Goal: Task Accomplishment & Management: Use online tool/utility

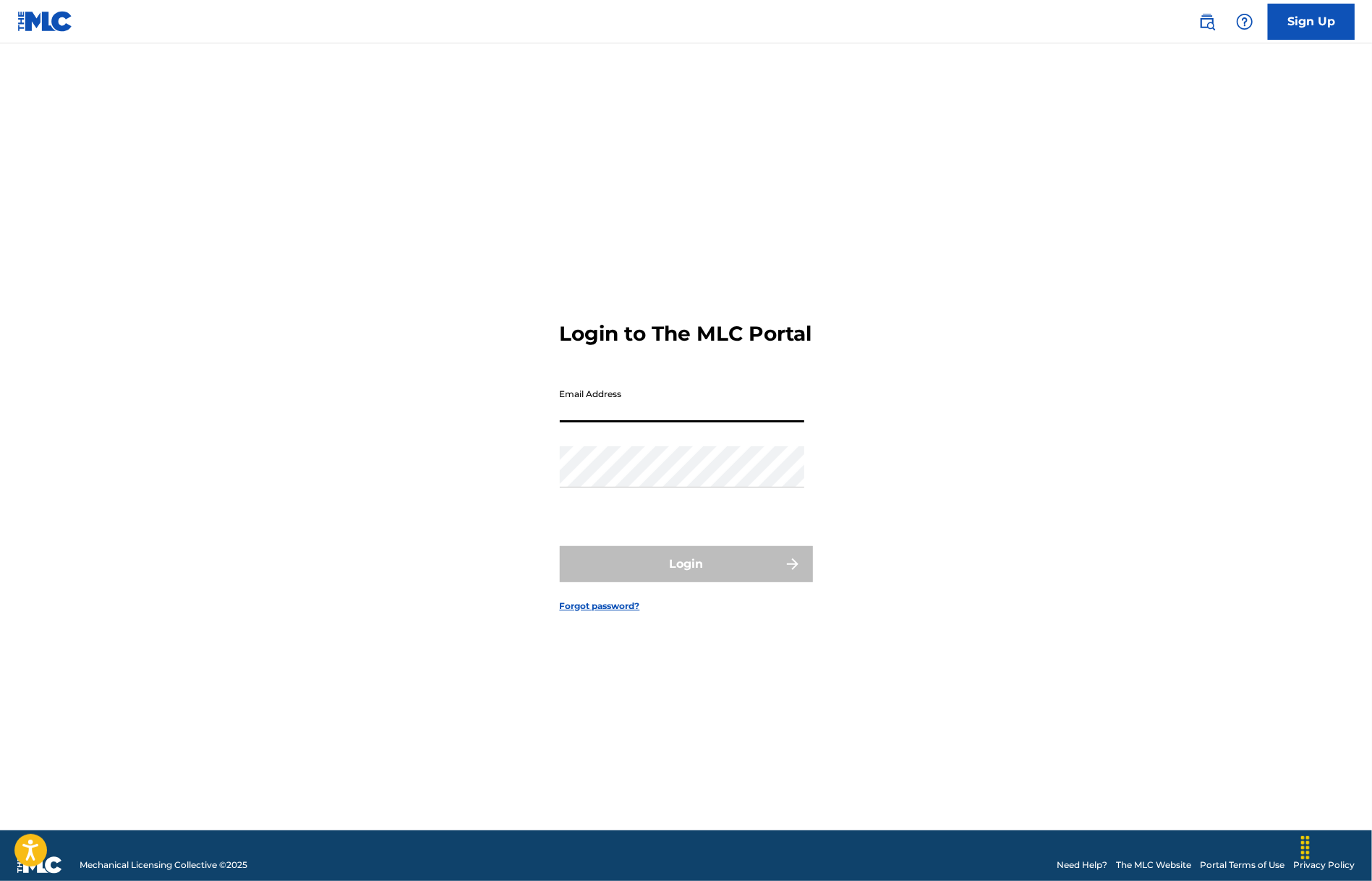
click at [577, 417] on input "Email Address" at bounding box center [682, 401] width 244 height 41
click at [418, 566] on div "Login to The MLC Portal Email Address Password Login Forgot password?" at bounding box center [686, 455] width 1013 height 751
click at [620, 410] on input "Email Address" at bounding box center [682, 401] width 244 height 41
click at [579, 399] on input "Email Address" at bounding box center [682, 401] width 244 height 41
type input "[EMAIL_ADDRESS][DOMAIN_NAME]"
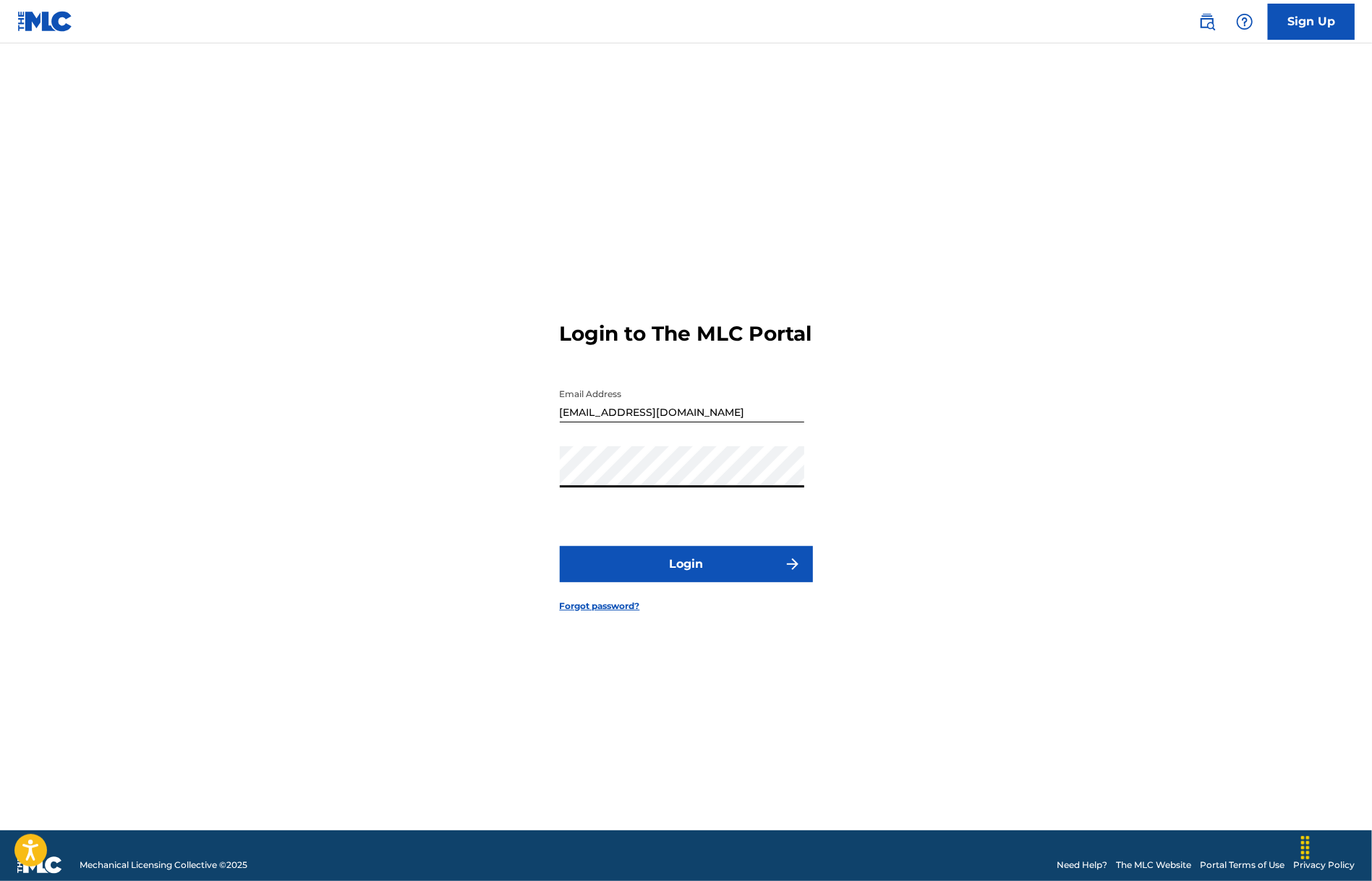
click at [670, 569] on button "Login" at bounding box center [686, 564] width 253 height 36
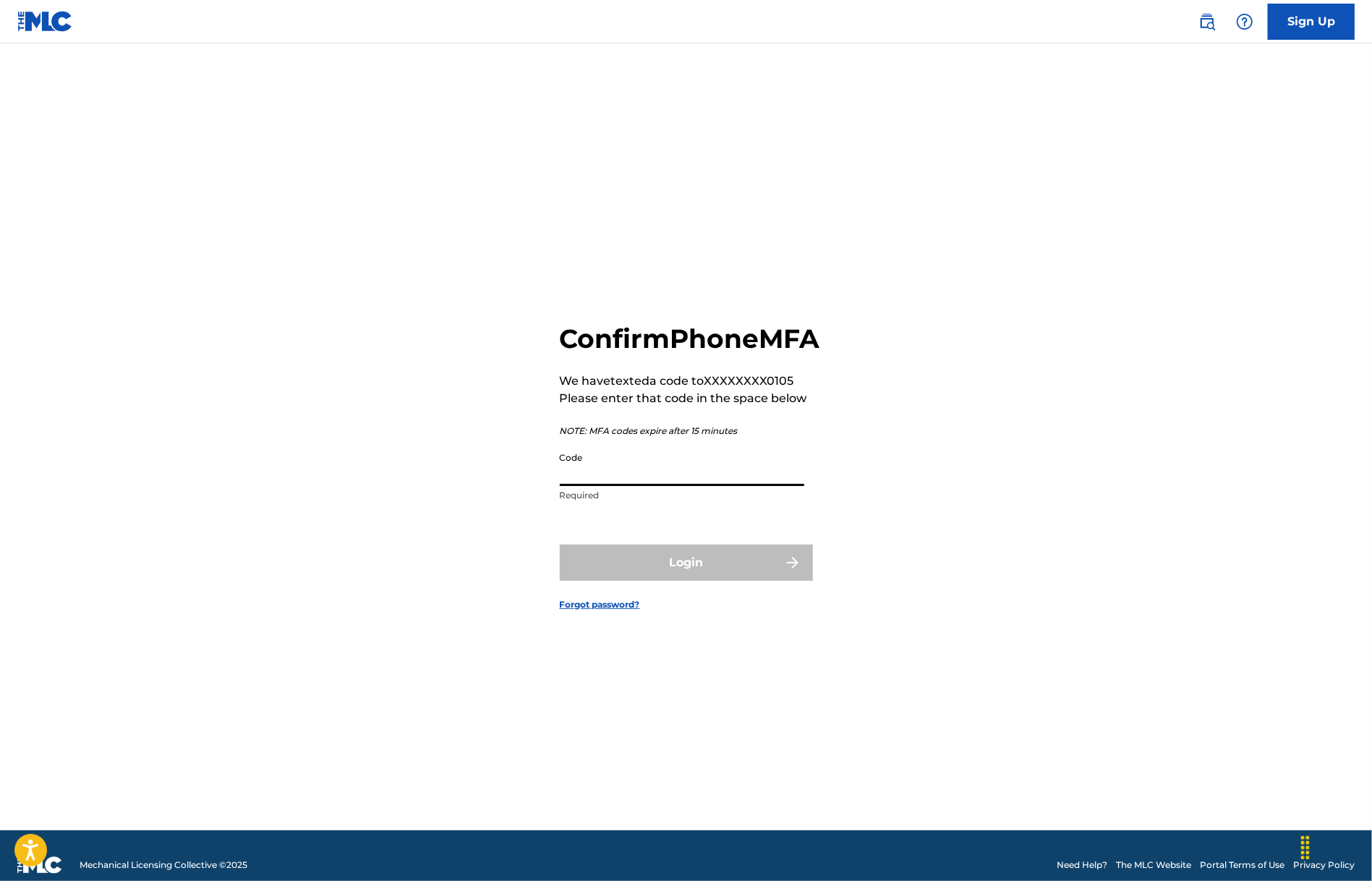
click at [630, 486] on input "Code" at bounding box center [682, 465] width 244 height 41
click at [609, 486] on input "Code" at bounding box center [682, 465] width 244 height 41
type input "973579"
click at [687, 581] on button "Login" at bounding box center [686, 562] width 253 height 36
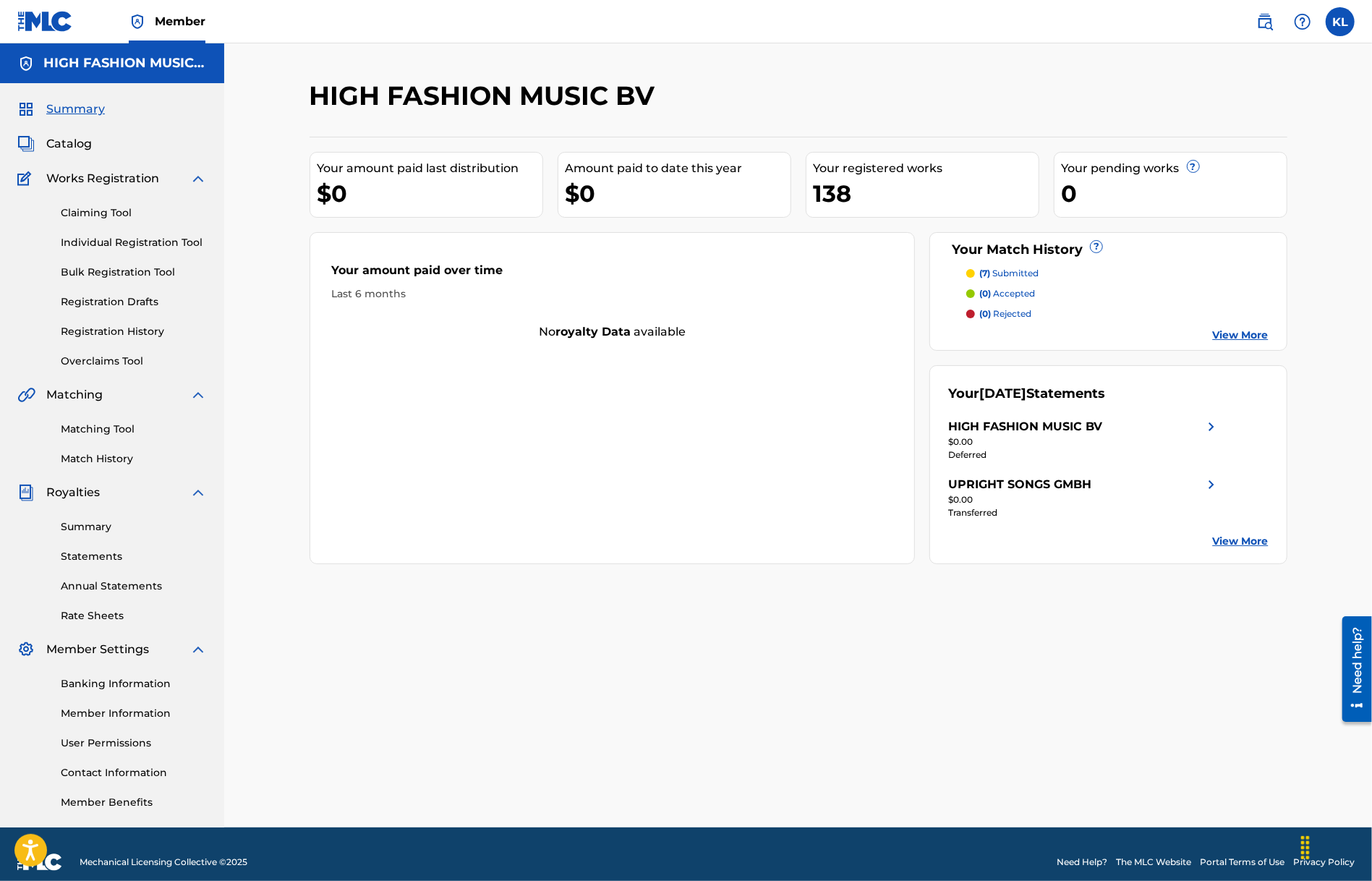
click at [1333, 23] on label at bounding box center [1340, 22] width 29 height 29
click at [1340, 22] on input "[PERSON_NAME] [EMAIL_ADDRESS][DOMAIN_NAME] Profile Log out" at bounding box center [1340, 22] width 0 height 0
click at [1189, 153] on link "Profile" at bounding box center [1198, 155] width 29 height 13
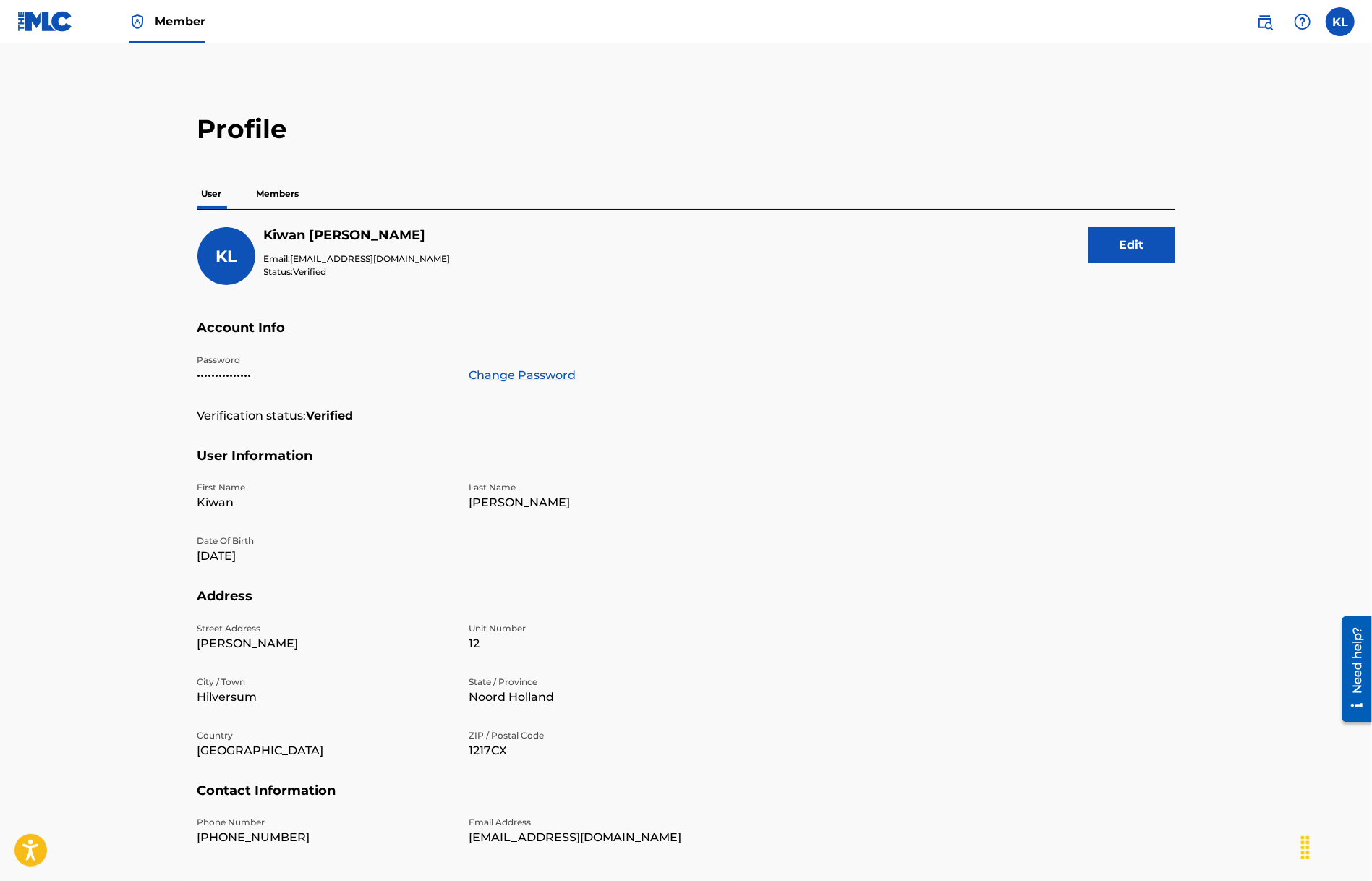
click at [265, 186] on p "Members" at bounding box center [278, 194] width 51 height 30
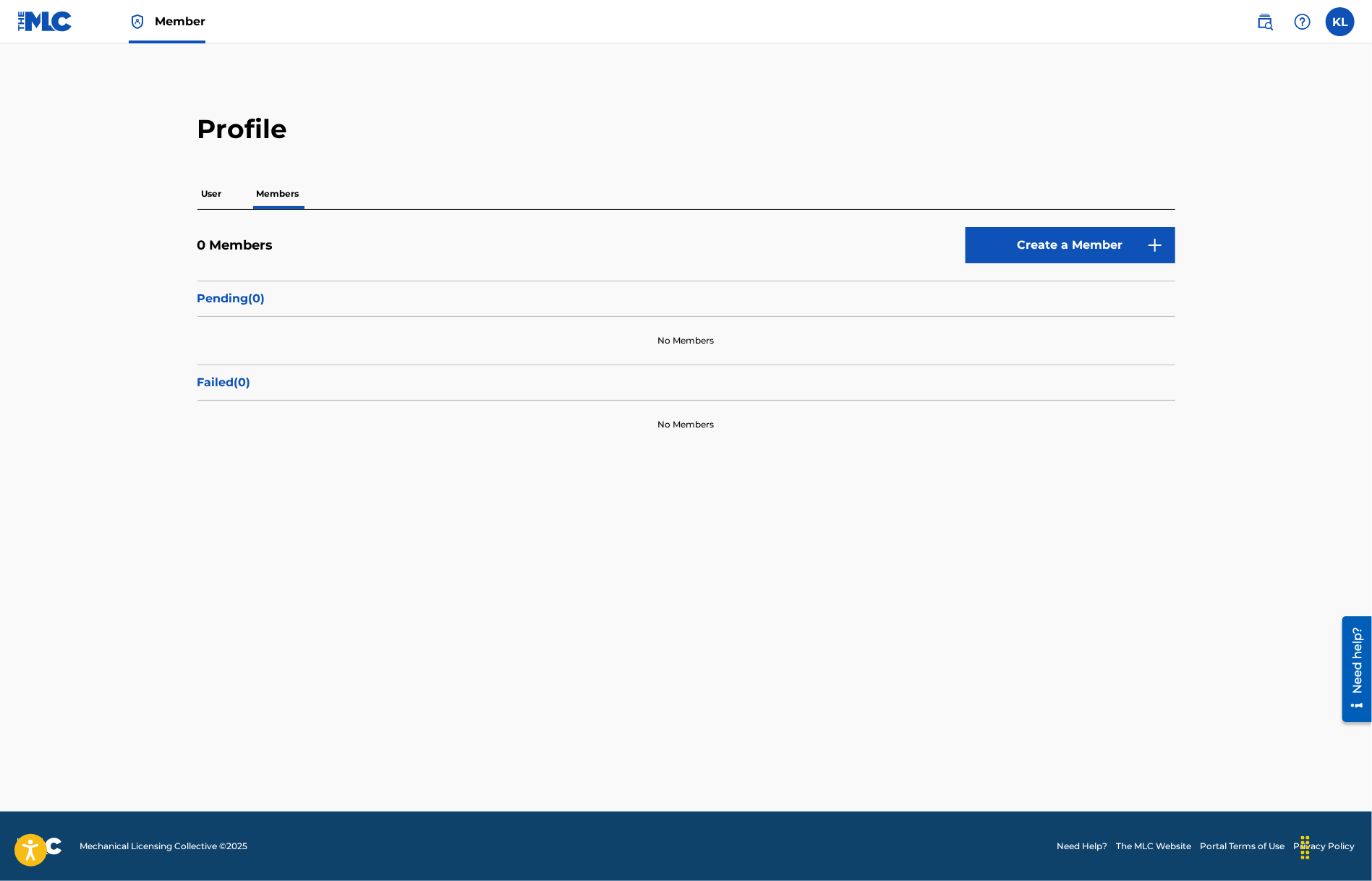
click at [210, 189] on p "User" at bounding box center [212, 194] width 29 height 30
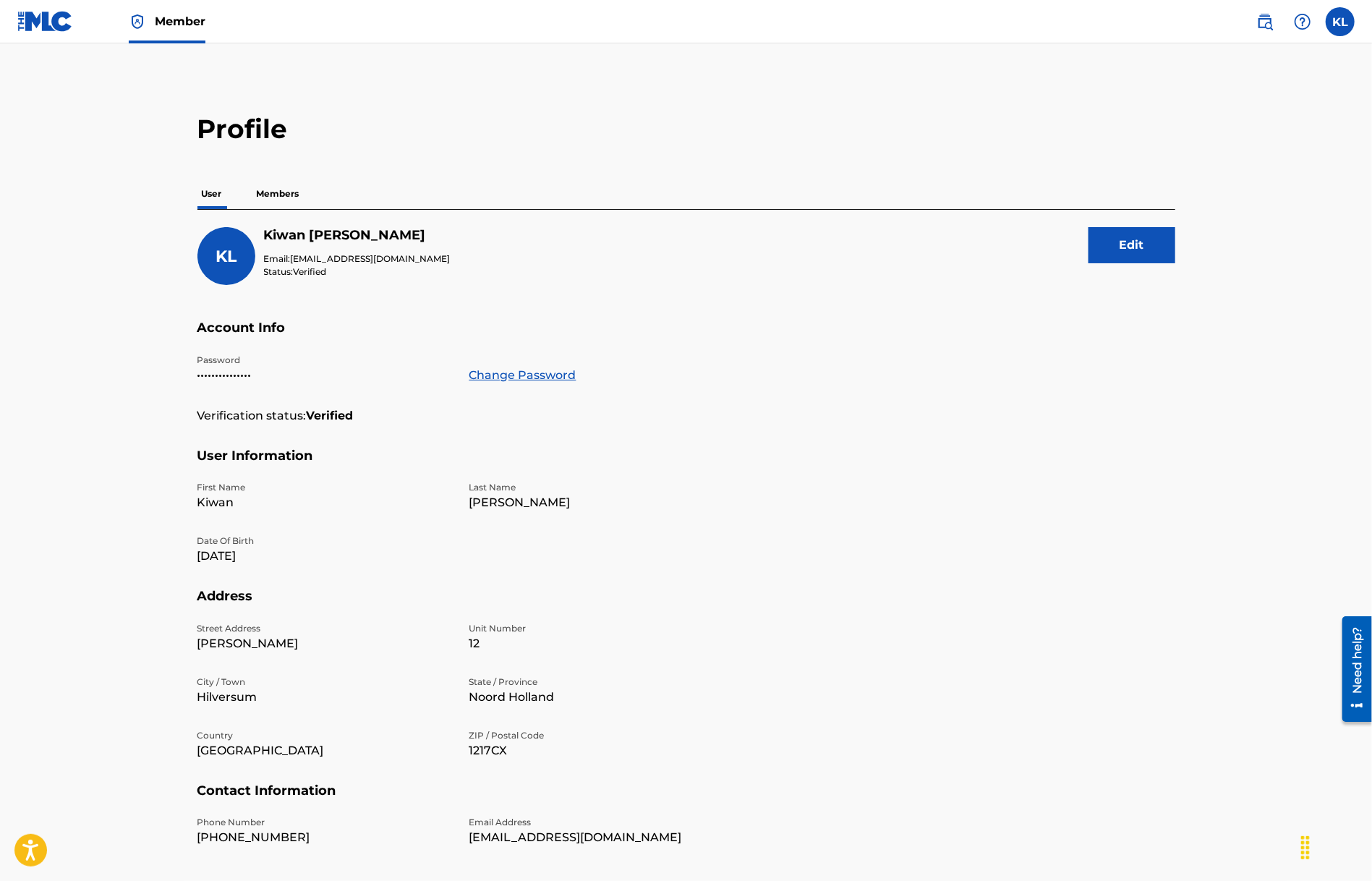
click at [185, 23] on span "Member" at bounding box center [180, 21] width 50 height 17
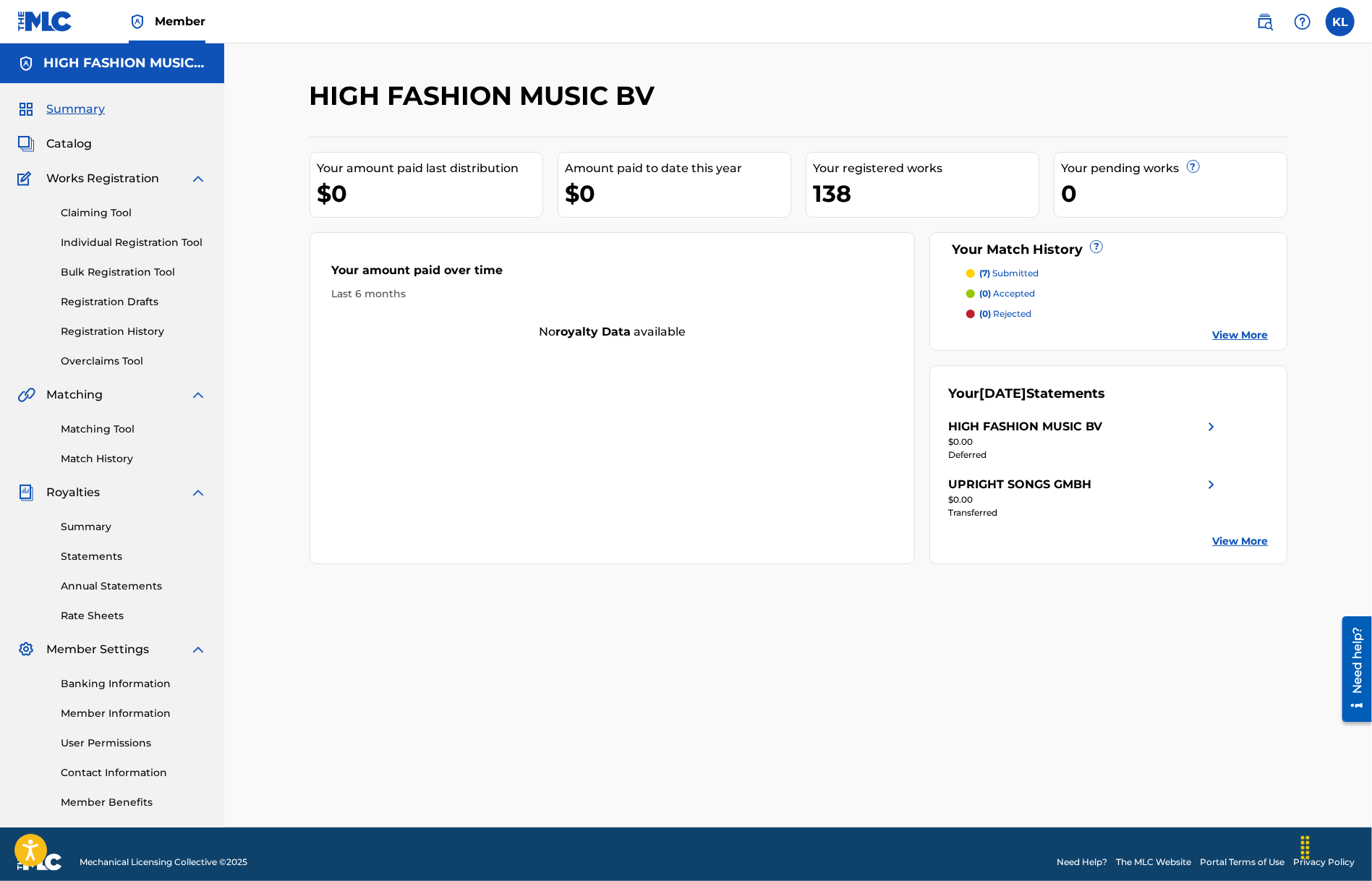
click at [111, 209] on link "Claiming Tool" at bounding box center [134, 213] width 146 height 15
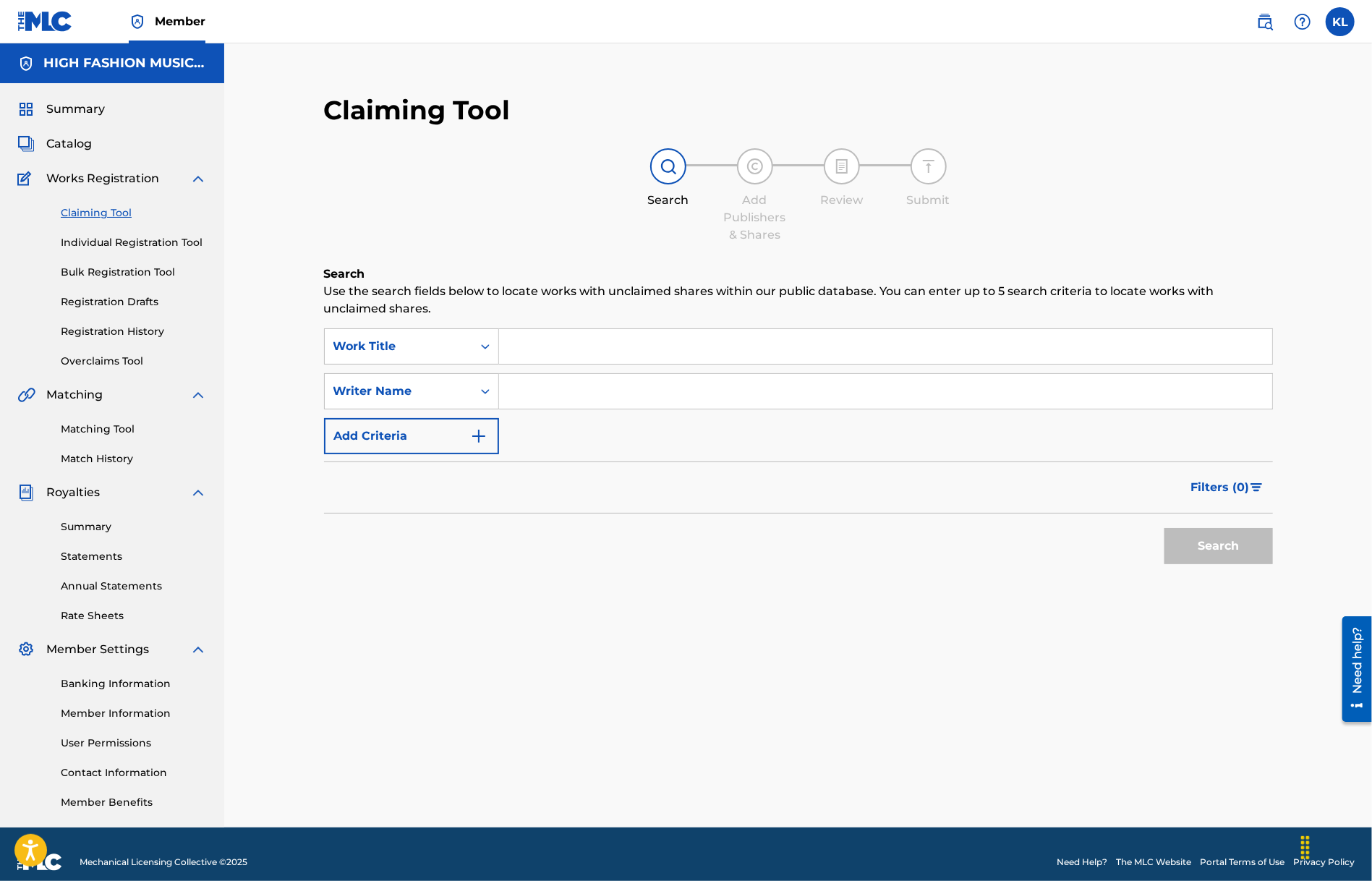
click at [529, 338] on input "Search Form" at bounding box center [886, 347] width 774 height 35
drag, startPoint x: 616, startPoint y: 348, endPoint x: 853, endPoint y: 349, distance: 237.0
click at [855, 349] on input "samba de janeiro 2030" at bounding box center [886, 347] width 774 height 35
type input "samba de janeiro"
click at [1165, 528] on button "Search" at bounding box center [1219, 546] width 108 height 36
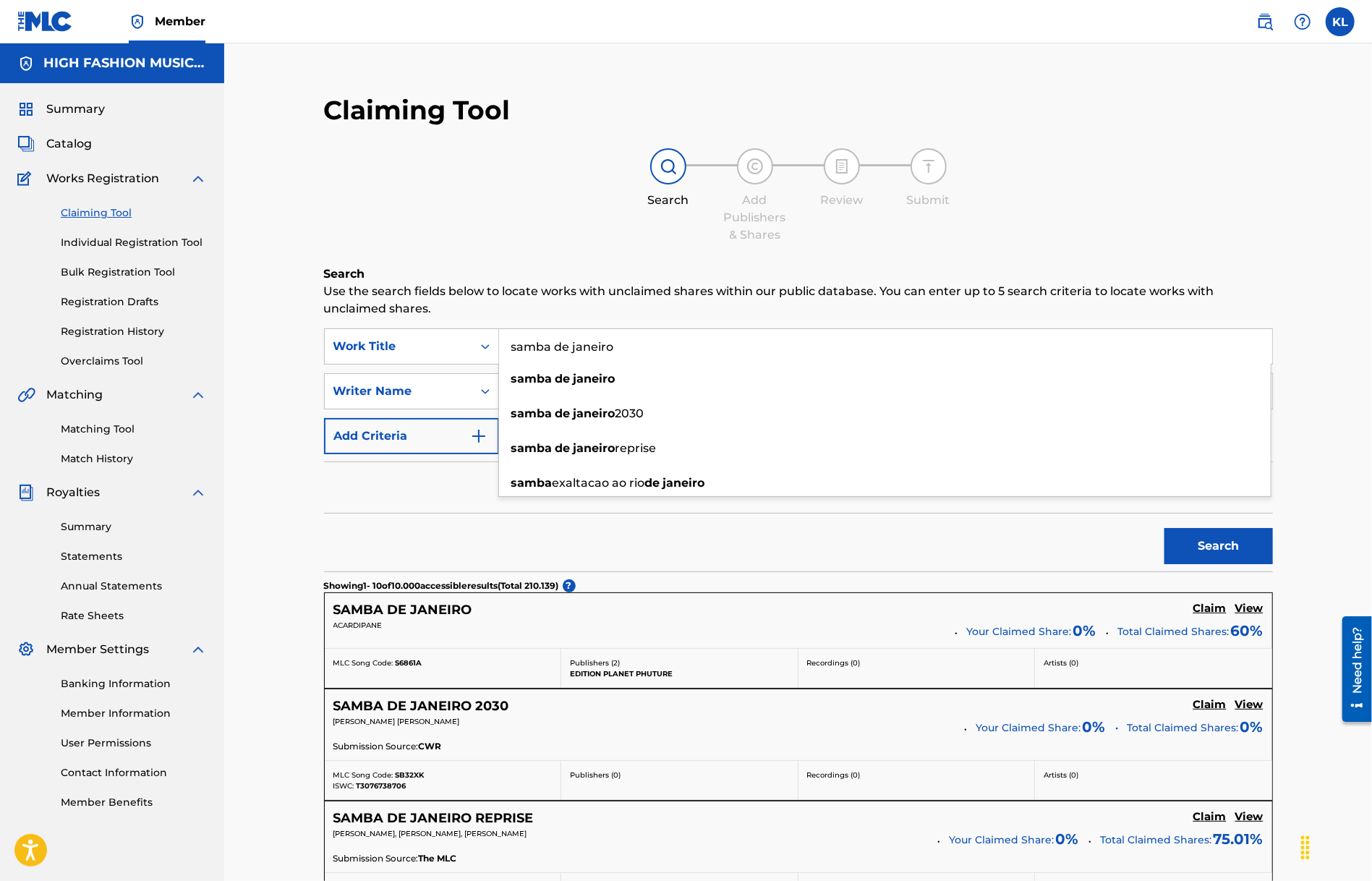
scroll to position [289, 0]
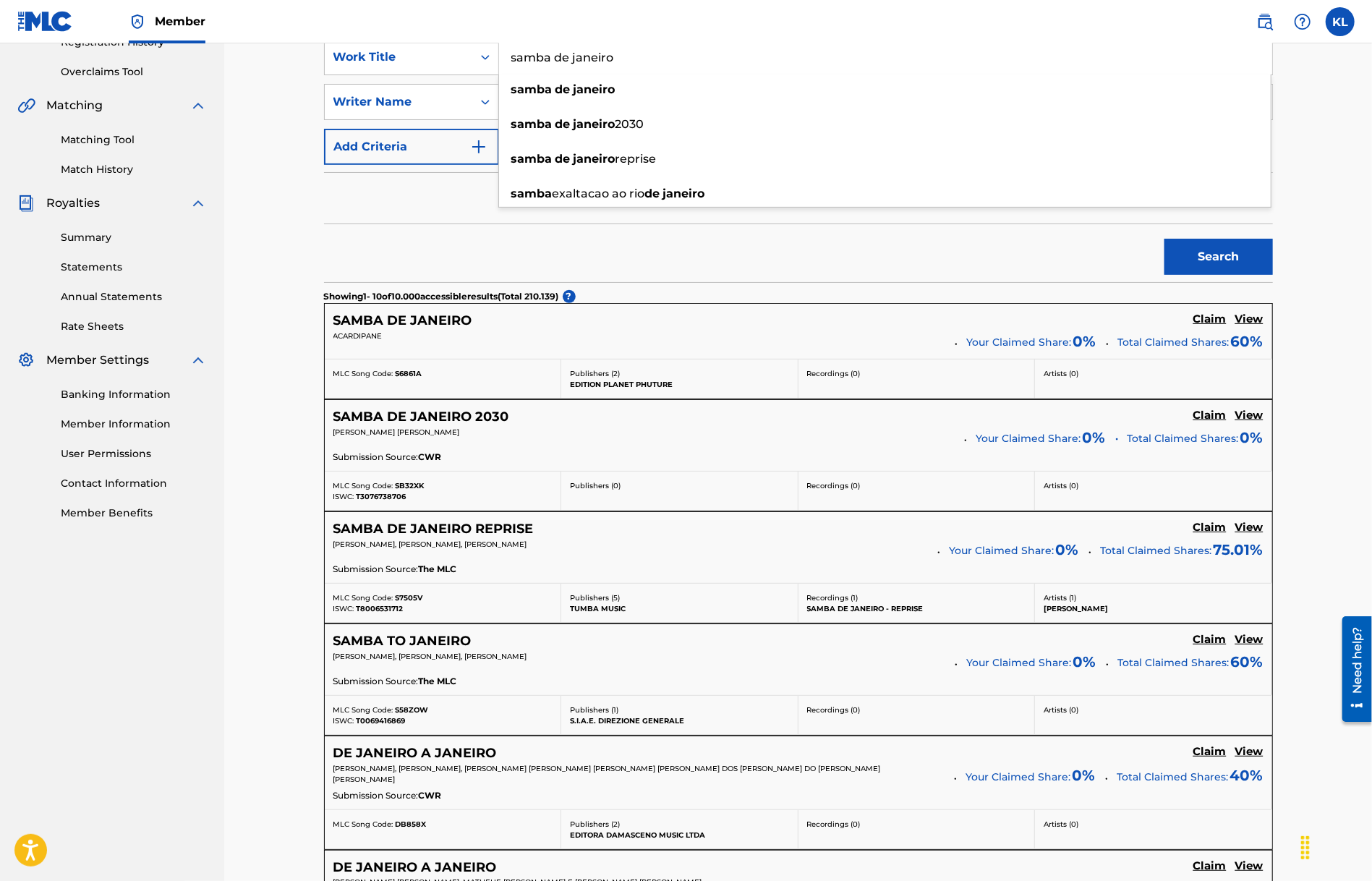
click at [451, 522] on h5 "SAMBA DE JANEIRO REPRISE" at bounding box center [434, 529] width 201 height 17
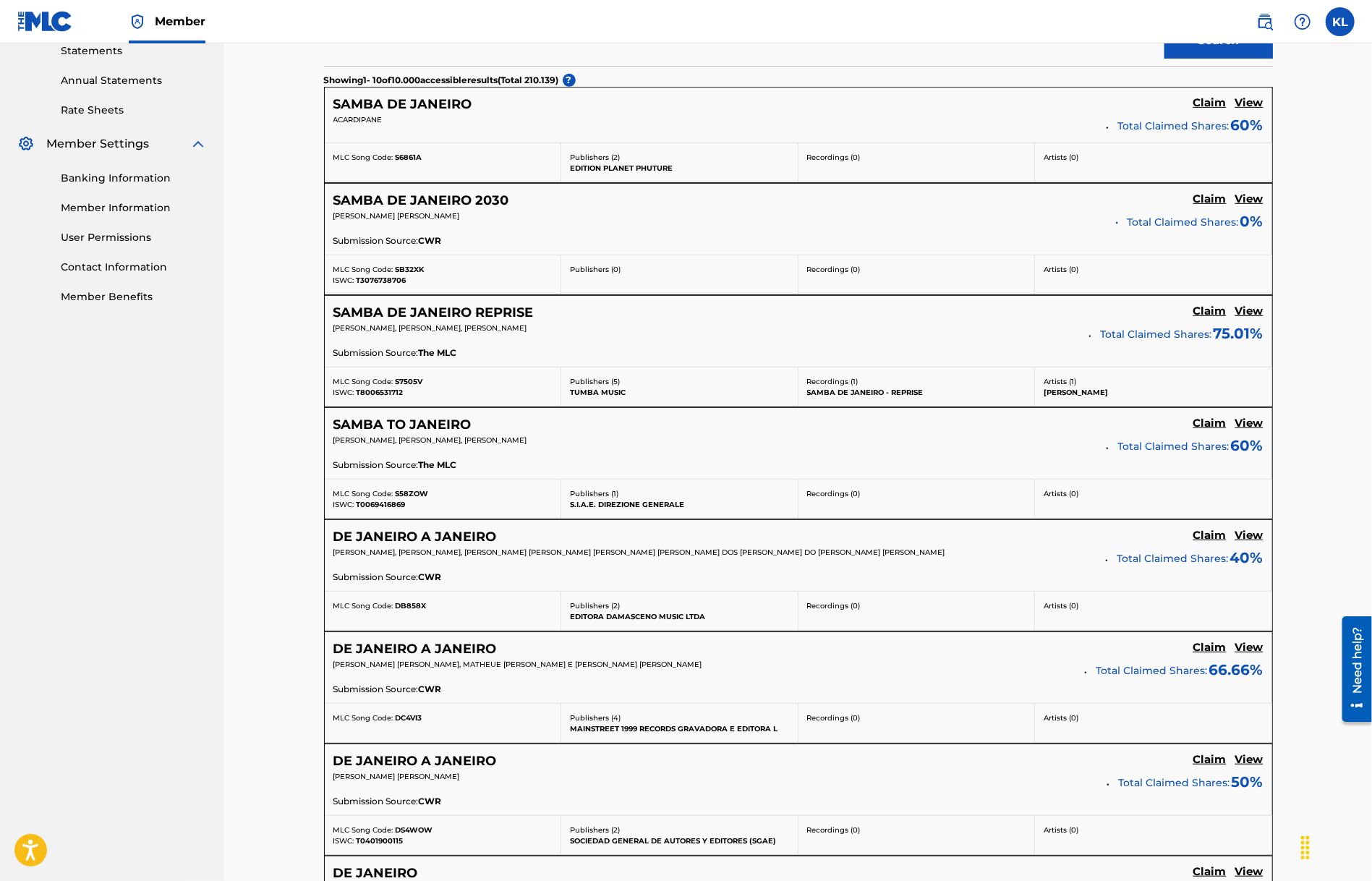
scroll to position [289, 0]
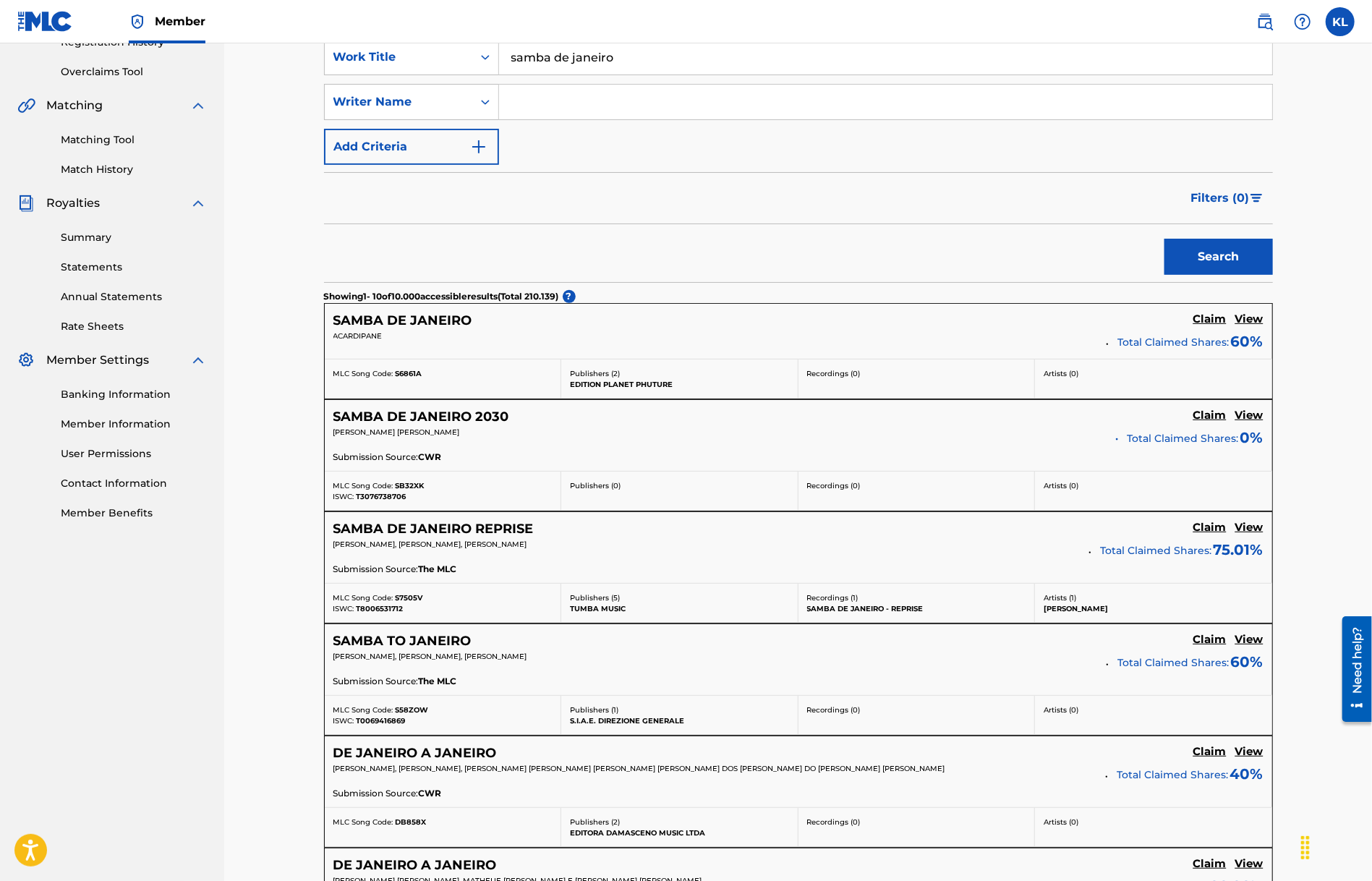
click at [631, 100] on input "Search Form" at bounding box center [886, 102] width 774 height 35
type input "[PERSON_NAME]"
click at [1165, 239] on button "Search" at bounding box center [1219, 257] width 108 height 36
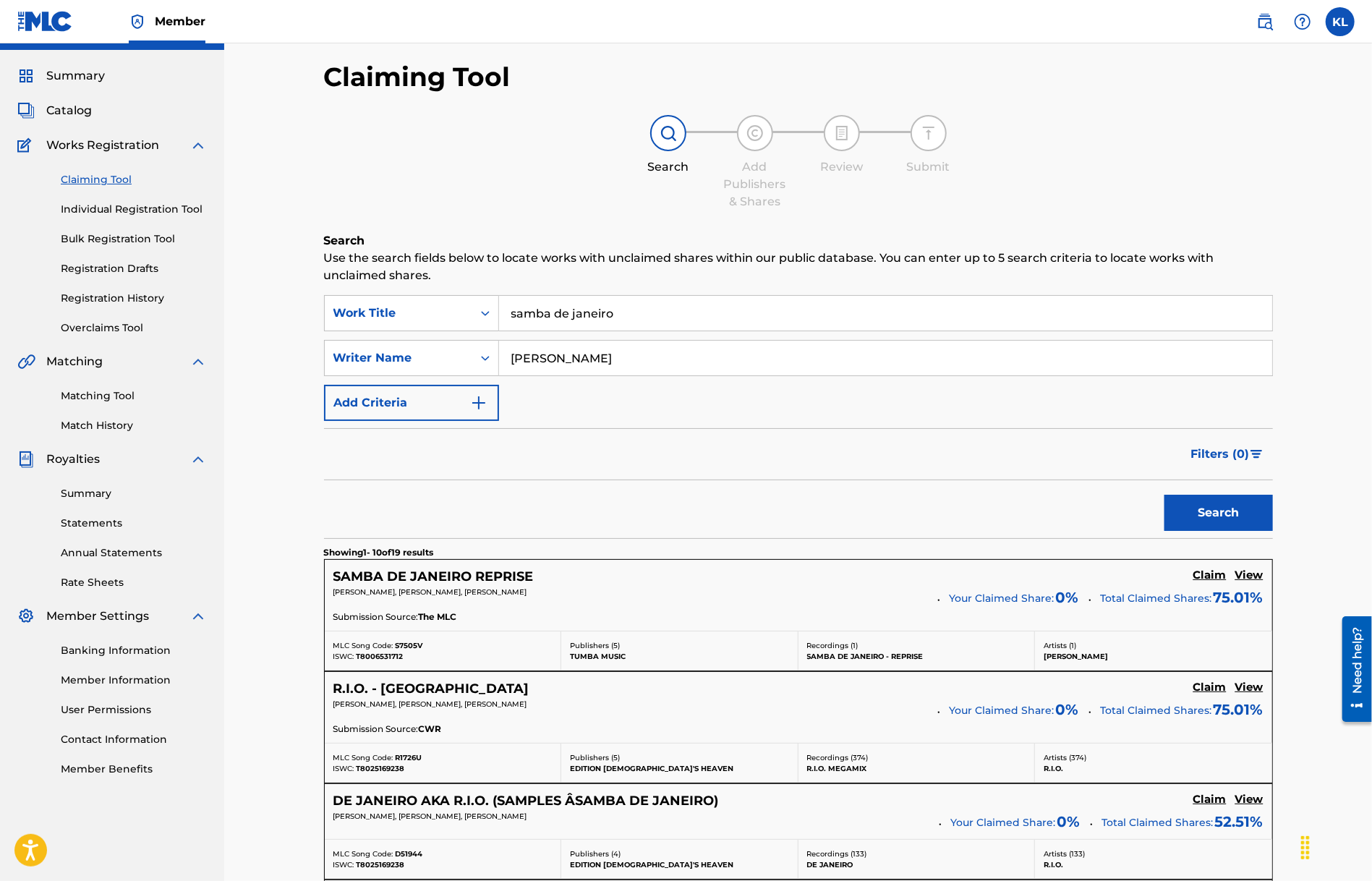
scroll to position [0, 0]
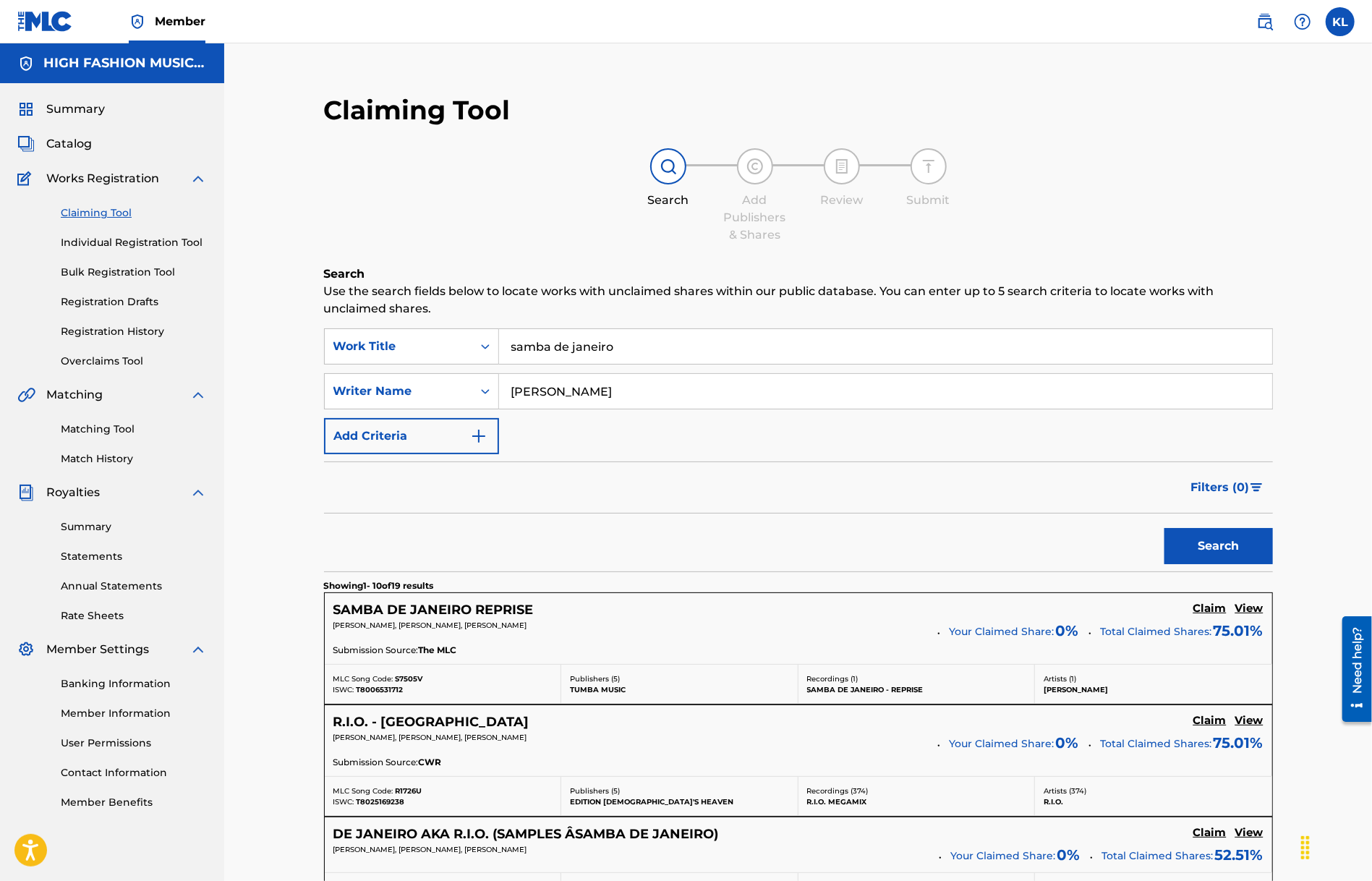
click at [426, 603] on h5 "SAMBA DE JANEIRO REPRISE" at bounding box center [434, 610] width 201 height 17
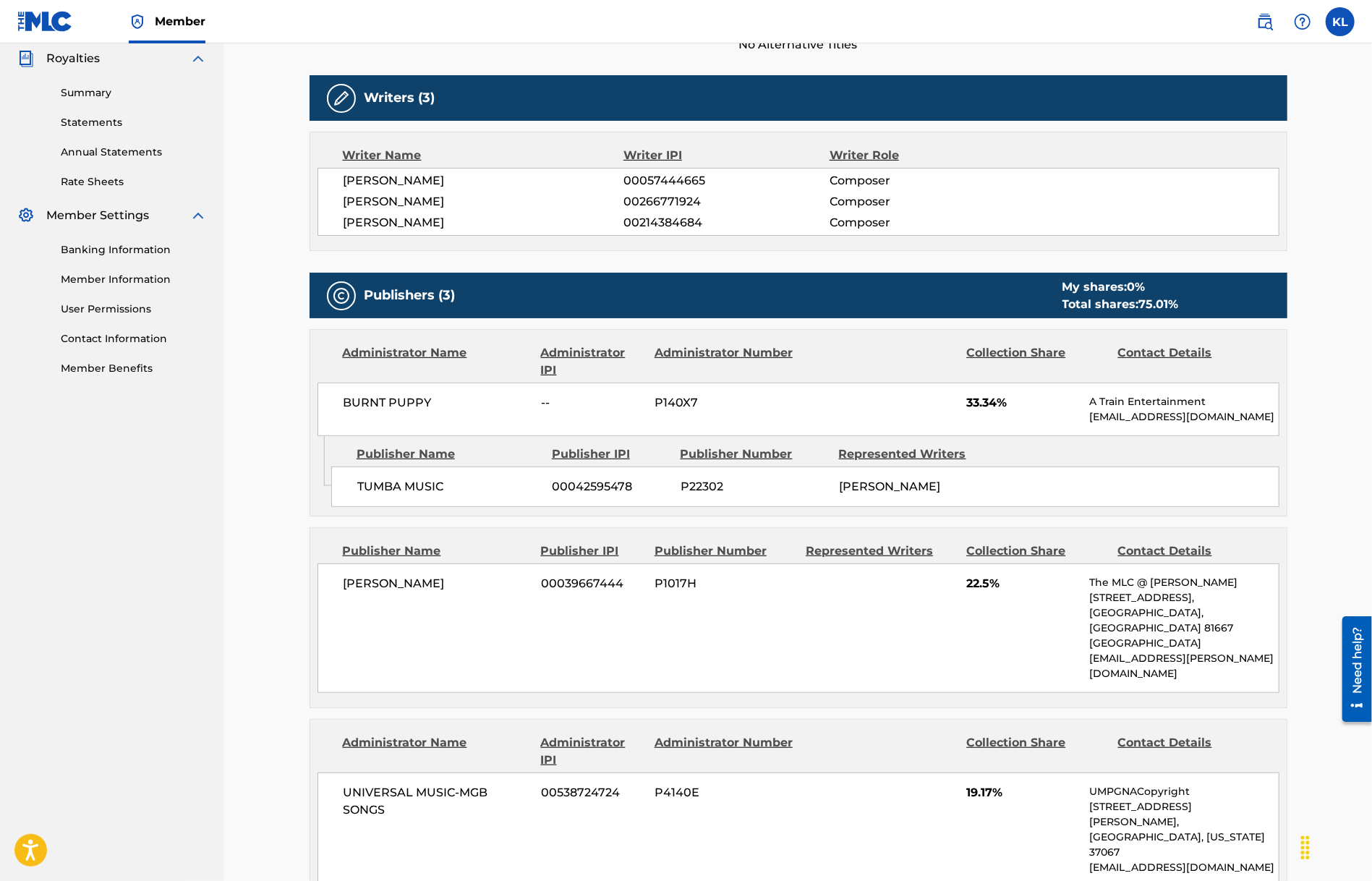
scroll to position [723, 0]
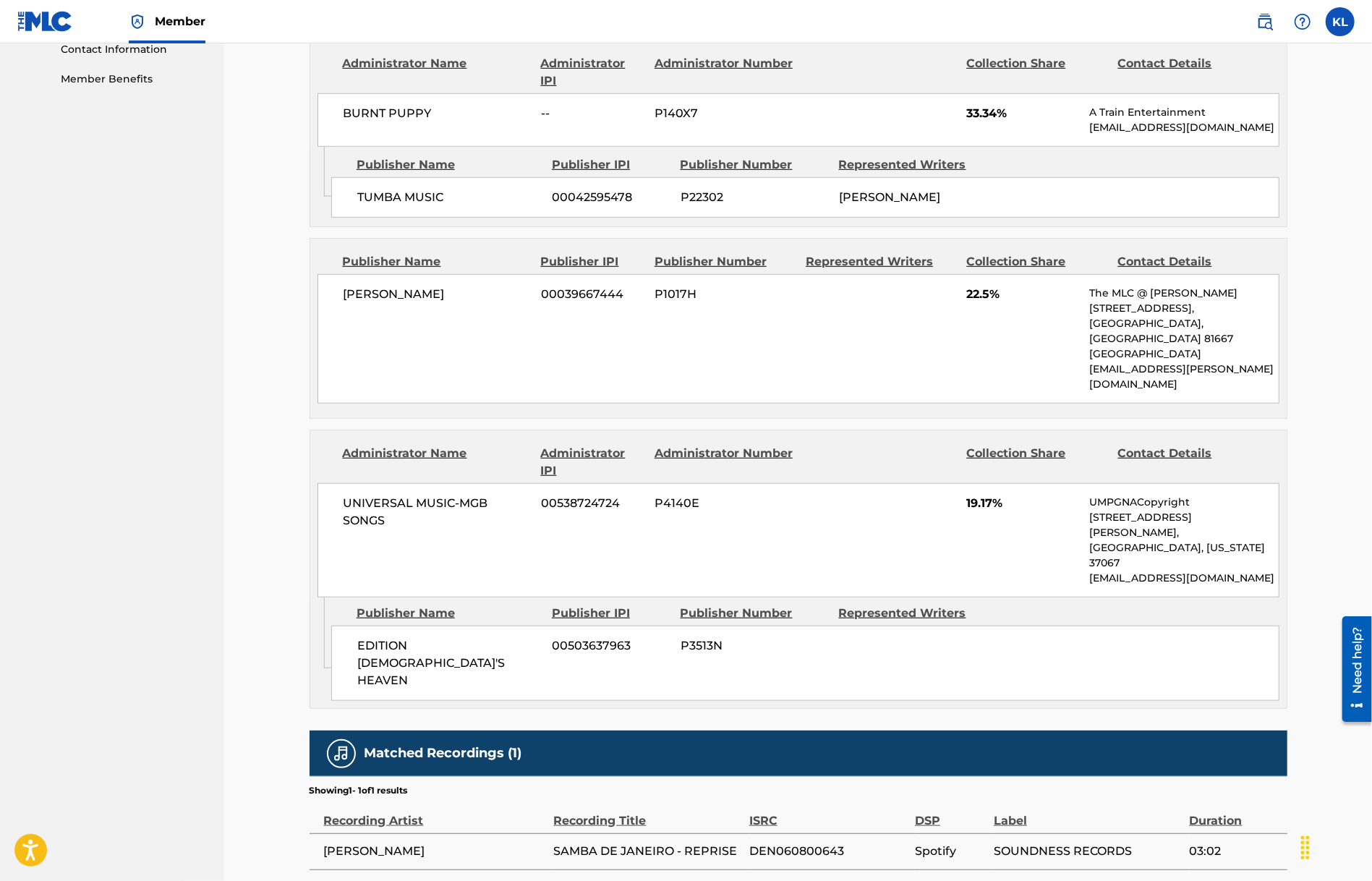
click at [459, 637] on span "EDITION [DEMOGRAPHIC_DATA]'S HEAVEN" at bounding box center [449, 663] width 184 height 52
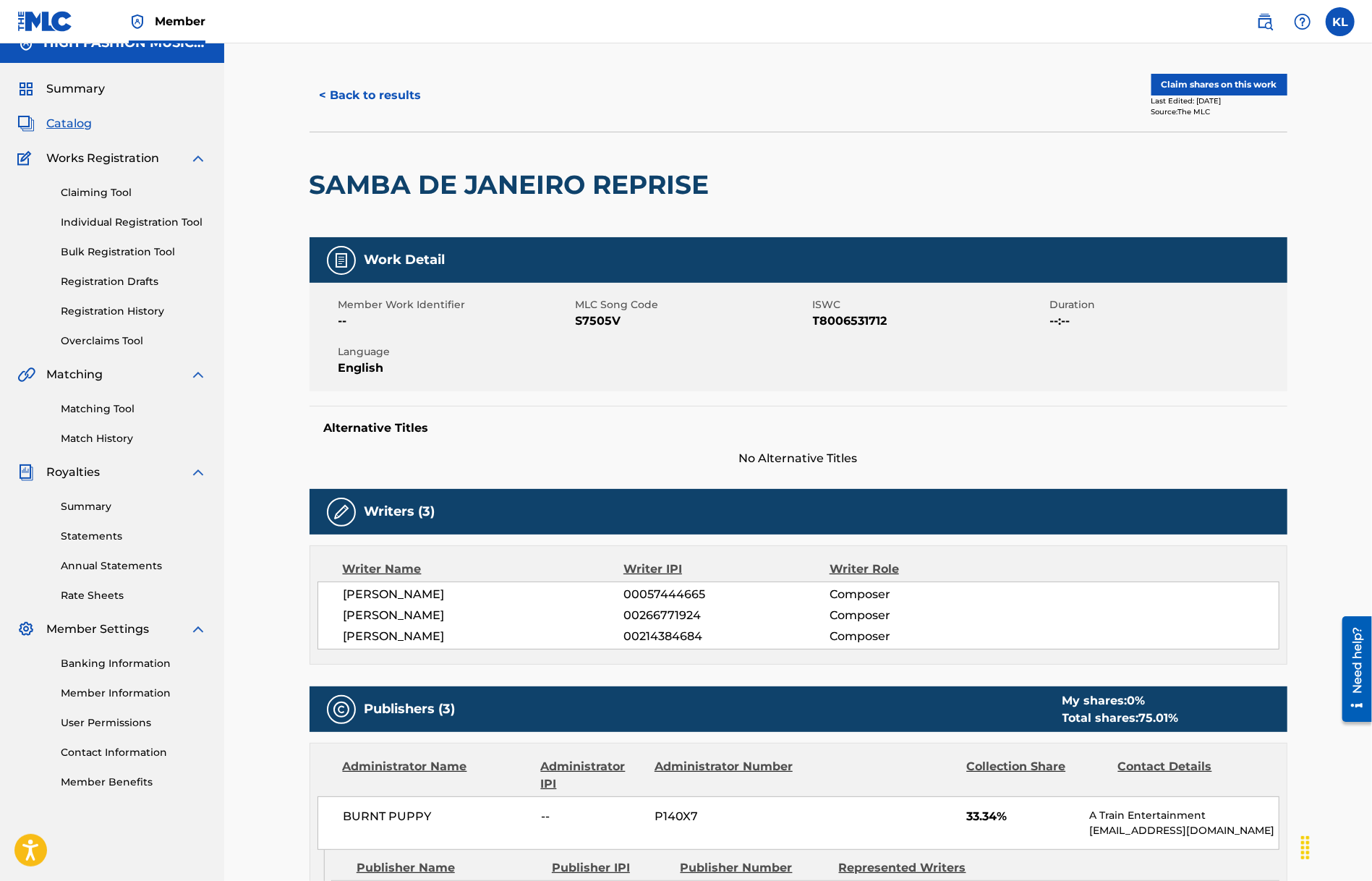
scroll to position [0, 0]
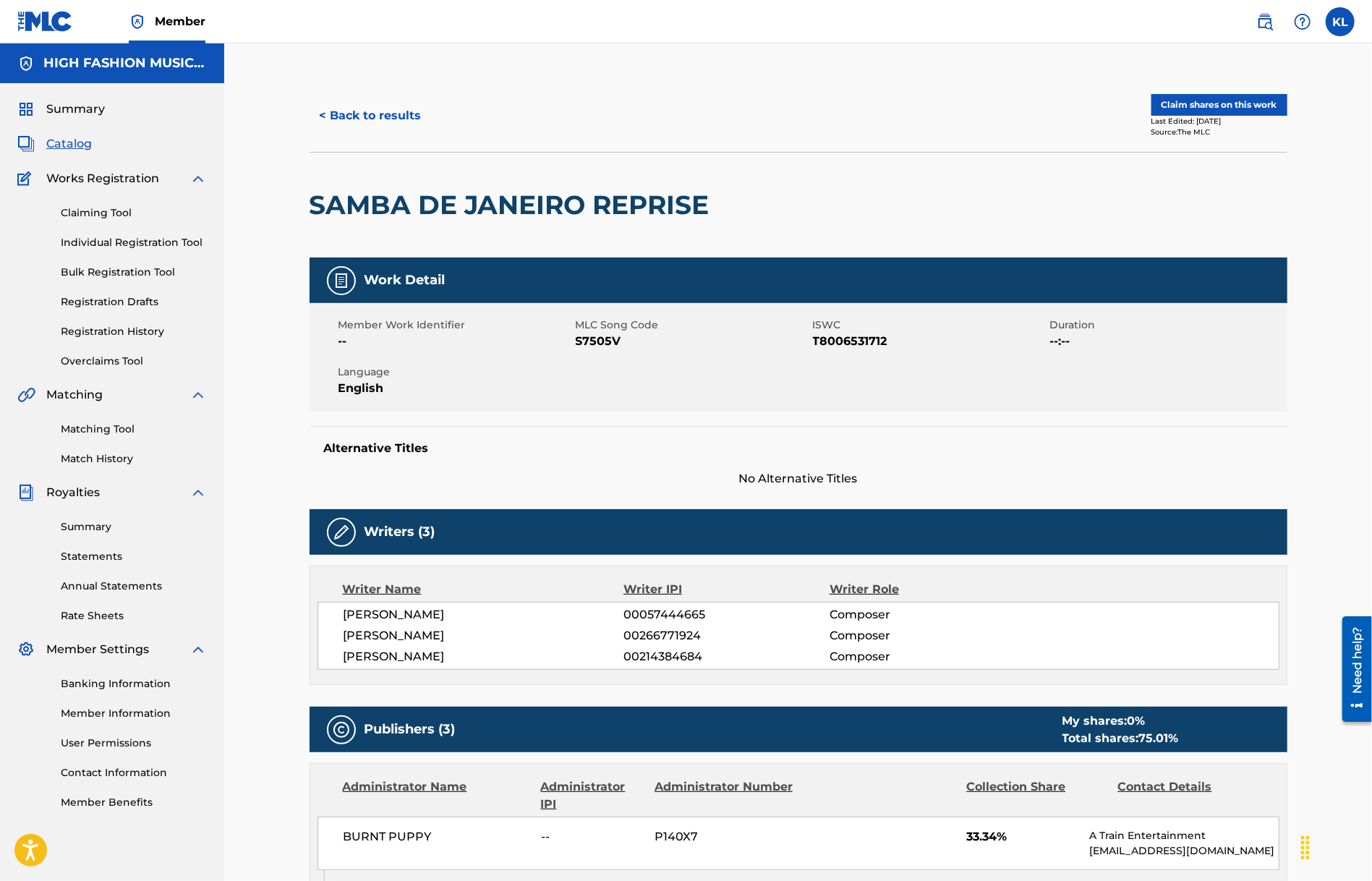
click at [101, 217] on link "Claiming Tool" at bounding box center [134, 213] width 146 height 15
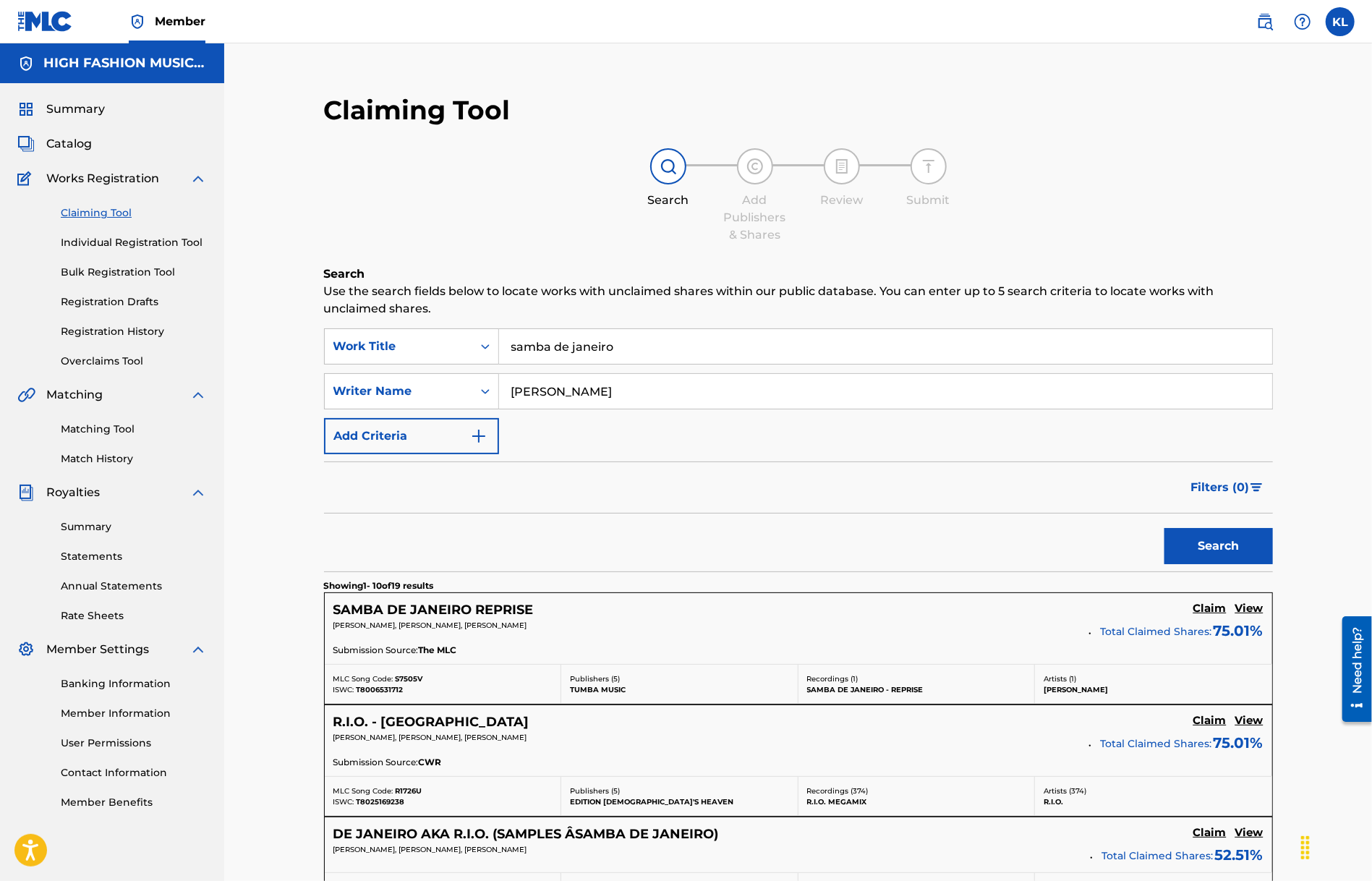
click at [64, 140] on span "Catalog" at bounding box center [69, 144] width 46 height 17
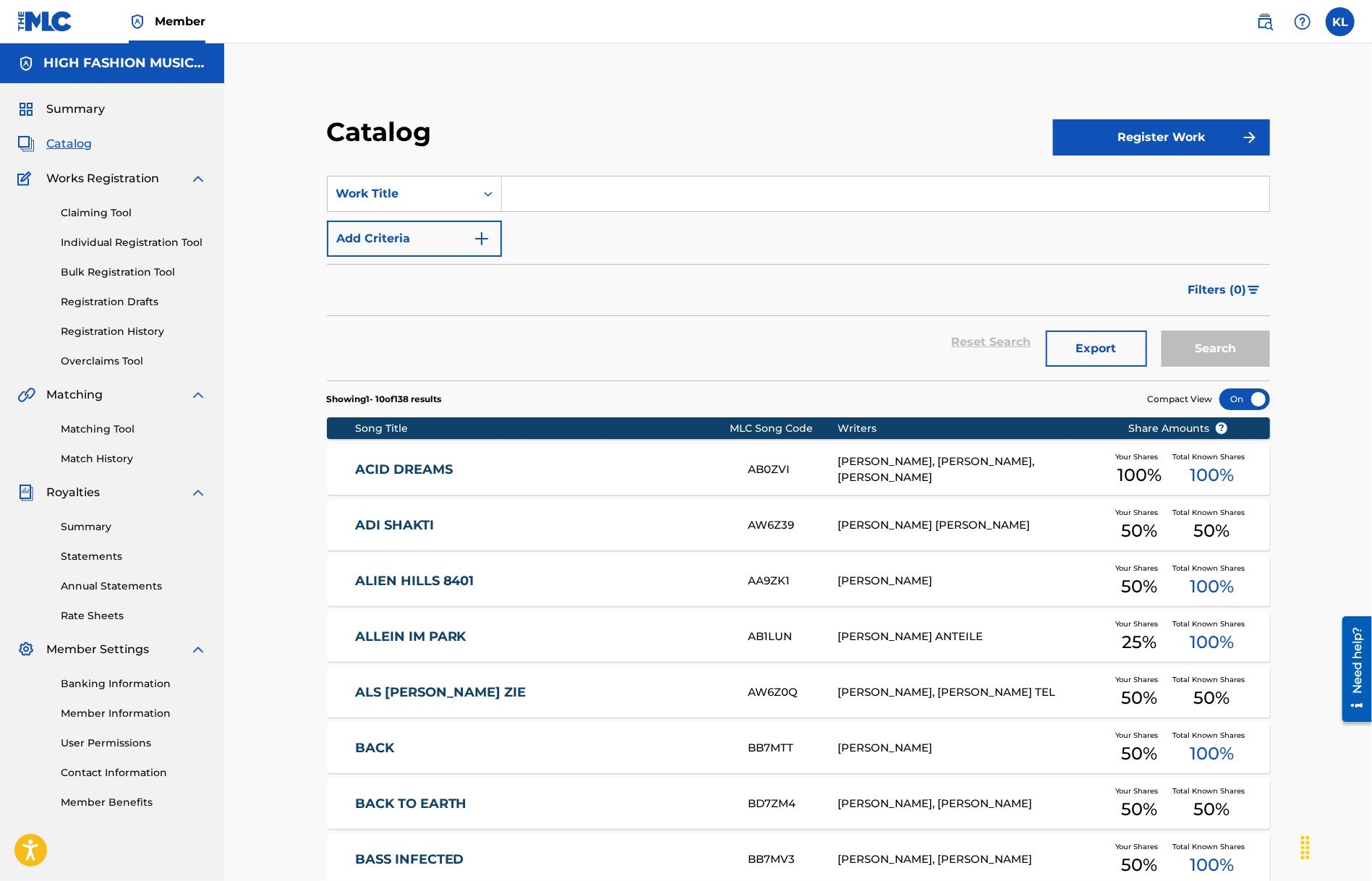
click at [551, 201] on input "Search Form" at bounding box center [886, 194] width 768 height 35
type input "samba de"
click at [1162, 331] on button "Search" at bounding box center [1216, 349] width 108 height 36
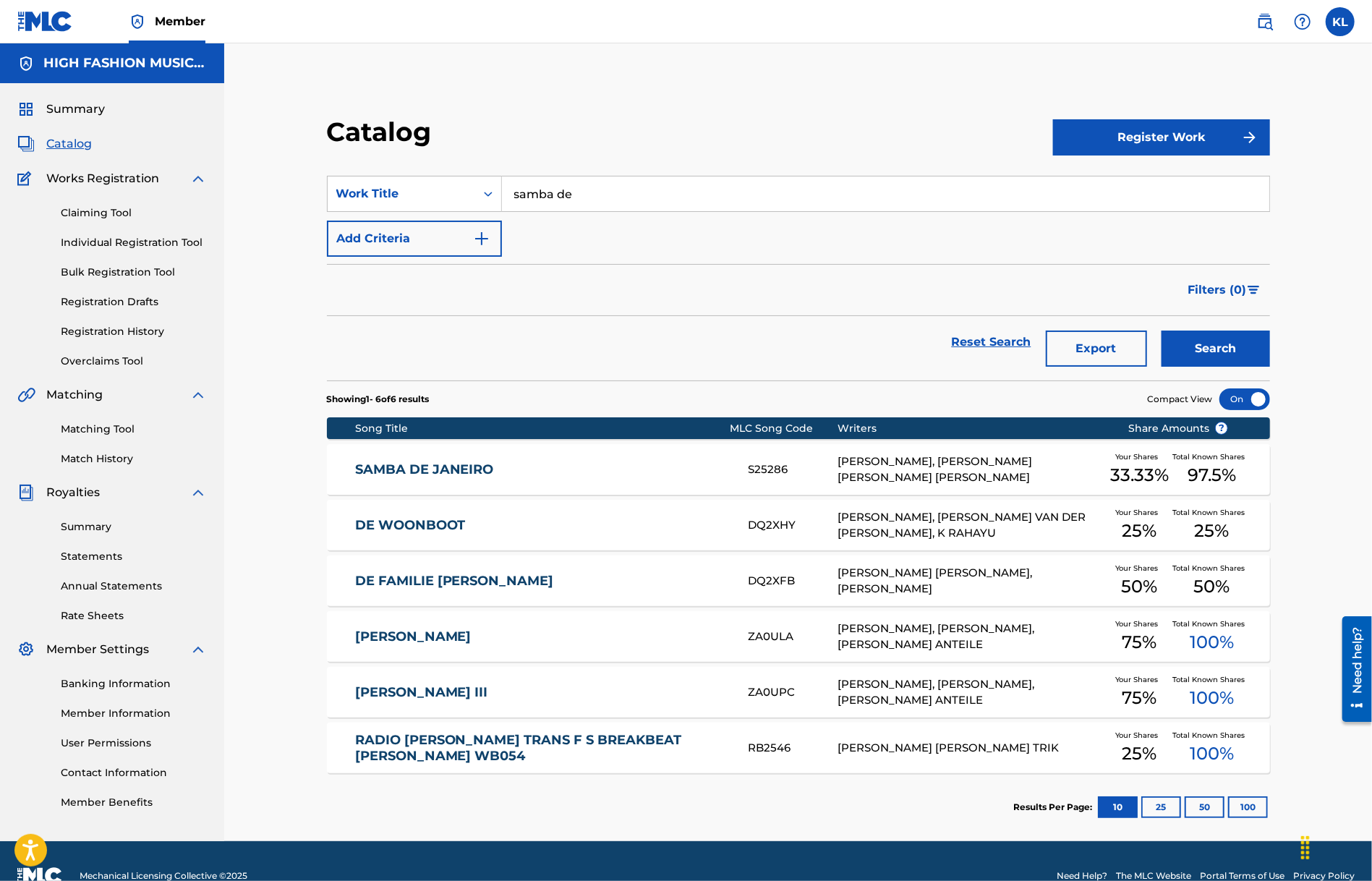
click at [361, 462] on link "SAMBA DE JANEIRO" at bounding box center [541, 470] width 373 height 17
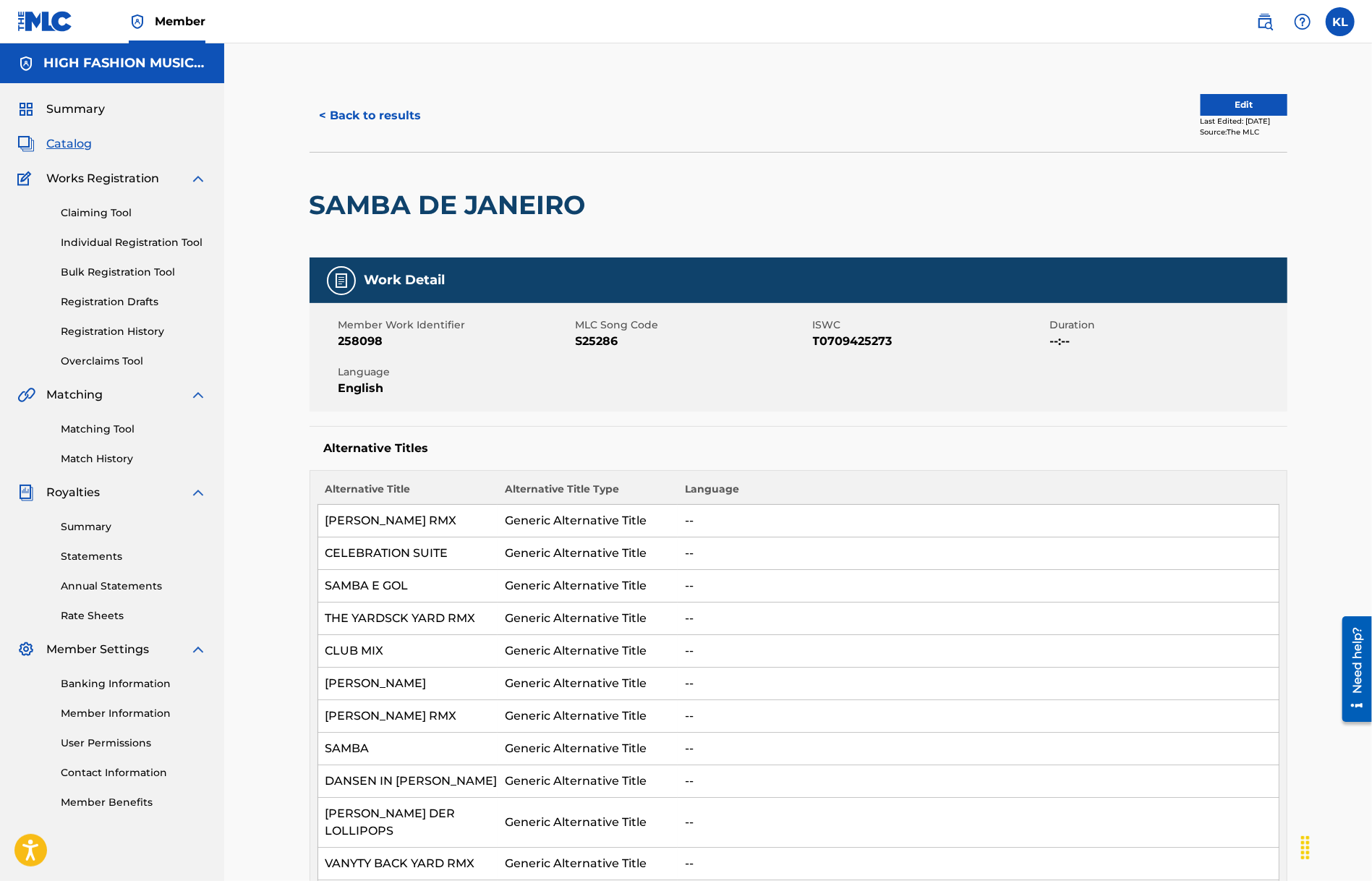
click at [922, 343] on span "T0709425273" at bounding box center [929, 341] width 234 height 17
click at [964, 247] on div "SAMBA DE JANEIRO" at bounding box center [798, 204] width 978 height 105
click at [970, 177] on div "SAMBA DE JANEIRO" at bounding box center [798, 204] width 978 height 105
click at [659, 320] on span "MLC Song Code" at bounding box center [692, 325] width 234 height 15
click at [374, 107] on button "< Back to results" at bounding box center [371, 116] width 123 height 36
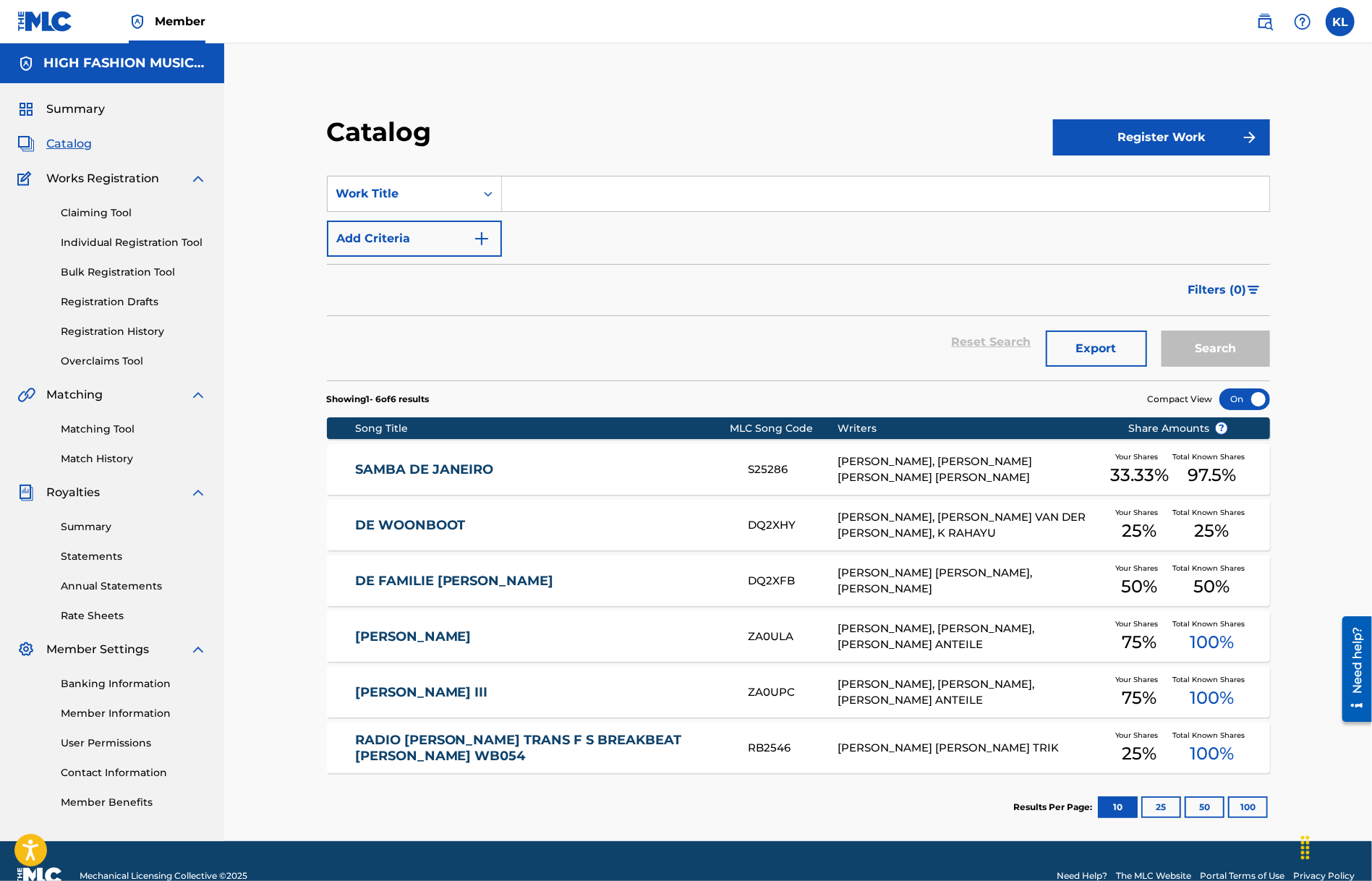
click at [565, 199] on input "Search Form" at bounding box center [886, 194] width 768 height 35
type input "toca's"
click at [1162, 331] on button "Search" at bounding box center [1216, 349] width 108 height 36
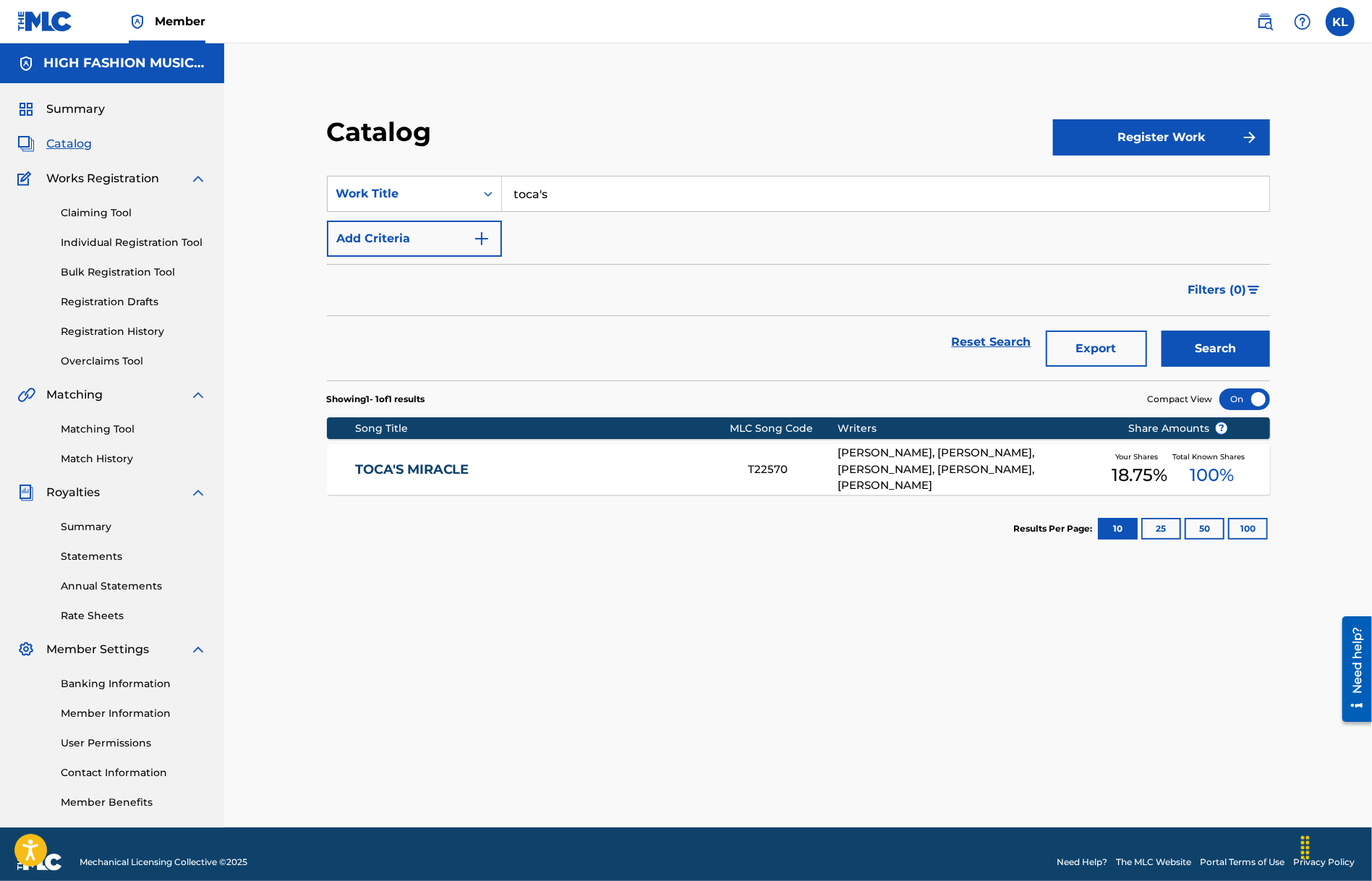
click at [429, 469] on link "TOCA'S MIRACLE" at bounding box center [541, 470] width 373 height 17
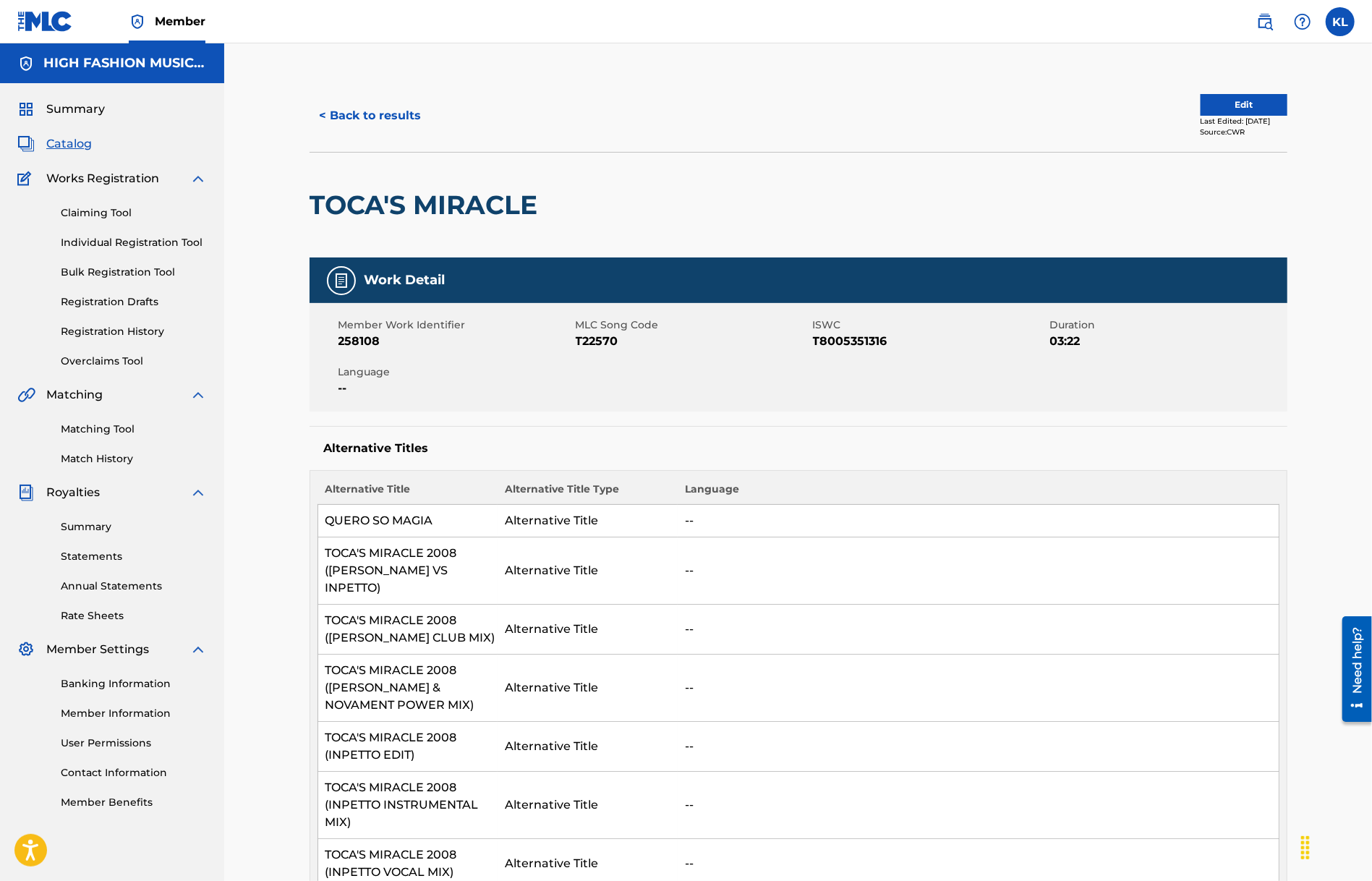
click at [382, 114] on button "< Back to results" at bounding box center [371, 116] width 123 height 36
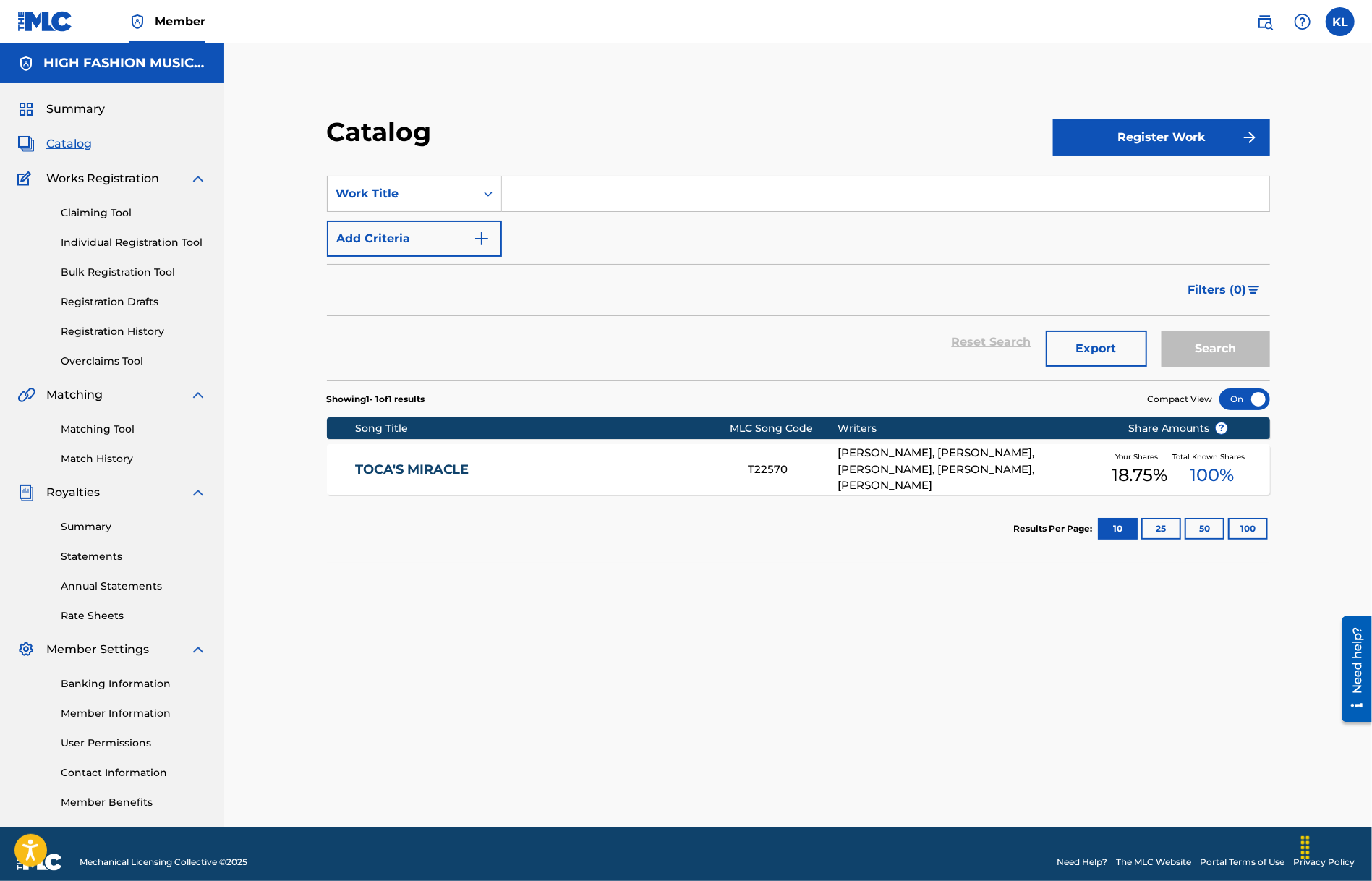
click at [537, 189] on input "Search Form" at bounding box center [886, 194] width 768 height 35
click at [554, 195] on input "ho" at bounding box center [886, 194] width 768 height 35
type input "how you samba"
click at [1162, 331] on button "Search" at bounding box center [1216, 349] width 108 height 36
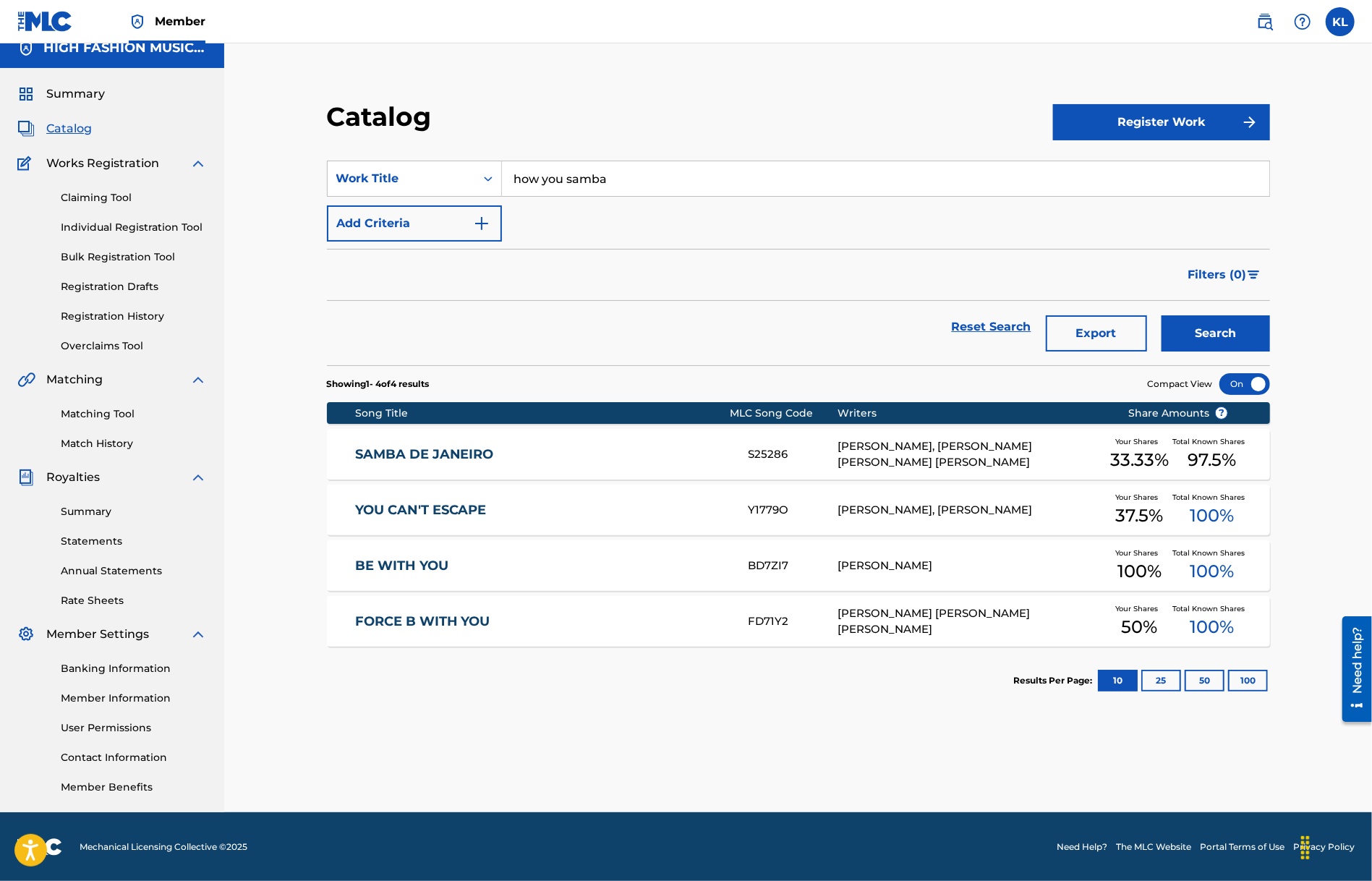
scroll to position [16, 0]
click at [395, 449] on link "SAMBA DE JANEIRO" at bounding box center [541, 454] width 373 height 17
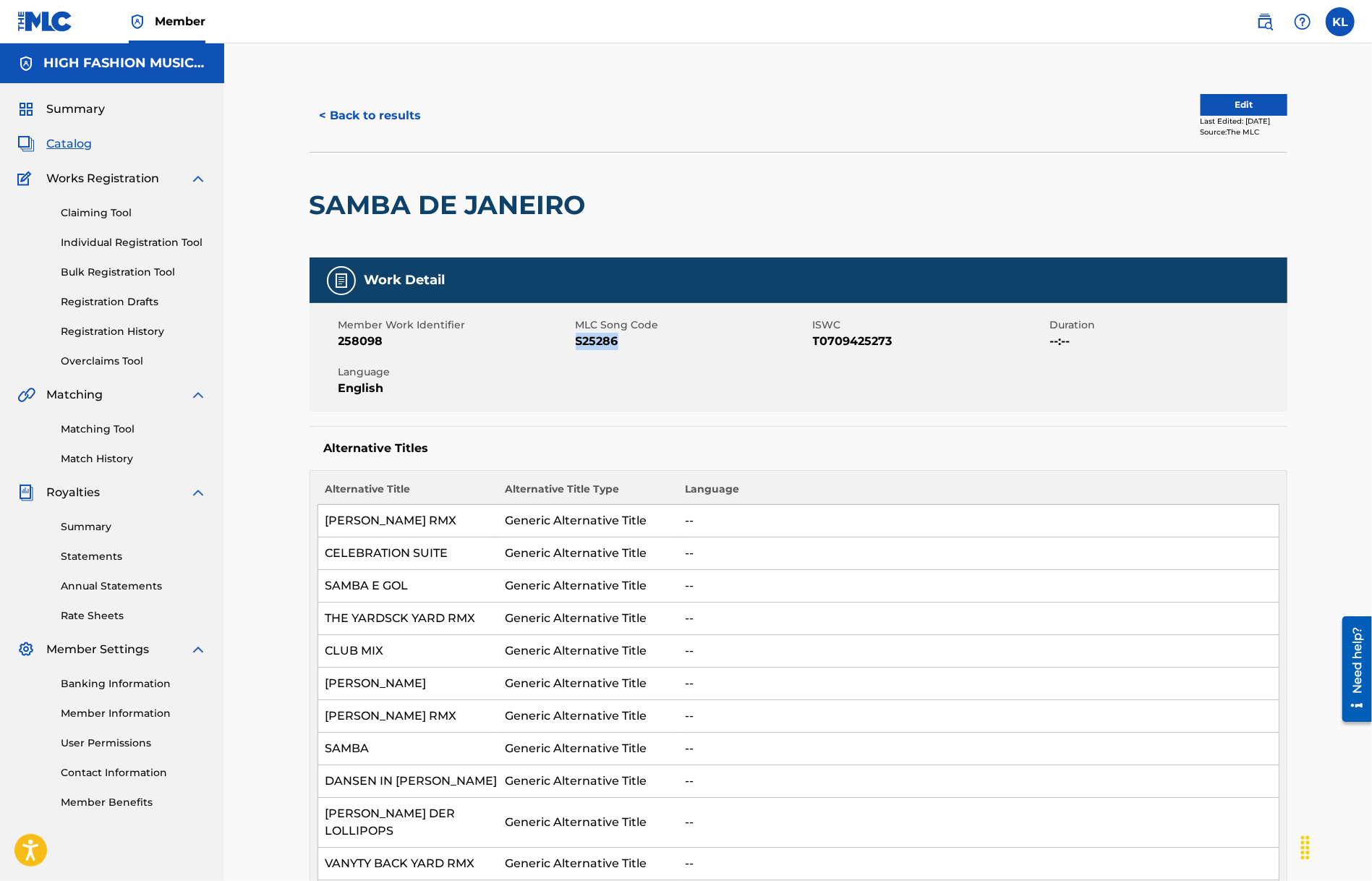
drag, startPoint x: 676, startPoint y: 340, endPoint x: 577, endPoint y: 347, distance: 99.2
click at [577, 347] on span "S25286" at bounding box center [692, 341] width 234 height 17
copy span "S25286"
click at [388, 110] on button "< Back to results" at bounding box center [371, 116] width 123 height 36
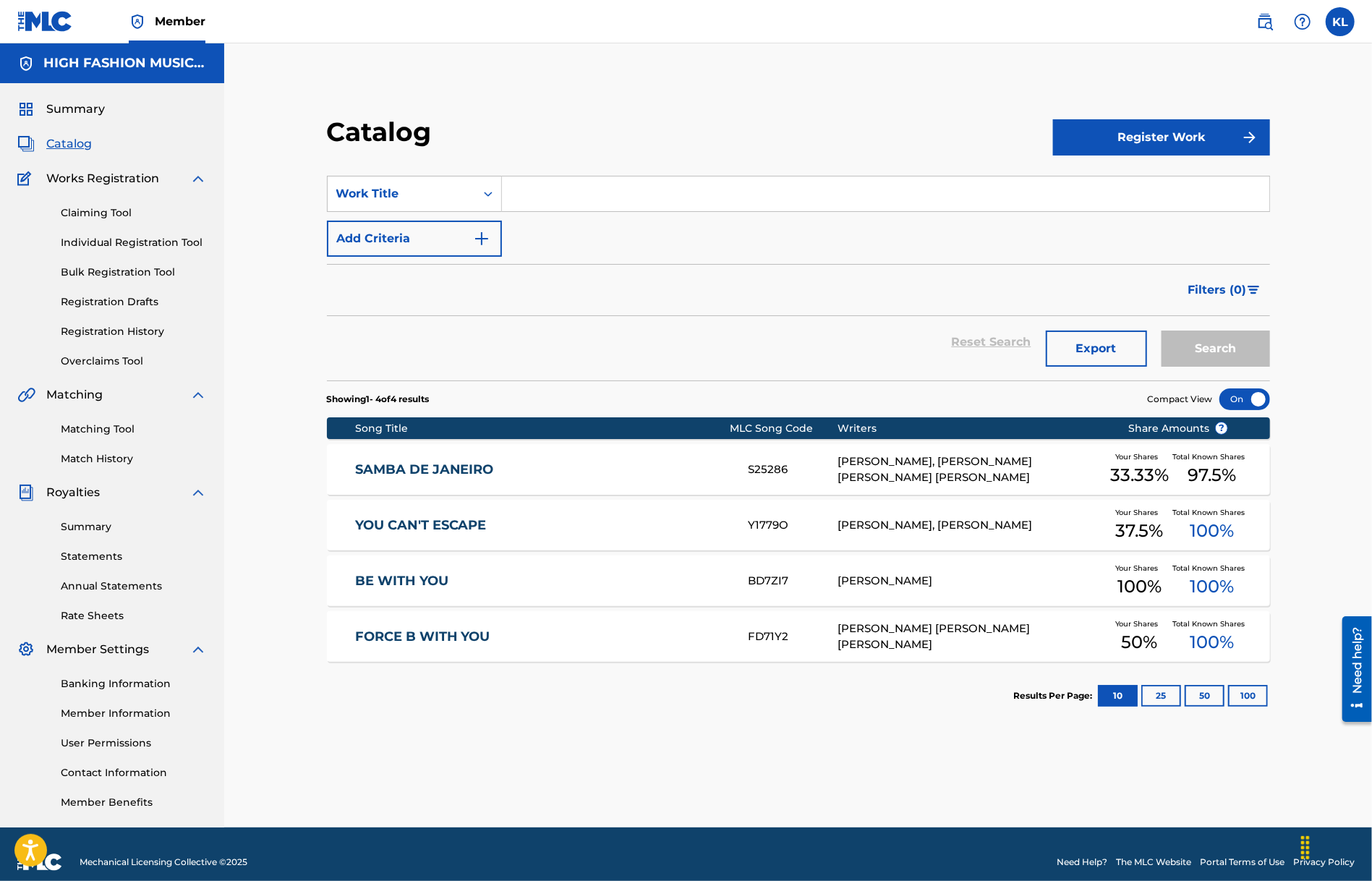
click at [412, 518] on link "YOU CAN'T ESCAPE" at bounding box center [541, 525] width 373 height 17
click at [486, 239] on img "Search Form" at bounding box center [481, 238] width 17 height 17
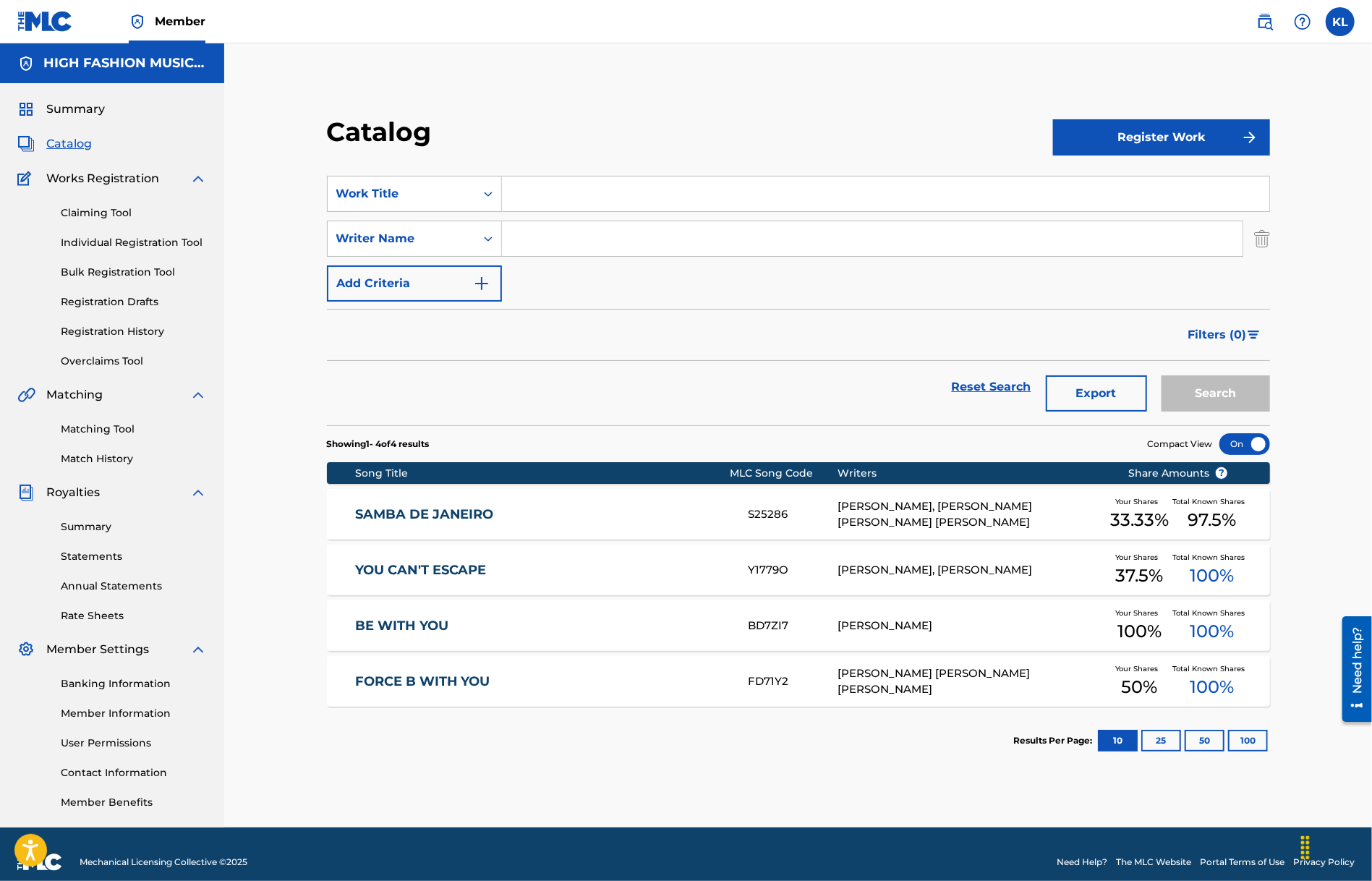
click at [560, 238] on input "Search Form" at bounding box center [872, 238] width 741 height 35
type input "[PERSON_NAME]"
click at [571, 201] on input "Search Form" at bounding box center [886, 194] width 768 height 35
click at [1205, 390] on button "Search" at bounding box center [1216, 393] width 108 height 36
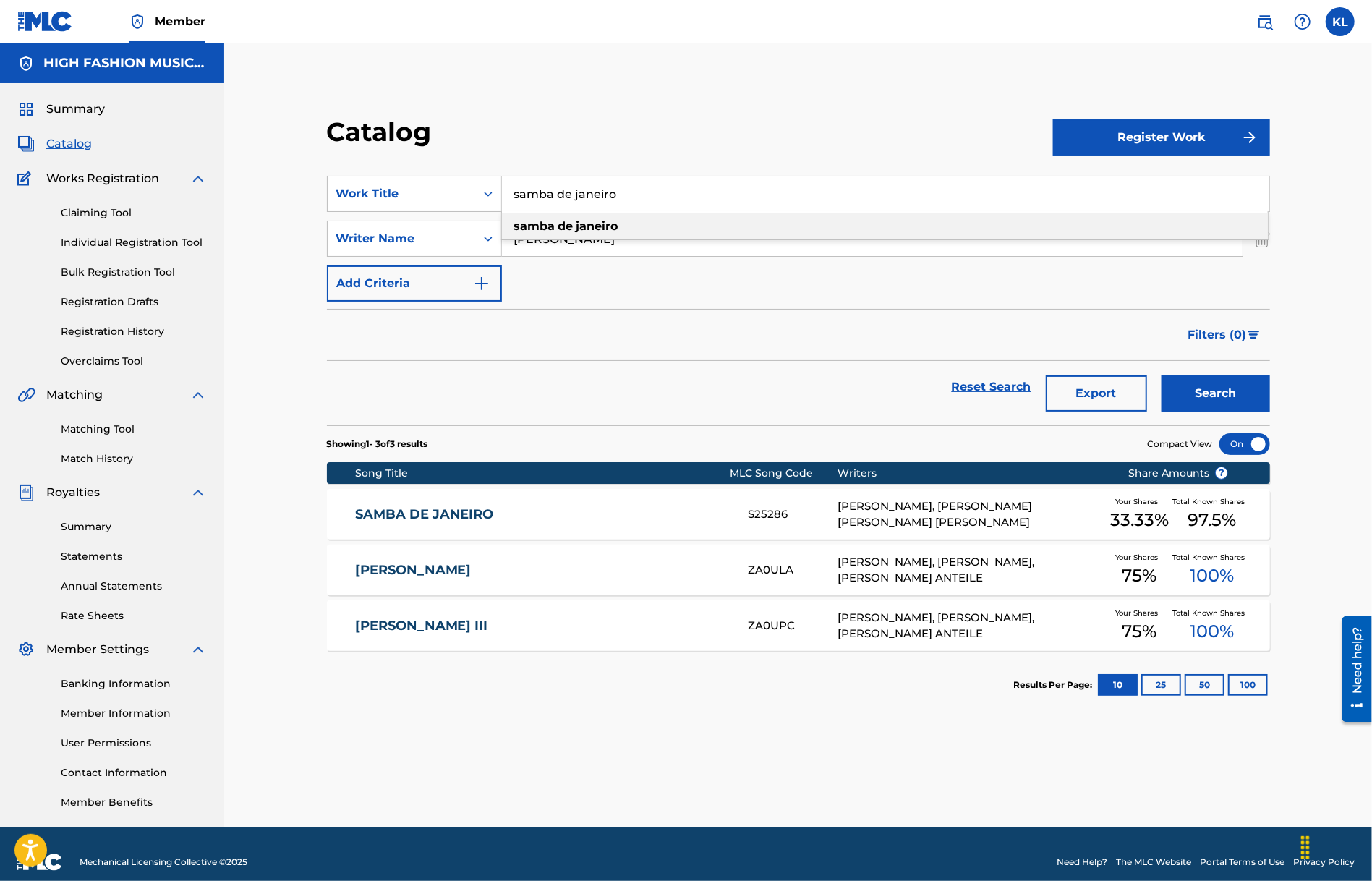
drag, startPoint x: 558, startPoint y: 196, endPoint x: 713, endPoint y: 202, distance: 155.1
click at [713, 201] on input "samba de janeiro" at bounding box center [886, 194] width 768 height 35
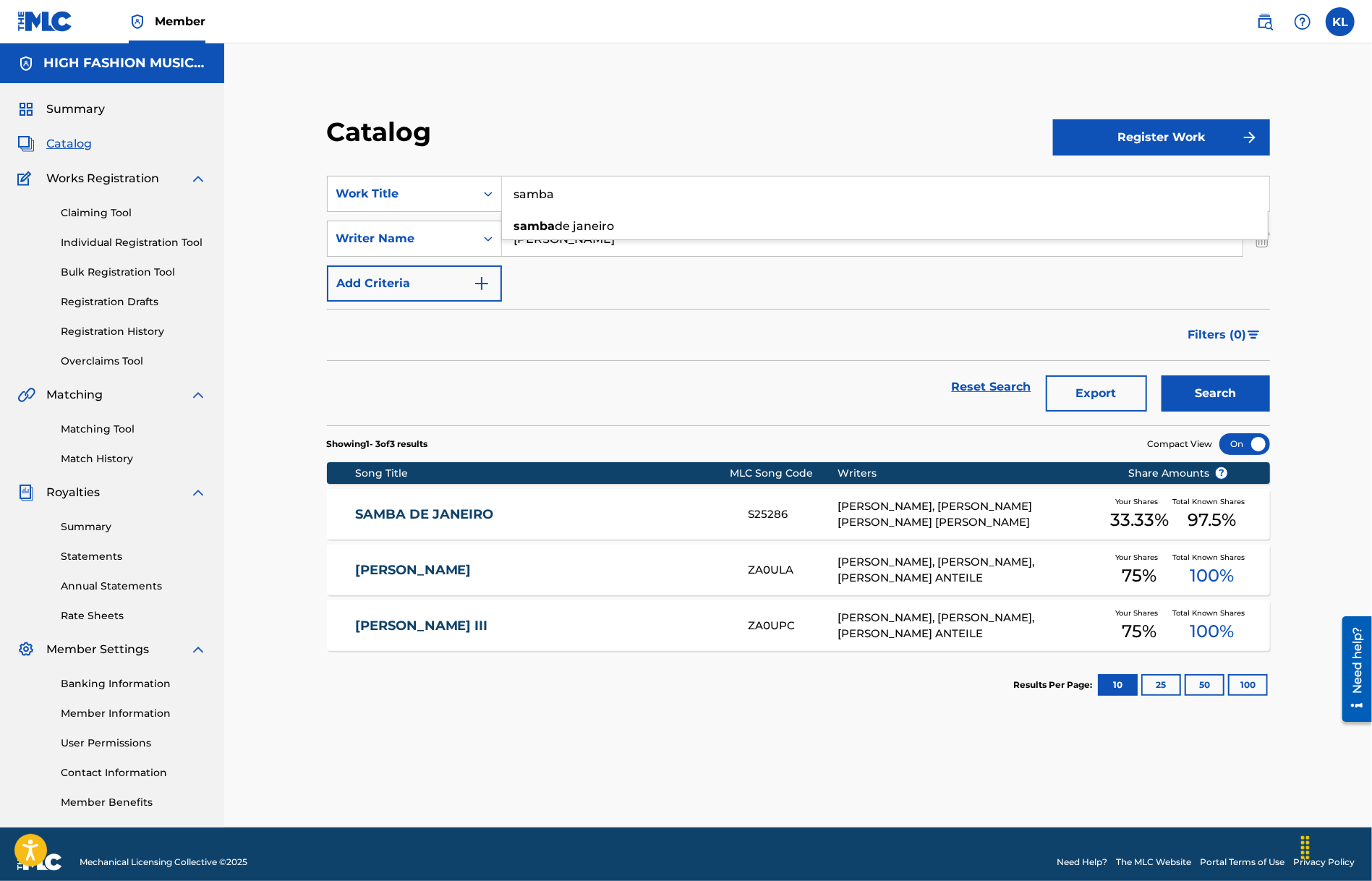
type input "samba"
click at [1207, 381] on button "Search" at bounding box center [1216, 393] width 108 height 36
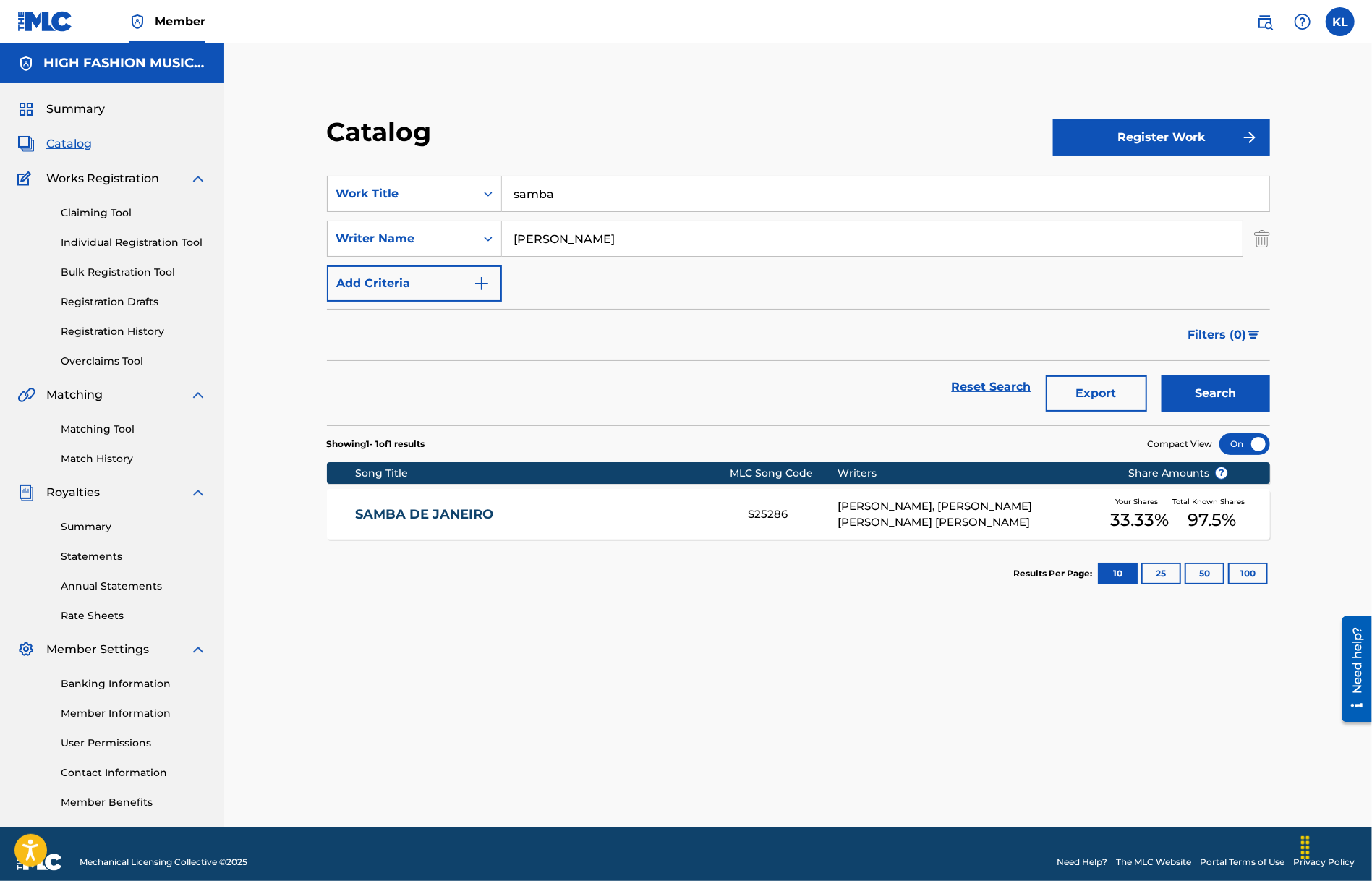
click at [101, 425] on link "Matching Tool" at bounding box center [134, 429] width 146 height 15
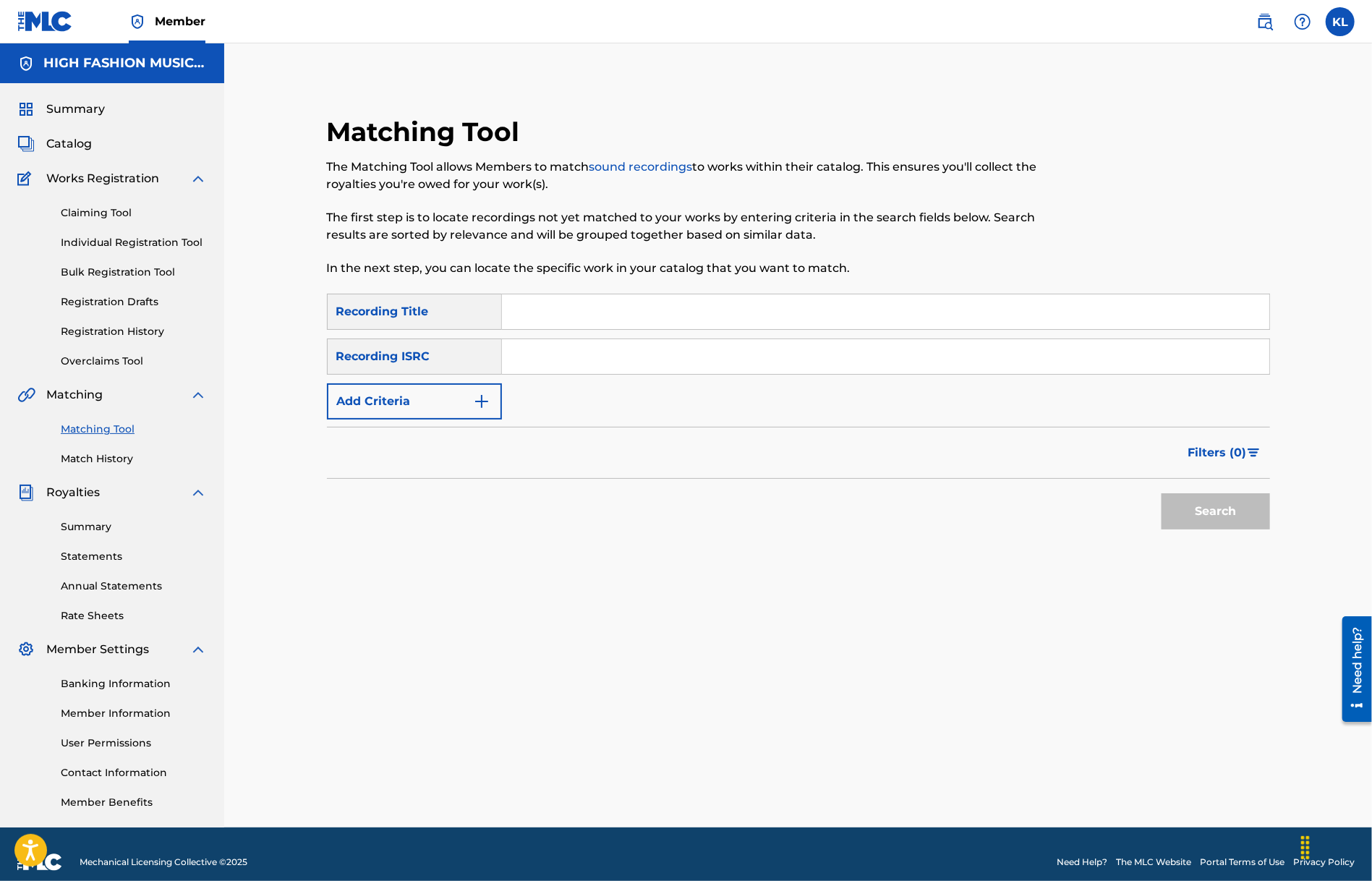
click at [599, 310] on input "Search Form" at bounding box center [886, 312] width 768 height 35
type input "how you samba"
click at [1162, 493] on button "Search" at bounding box center [1216, 511] width 108 height 36
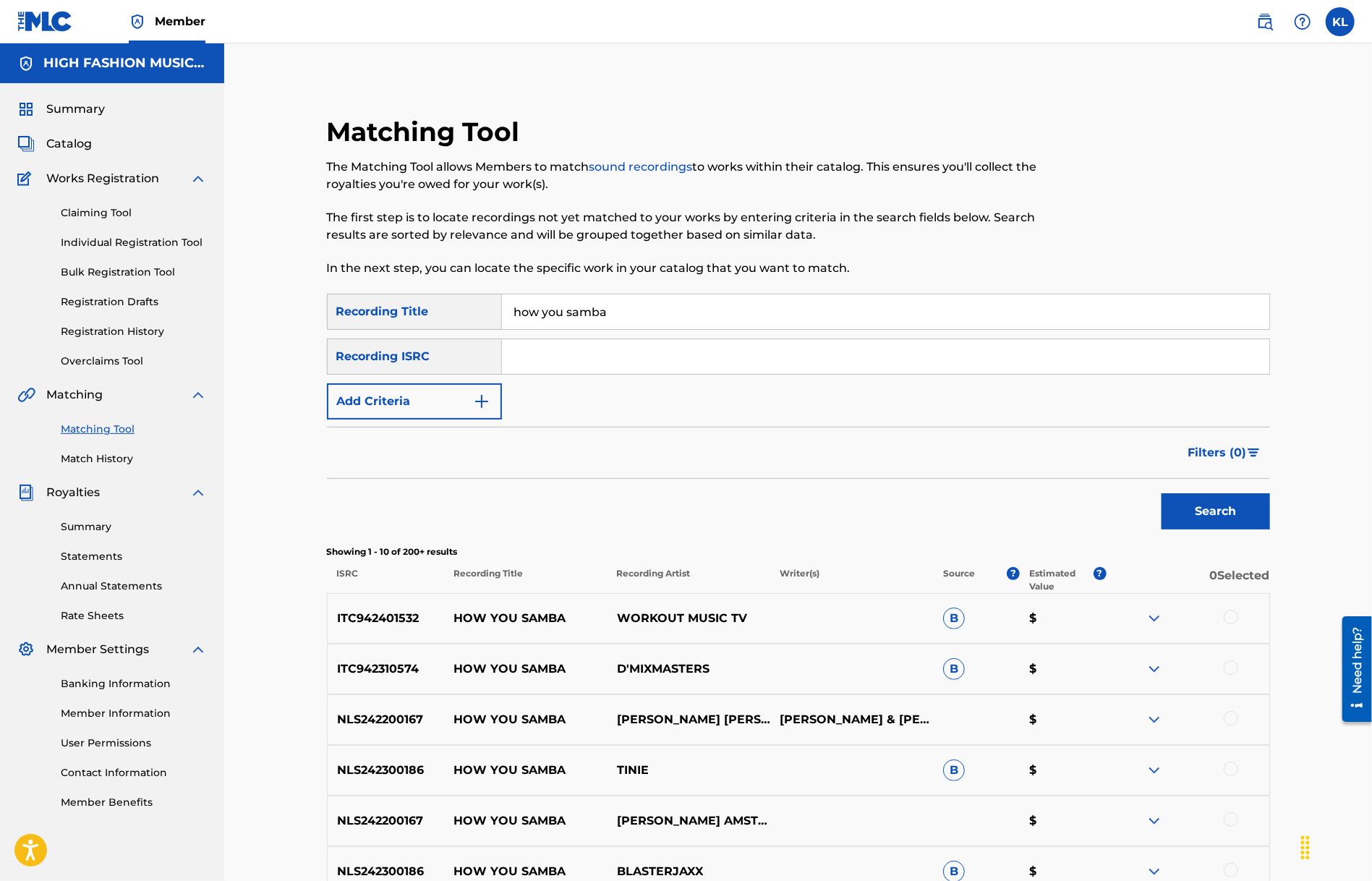
click at [608, 363] on input "Search Form" at bounding box center [886, 356] width 768 height 35
type input "[PERSON_NAME]"
click at [1162, 493] on button "Search" at bounding box center [1216, 511] width 108 height 36
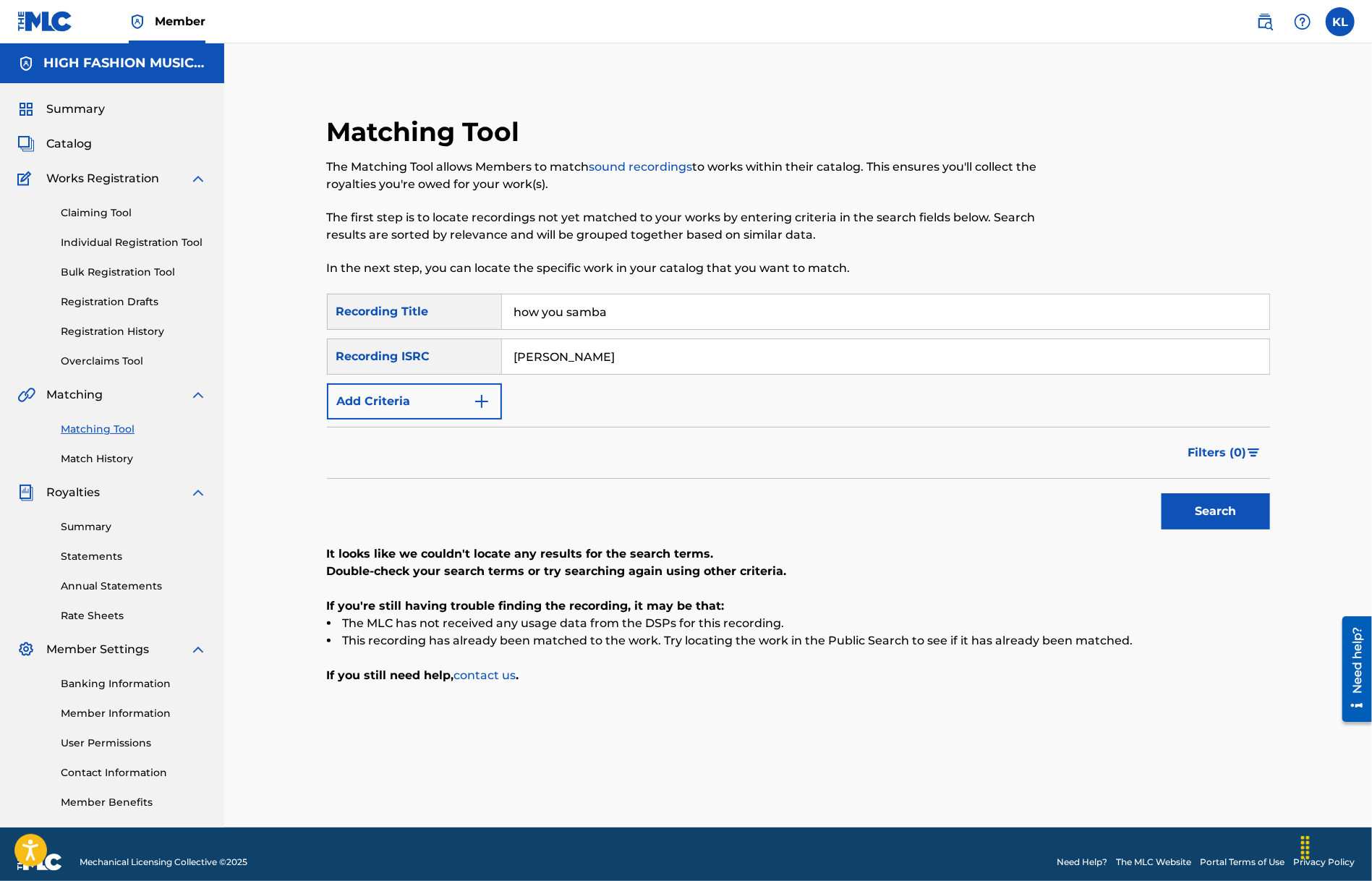
drag, startPoint x: 612, startPoint y: 356, endPoint x: 410, endPoint y: 353, distance: 202.0
click at [410, 353] on div "SearchWithCriteria916f1b07-088e-47a3-8864-ea67fda08458 Recording ISRC [PERSON_N…" at bounding box center [798, 356] width 943 height 36
click at [456, 390] on button "Add Criteria" at bounding box center [414, 401] width 175 height 36
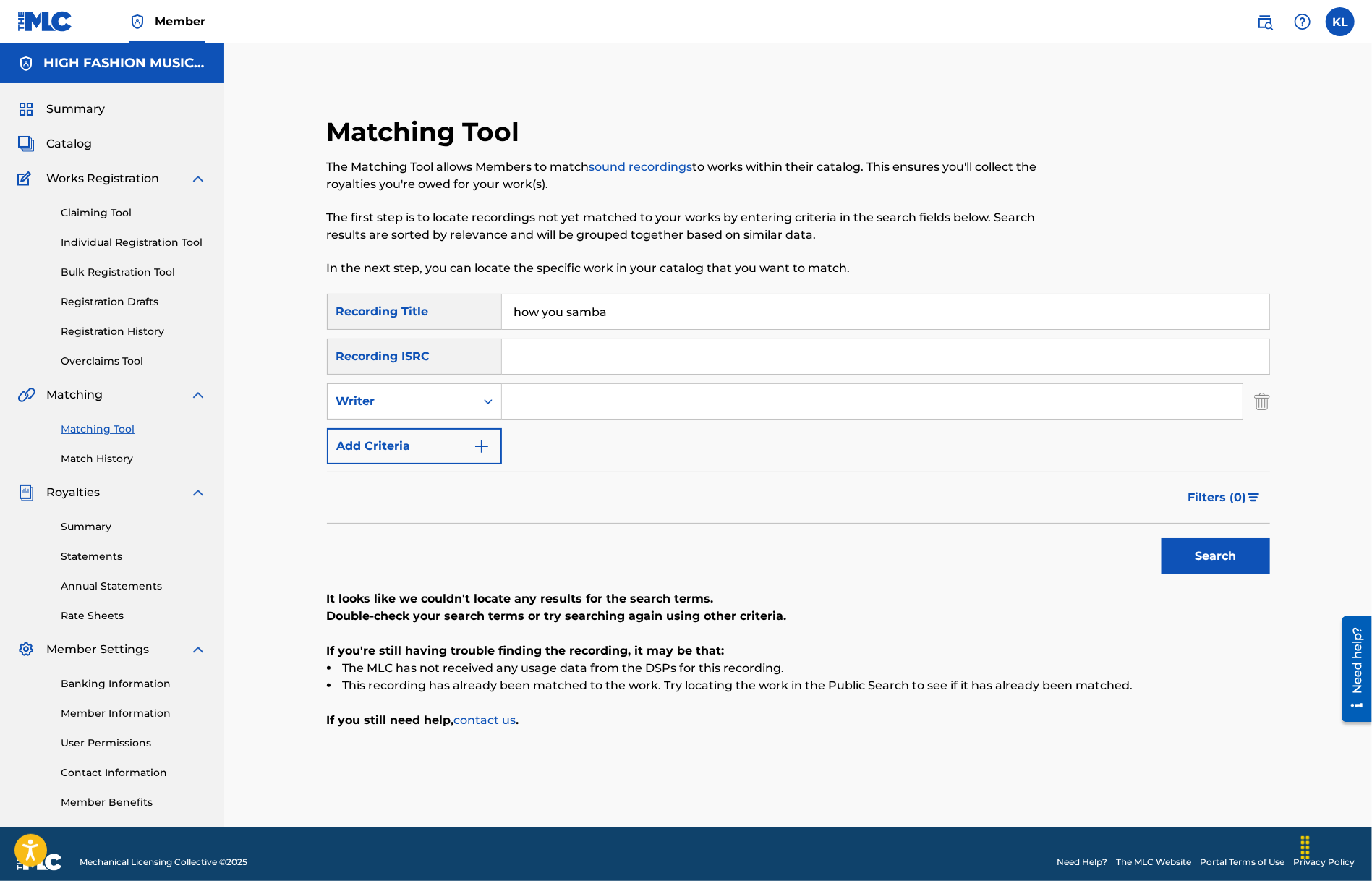
click at [556, 406] on input "Search Form" at bounding box center [872, 401] width 741 height 35
type input "[PERSON_NAME]"
click at [1162, 538] on button "Search" at bounding box center [1216, 556] width 108 height 36
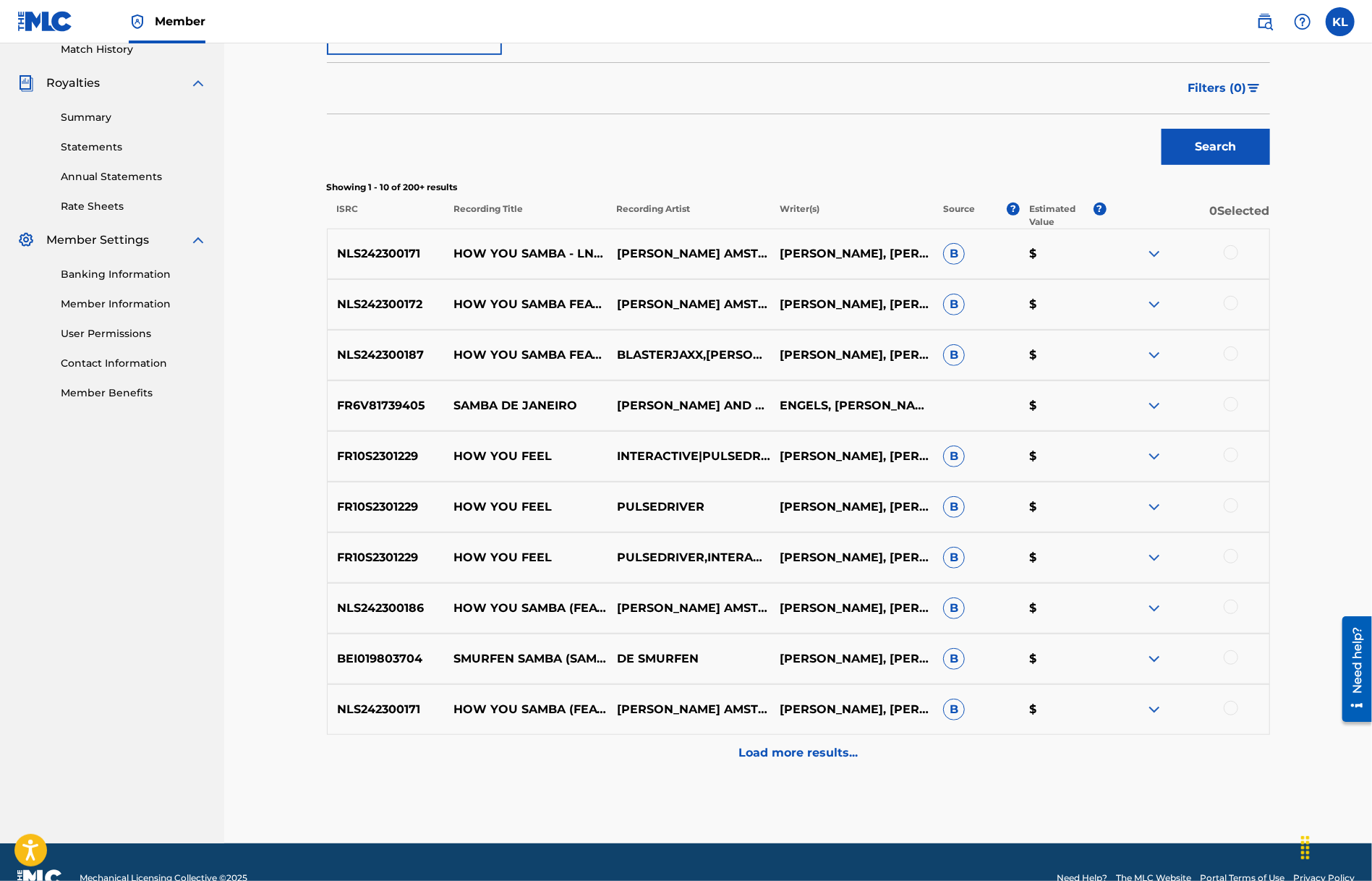
scroll to position [440, 0]
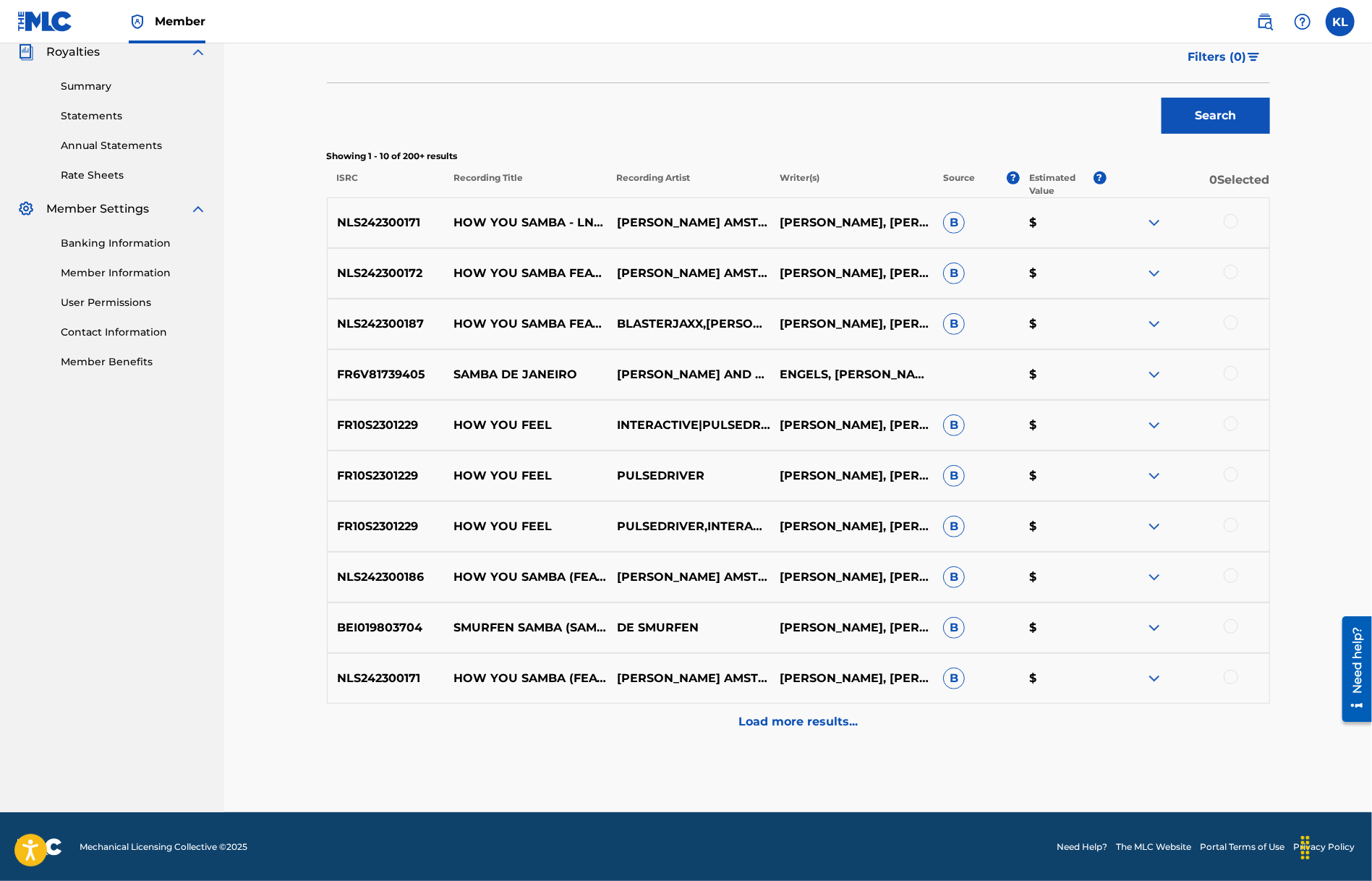
click at [786, 722] on p "Load more results..." at bounding box center [798, 722] width 120 height 17
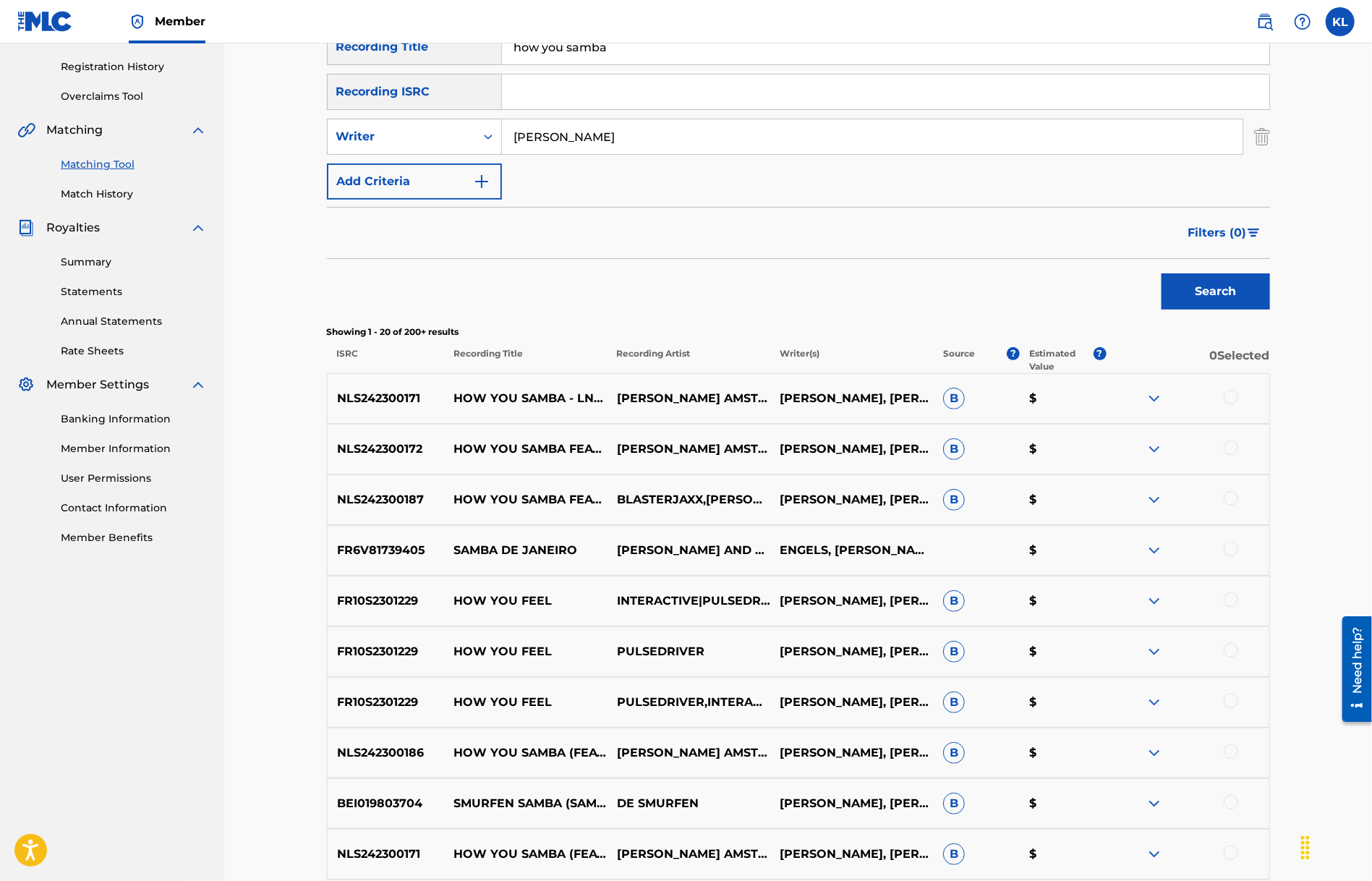
scroll to position [289, 0]
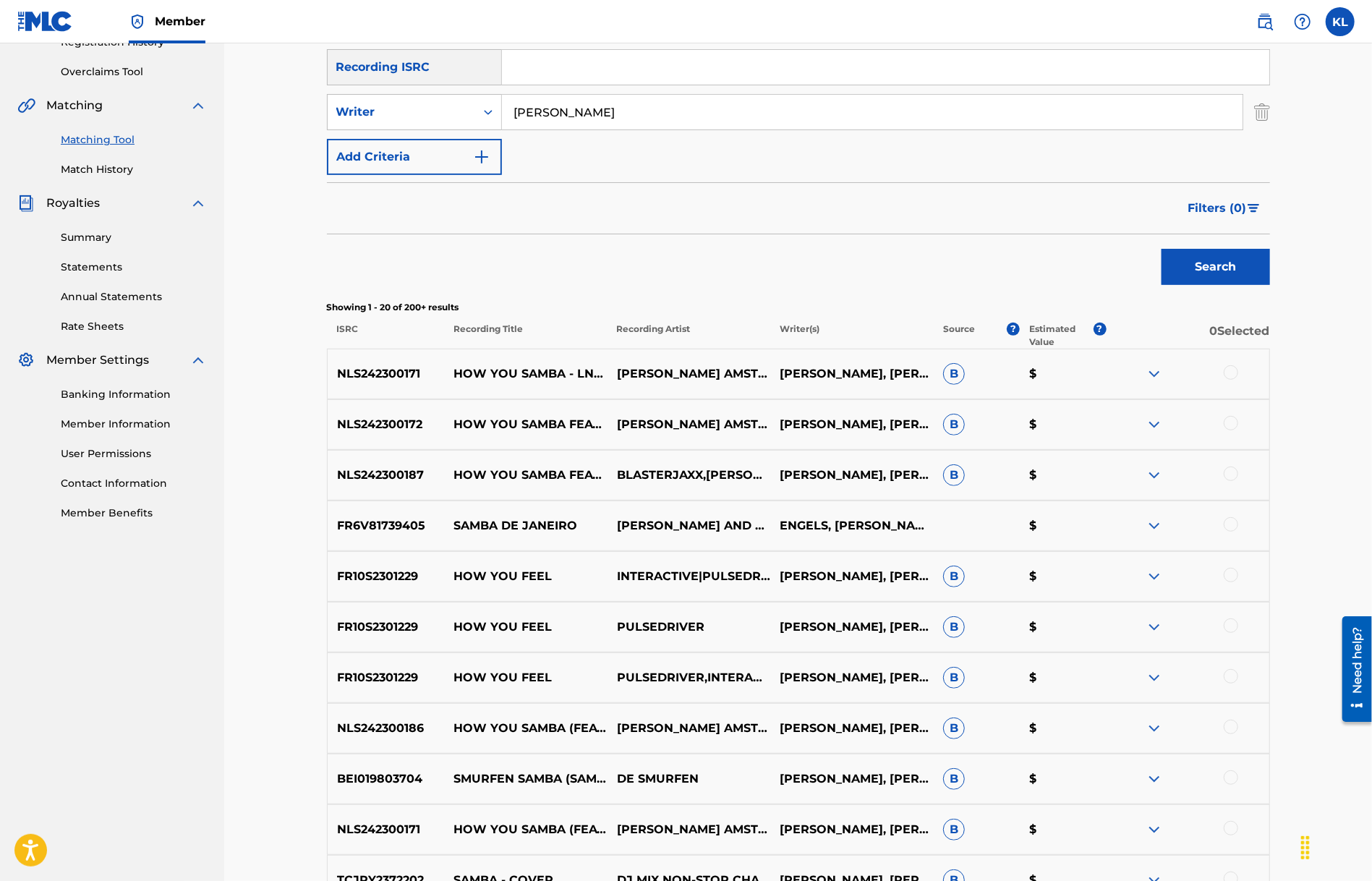
click at [539, 374] on p "HOW YOU SAMBA - LNY TNZ REMIX" at bounding box center [525, 374] width 162 height 17
click at [530, 365] on p "HOW YOU SAMBA - LNY TNZ REMIX" at bounding box center [525, 374] width 162 height 17
click at [524, 377] on p "HOW YOU SAMBA - LNY TNZ REMIX" at bounding box center [525, 374] width 162 height 17
click at [368, 371] on p "NLS242300171" at bounding box center [386, 374] width 117 height 17
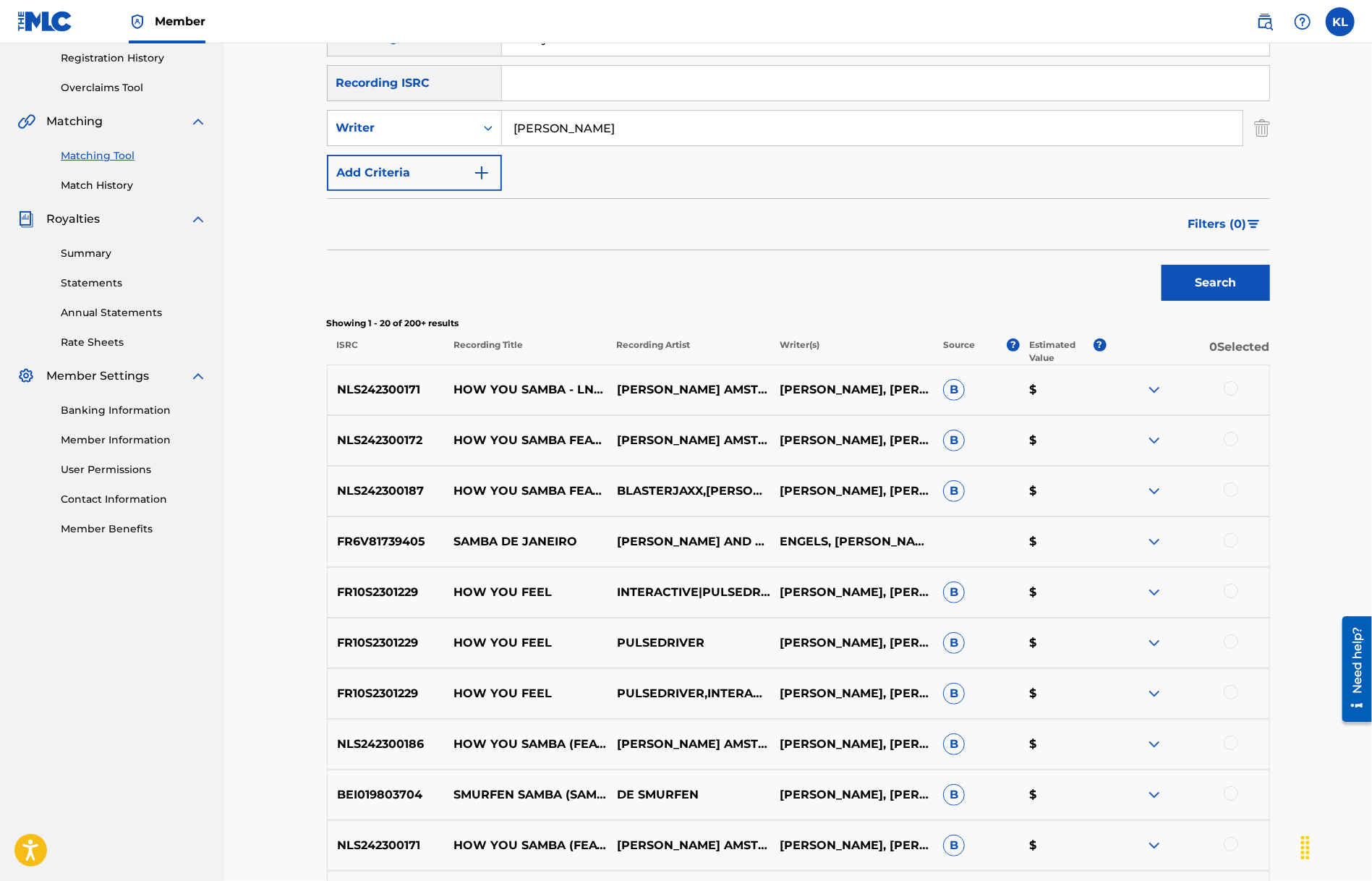
scroll to position [0, 0]
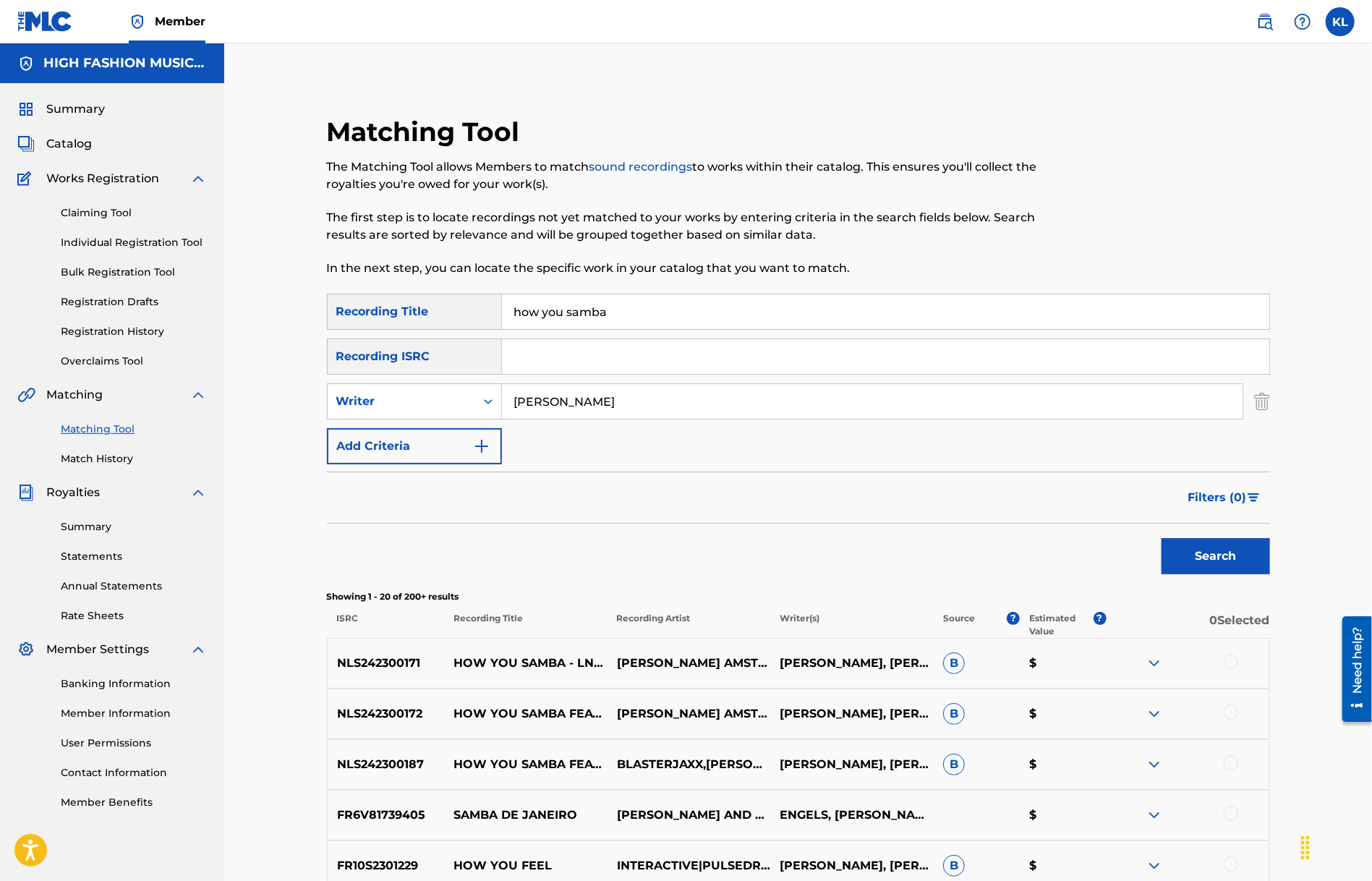
drag, startPoint x: 644, startPoint y: 313, endPoint x: 237, endPoint y: 339, distance: 407.8
type input "samba de janeiro"
click at [1162, 538] on button "Search" at bounding box center [1216, 556] width 108 height 36
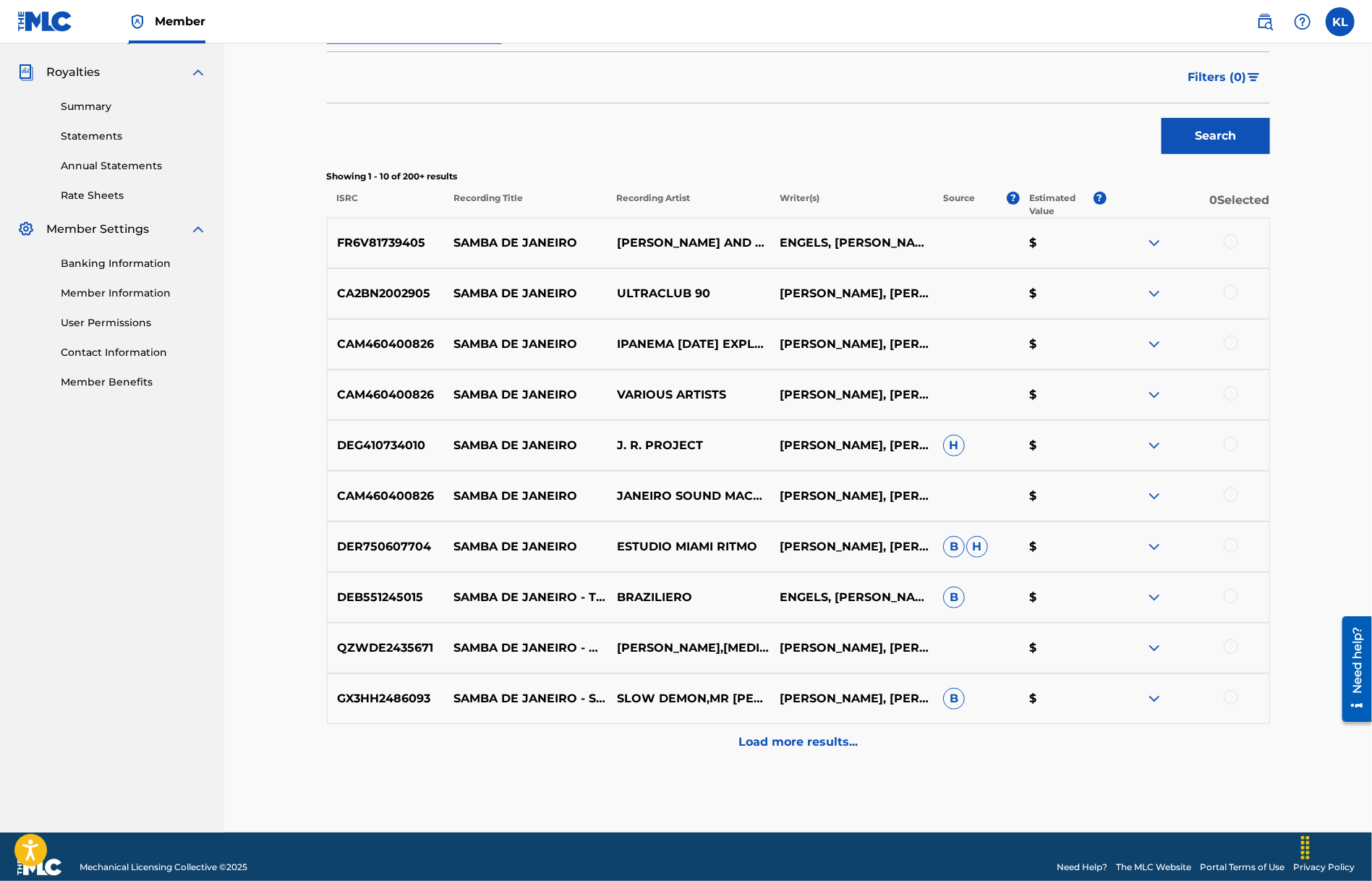
scroll to position [440, 0]
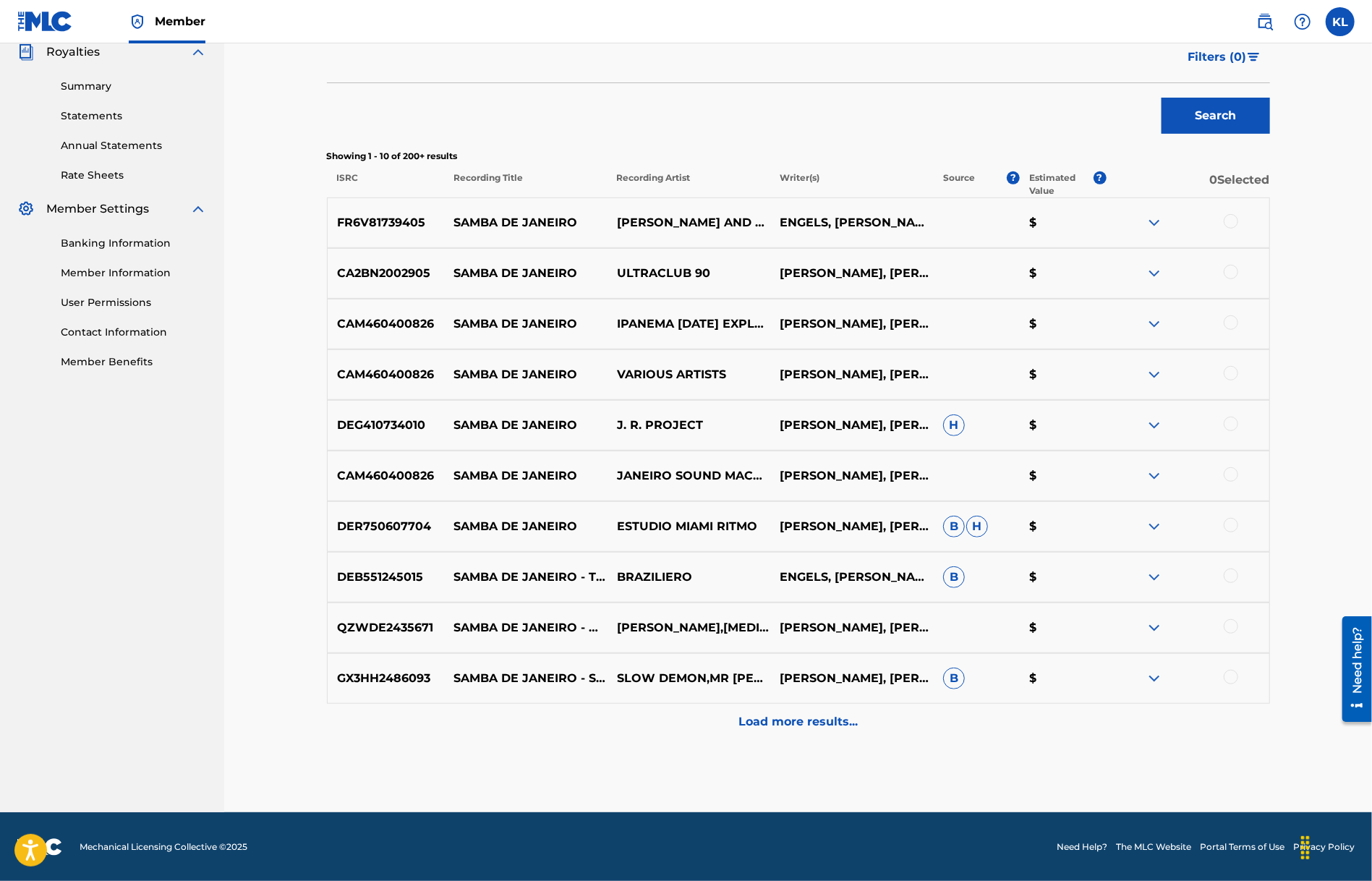
click at [832, 709] on div "Load more results..." at bounding box center [798, 722] width 943 height 36
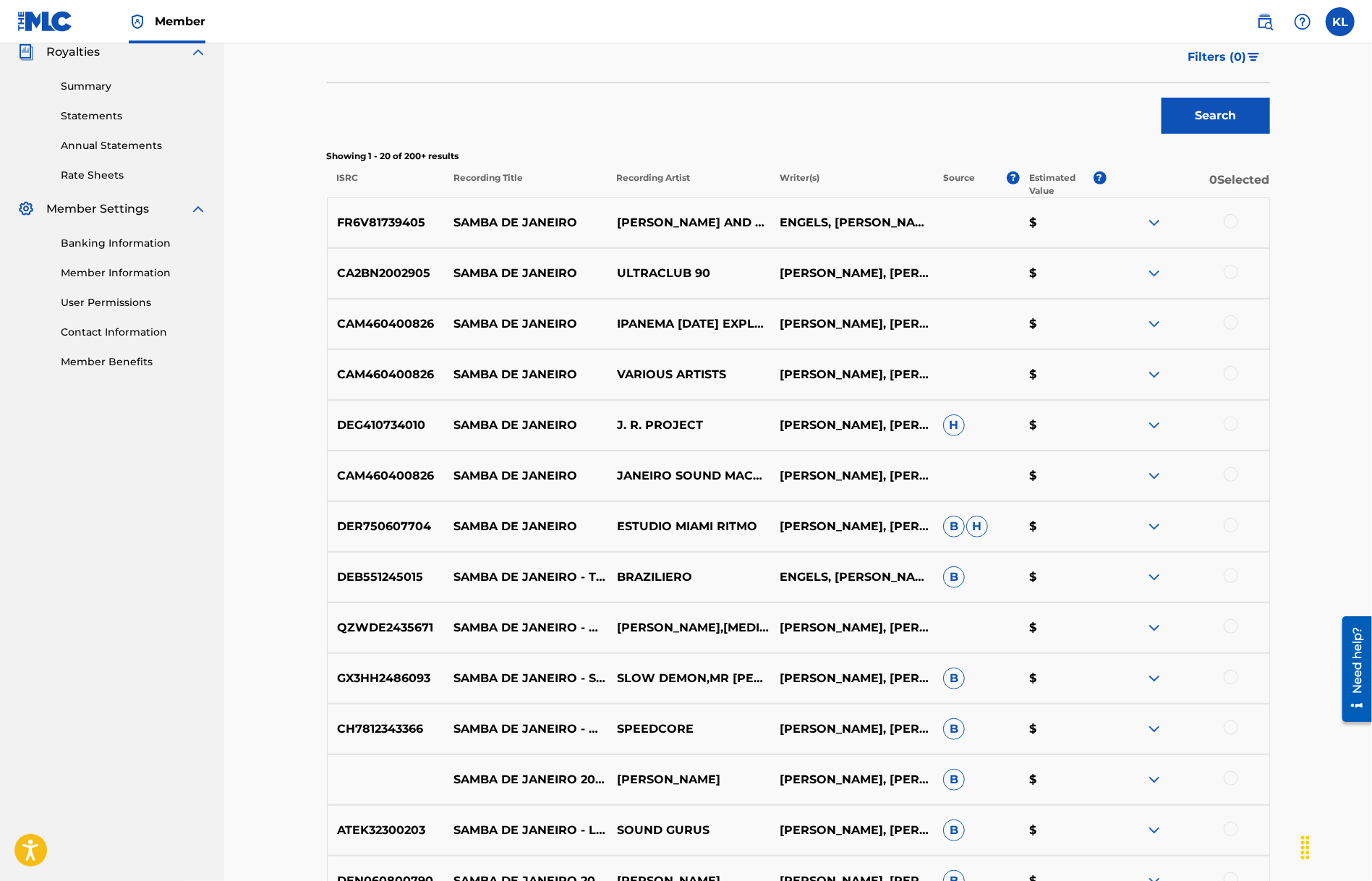
scroll to position [946, 0]
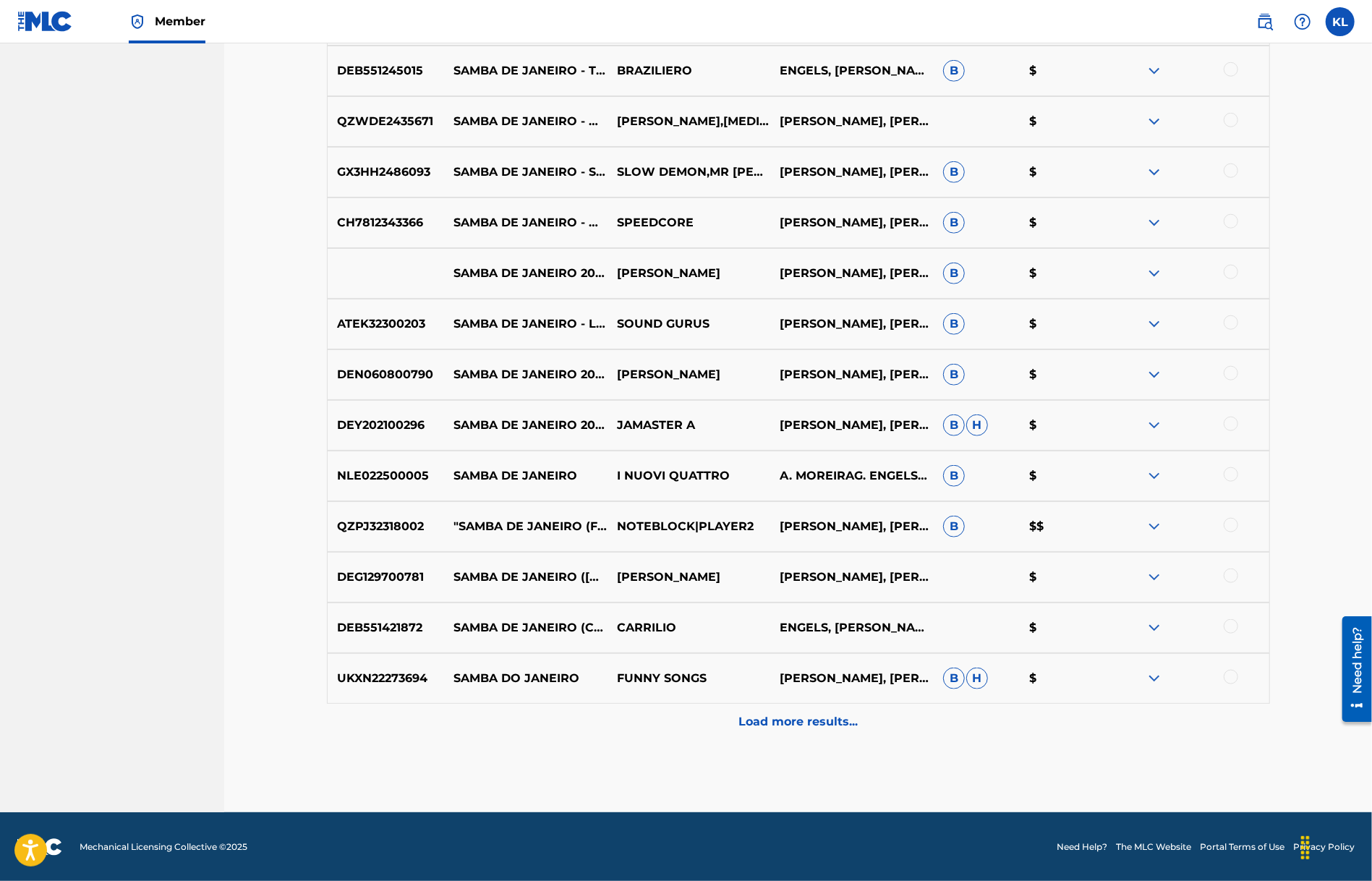
click at [825, 725] on p "Load more results..." at bounding box center [798, 722] width 120 height 17
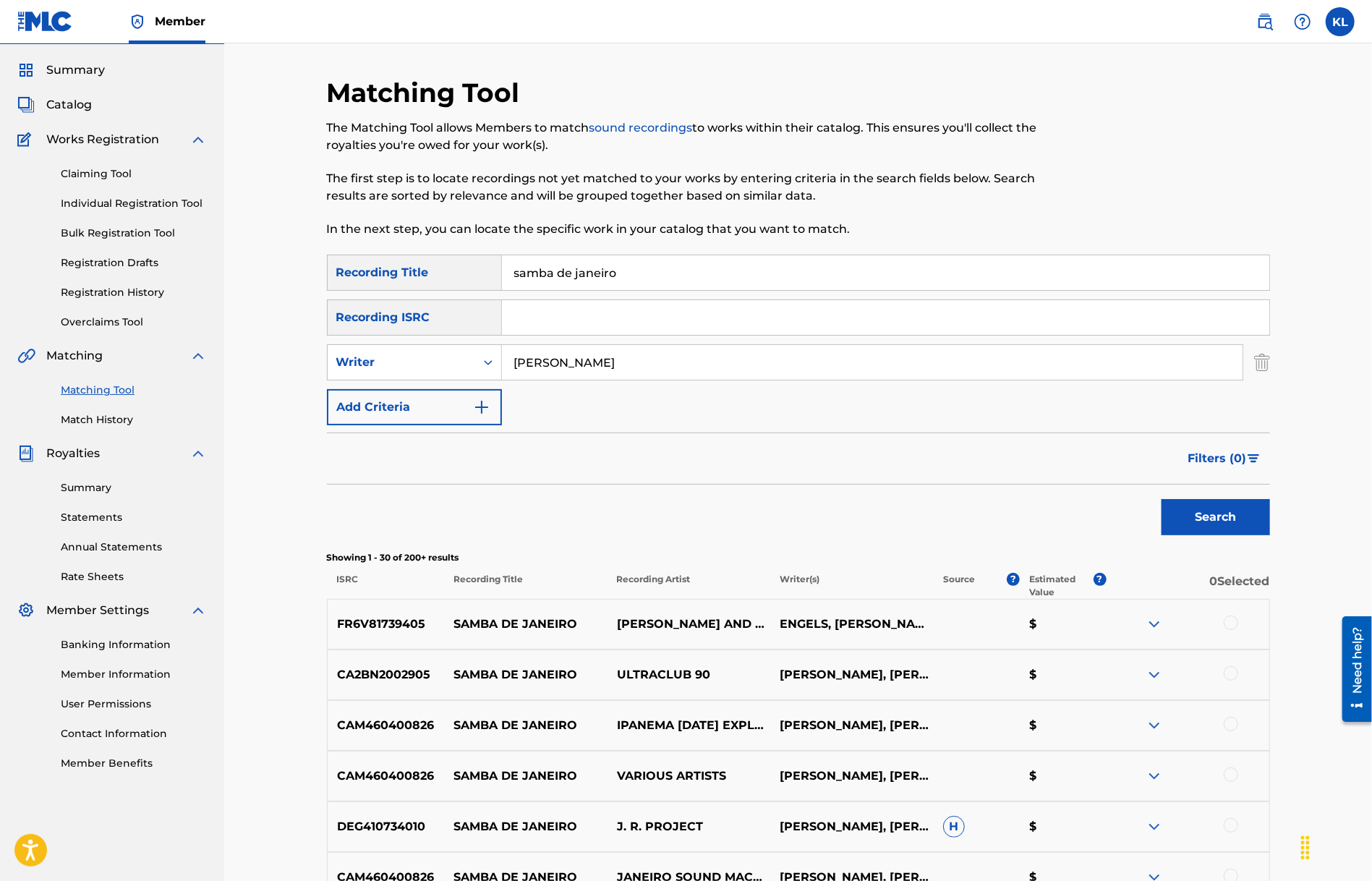
scroll to position [0, 0]
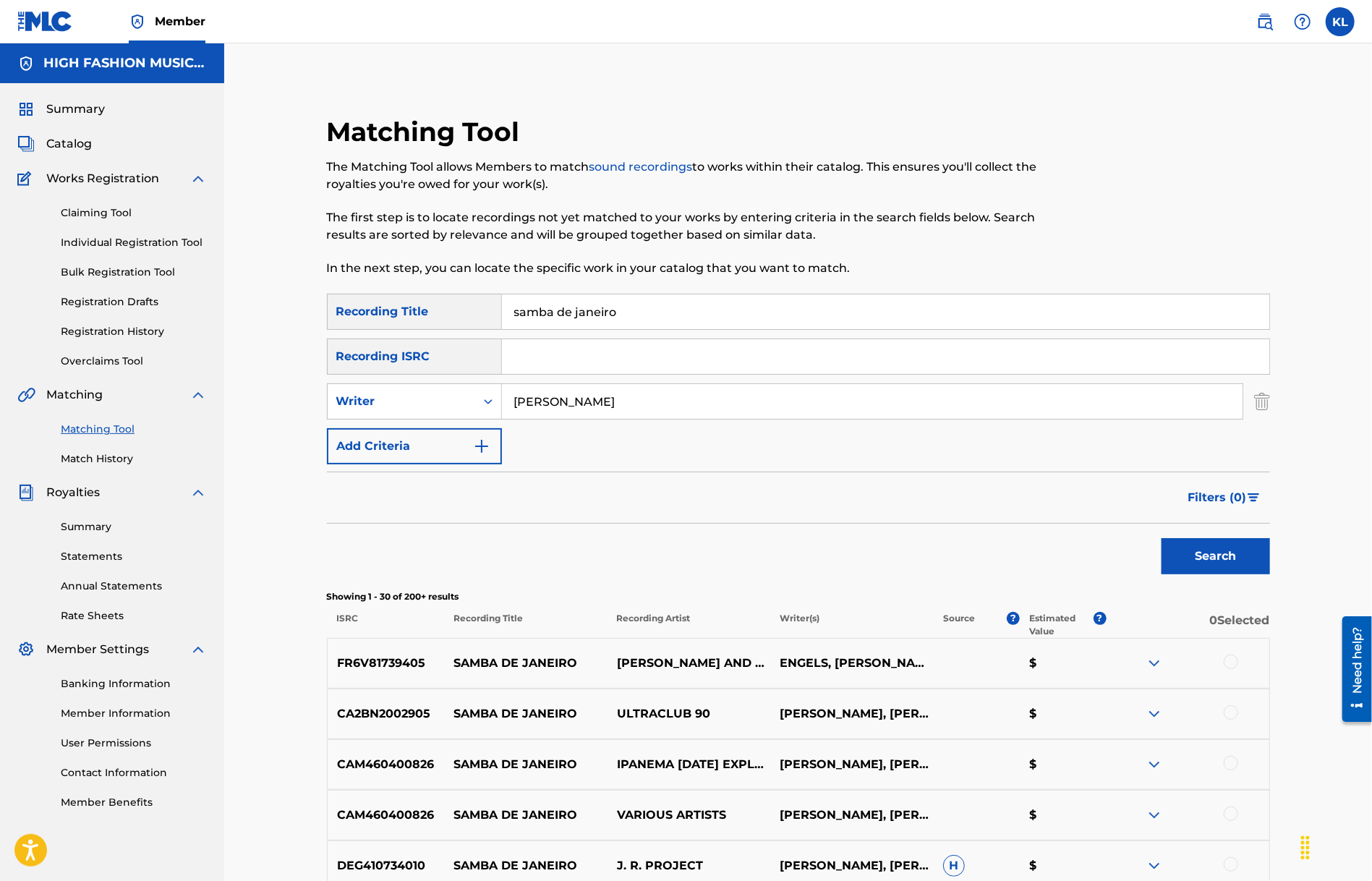
click at [74, 138] on span "Catalog" at bounding box center [69, 144] width 46 height 17
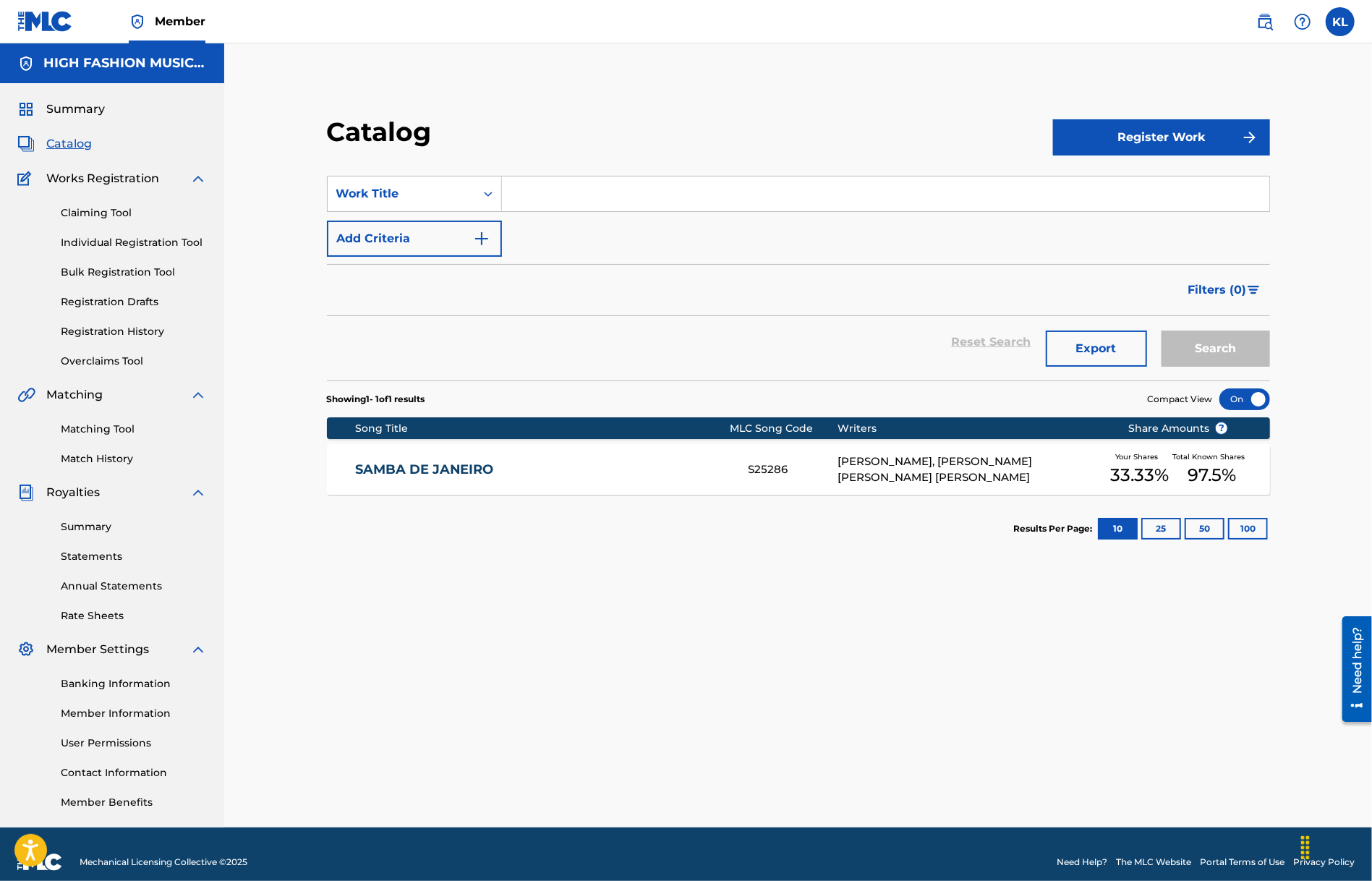
click at [523, 185] on input "Search Form" at bounding box center [886, 194] width 768 height 35
type input "toca me"
click at [1162, 331] on button "Search" at bounding box center [1216, 349] width 108 height 36
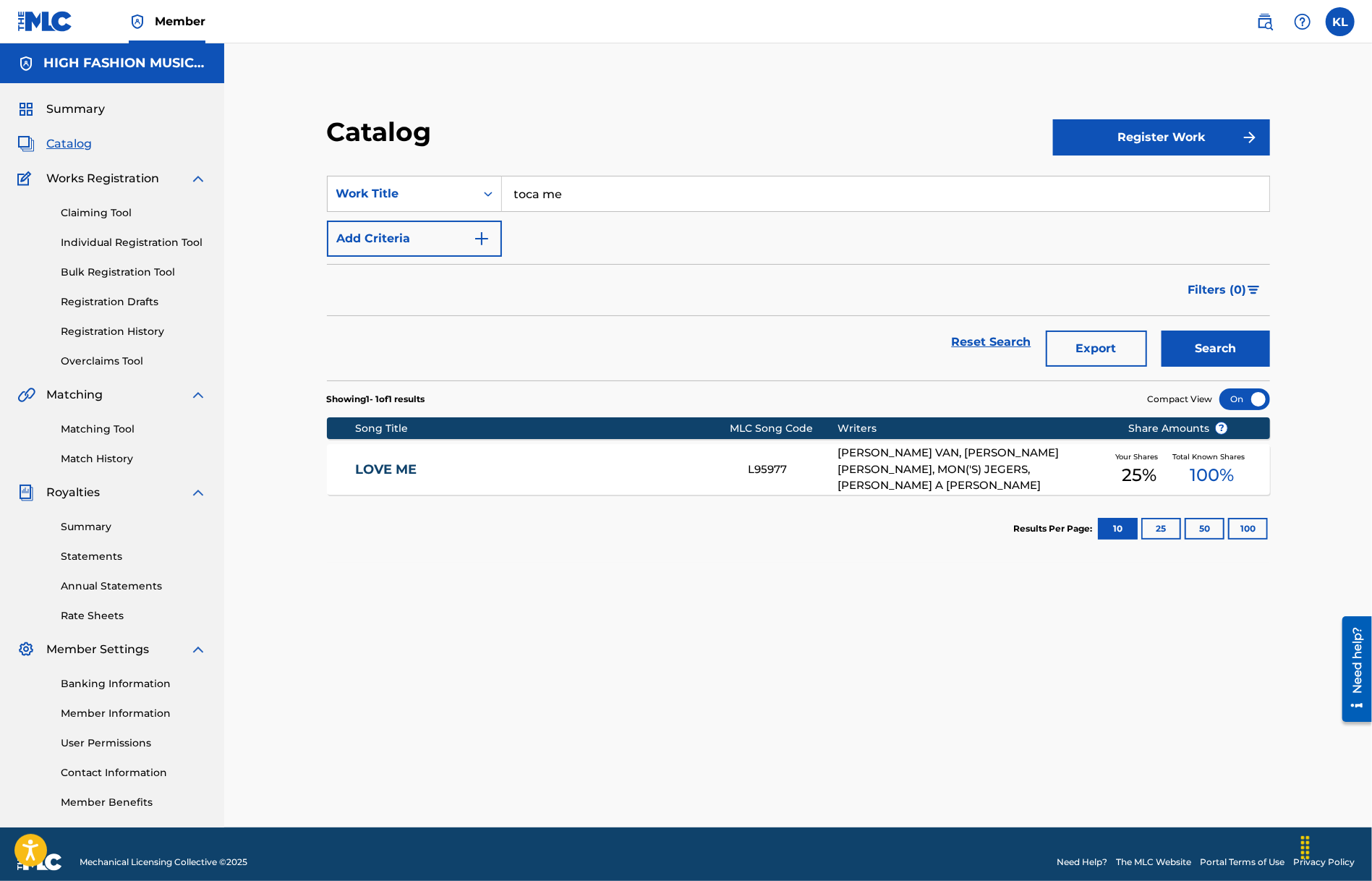
click at [380, 471] on link "LOVE ME" at bounding box center [541, 470] width 373 height 17
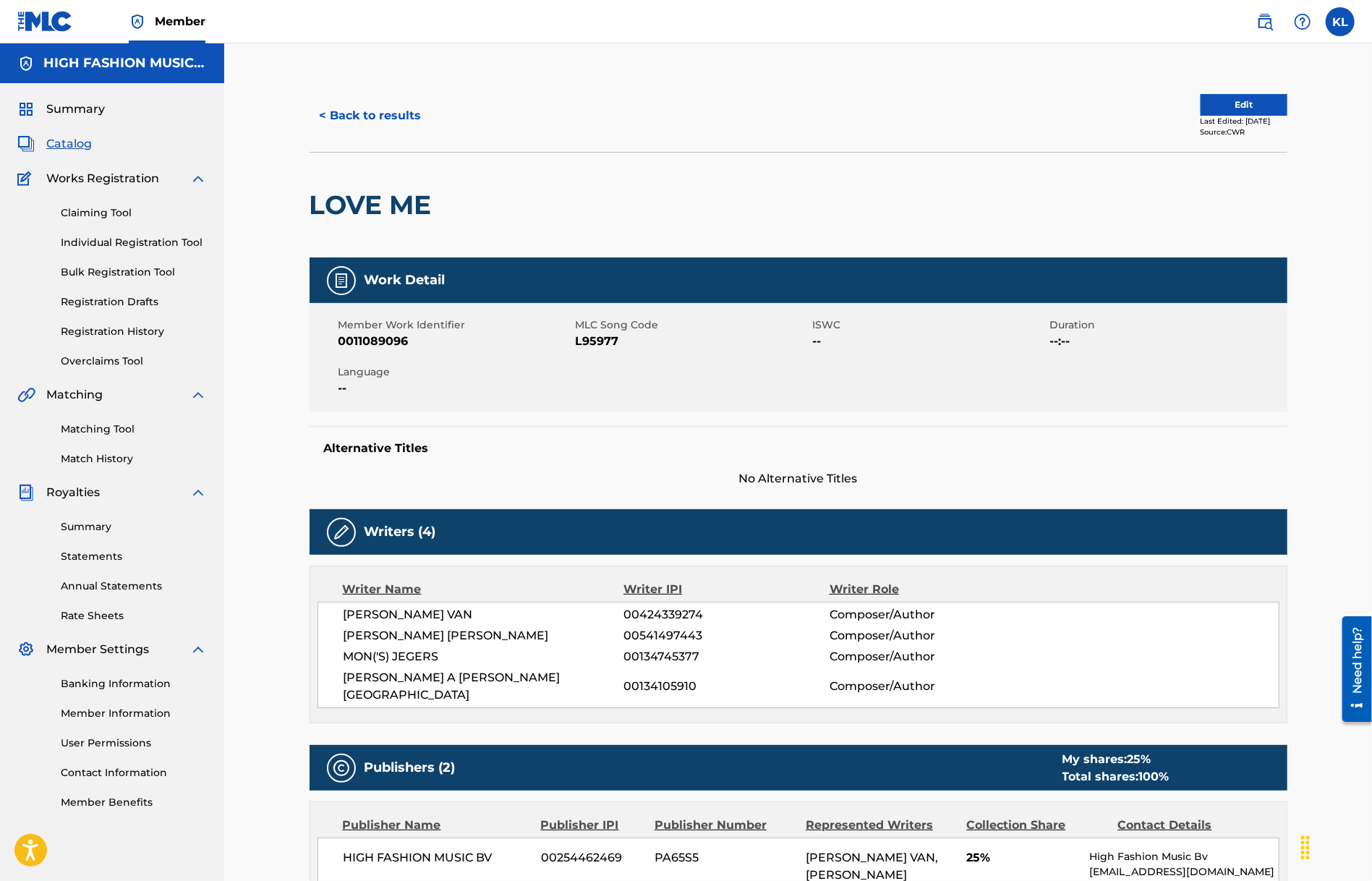
click at [70, 147] on span "Catalog" at bounding box center [69, 144] width 46 height 17
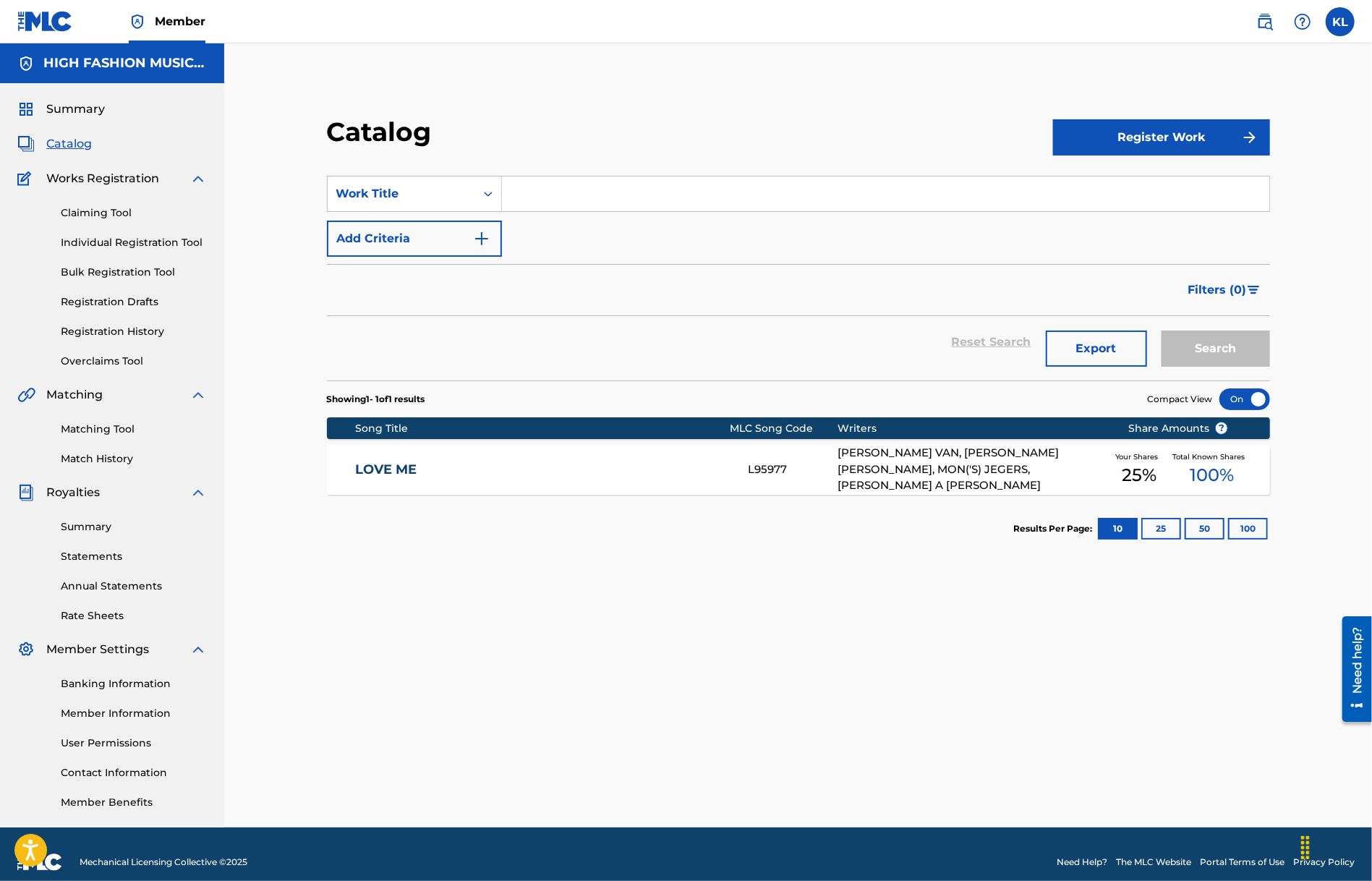
click at [85, 110] on span "Summary" at bounding box center [76, 109] width 59 height 17
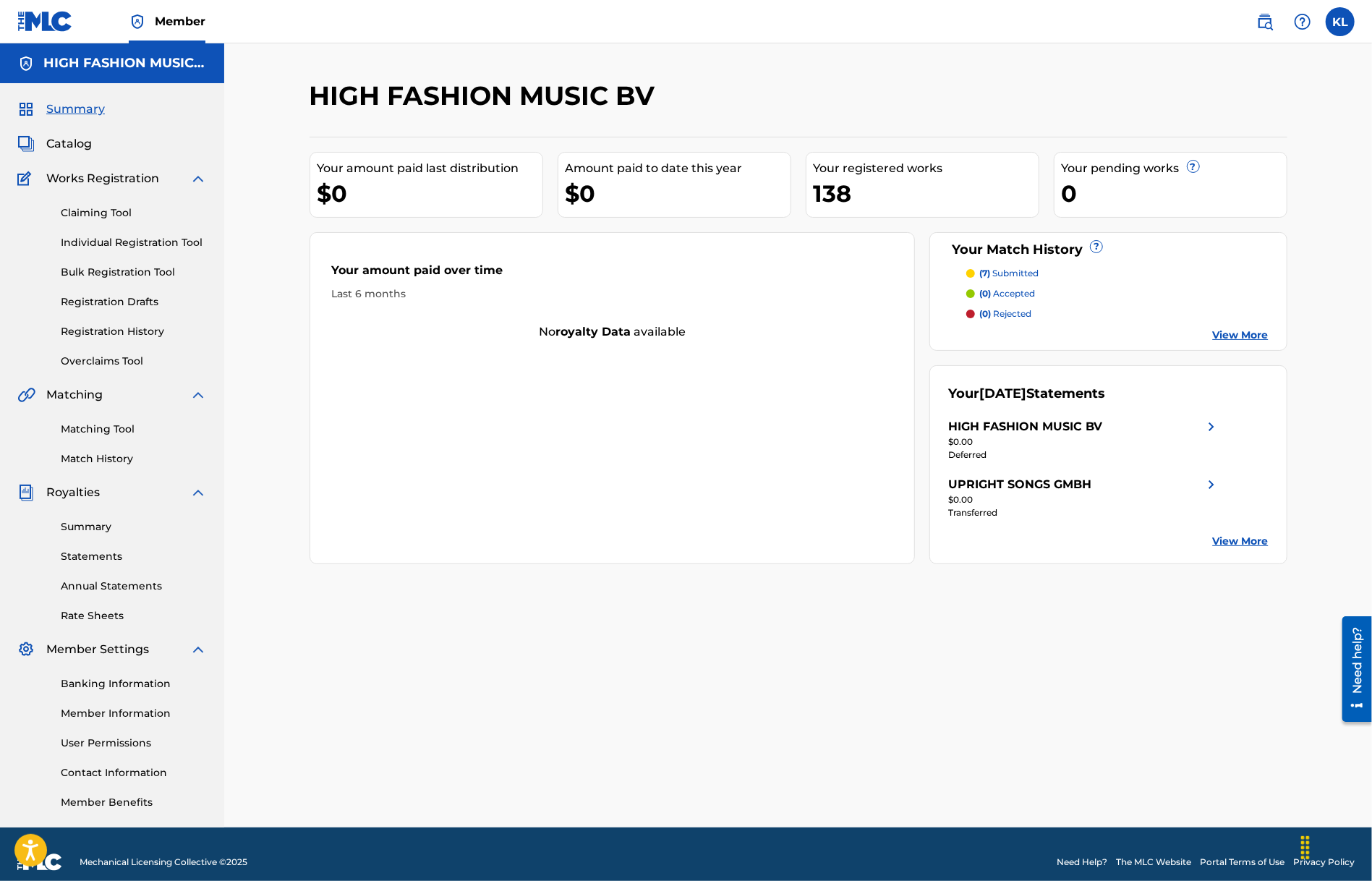
click at [162, 20] on span "Member" at bounding box center [180, 21] width 50 height 17
click at [47, 21] on img at bounding box center [45, 21] width 56 height 21
click at [1338, 23] on label at bounding box center [1340, 22] width 29 height 29
click at [1340, 22] on input "[PERSON_NAME] [EMAIL_ADDRESS][DOMAIN_NAME] Profile Log out" at bounding box center [1340, 22] width 0 height 0
click at [1202, 156] on link "Profile" at bounding box center [1198, 155] width 29 height 13
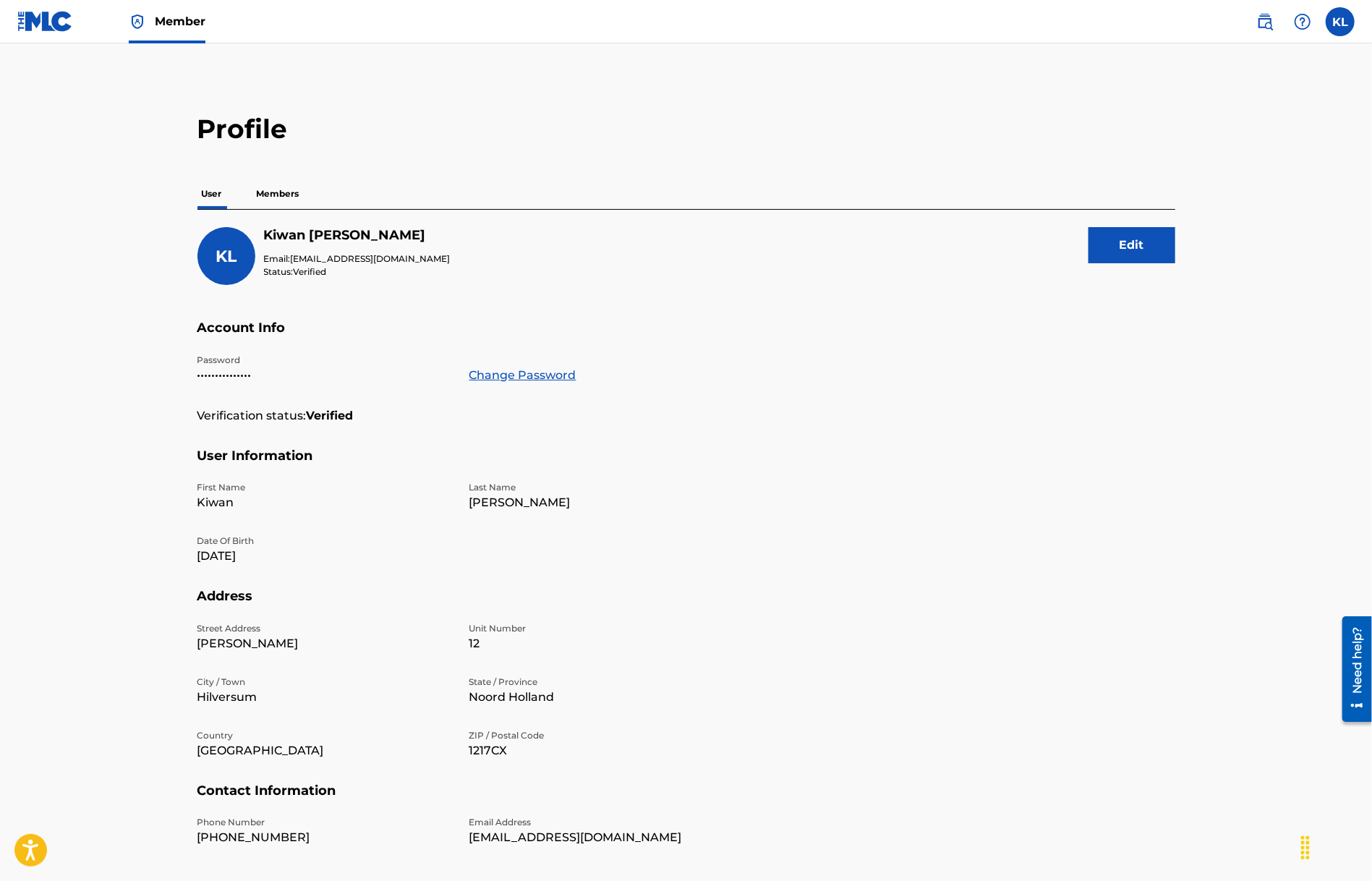
click at [172, 26] on span "Member" at bounding box center [180, 21] width 50 height 17
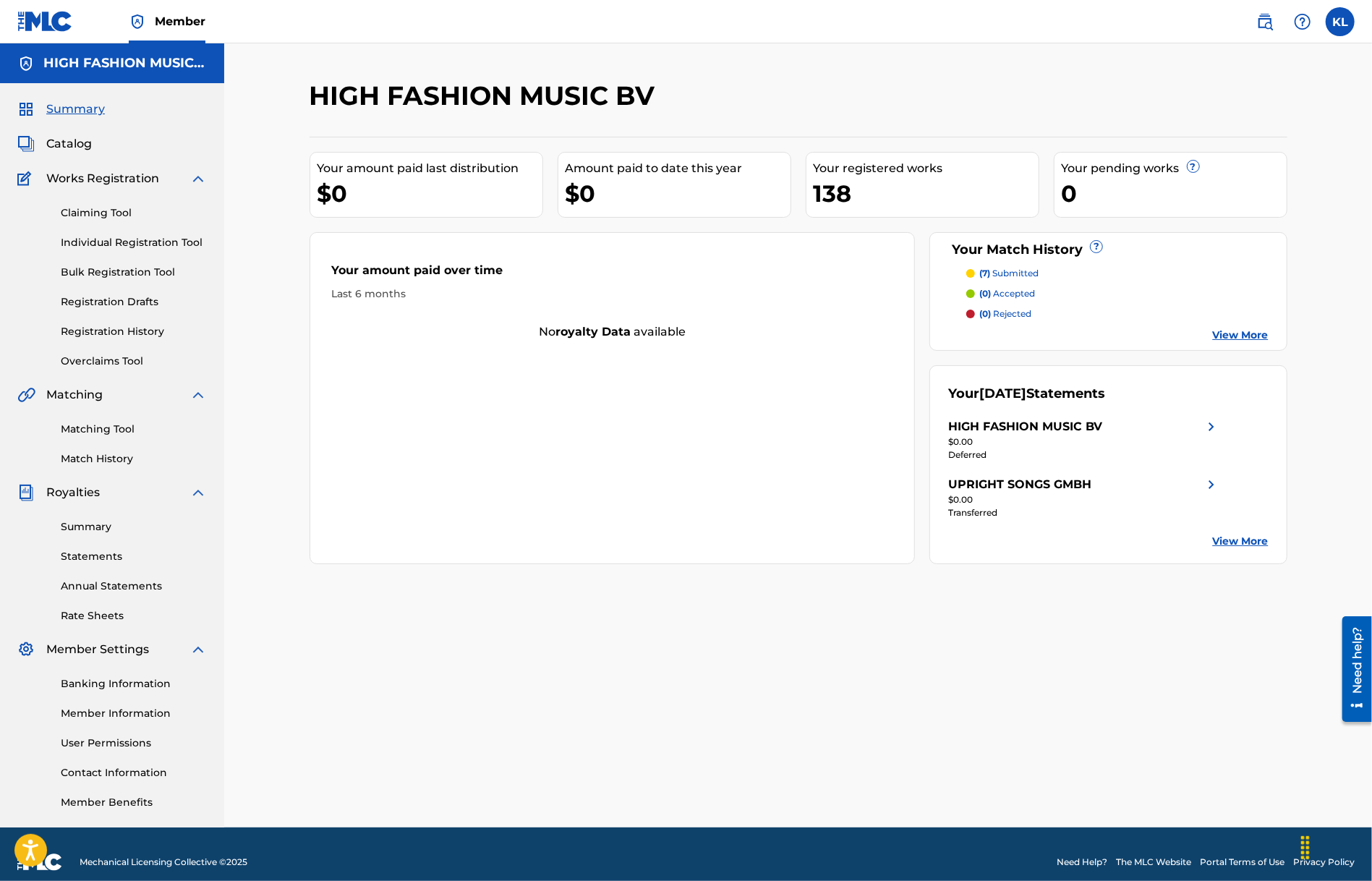
click at [1229, 540] on link "View More" at bounding box center [1241, 541] width 56 height 15
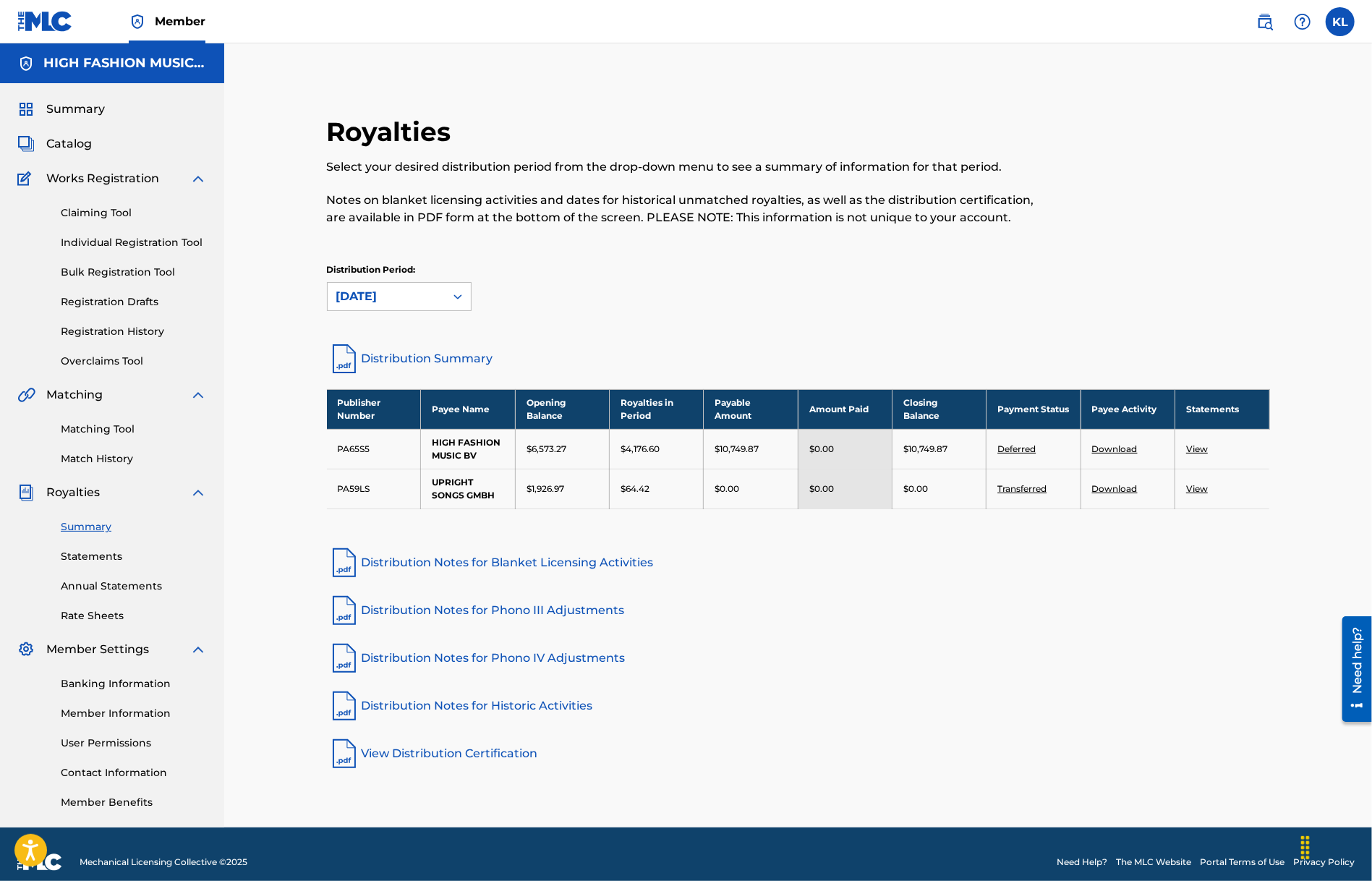
click at [1020, 449] on link "Deferred" at bounding box center [1016, 449] width 38 height 11
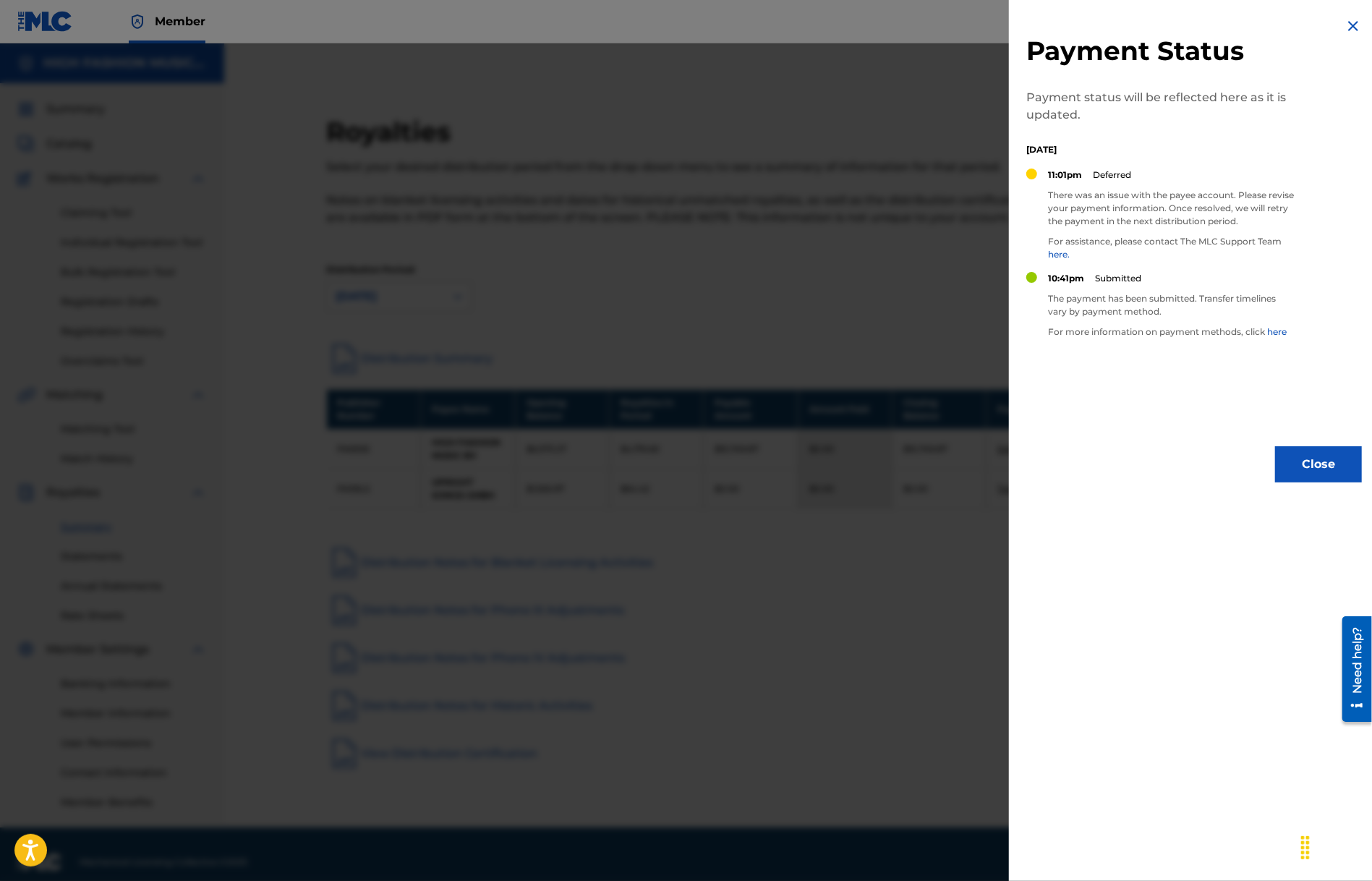
click at [1347, 26] on img at bounding box center [1353, 26] width 17 height 17
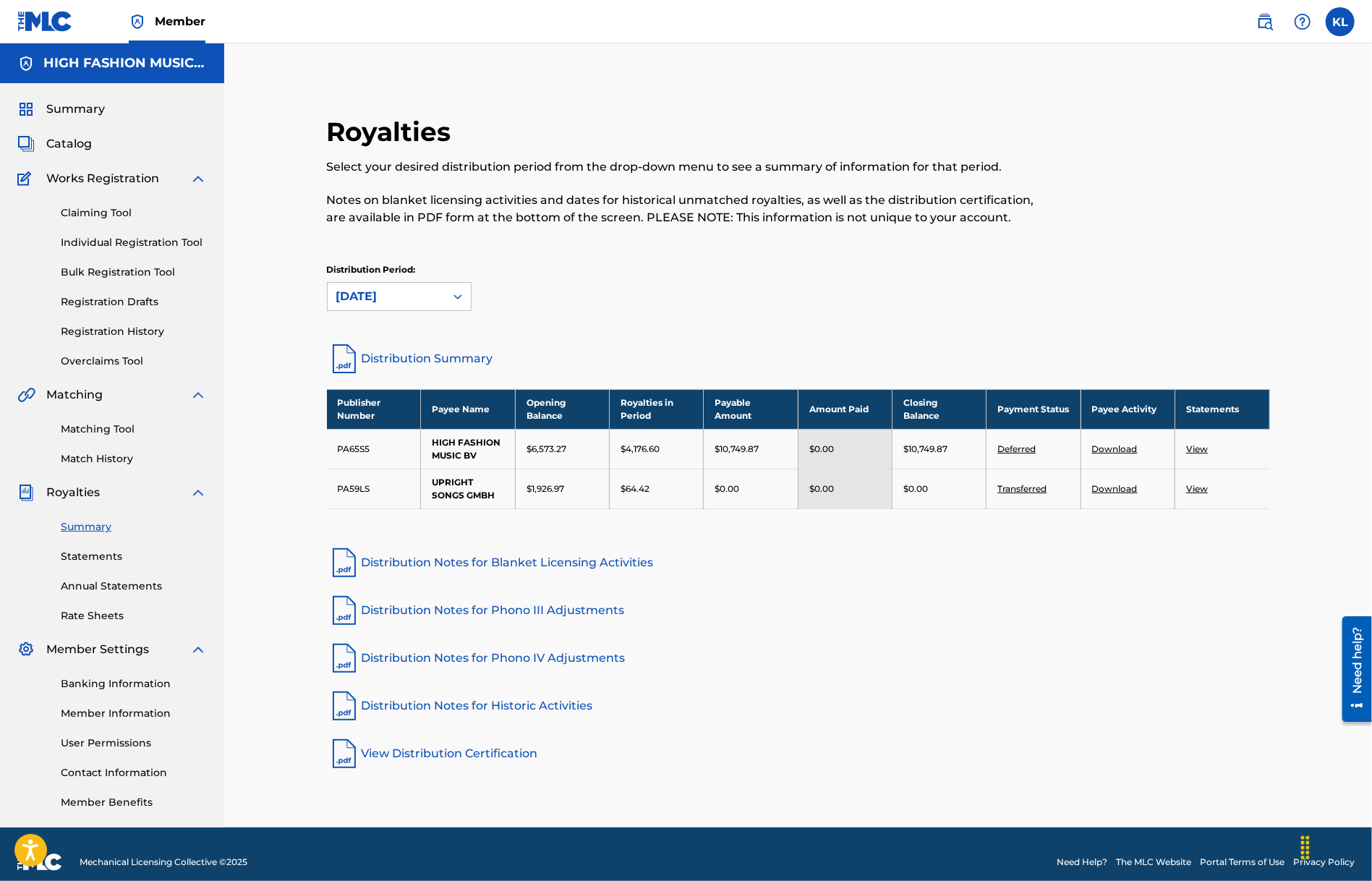
click at [86, 685] on link "Banking Information" at bounding box center [134, 684] width 146 height 15
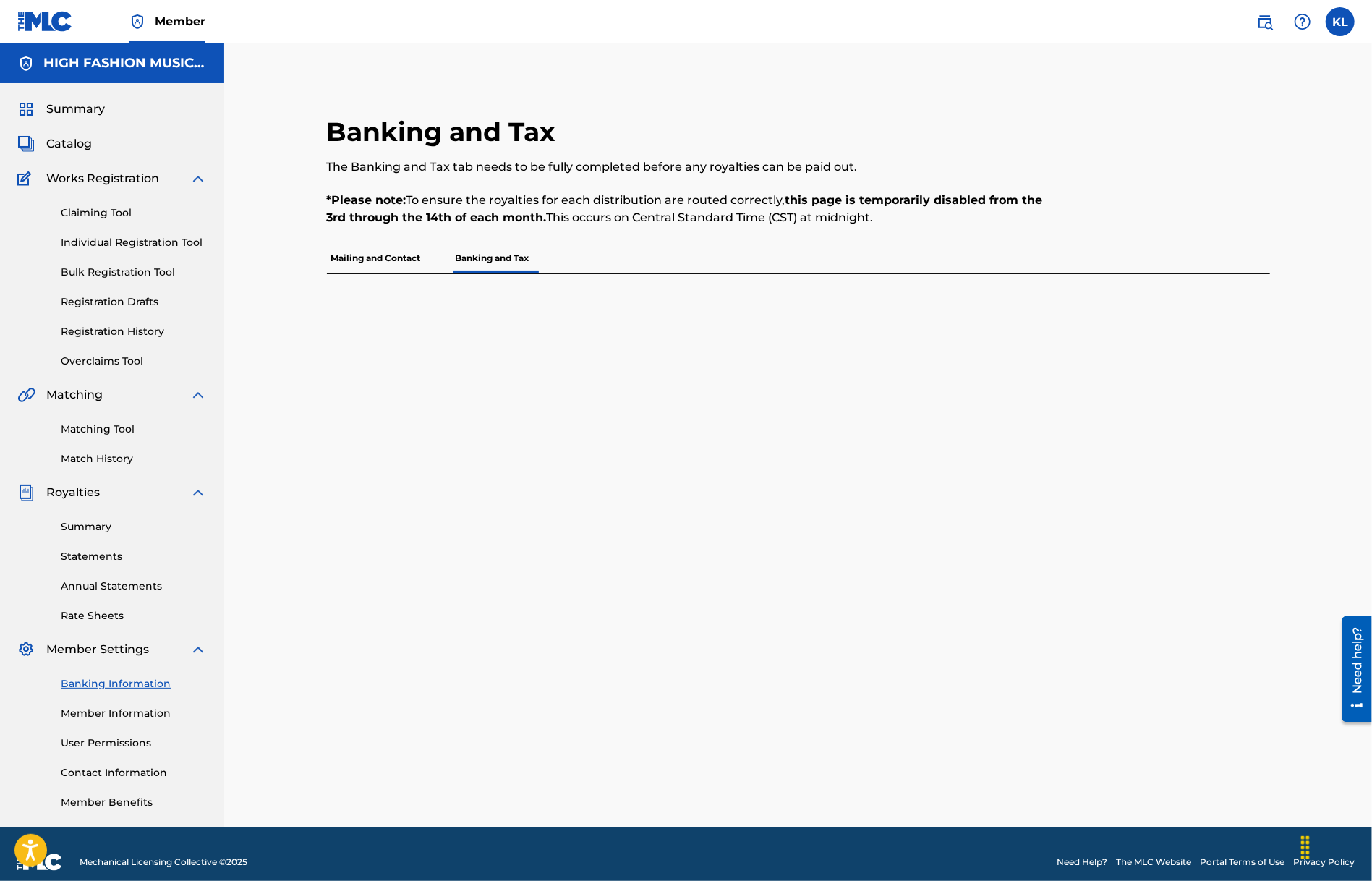
click at [94, 707] on link "Member Information" at bounding box center [134, 713] width 146 height 15
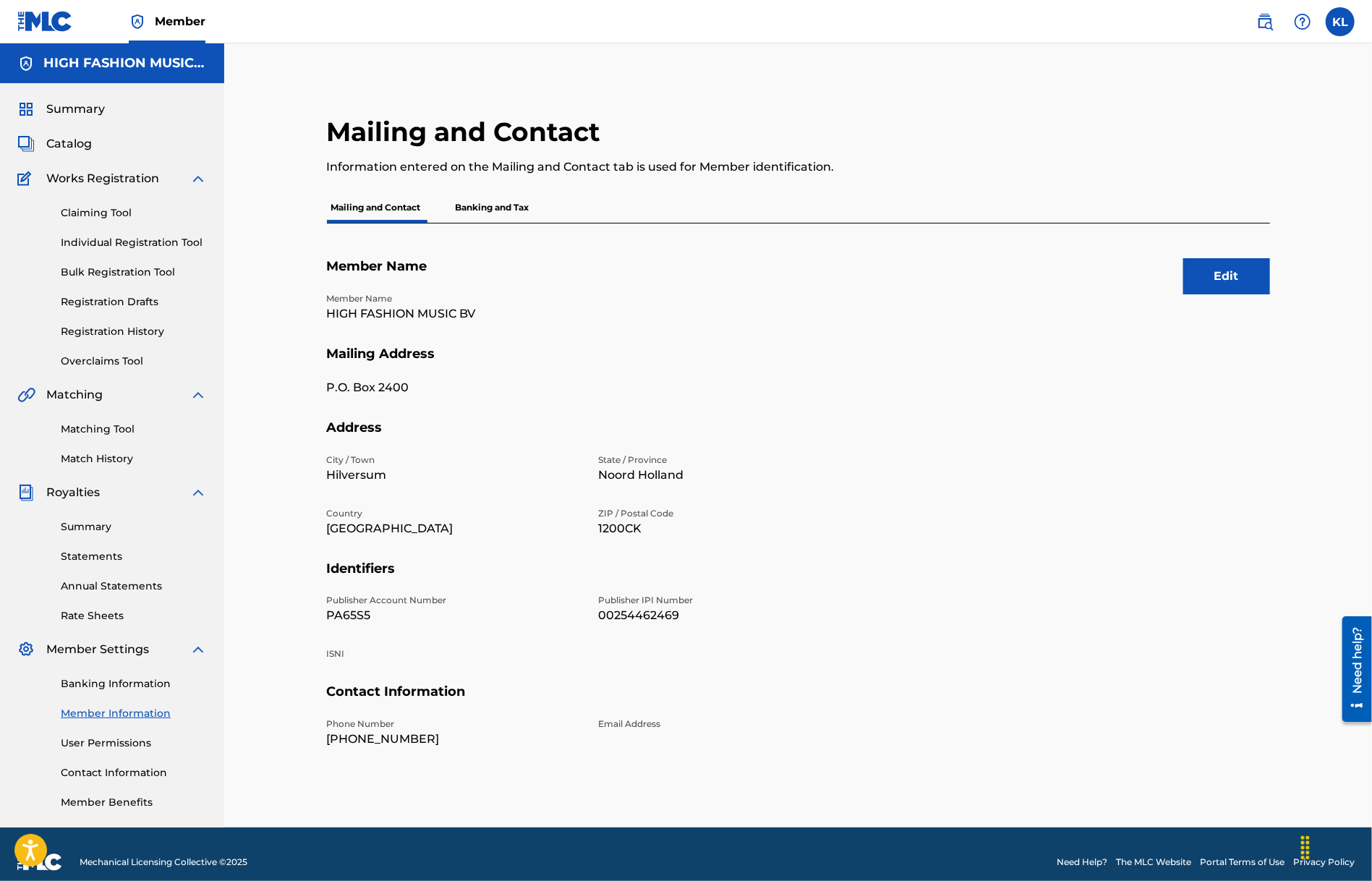
scroll to position [16, 0]
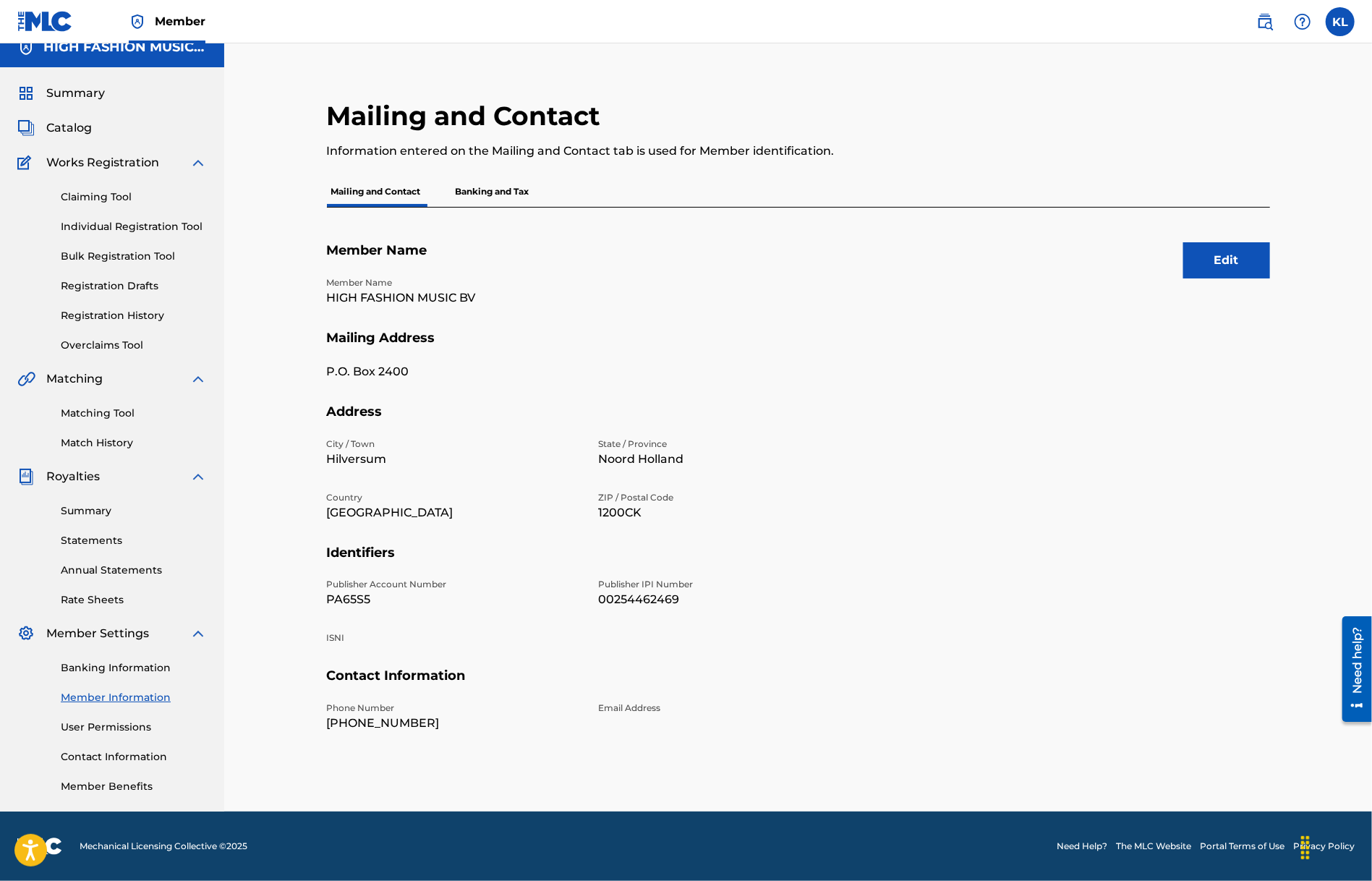
click at [78, 721] on link "User Permissions" at bounding box center [134, 727] width 146 height 15
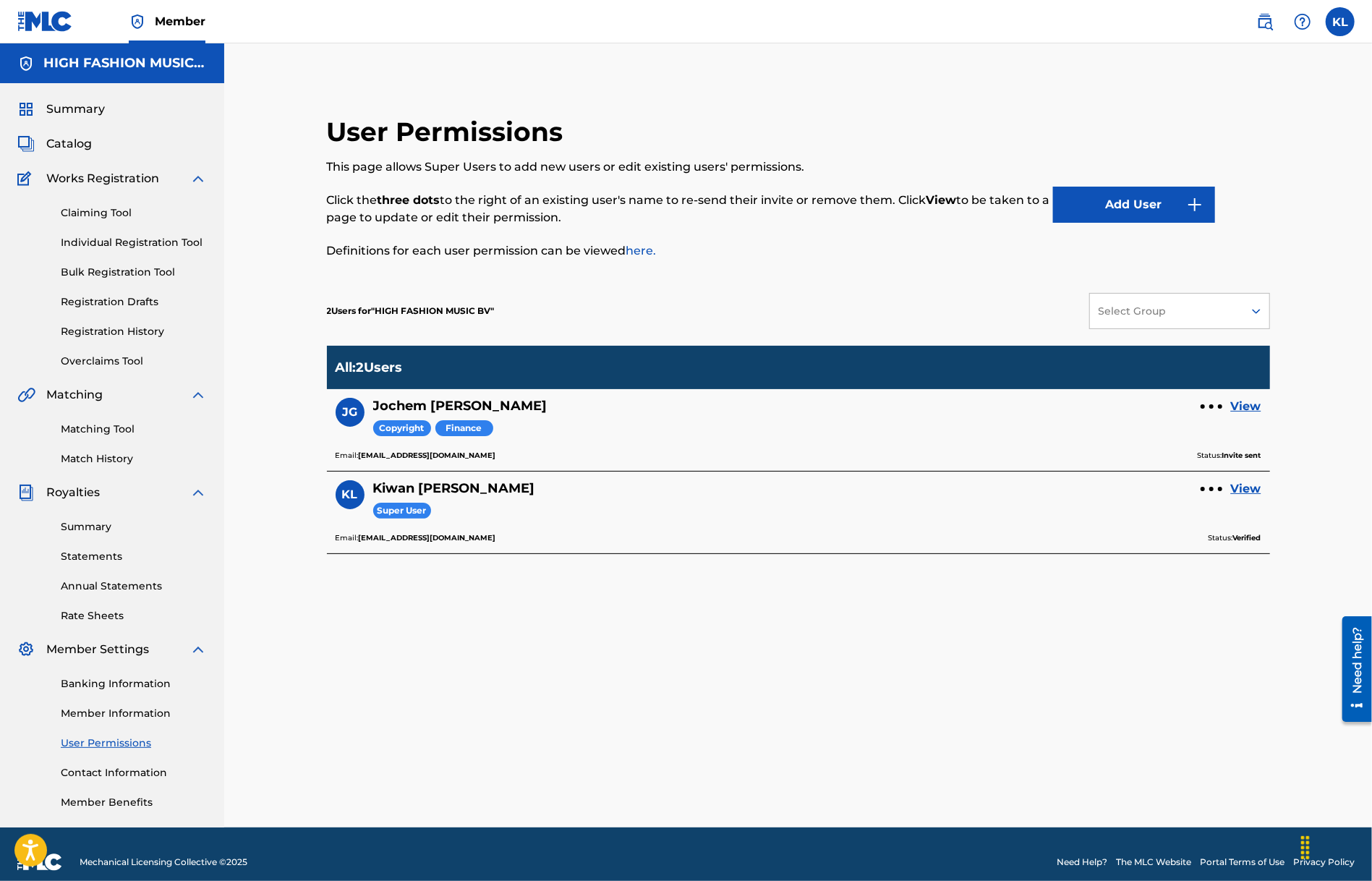
click at [1238, 486] on link "View" at bounding box center [1246, 489] width 30 height 17
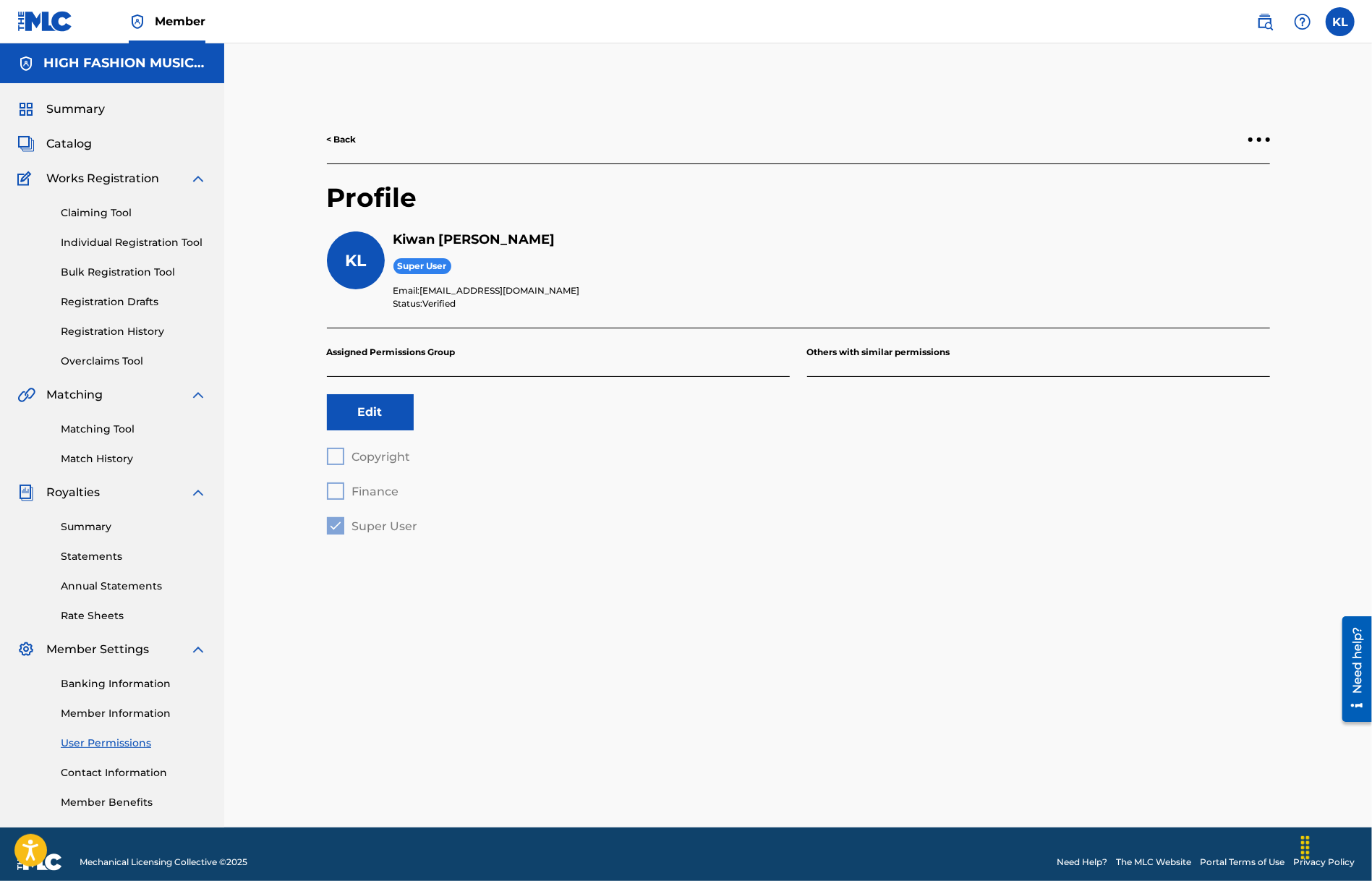
click at [1258, 141] on div at bounding box center [1259, 140] width 5 height 5
click at [1305, 249] on div "< Back Profile [PERSON_NAME] Super User Email: [EMAIL_ADDRESS][DOMAIN_NAME] Sta…" at bounding box center [798, 435] width 1148 height 784
click at [95, 210] on link "Claiming Tool" at bounding box center [134, 213] width 146 height 15
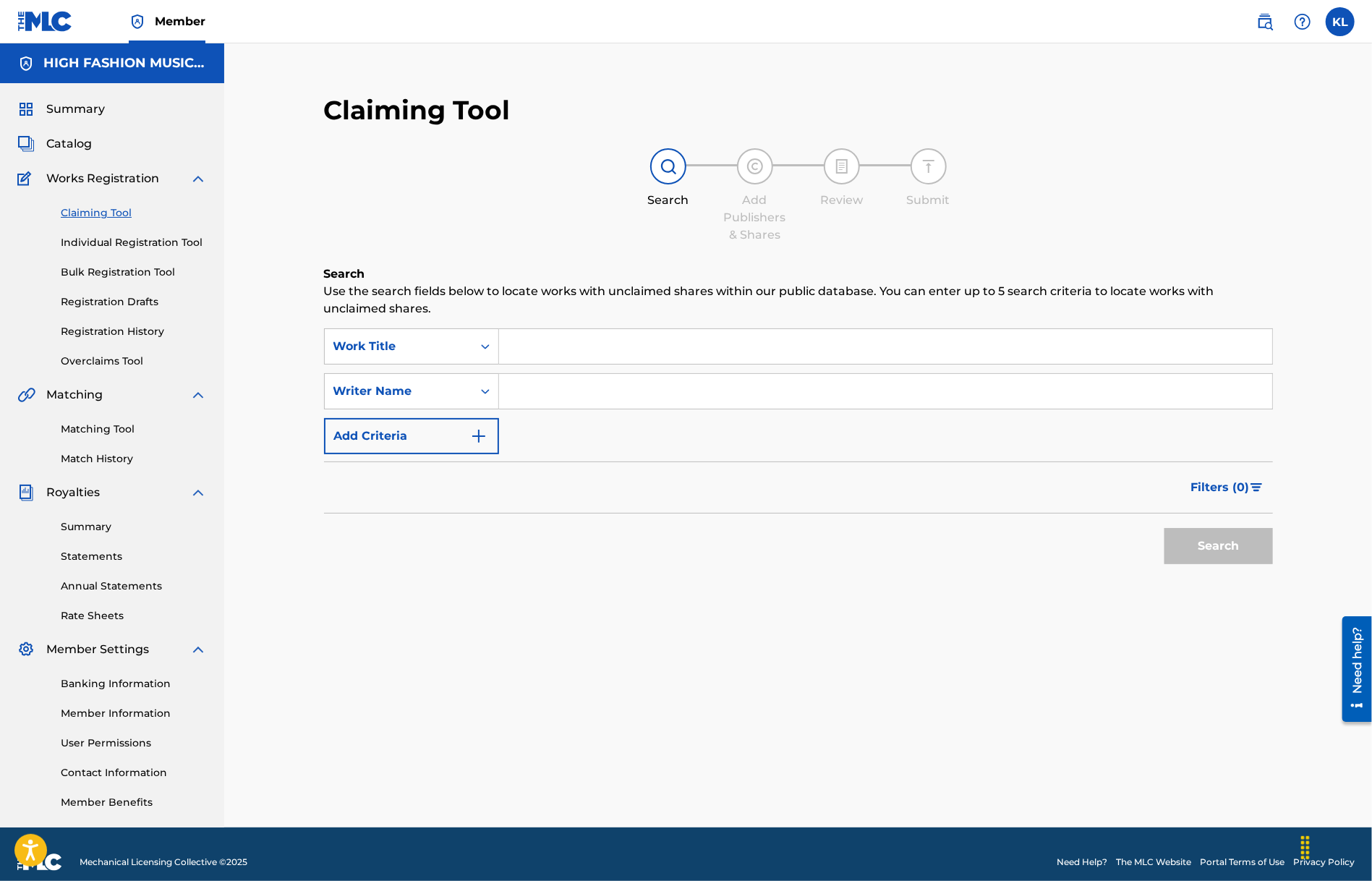
click at [571, 335] on input "Search Form" at bounding box center [886, 347] width 774 height 35
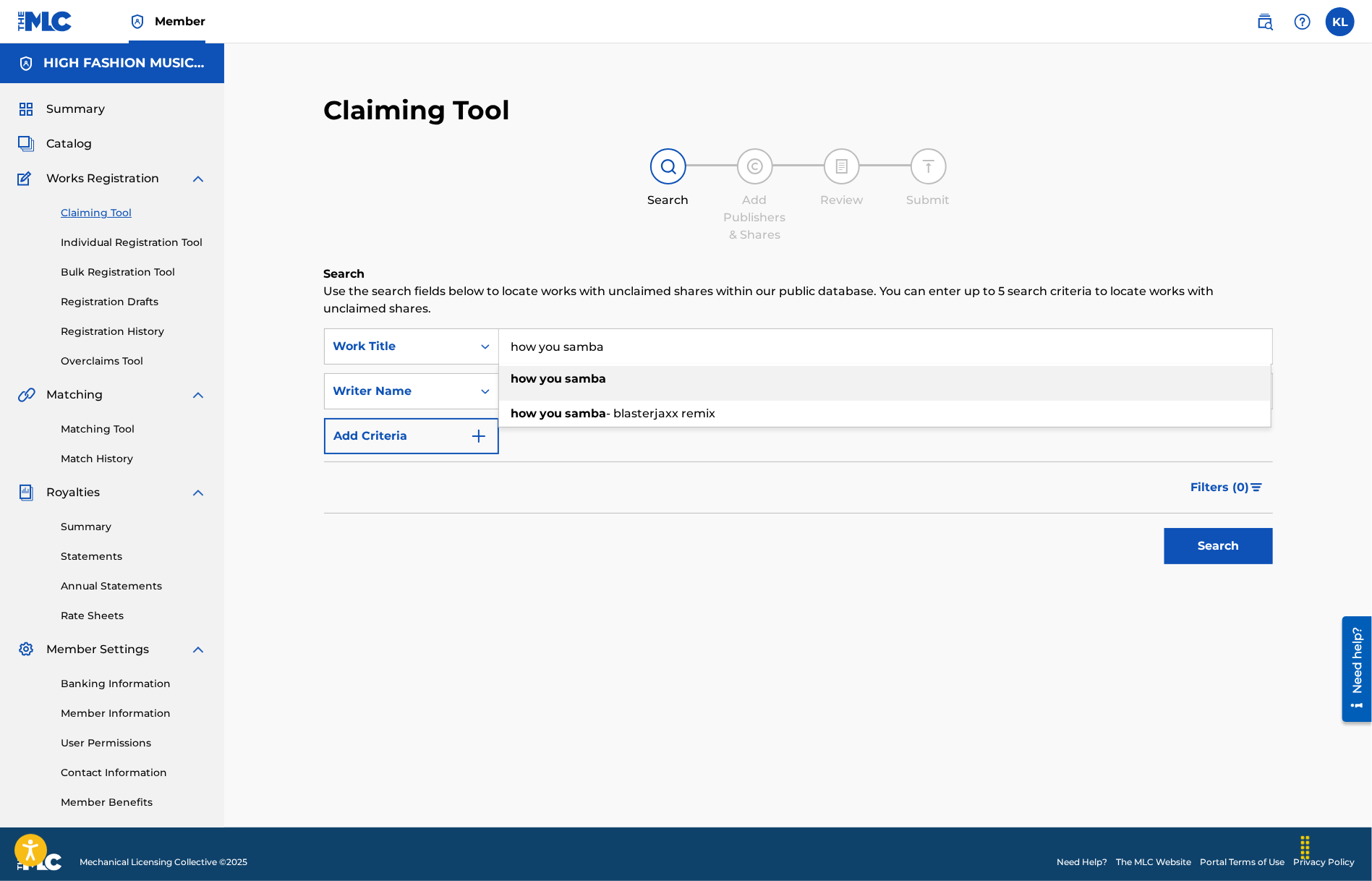
type input "how you samba"
click at [574, 373] on strong "samba" at bounding box center [586, 379] width 41 height 14
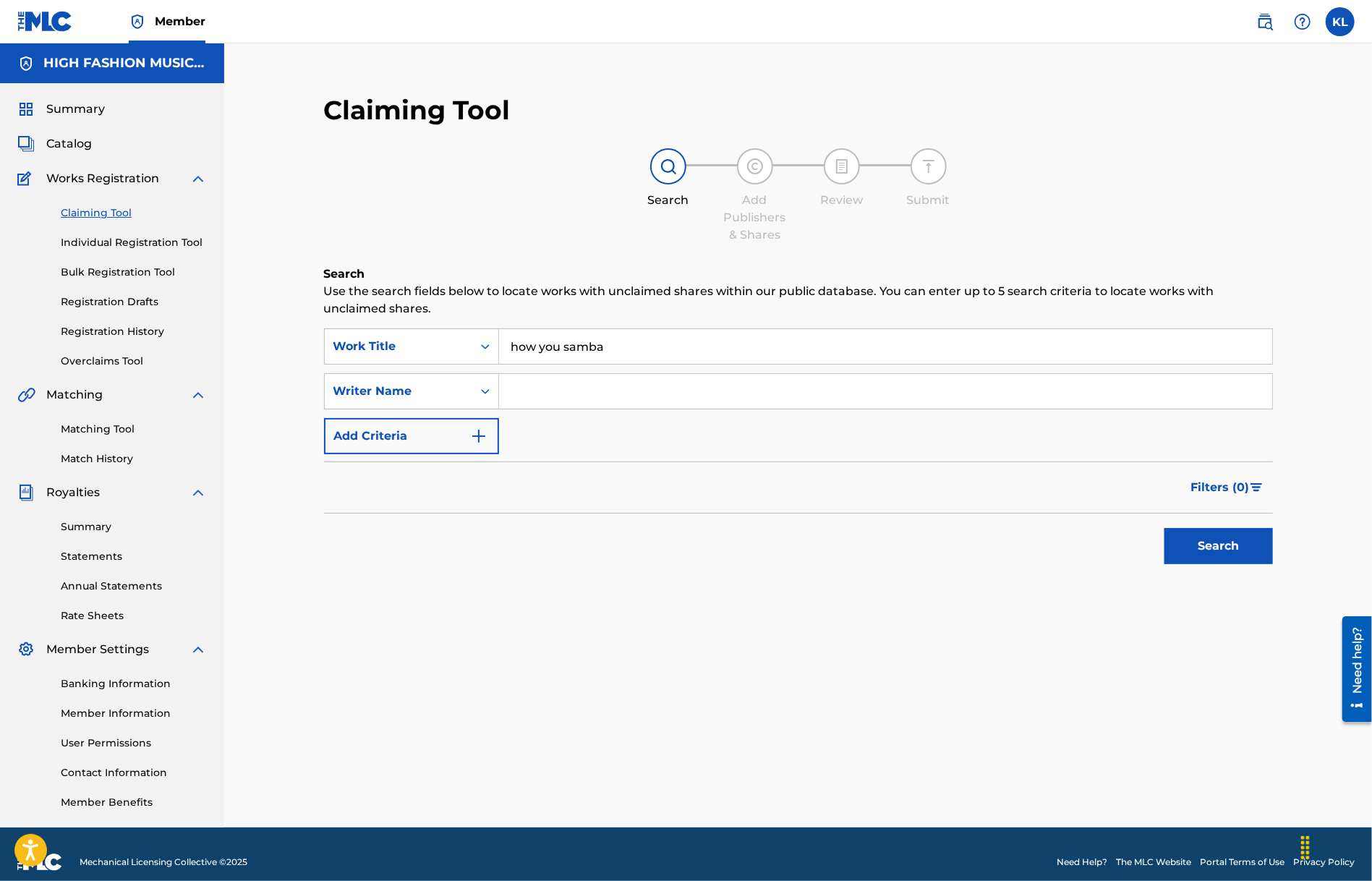
click at [532, 391] on input "Search Form" at bounding box center [886, 391] width 774 height 35
type input "[PERSON_NAME]"
click at [1187, 538] on button "Search" at bounding box center [1219, 546] width 108 height 36
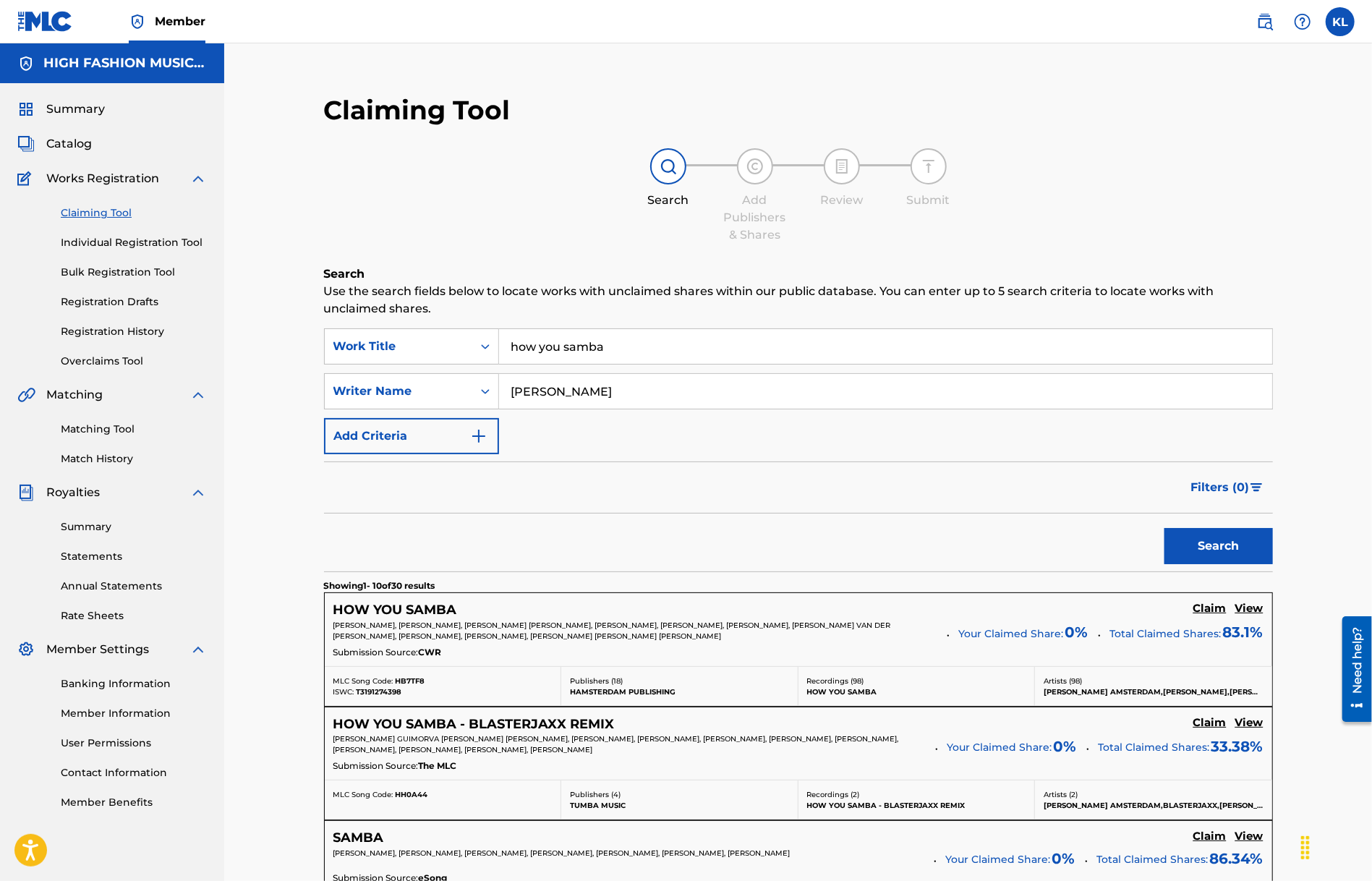
click at [430, 607] on h5 "HOW YOU SAMBA" at bounding box center [395, 610] width 124 height 17
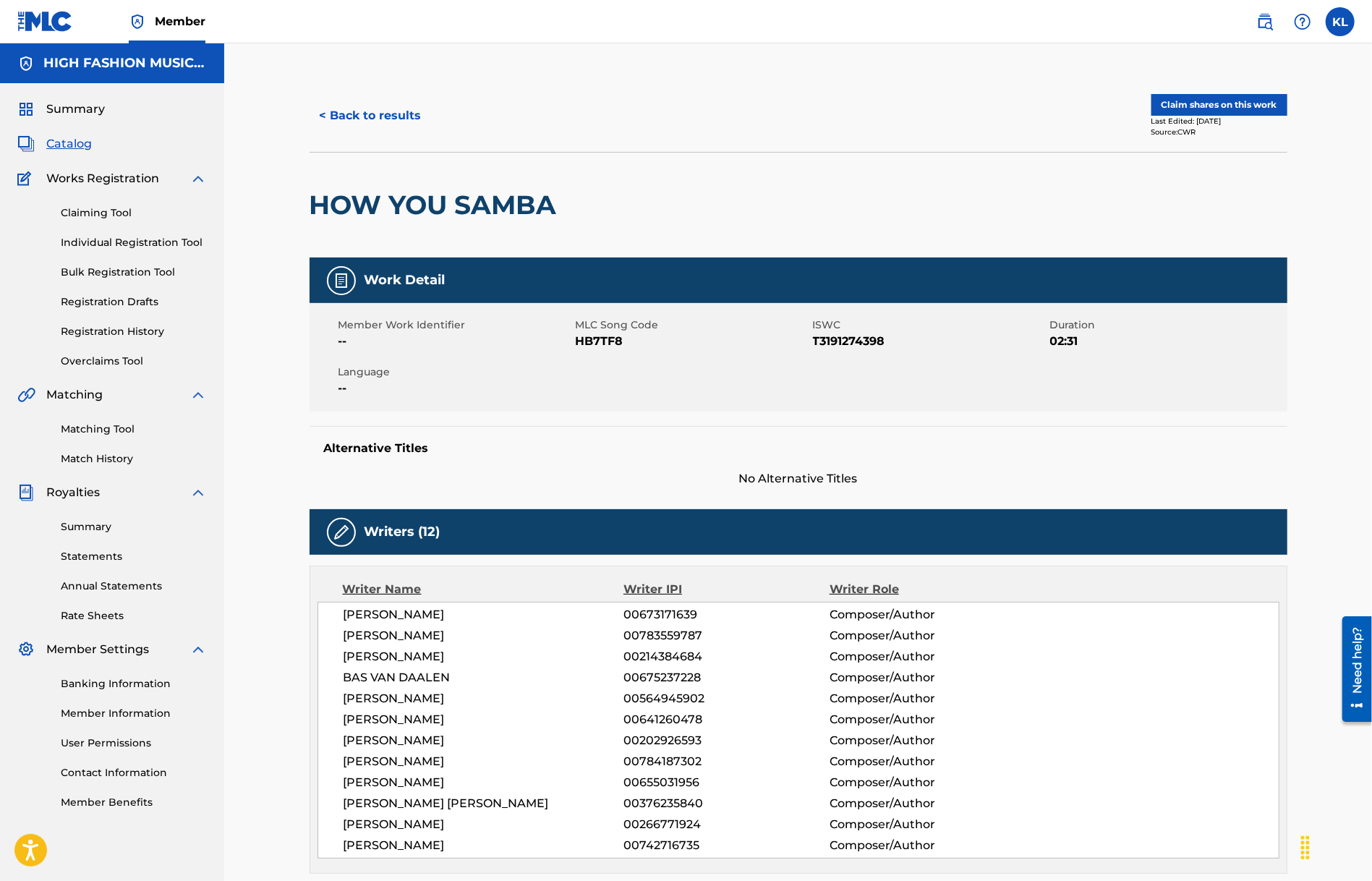
click at [1189, 104] on button "Claim shares on this work" at bounding box center [1219, 104] width 136 height 22
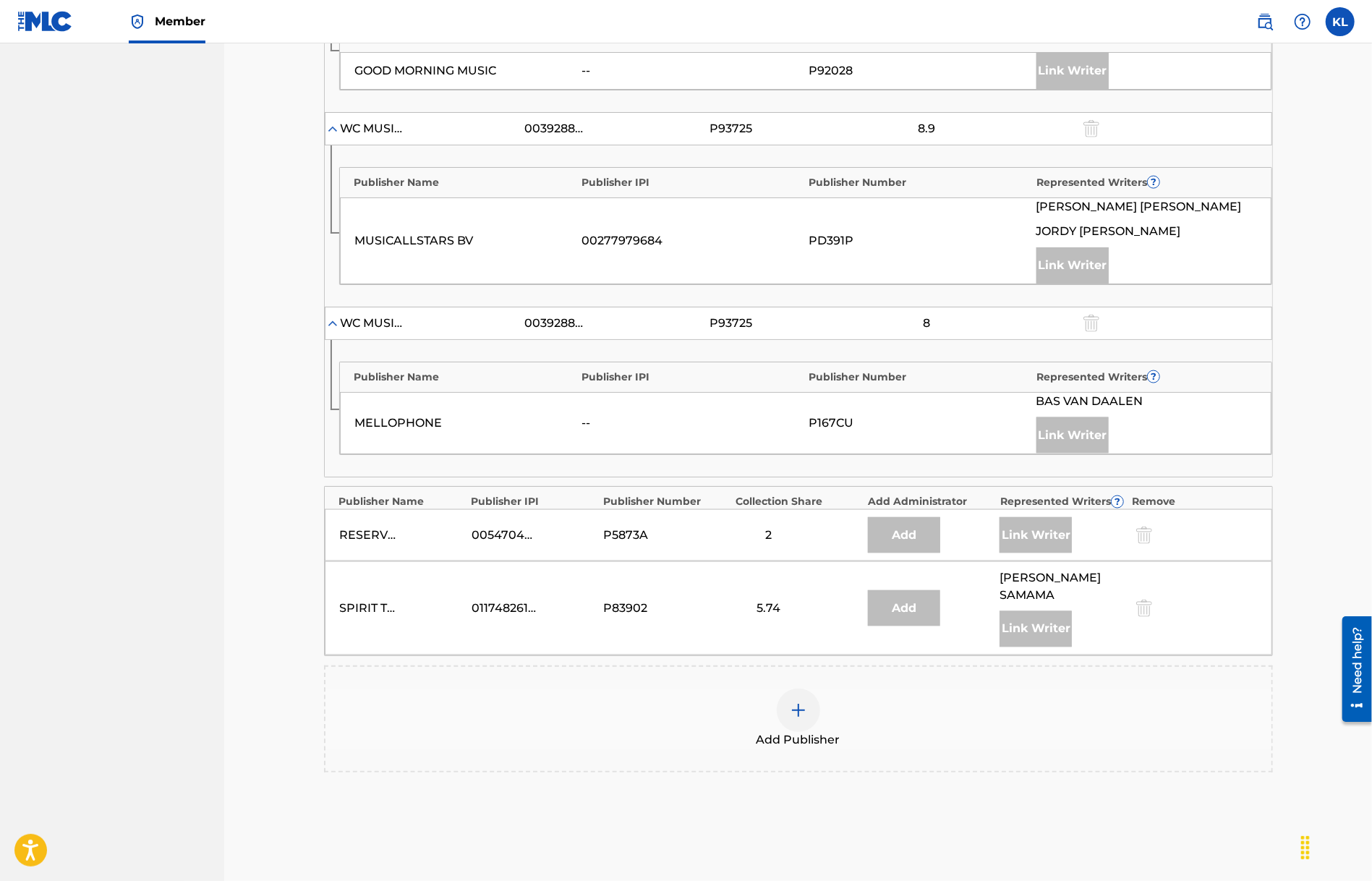
scroll to position [1569, 0]
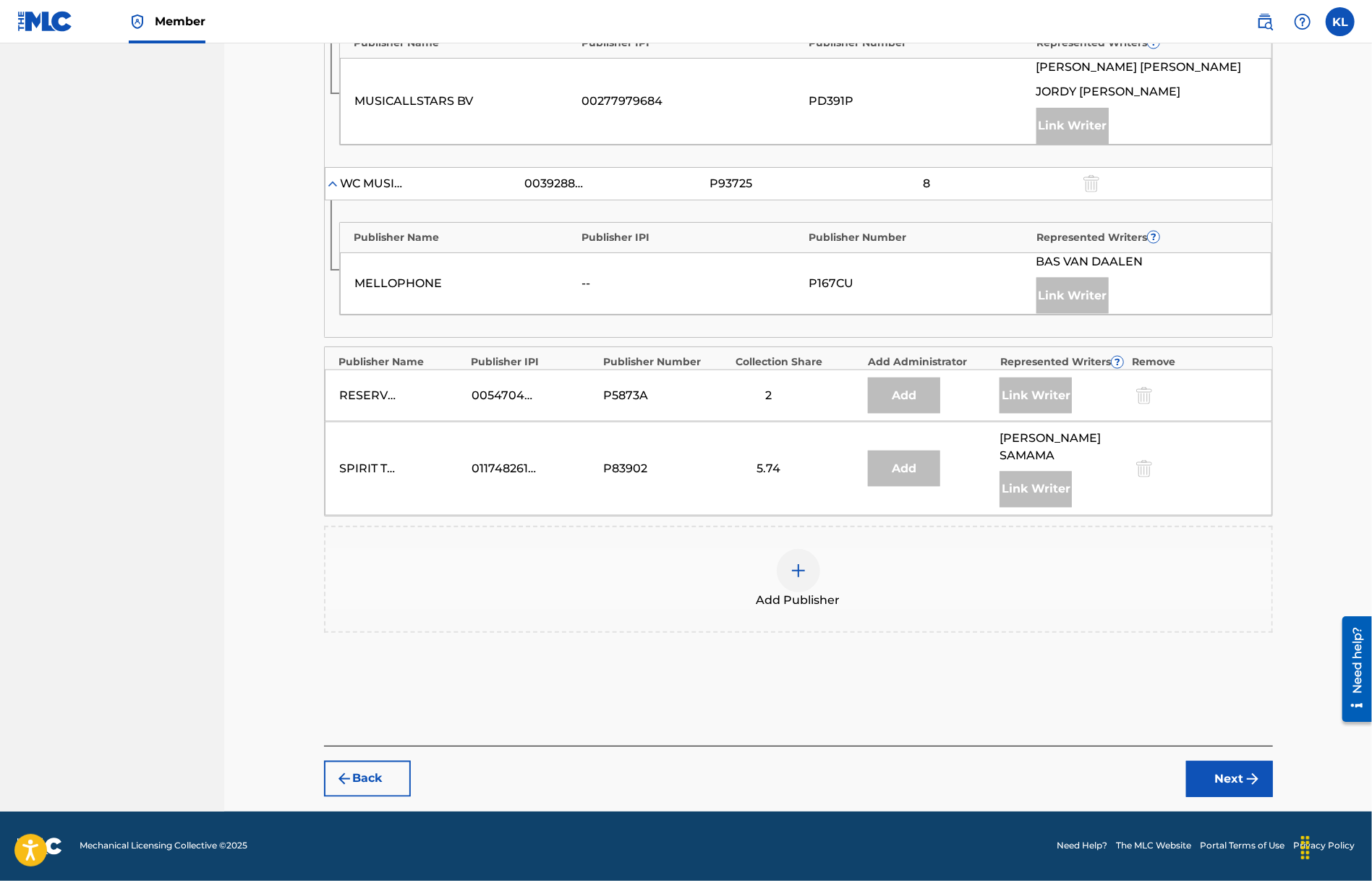
click at [795, 580] on img at bounding box center [798, 571] width 17 height 17
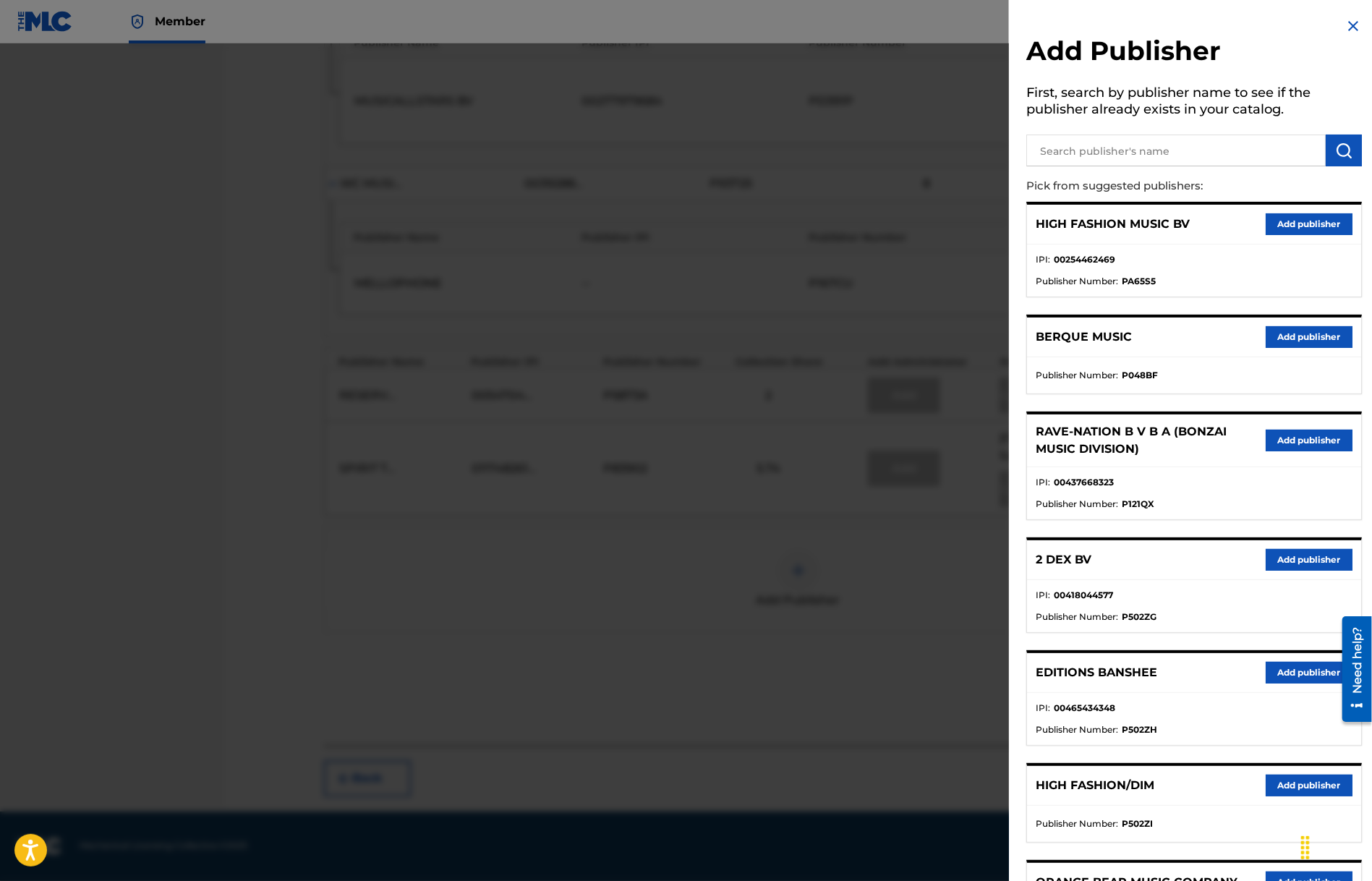
drag, startPoint x: 1087, startPoint y: 139, endPoint x: 1076, endPoint y: 148, distance: 14.2
click at [1086, 140] on input "text" at bounding box center [1176, 150] width 299 height 32
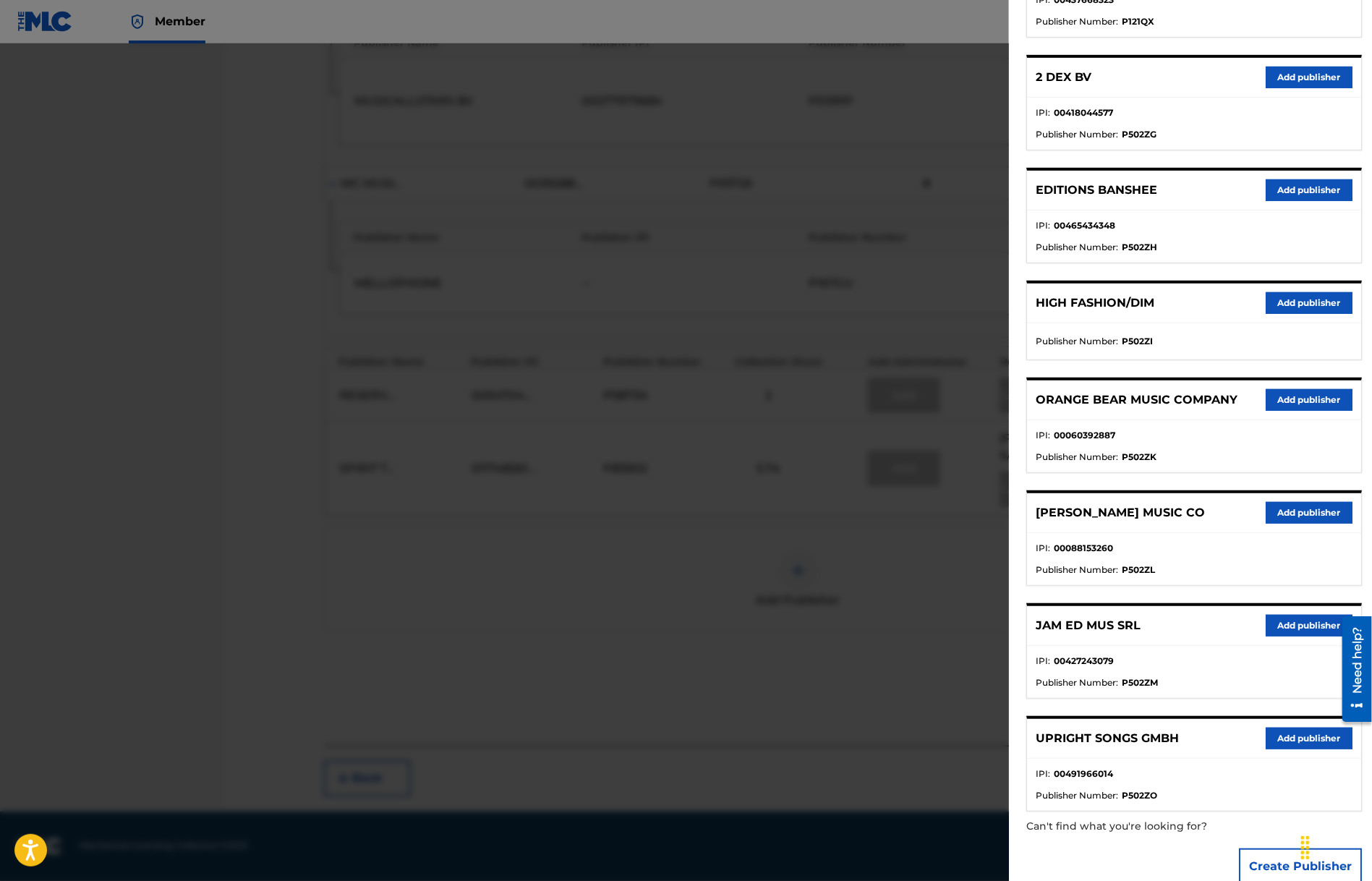
scroll to position [505, 0]
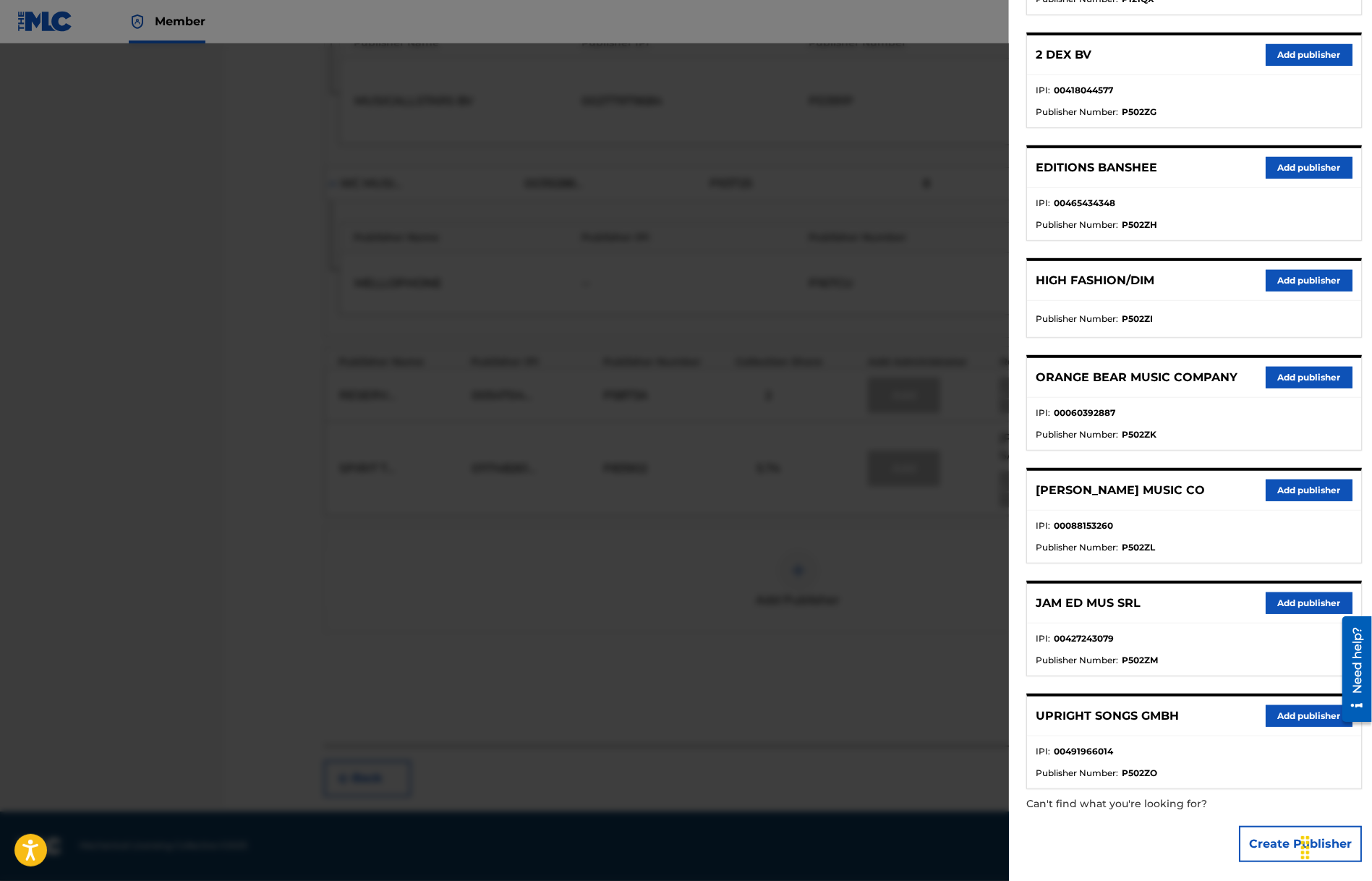
type input "upright"
click at [1295, 705] on button "Add publisher" at bounding box center [1309, 716] width 86 height 22
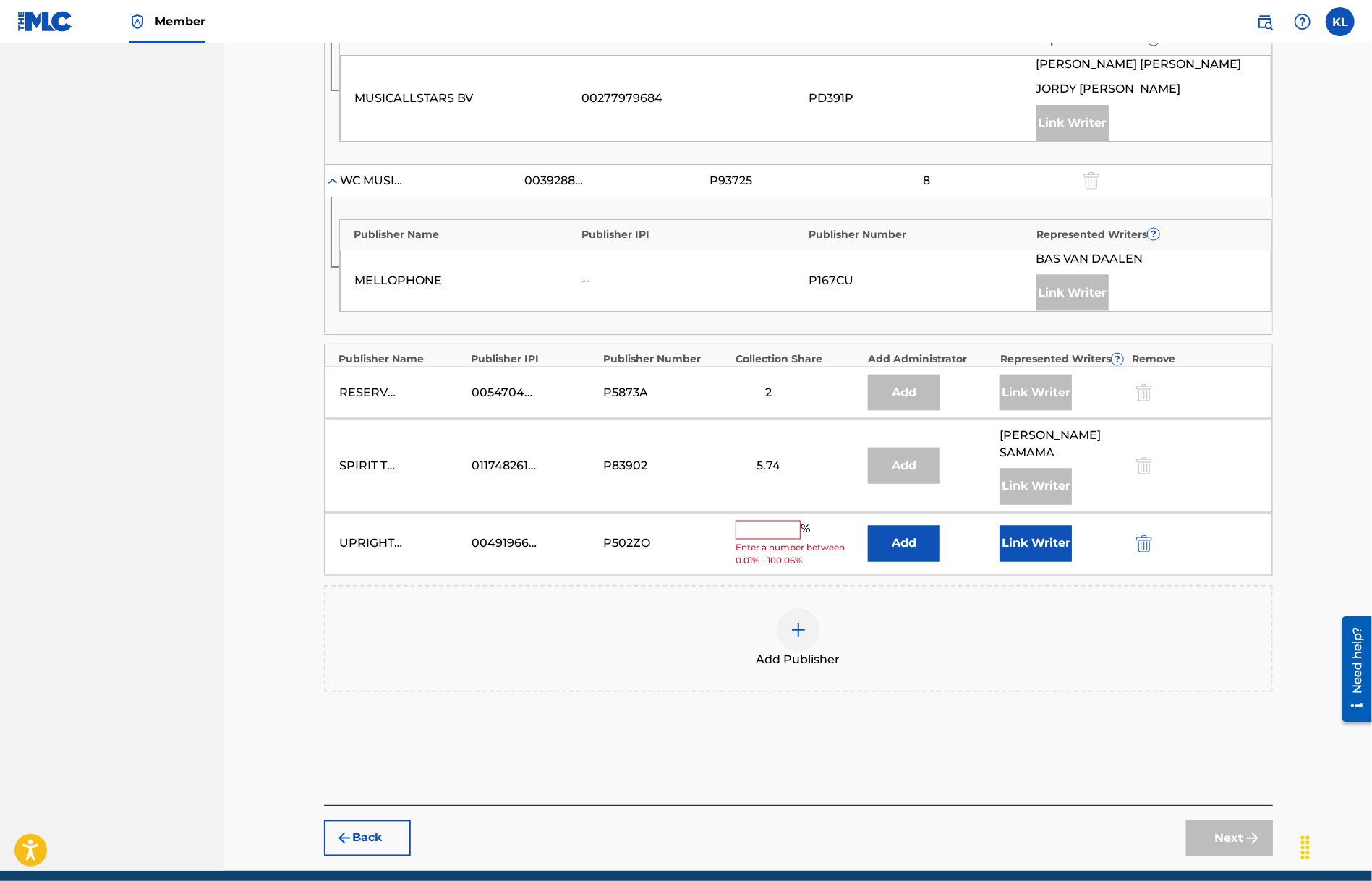
click at [754, 536] on input "text" at bounding box center [768, 530] width 65 height 19
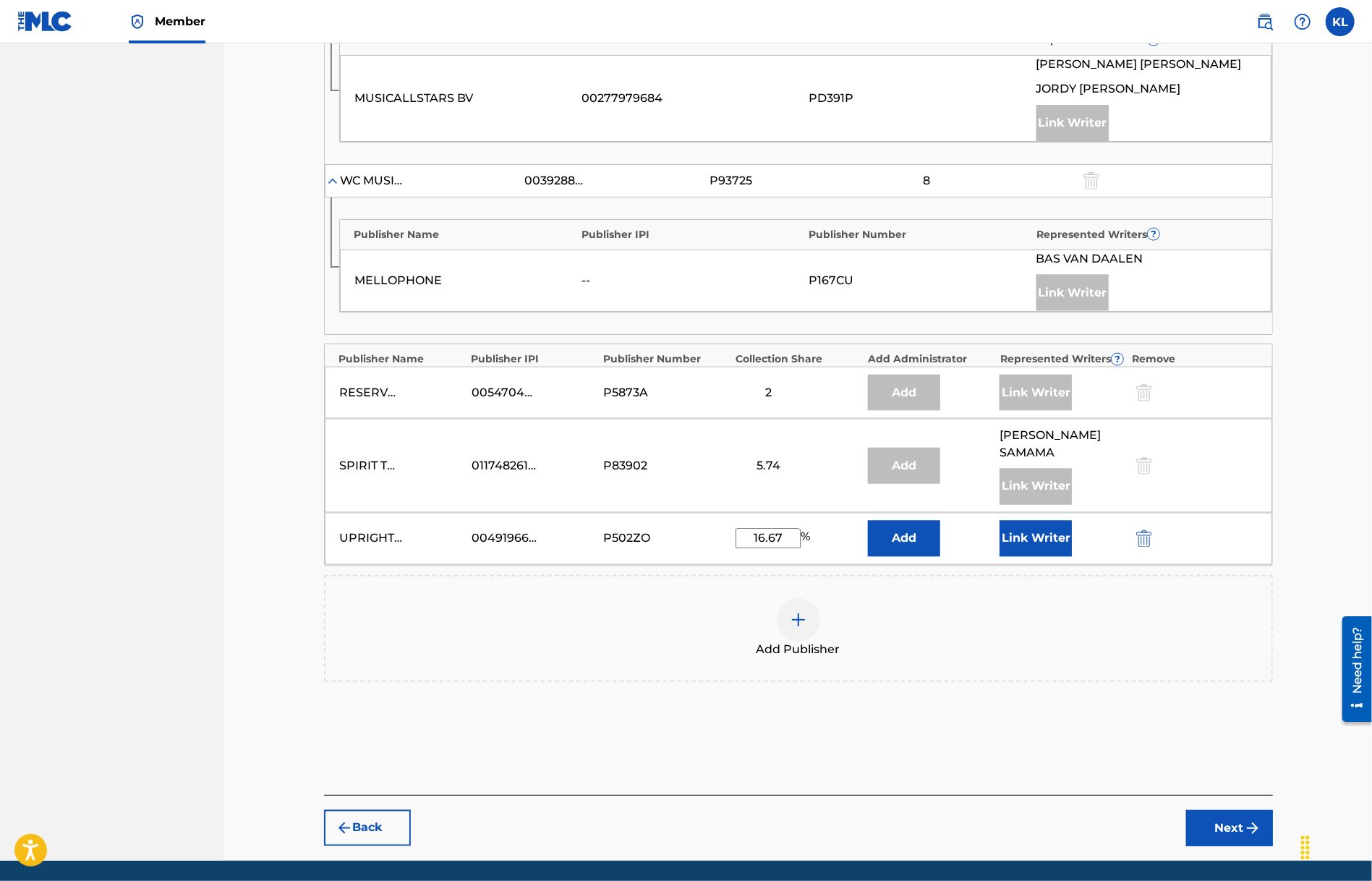
click at [1027, 547] on button "Link Writer" at bounding box center [1036, 539] width 72 height 36
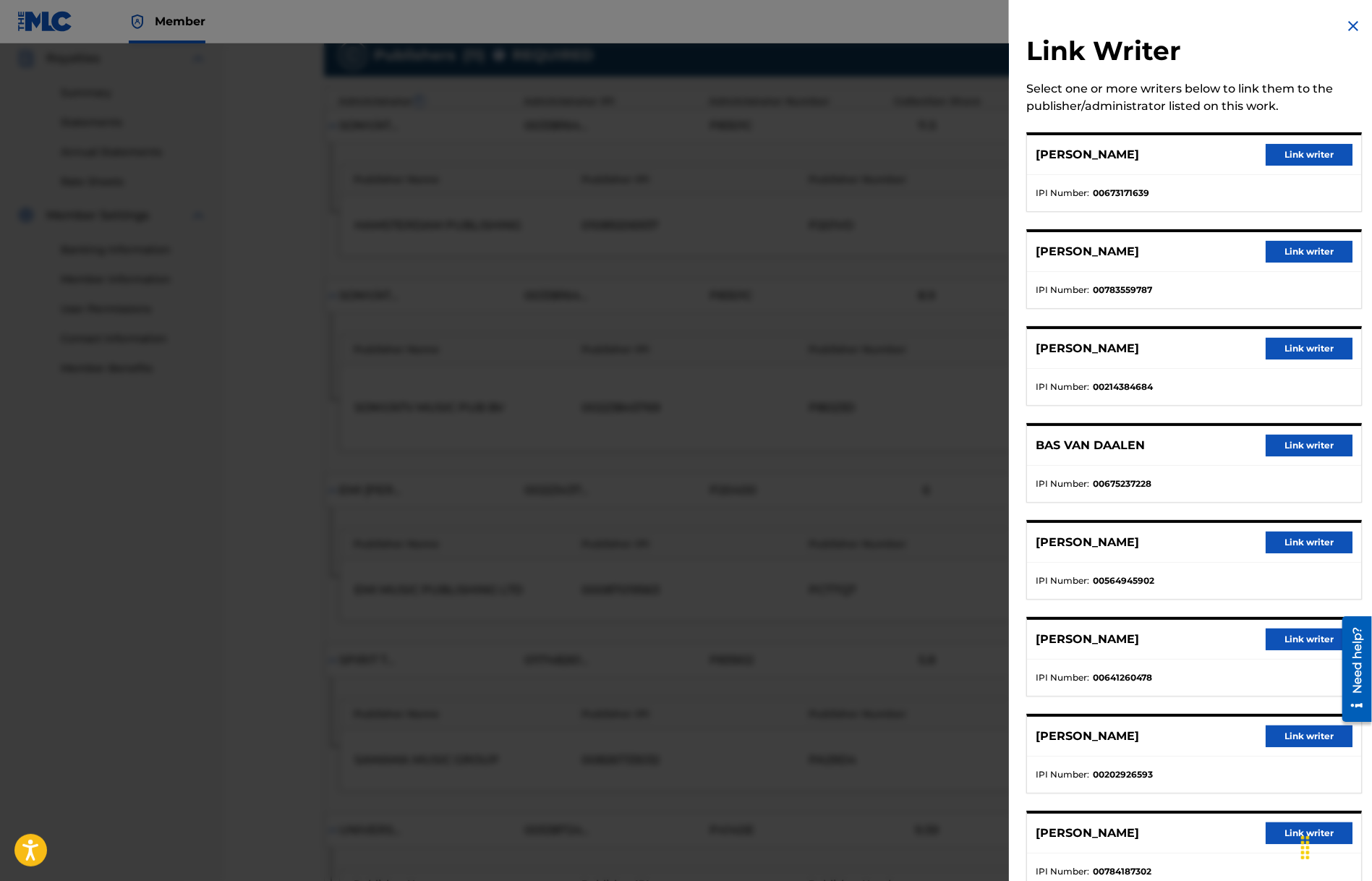
scroll to position [0, 0]
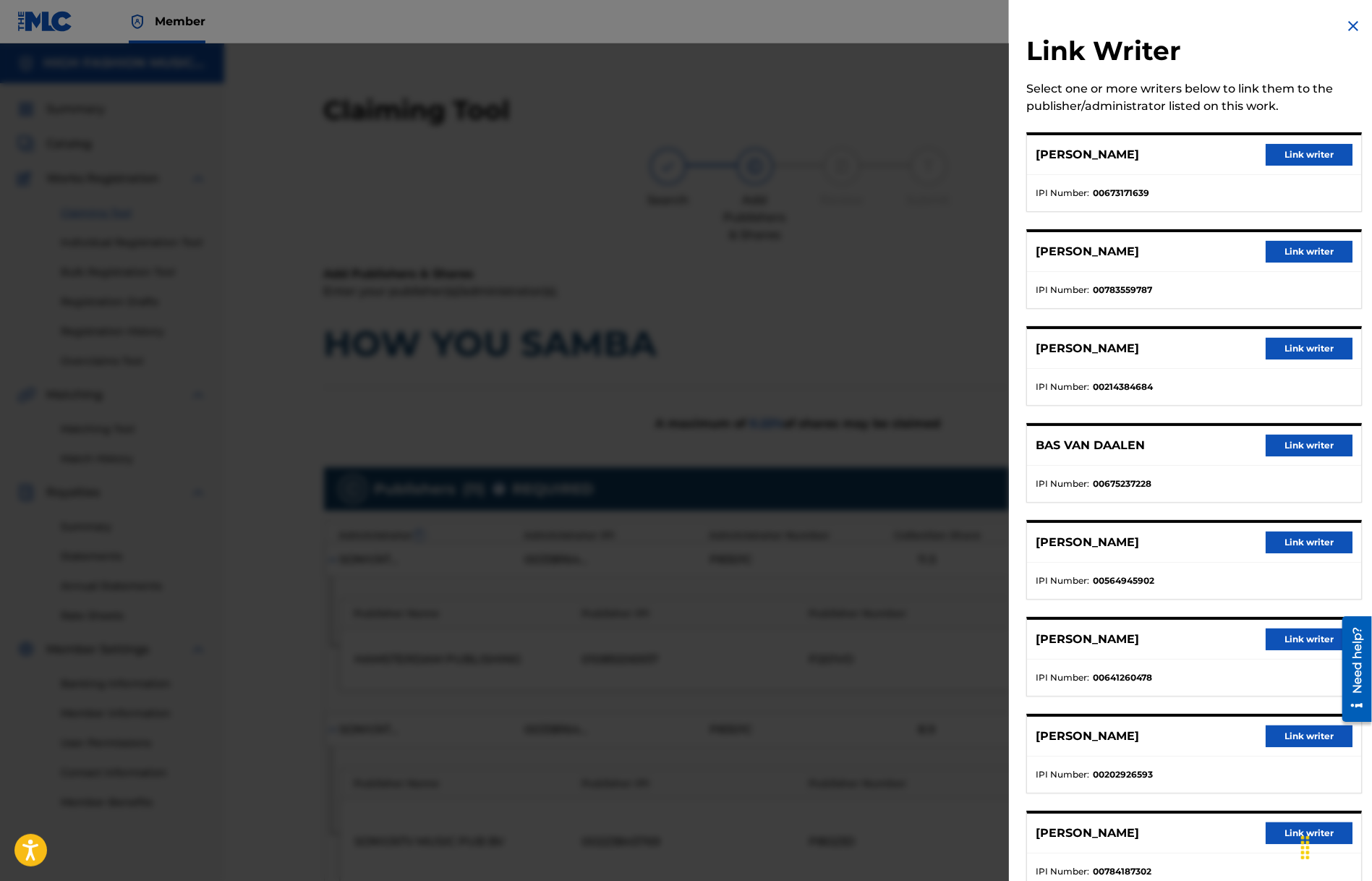
click at [1348, 29] on img at bounding box center [1353, 26] width 17 height 17
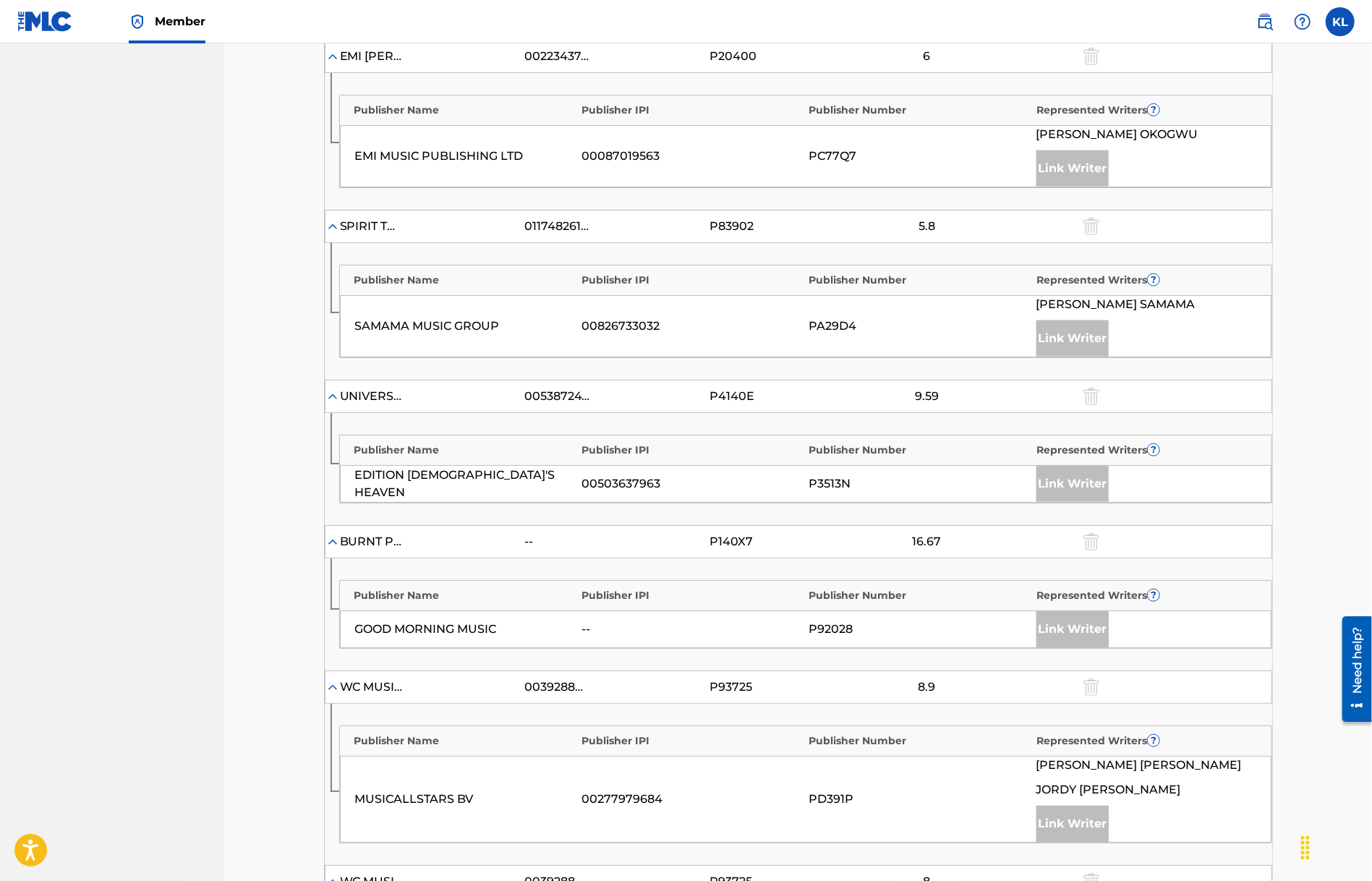
scroll to position [1446, 0]
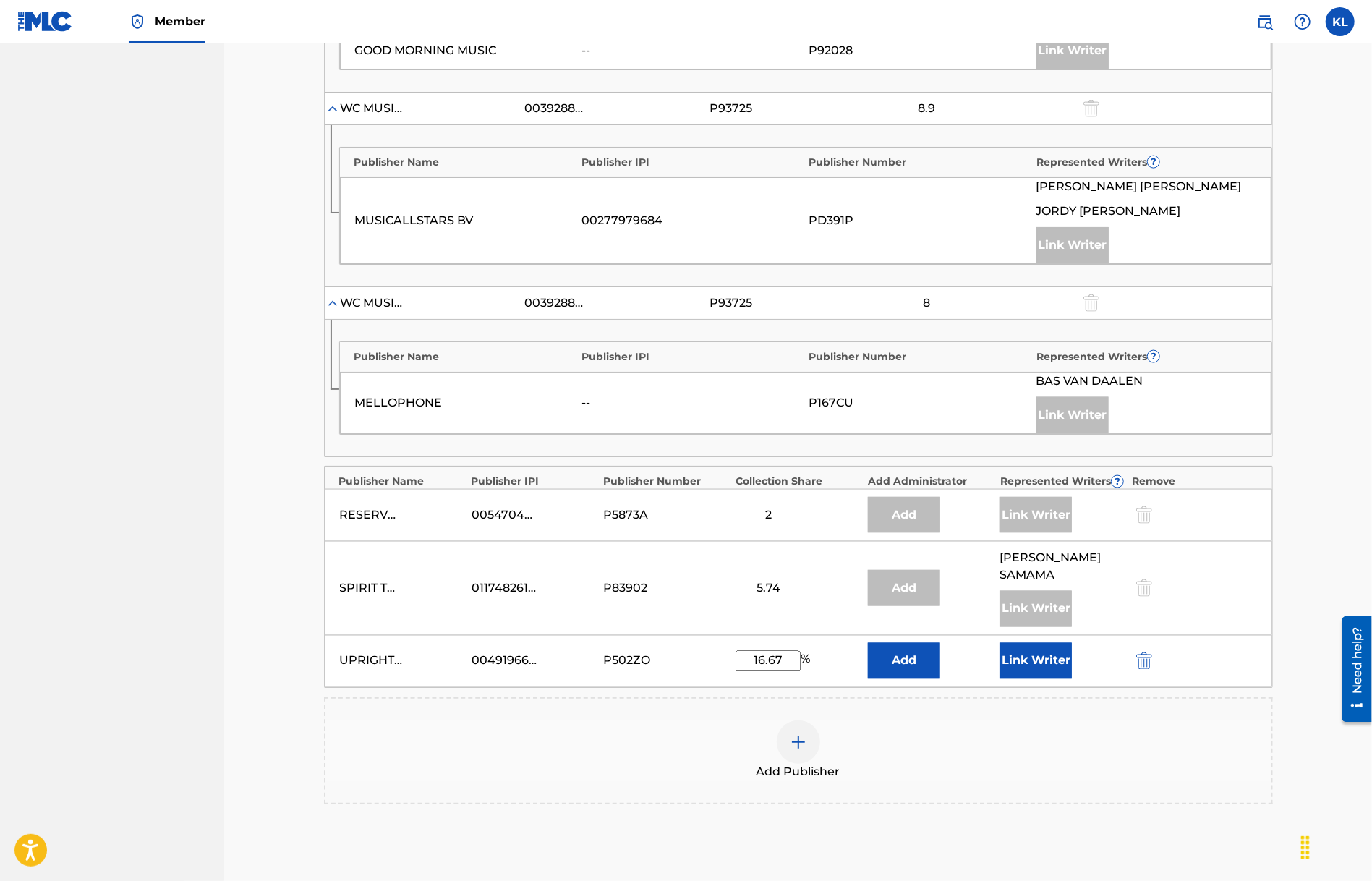
click at [783, 656] on input "16.67" at bounding box center [768, 661] width 65 height 20
type input "16.89"
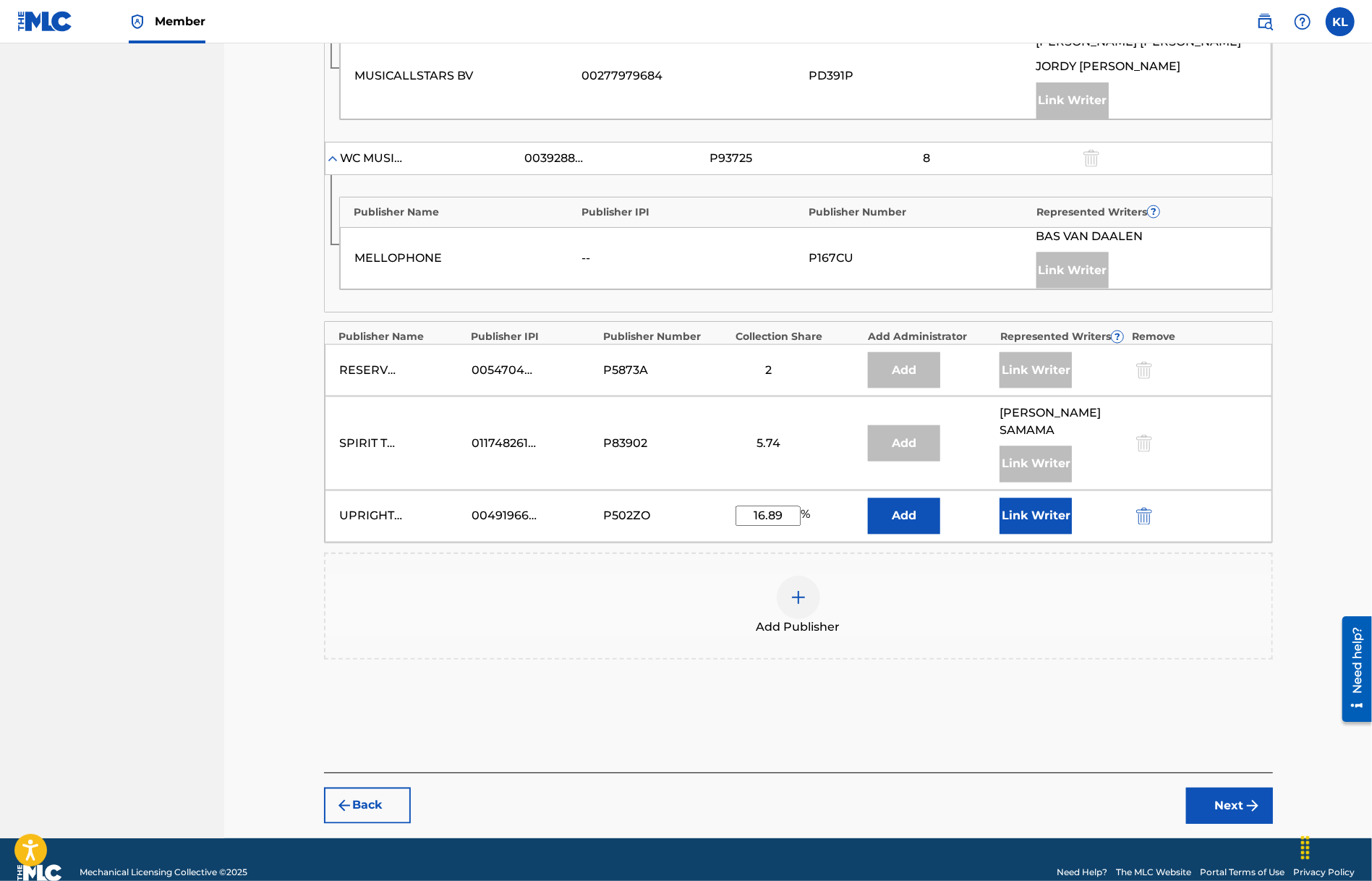
scroll to position [1620, 0]
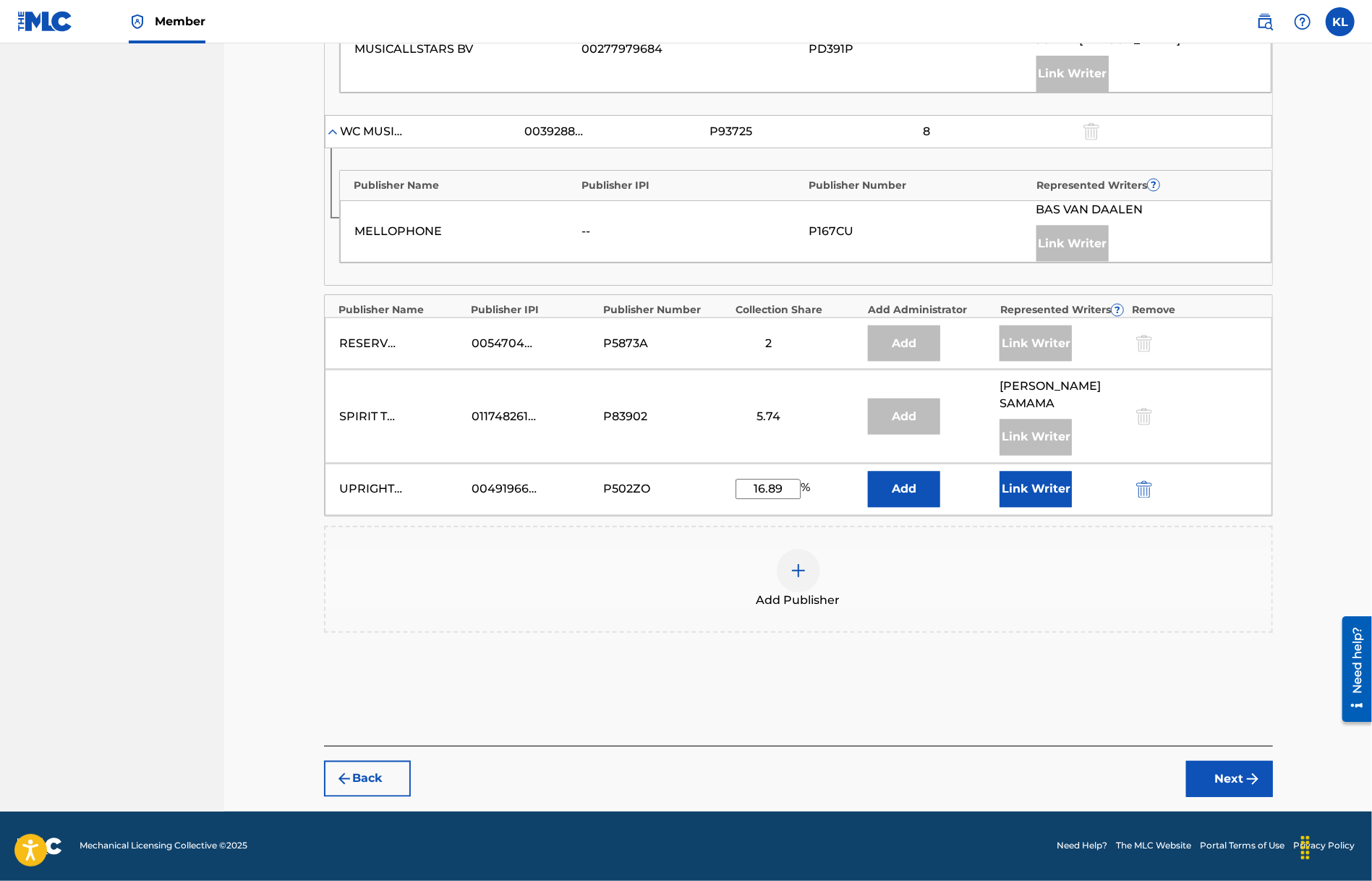
click at [1215, 772] on button "Next" at bounding box center [1229, 779] width 86 height 36
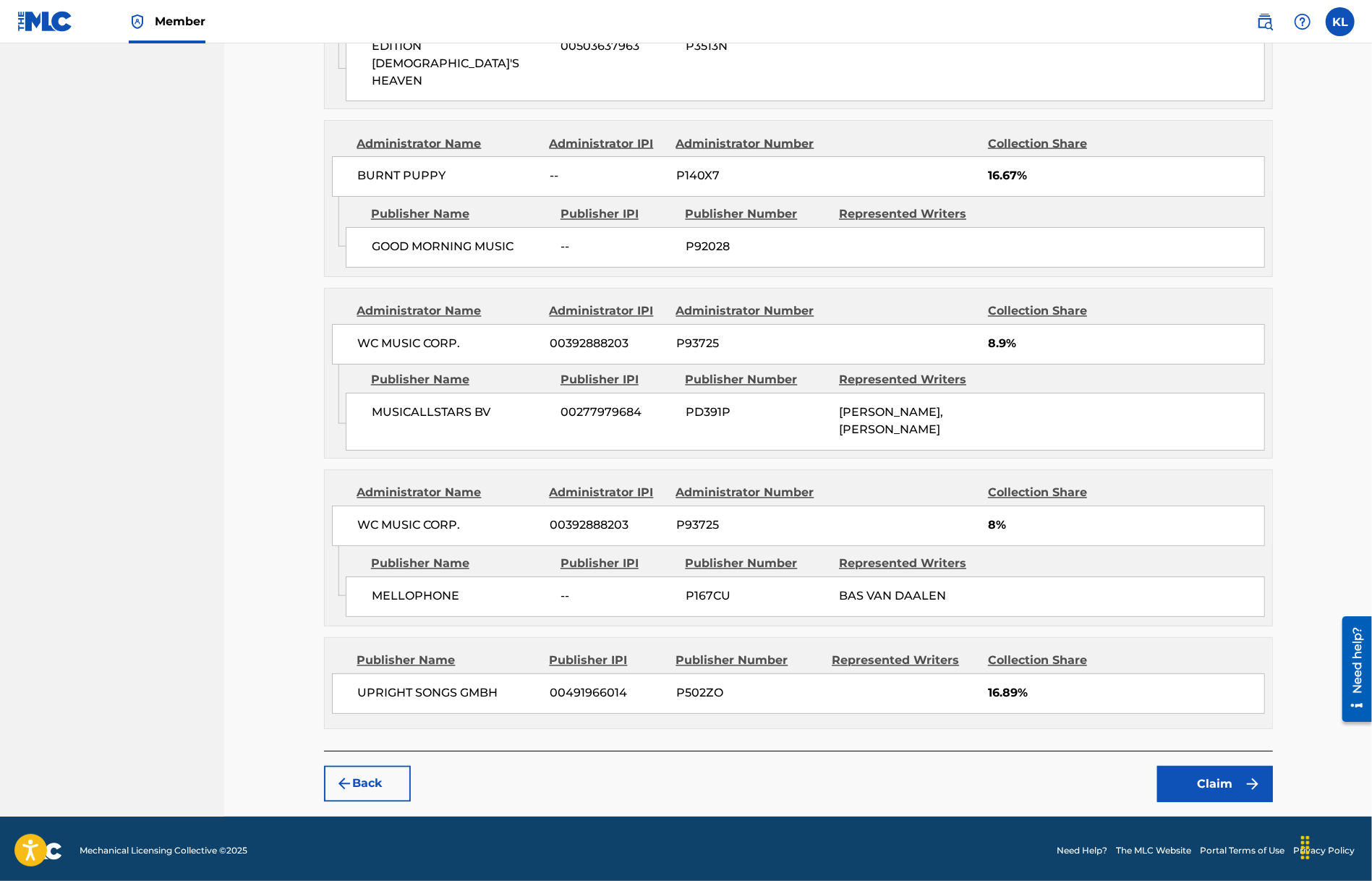
scroll to position [1897, 0]
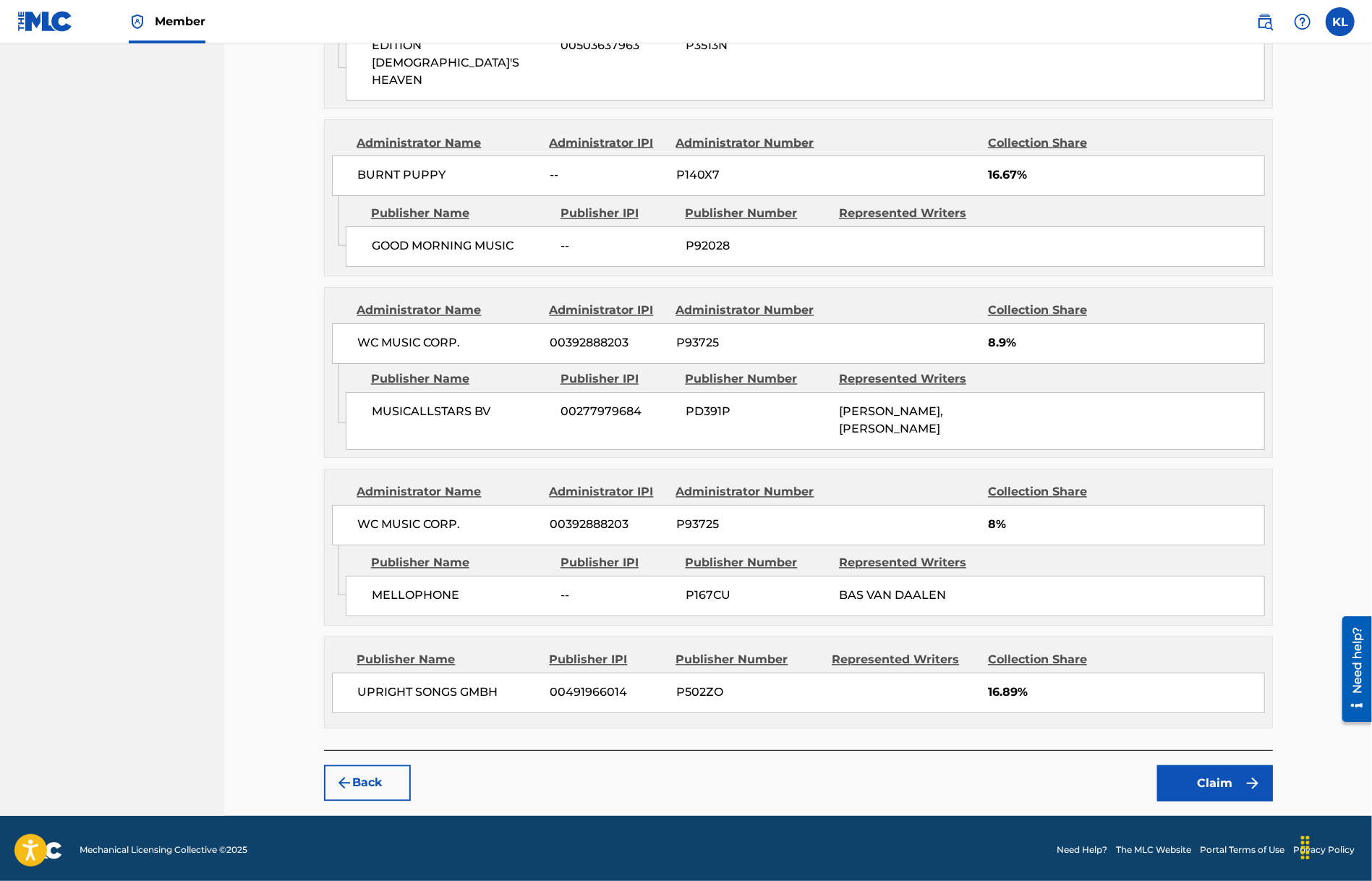
click at [1194, 778] on button "Claim" at bounding box center [1215, 783] width 116 height 36
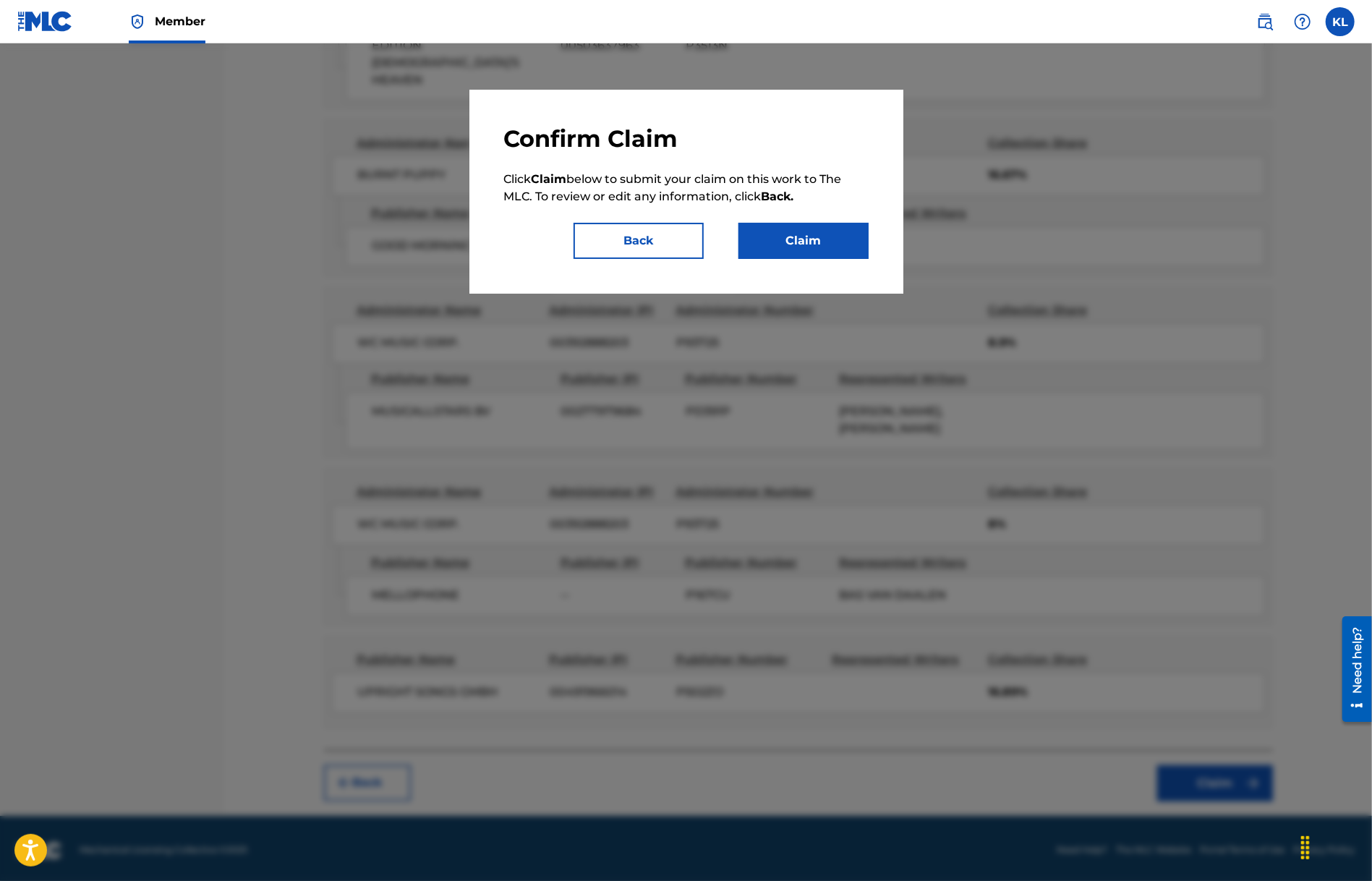
click at [774, 242] on button "Claim" at bounding box center [803, 241] width 130 height 36
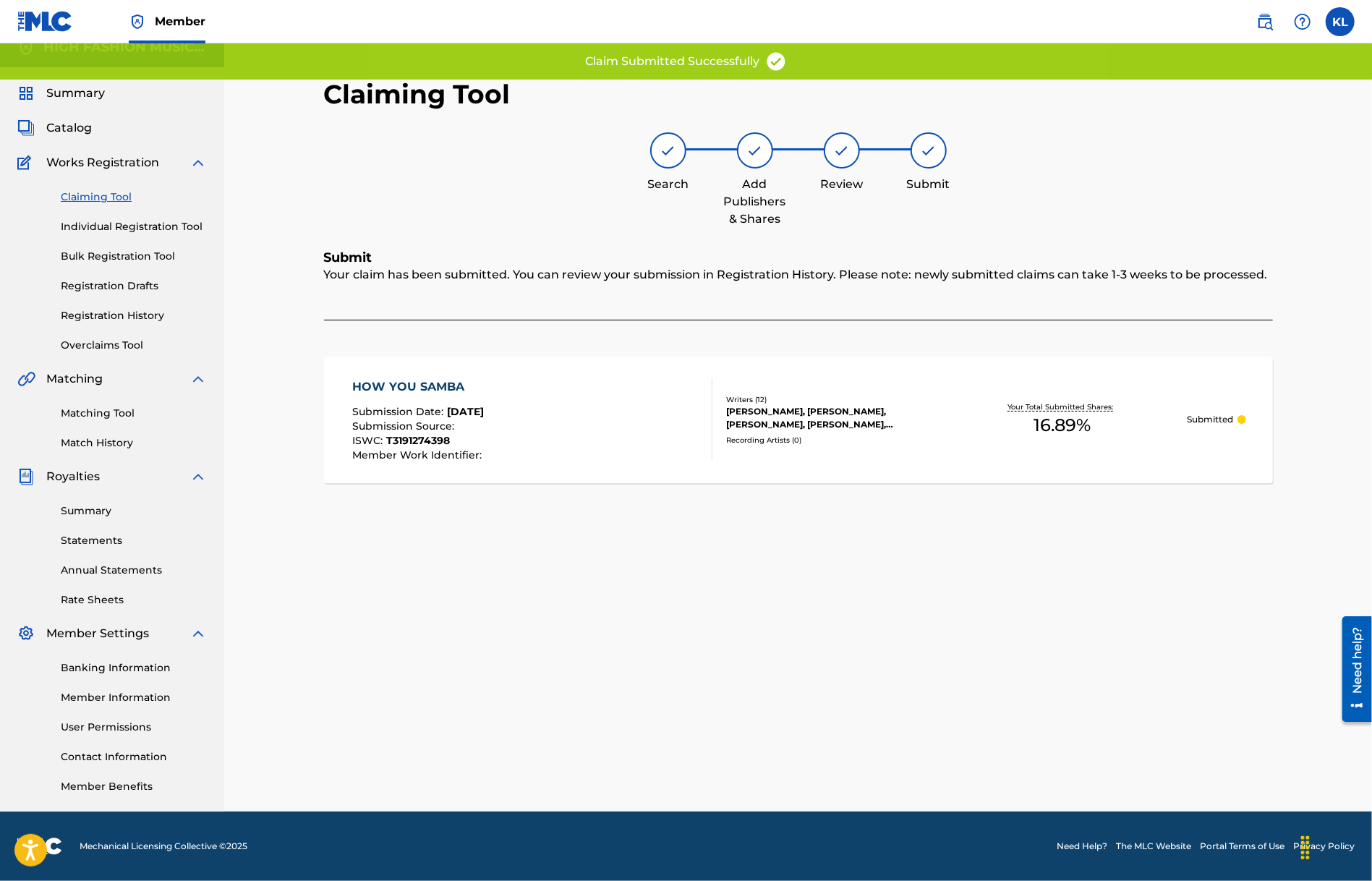
scroll to position [16, 0]
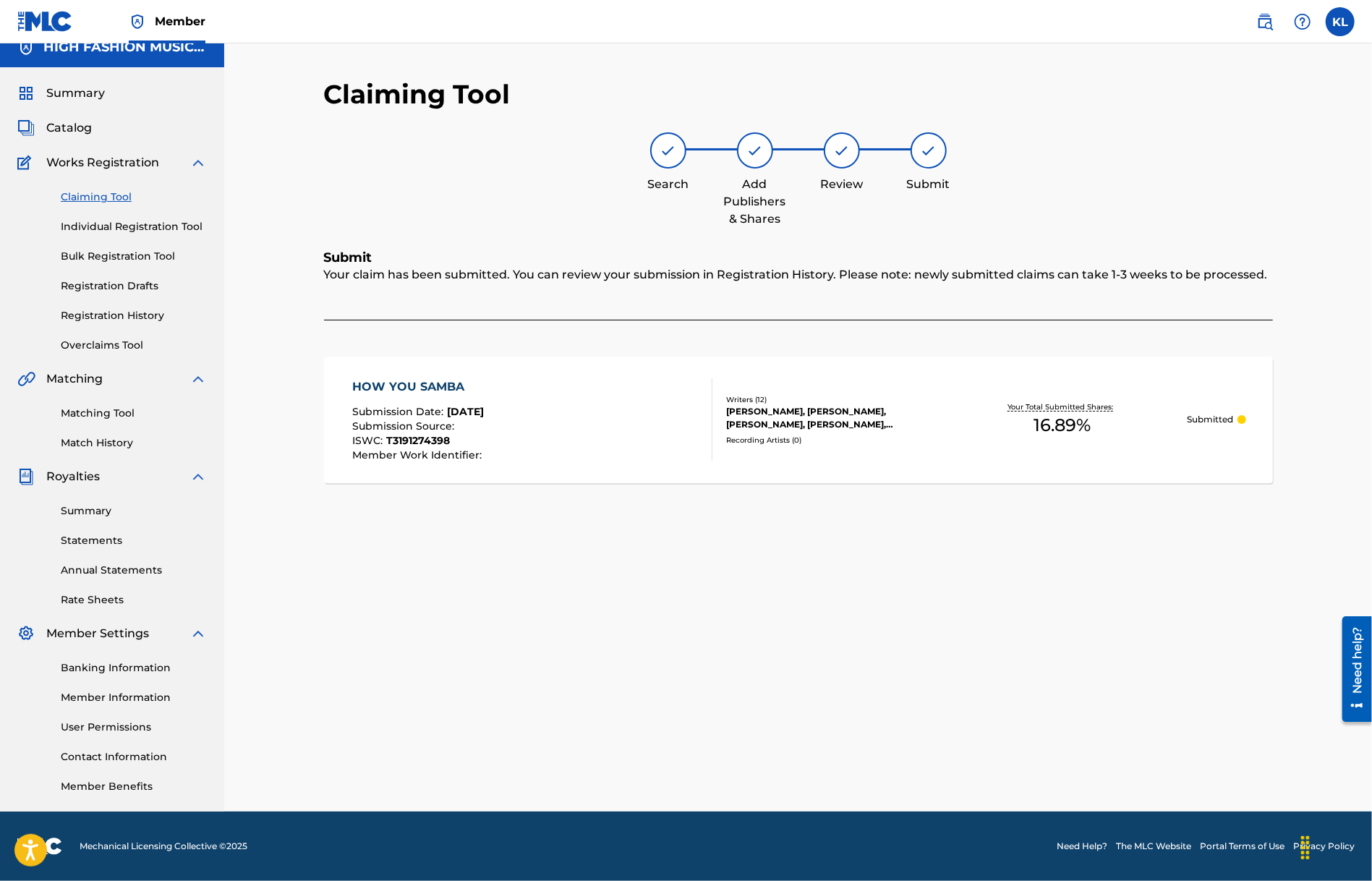
click at [392, 441] on span "T3191274398" at bounding box center [418, 440] width 64 height 13
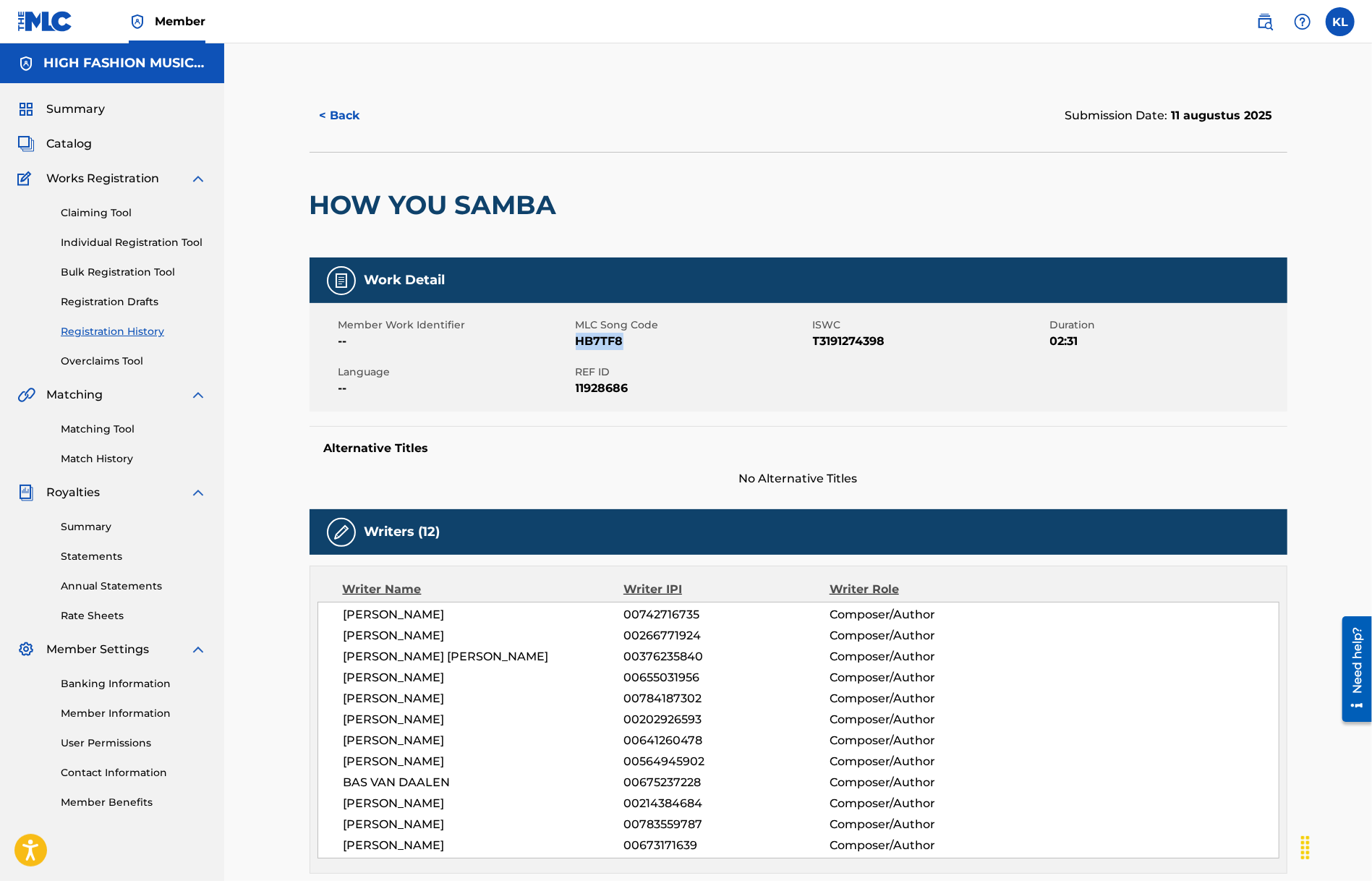
drag, startPoint x: 580, startPoint y: 341, endPoint x: 632, endPoint y: 348, distance: 52.5
click at [634, 342] on span "HB7TF8" at bounding box center [692, 341] width 234 height 17
click at [335, 118] on button "< Back" at bounding box center [353, 116] width 86 height 36
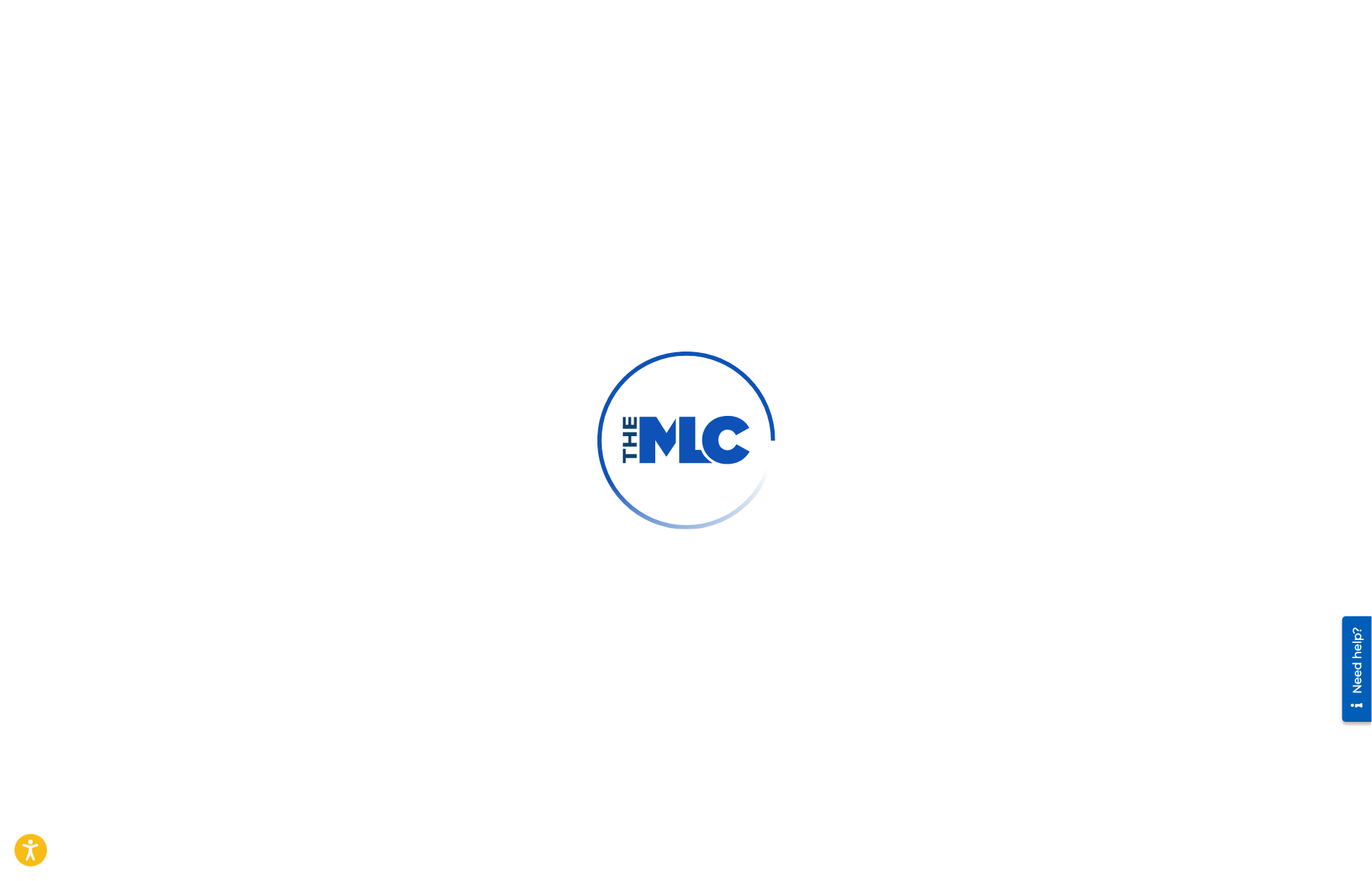
scroll to position [16, 0]
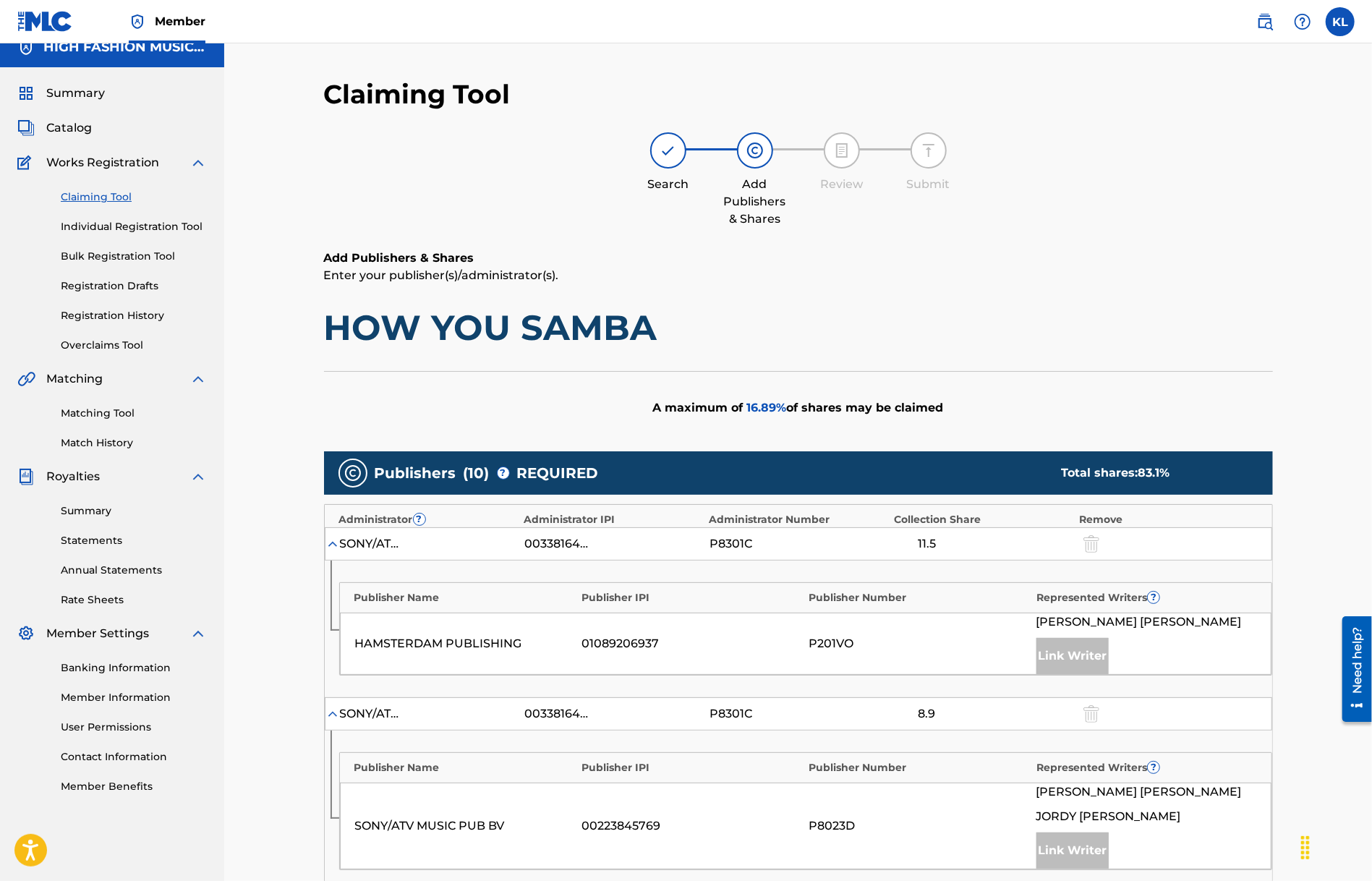
click at [65, 133] on span "Catalog" at bounding box center [69, 128] width 46 height 17
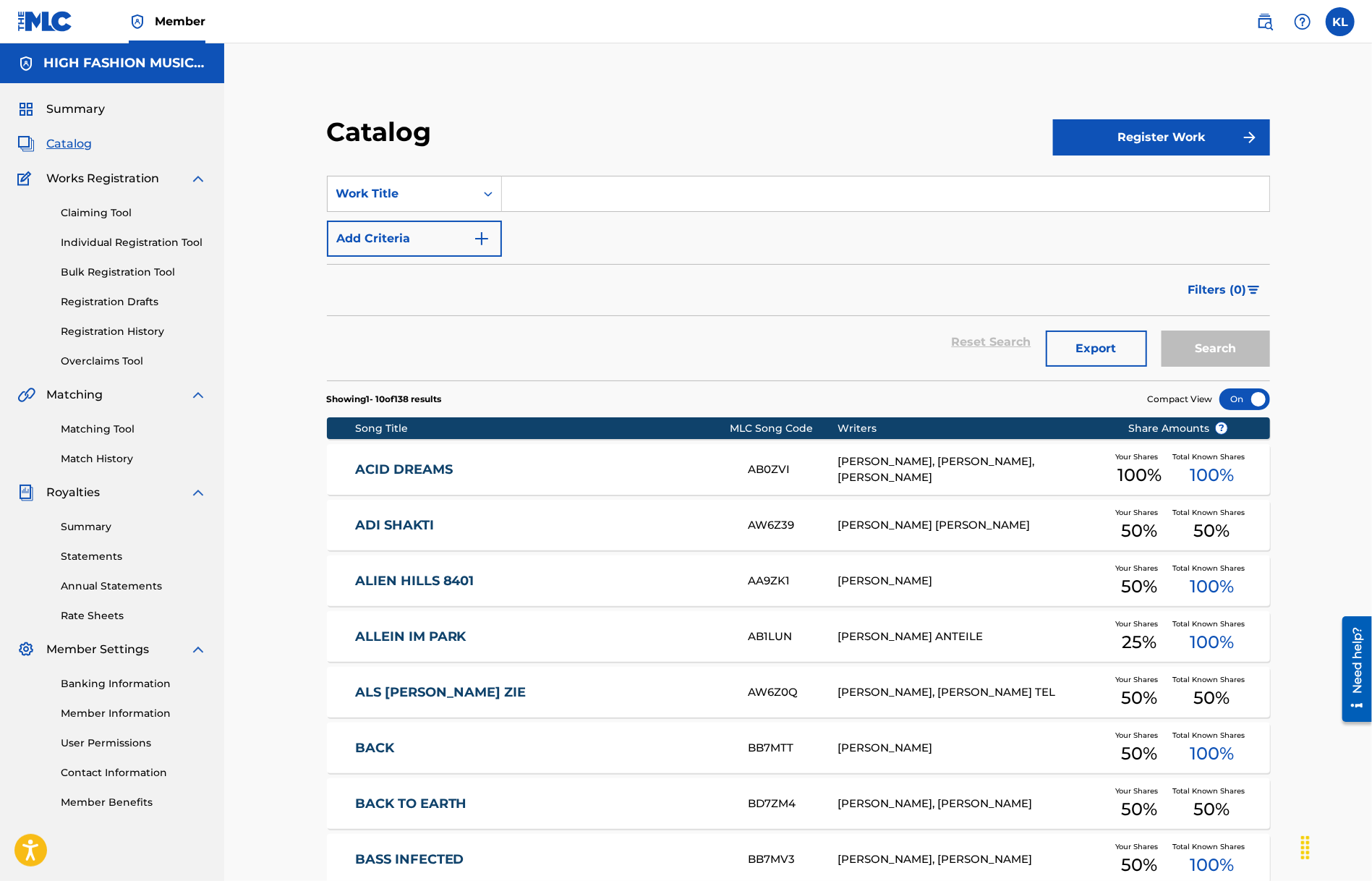
click at [524, 189] on input "Search Form" at bounding box center [886, 194] width 768 height 35
type input "toca me"
click at [1197, 353] on button "Search" at bounding box center [1216, 349] width 108 height 36
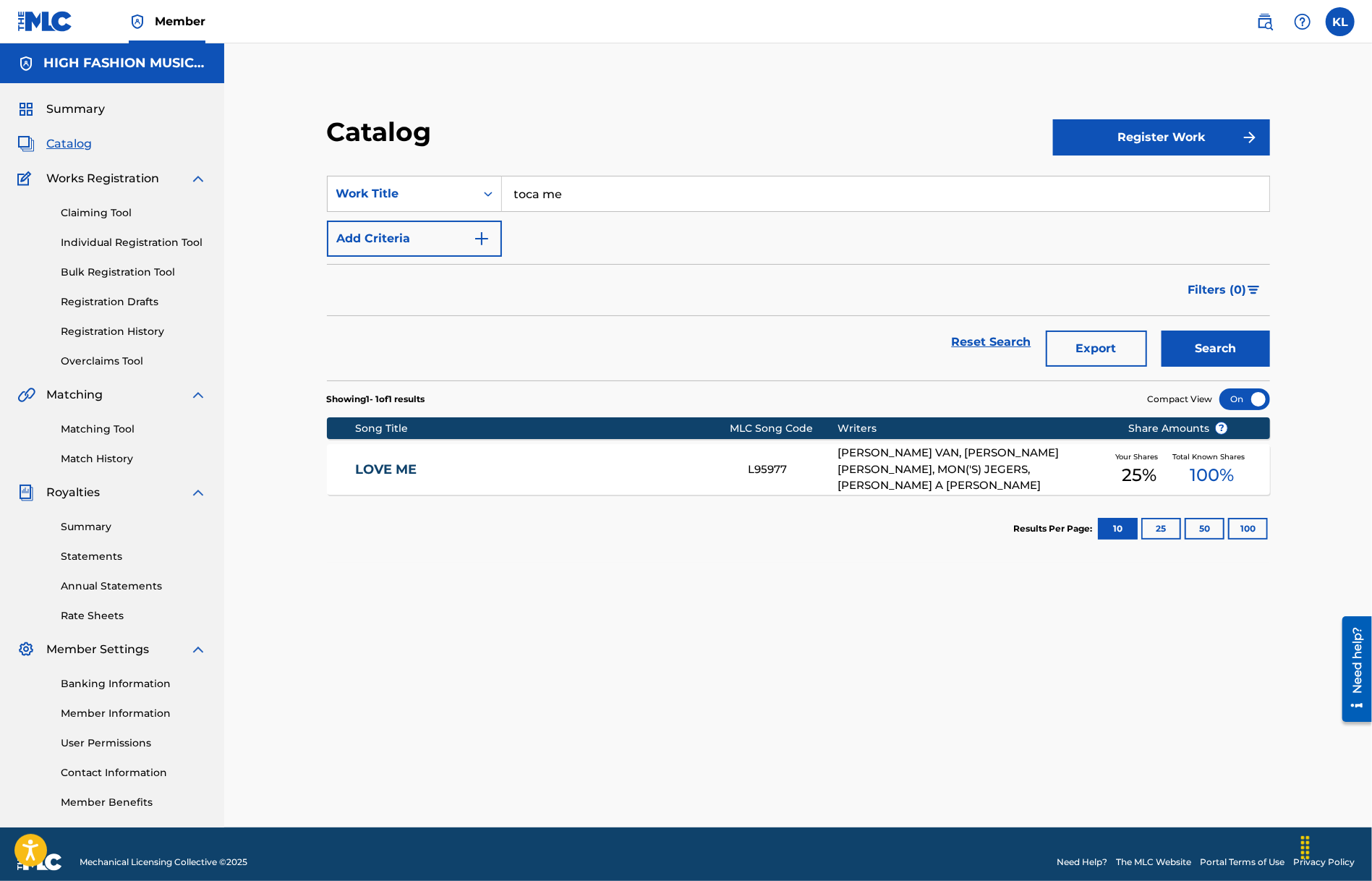
click at [101, 209] on link "Claiming Tool" at bounding box center [134, 213] width 146 height 15
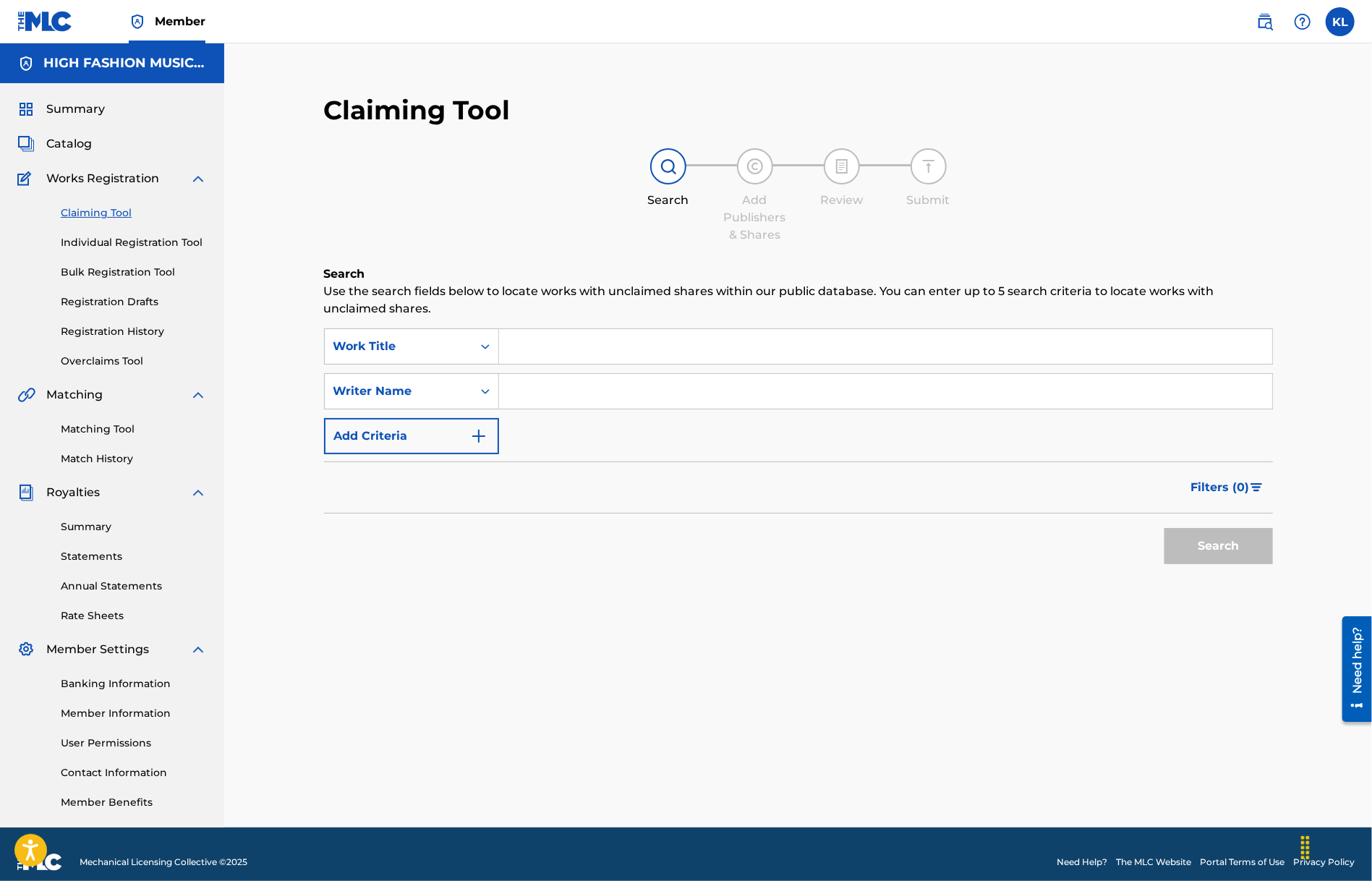
click at [544, 351] on input "Search Form" at bounding box center [886, 347] width 774 height 35
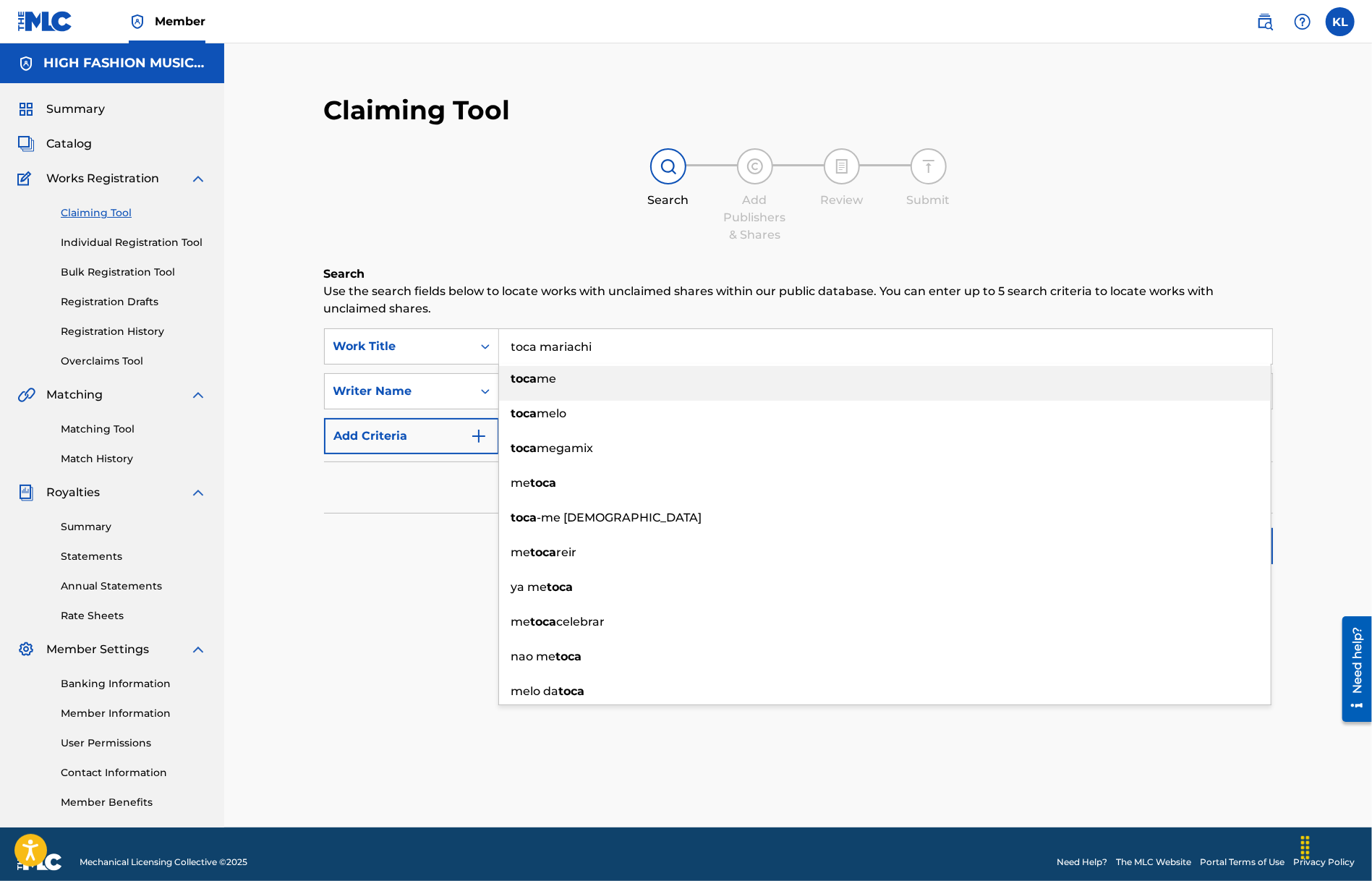
click at [553, 378] on span "me" at bounding box center [547, 379] width 20 height 14
type input "toca me"
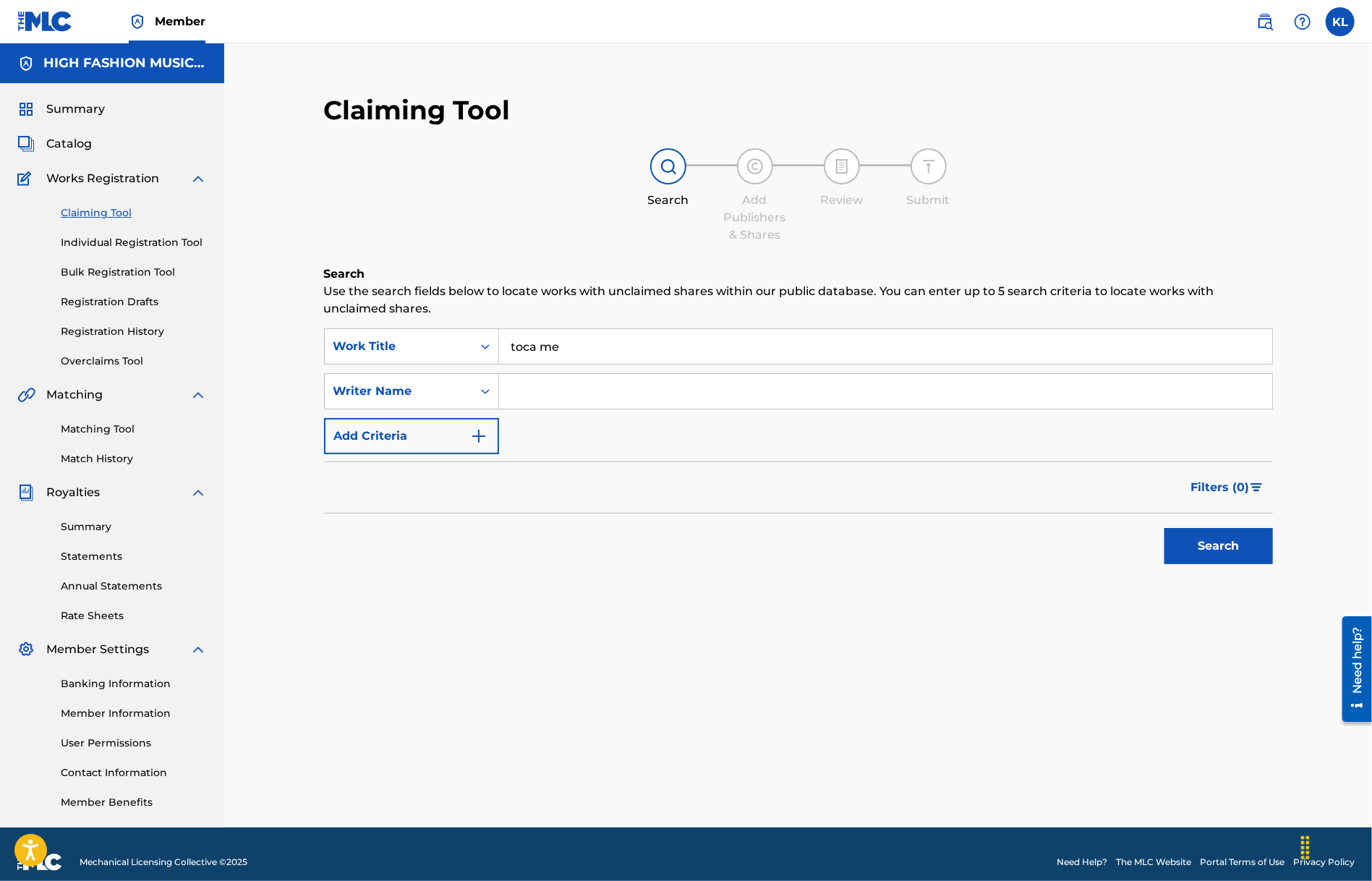
click at [583, 395] on input "Search Form" at bounding box center [886, 391] width 774 height 35
type input "[PERSON_NAME]"
click at [1165, 528] on button "Search" at bounding box center [1219, 546] width 108 height 36
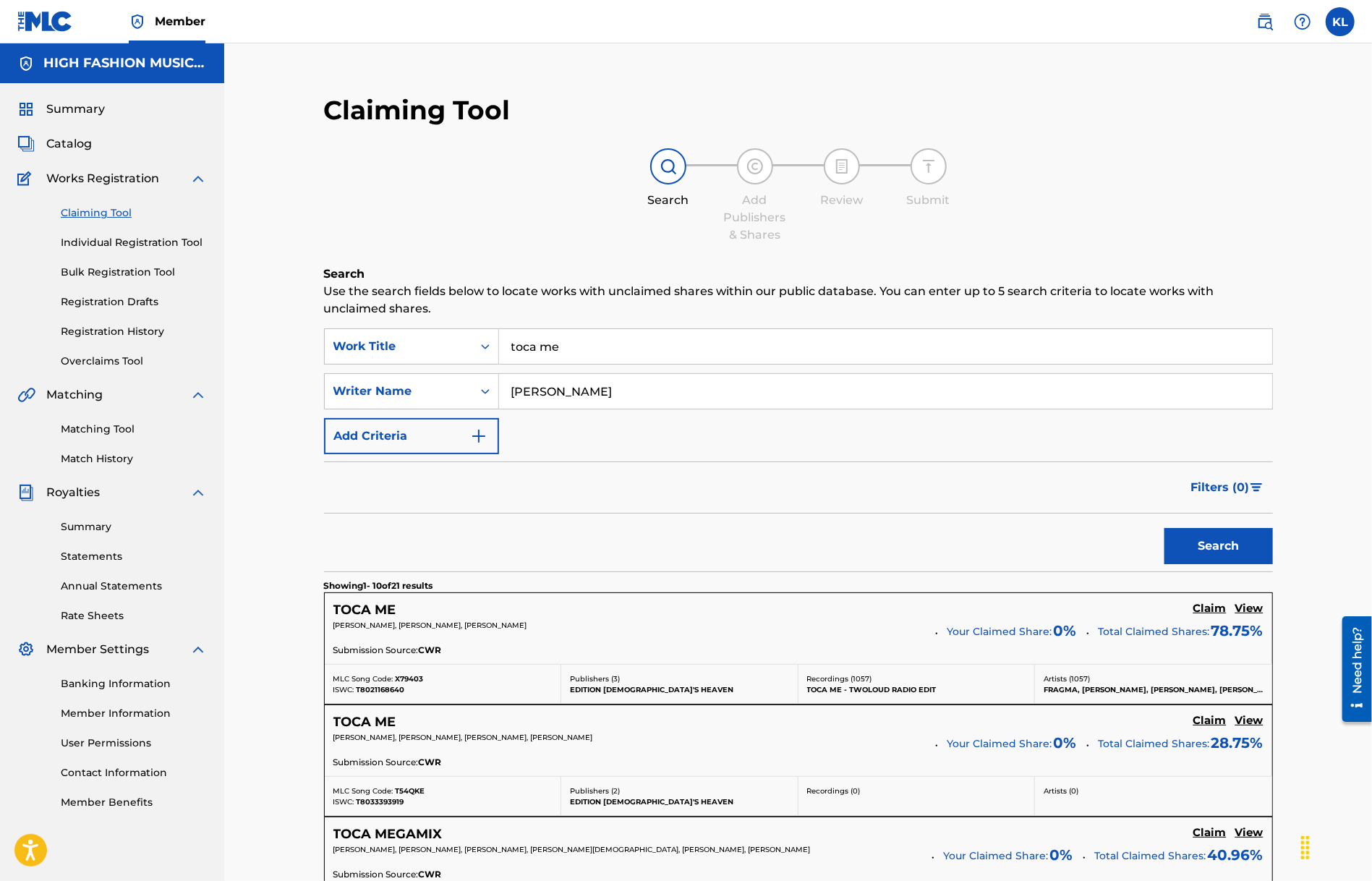
click at [350, 614] on h5 "TOCA ME" at bounding box center [365, 610] width 63 height 17
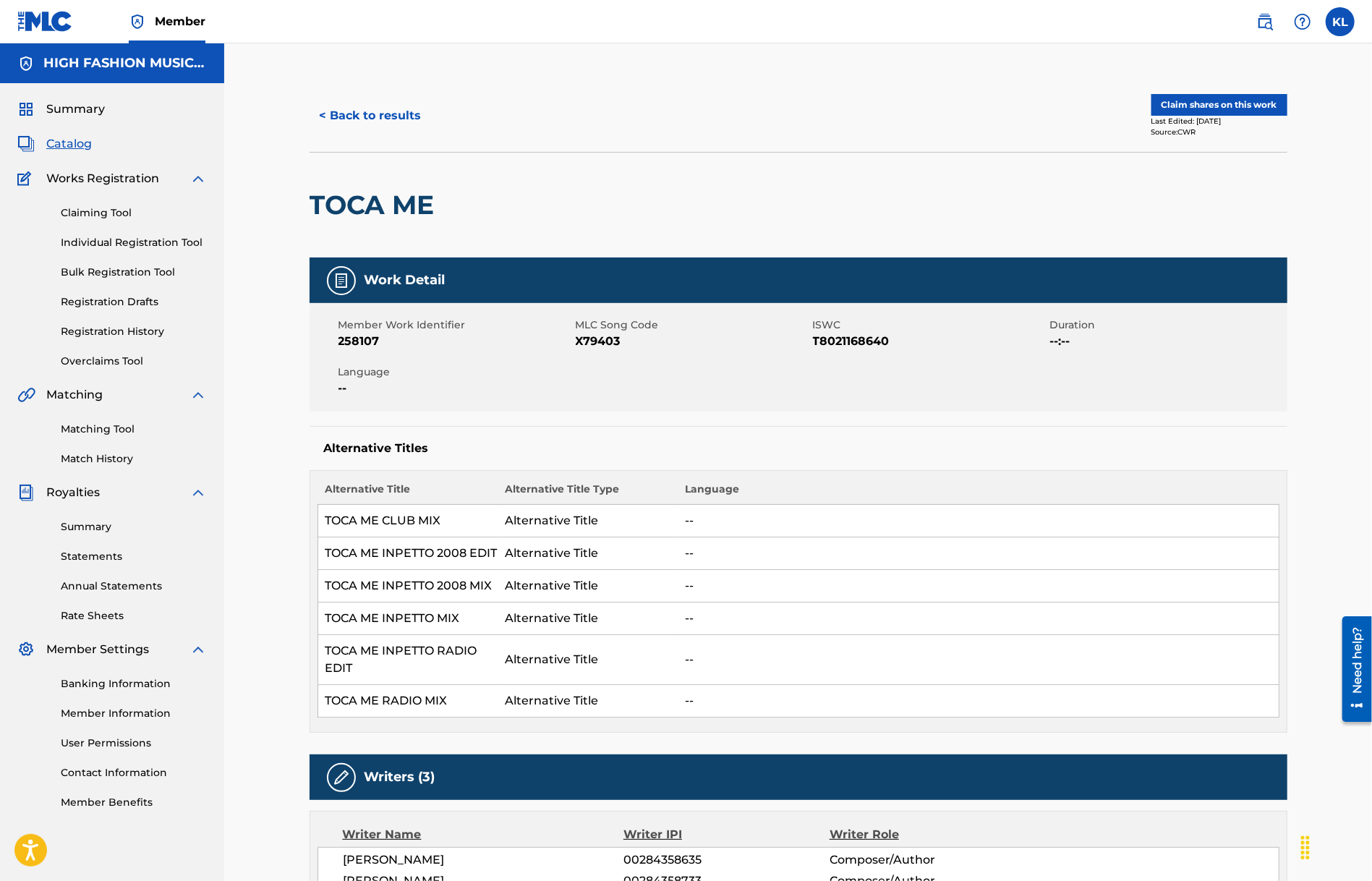
click at [1223, 101] on button "Claim shares on this work" at bounding box center [1219, 104] width 136 height 22
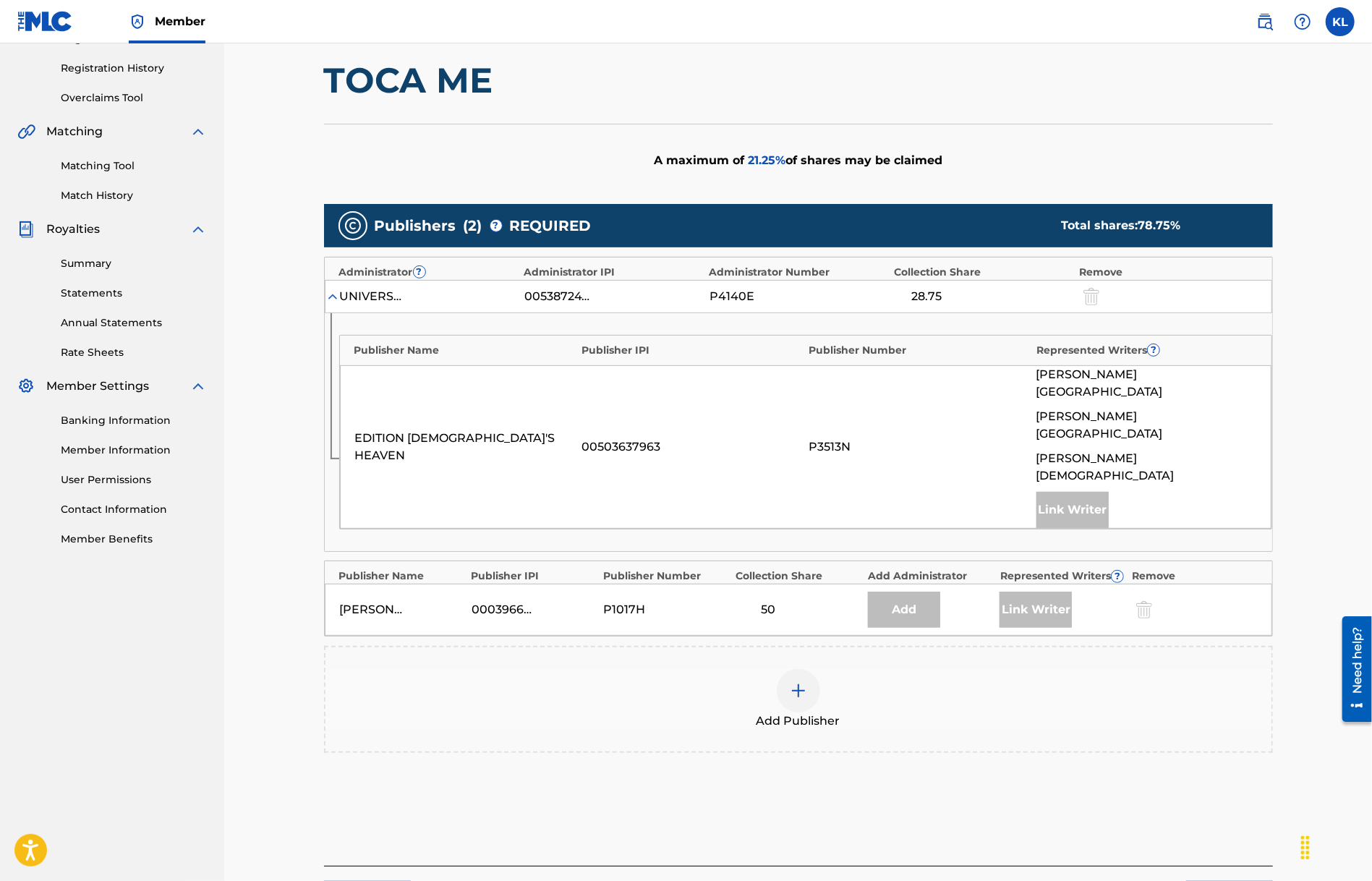
scroll to position [289, 0]
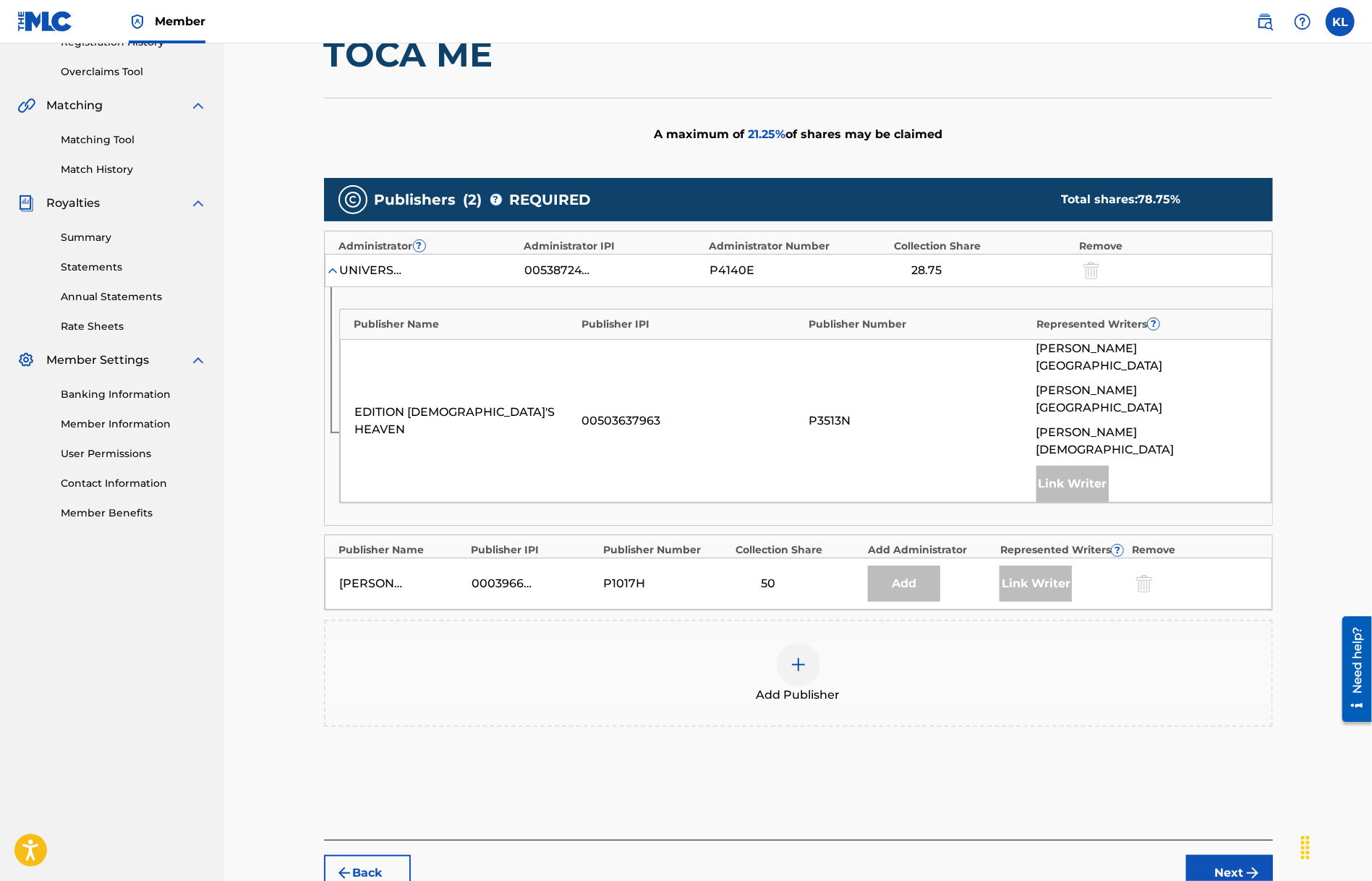
click at [799, 656] on img at bounding box center [798, 665] width 17 height 17
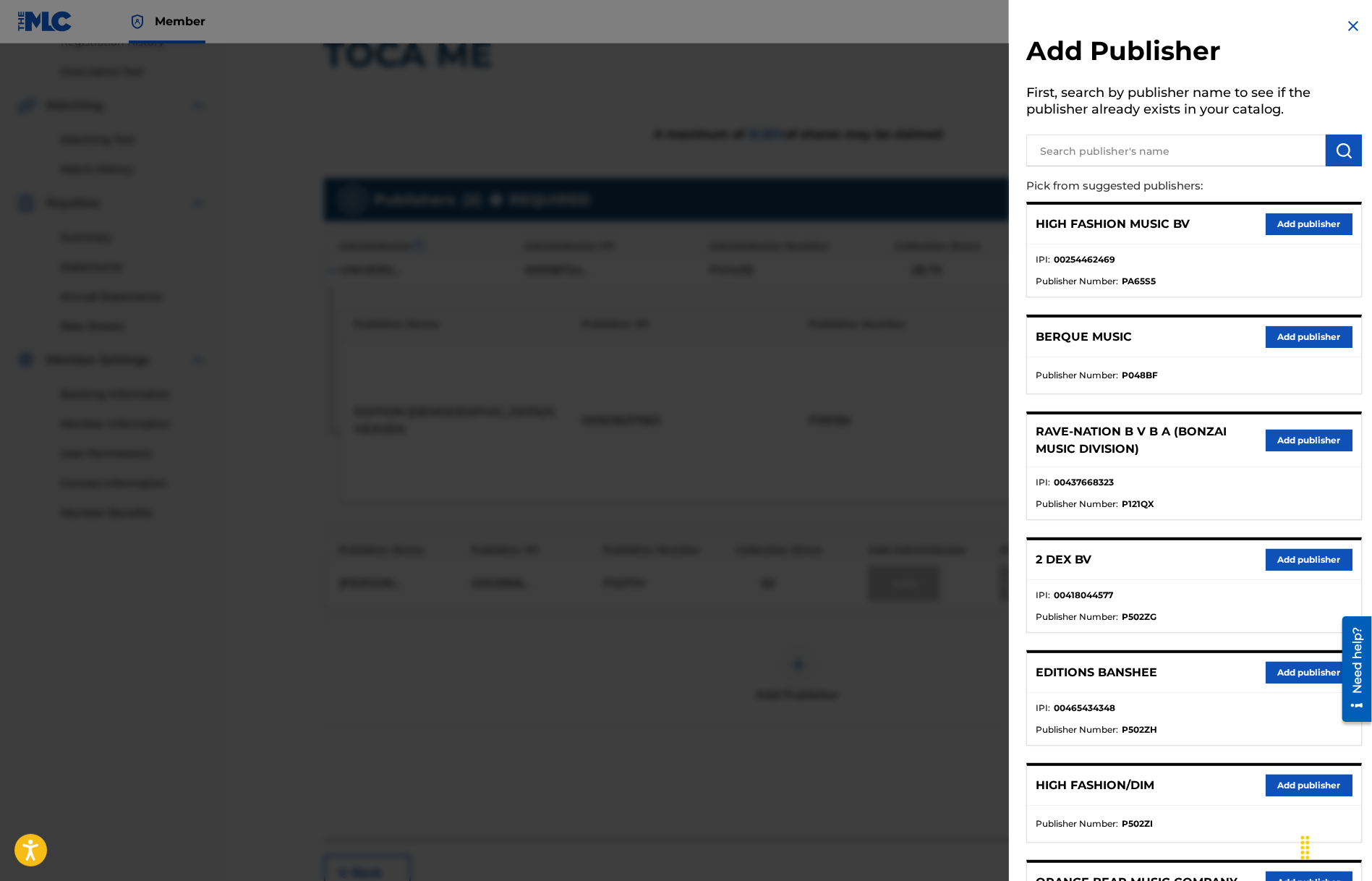
click at [1086, 154] on input "text" at bounding box center [1176, 150] width 299 height 32
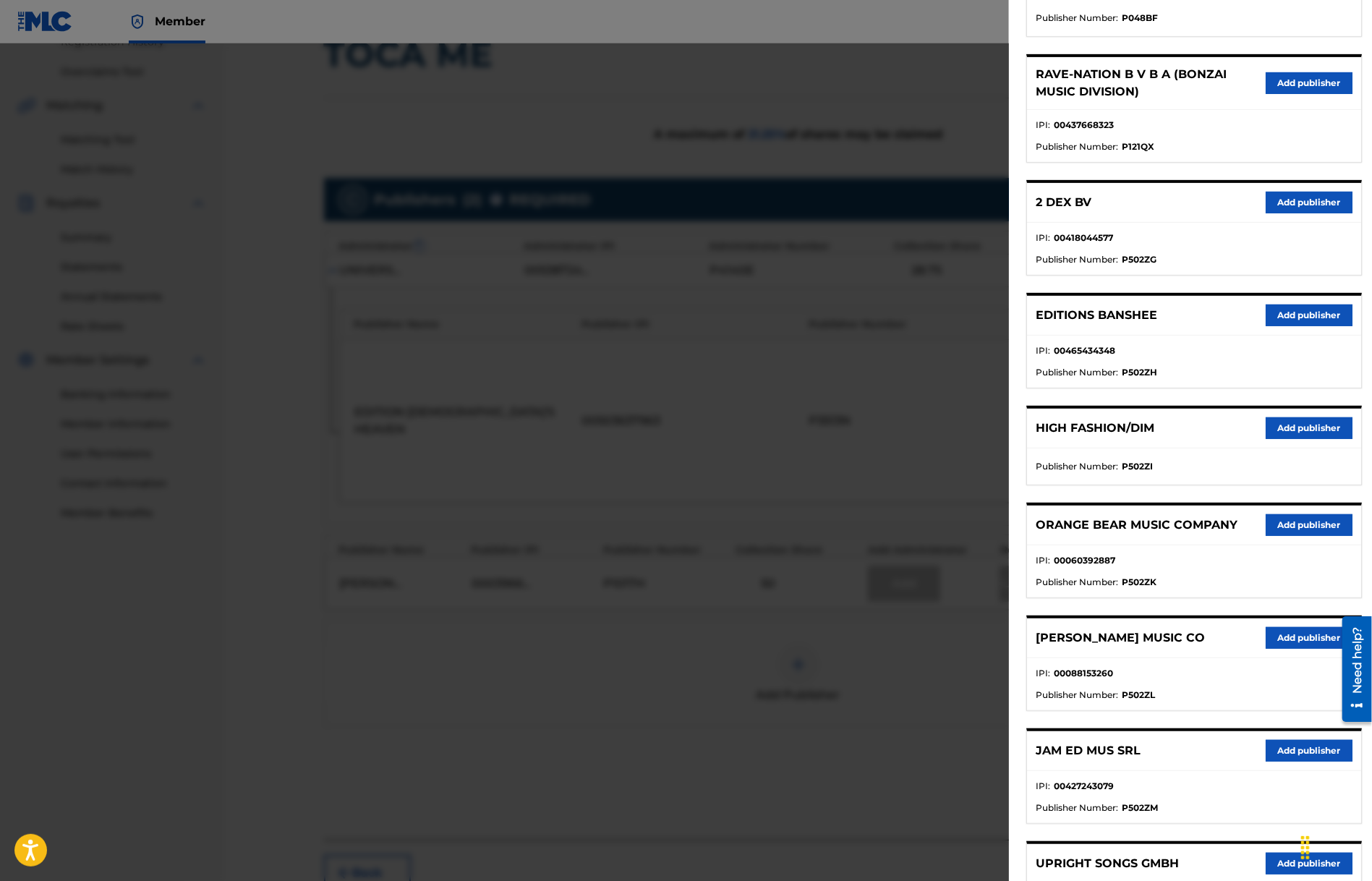
scroll to position [434, 0]
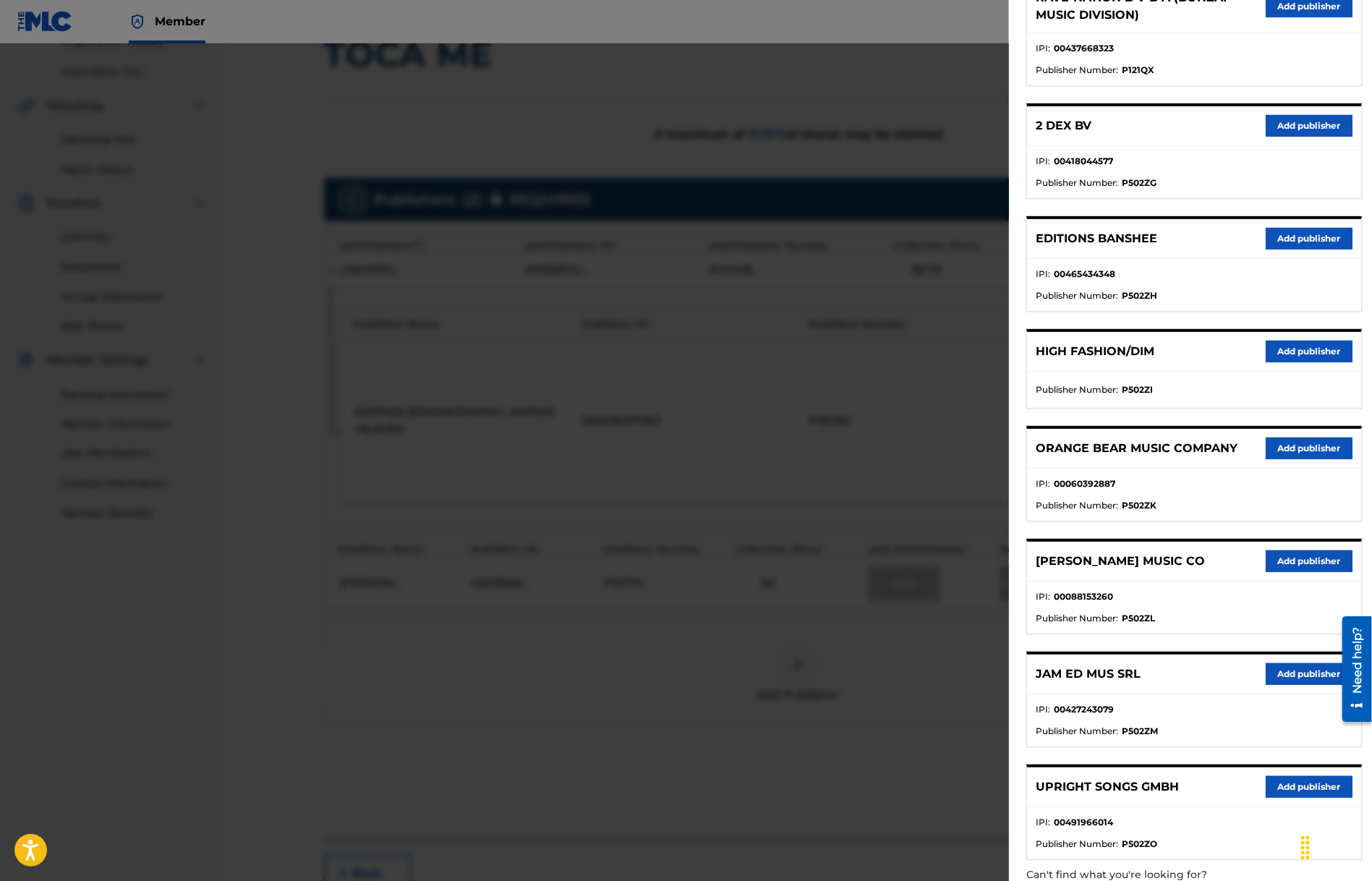
type input "upright"
click at [1121, 786] on p "UPRIGHT SONGS GMBH" at bounding box center [1107, 786] width 144 height 17
click at [1277, 784] on button "Add publisher" at bounding box center [1309, 786] width 86 height 22
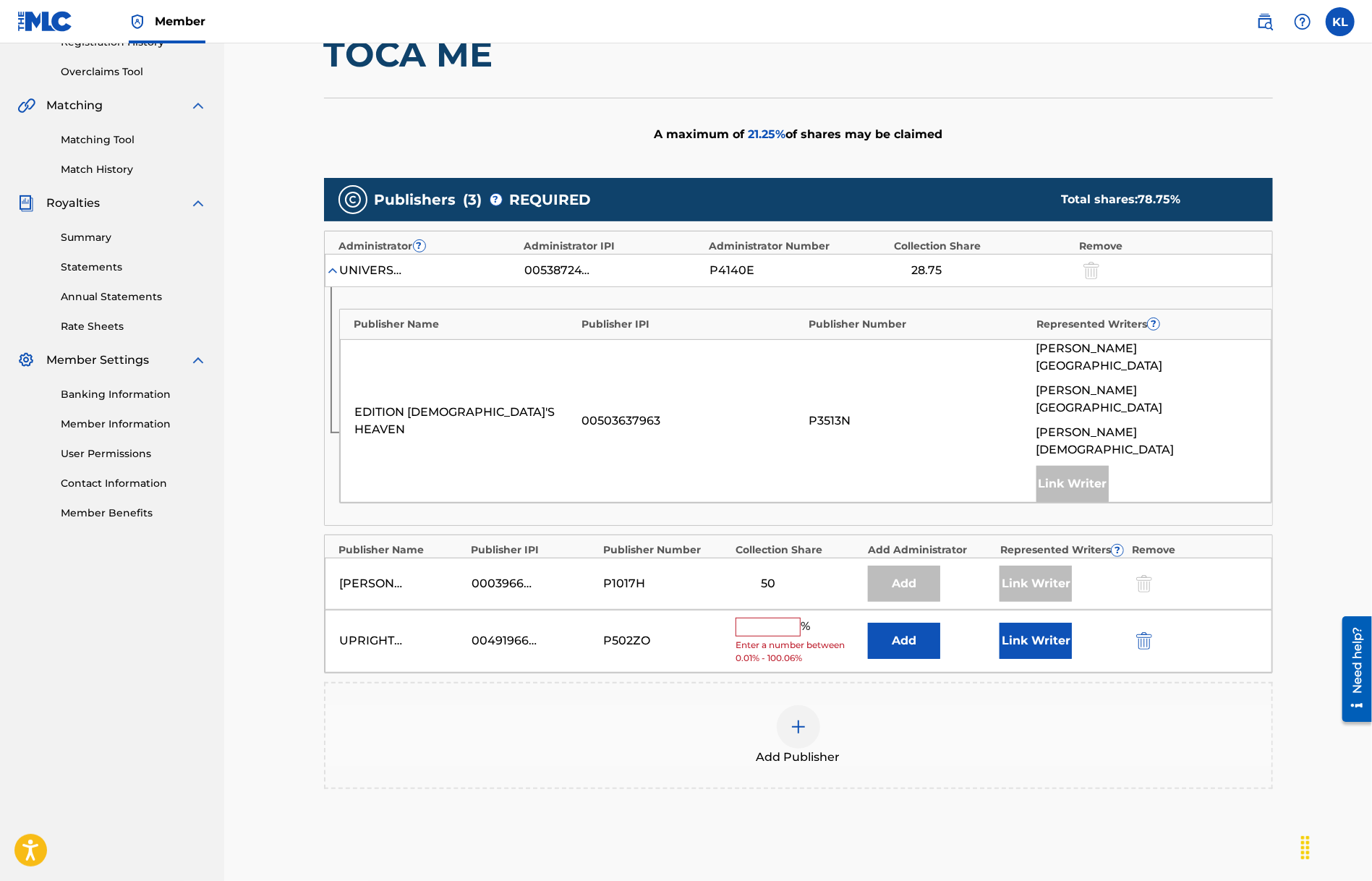
click at [756, 618] on input "text" at bounding box center [768, 627] width 65 height 19
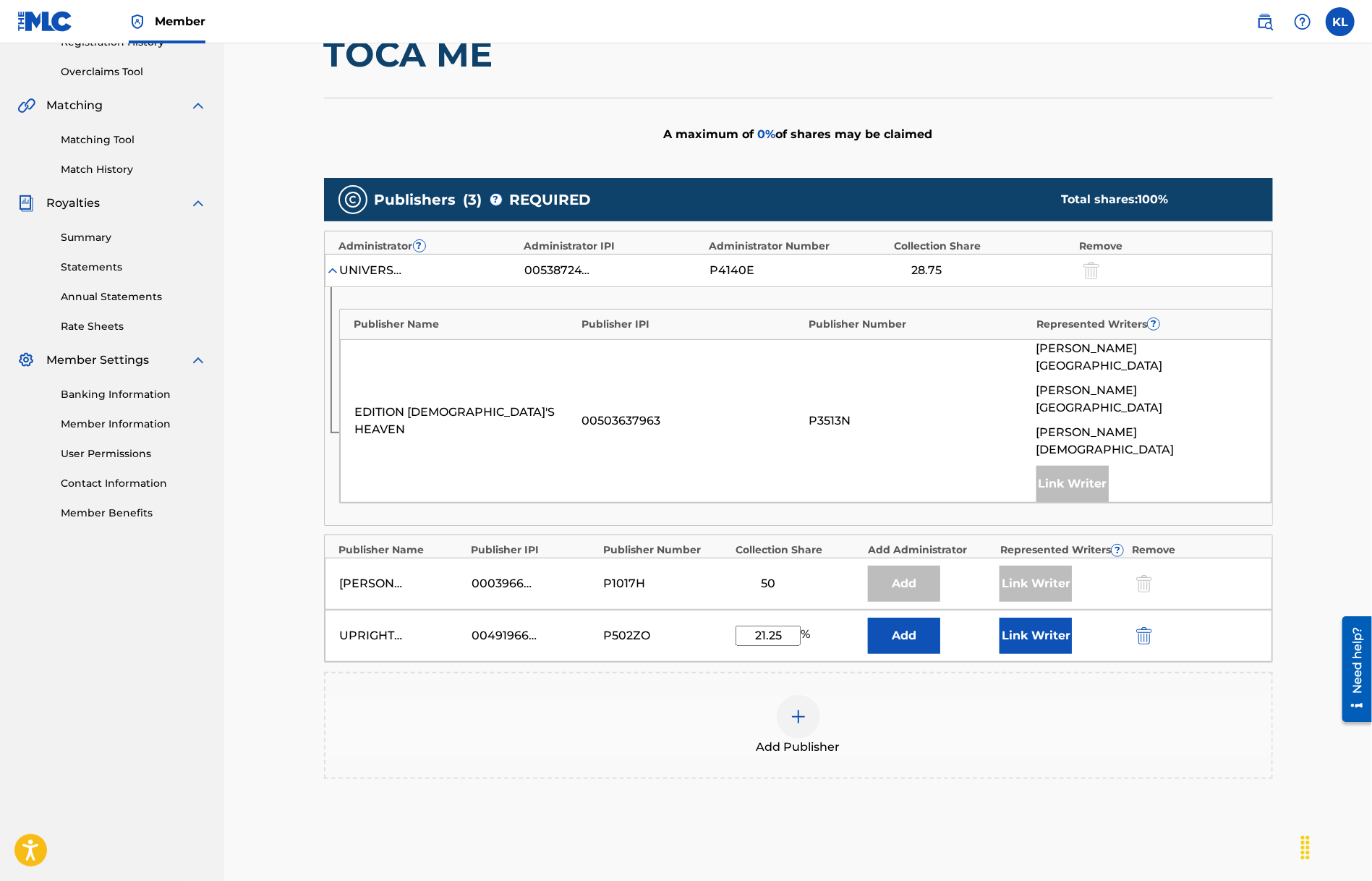
type input "21.25"
click at [946, 695] on div "Add Publisher" at bounding box center [798, 725] width 946 height 61
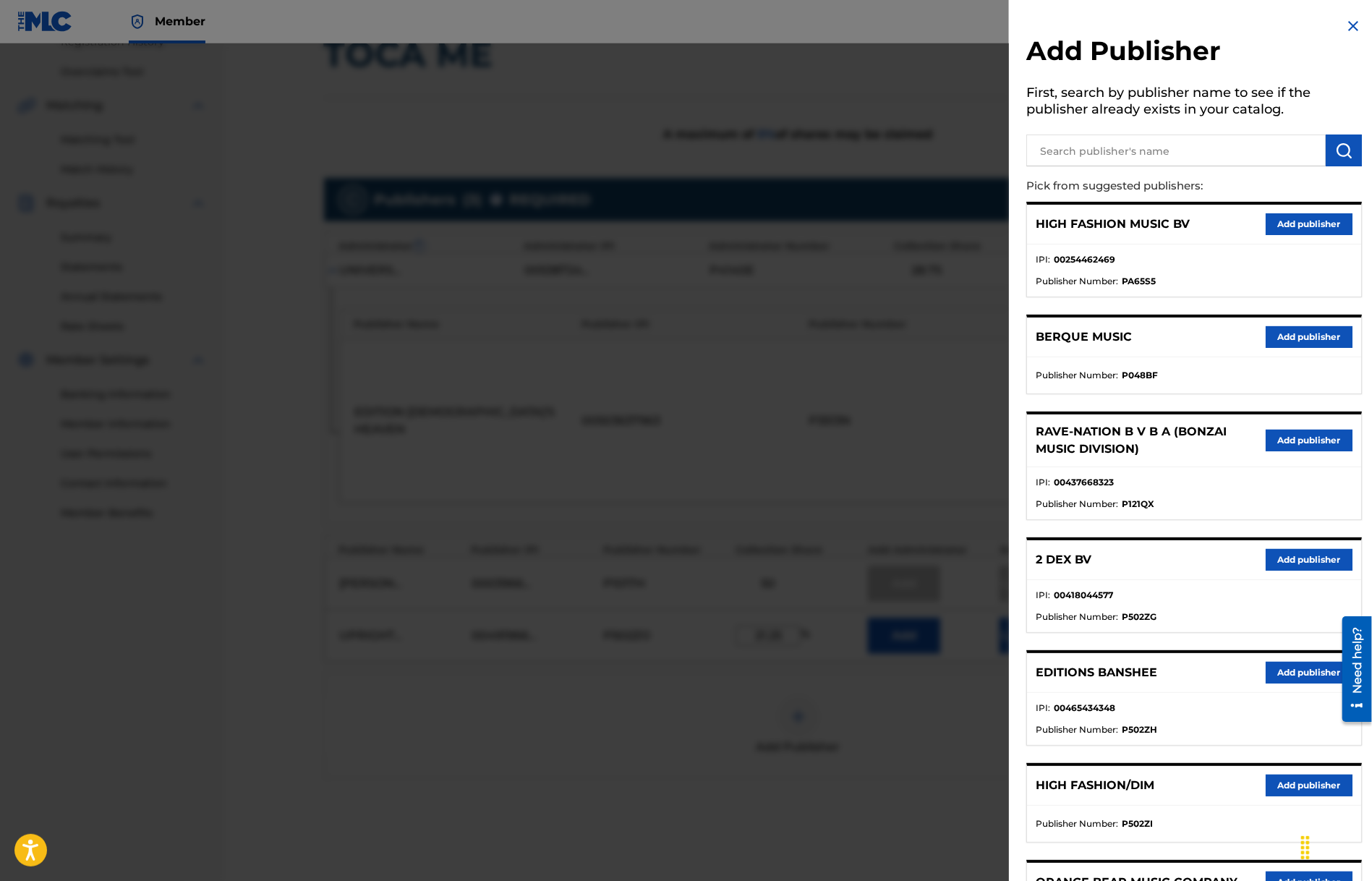
click at [1346, 22] on img at bounding box center [1353, 26] width 17 height 17
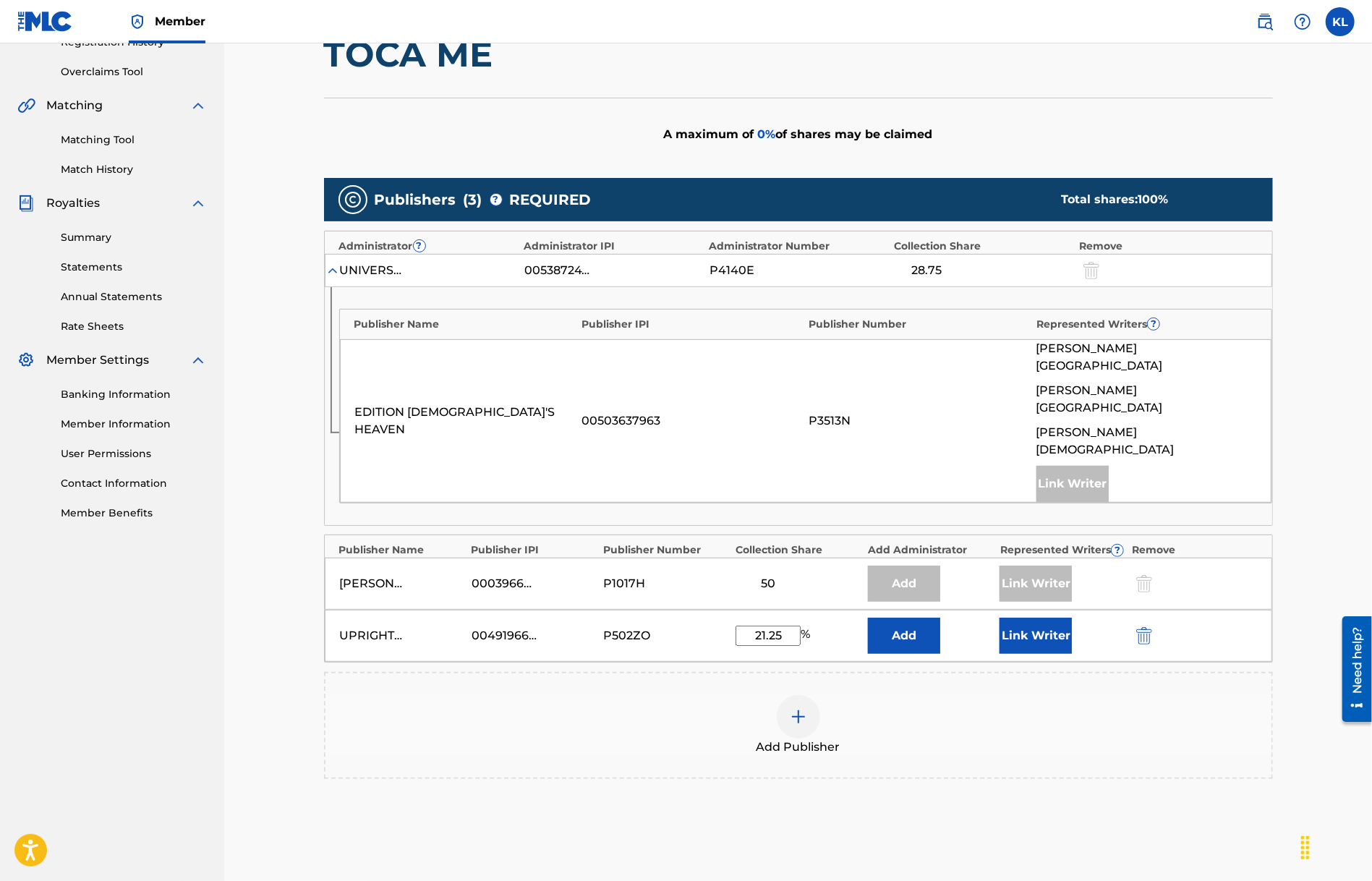
click at [1030, 618] on button "Link Writer" at bounding box center [1036, 636] width 72 height 36
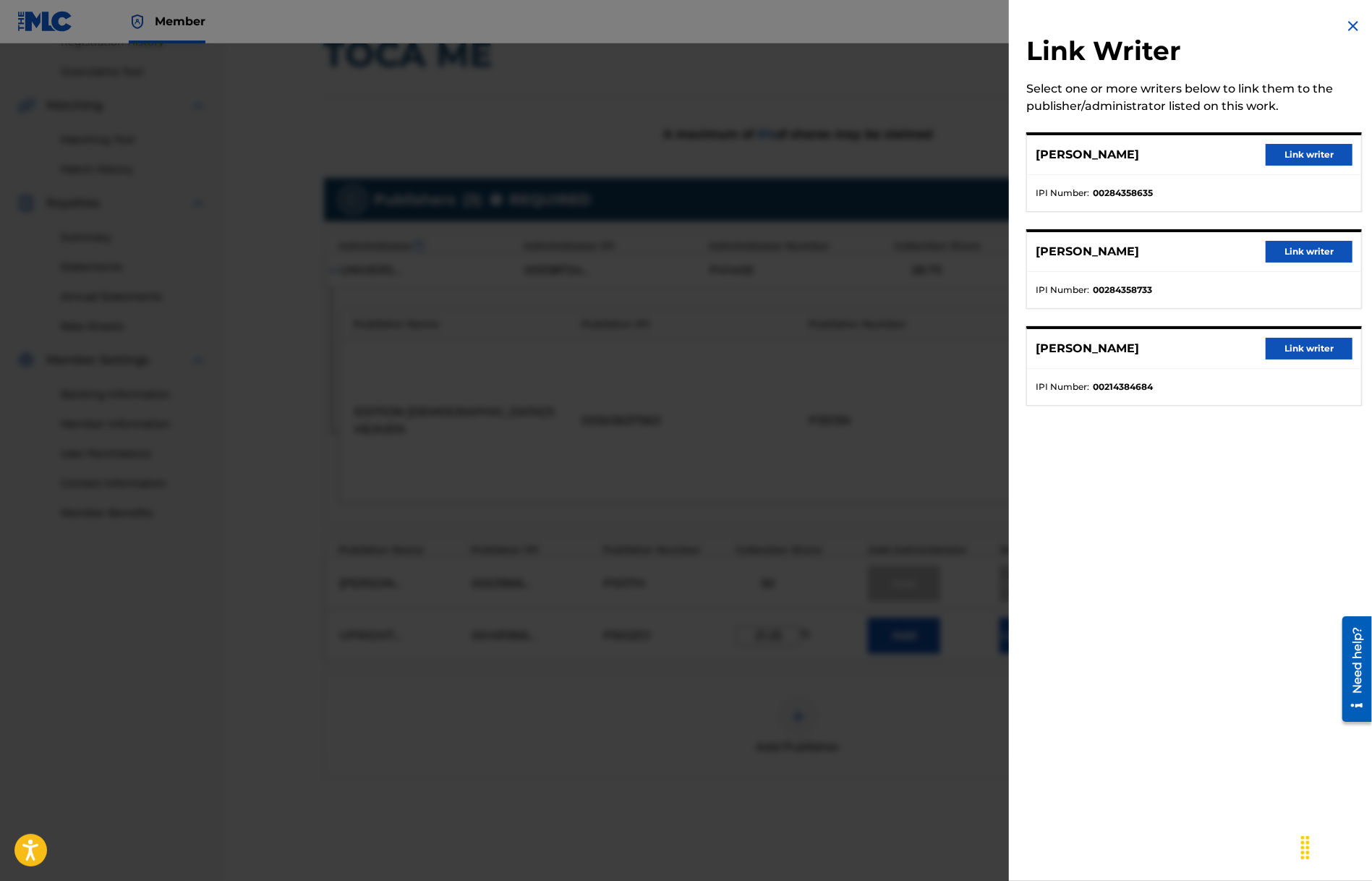
click at [1286, 351] on button "Link writer" at bounding box center [1309, 348] width 86 height 22
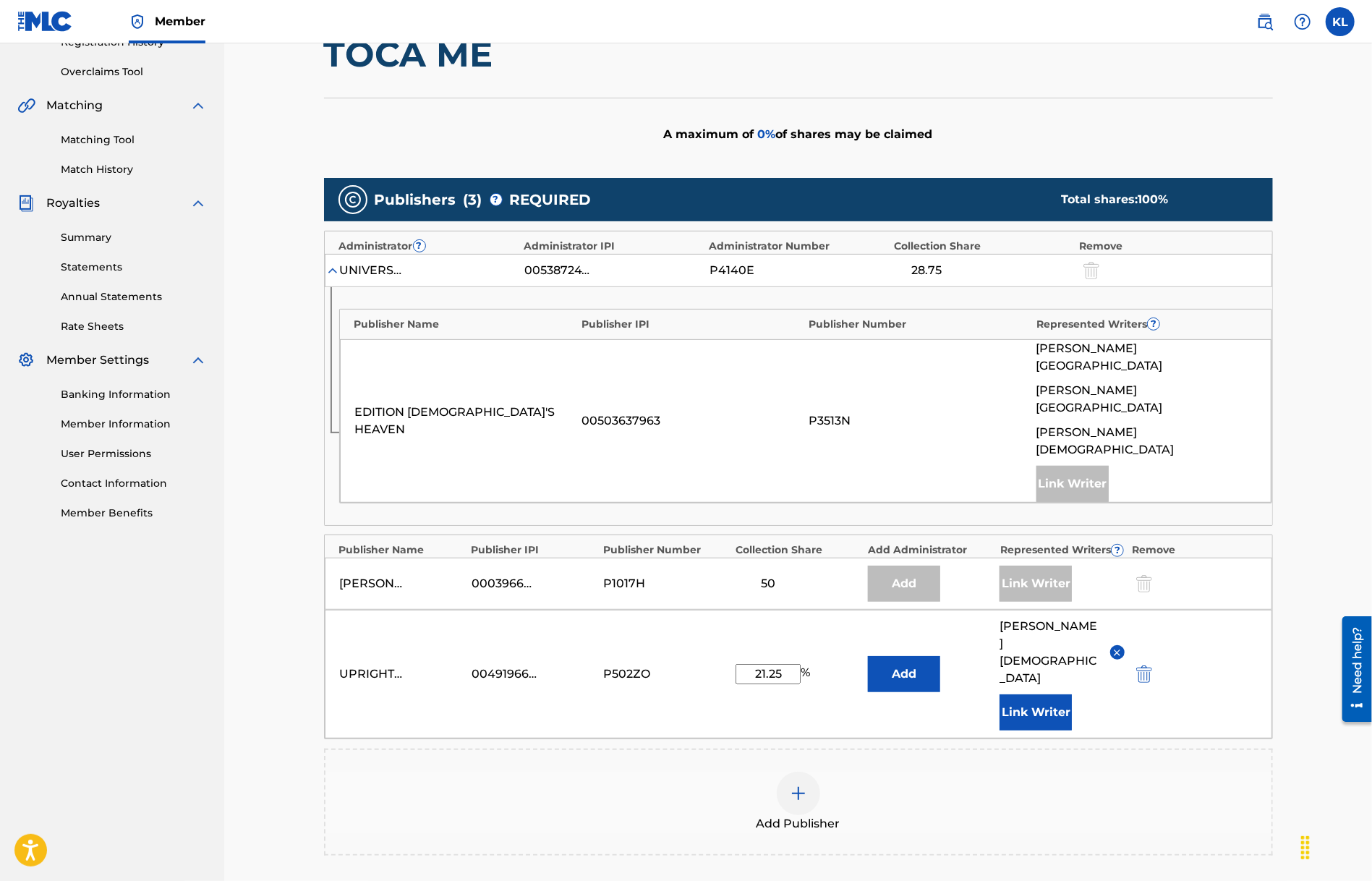
scroll to position [404, 0]
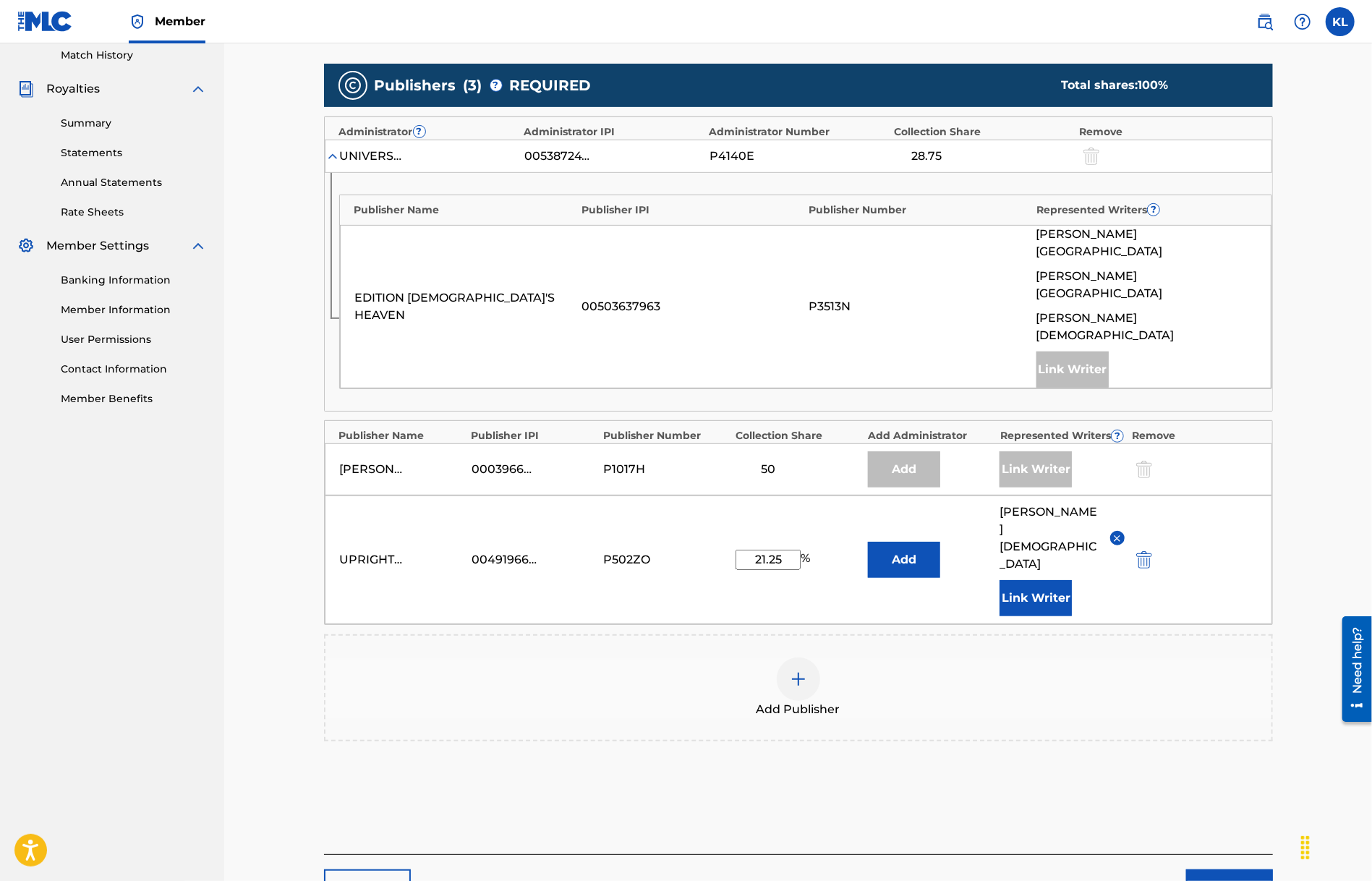
click at [1199, 869] on button "Next" at bounding box center [1229, 887] width 86 height 36
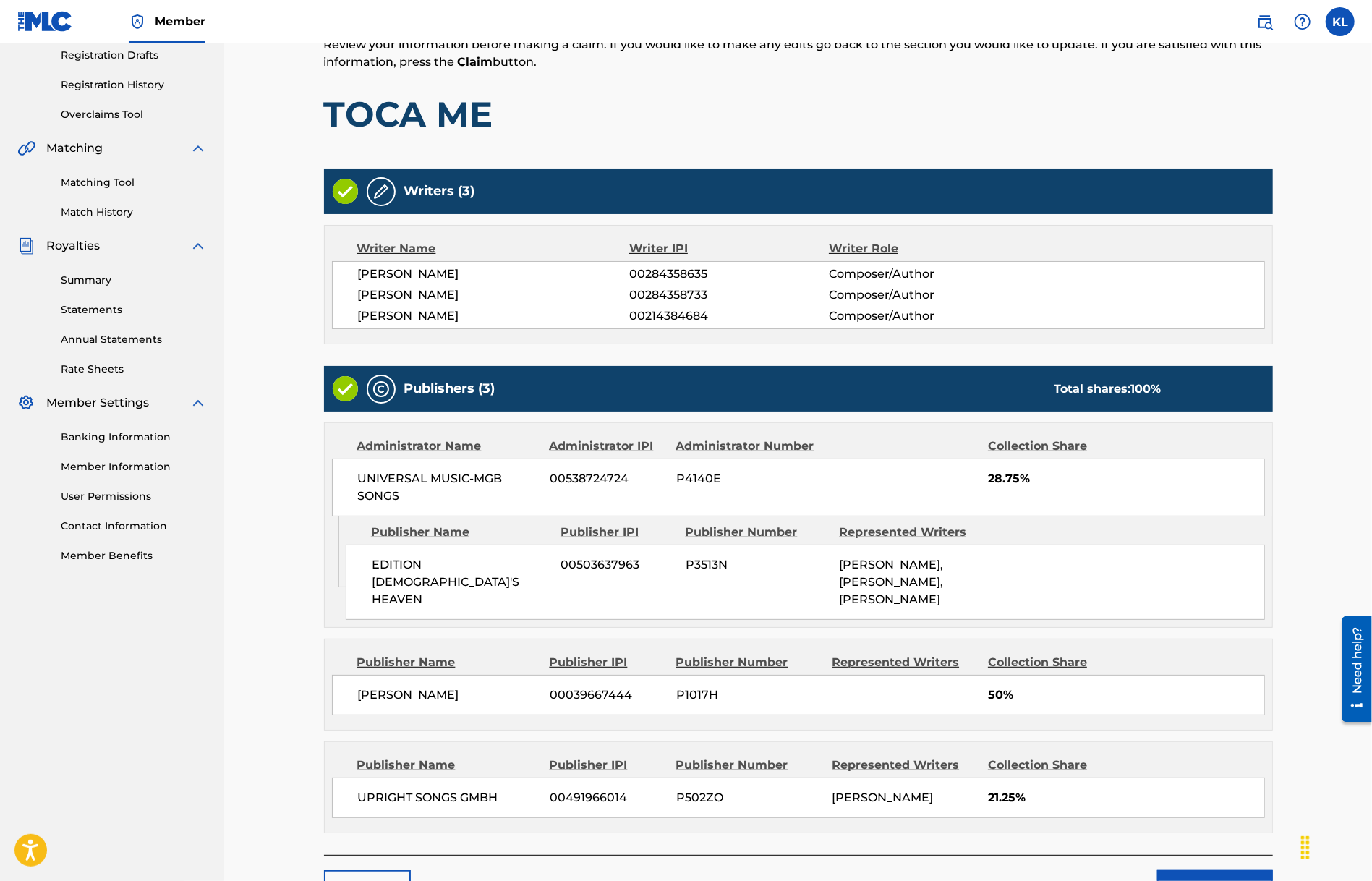
scroll to position [352, 0]
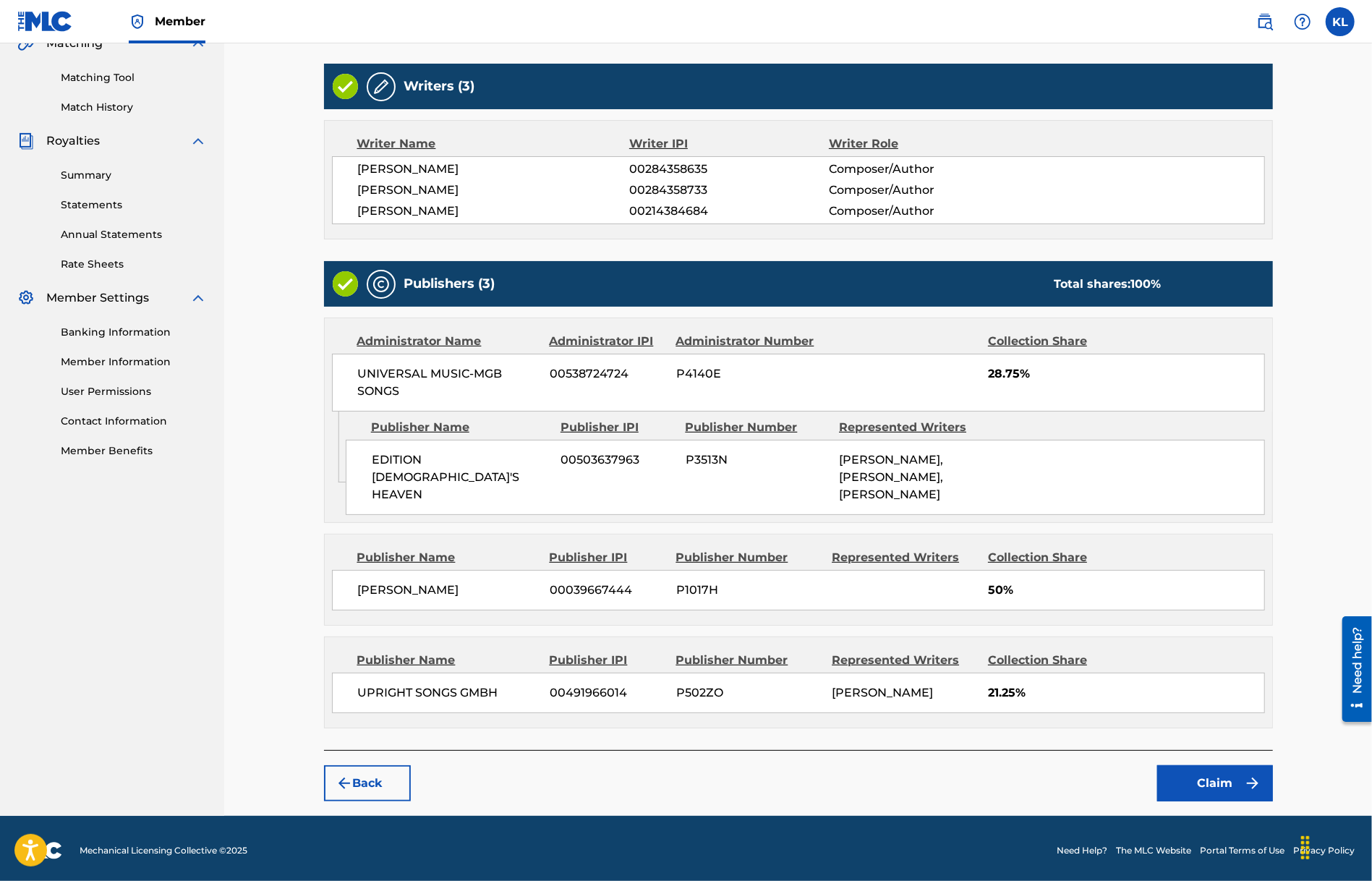
click at [1207, 779] on button "Claim" at bounding box center [1215, 783] width 116 height 36
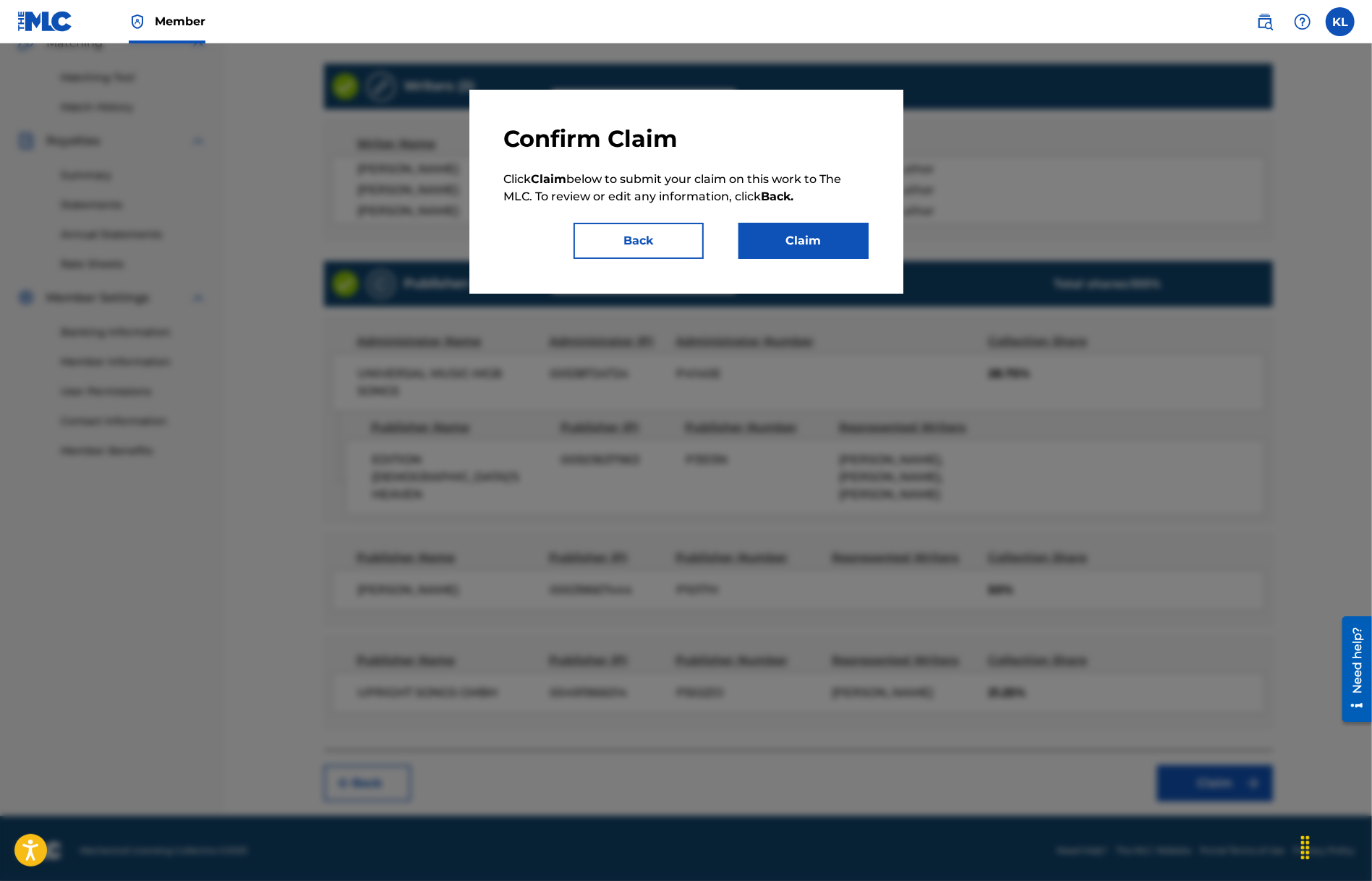
click at [804, 229] on button "Claim" at bounding box center [803, 241] width 130 height 36
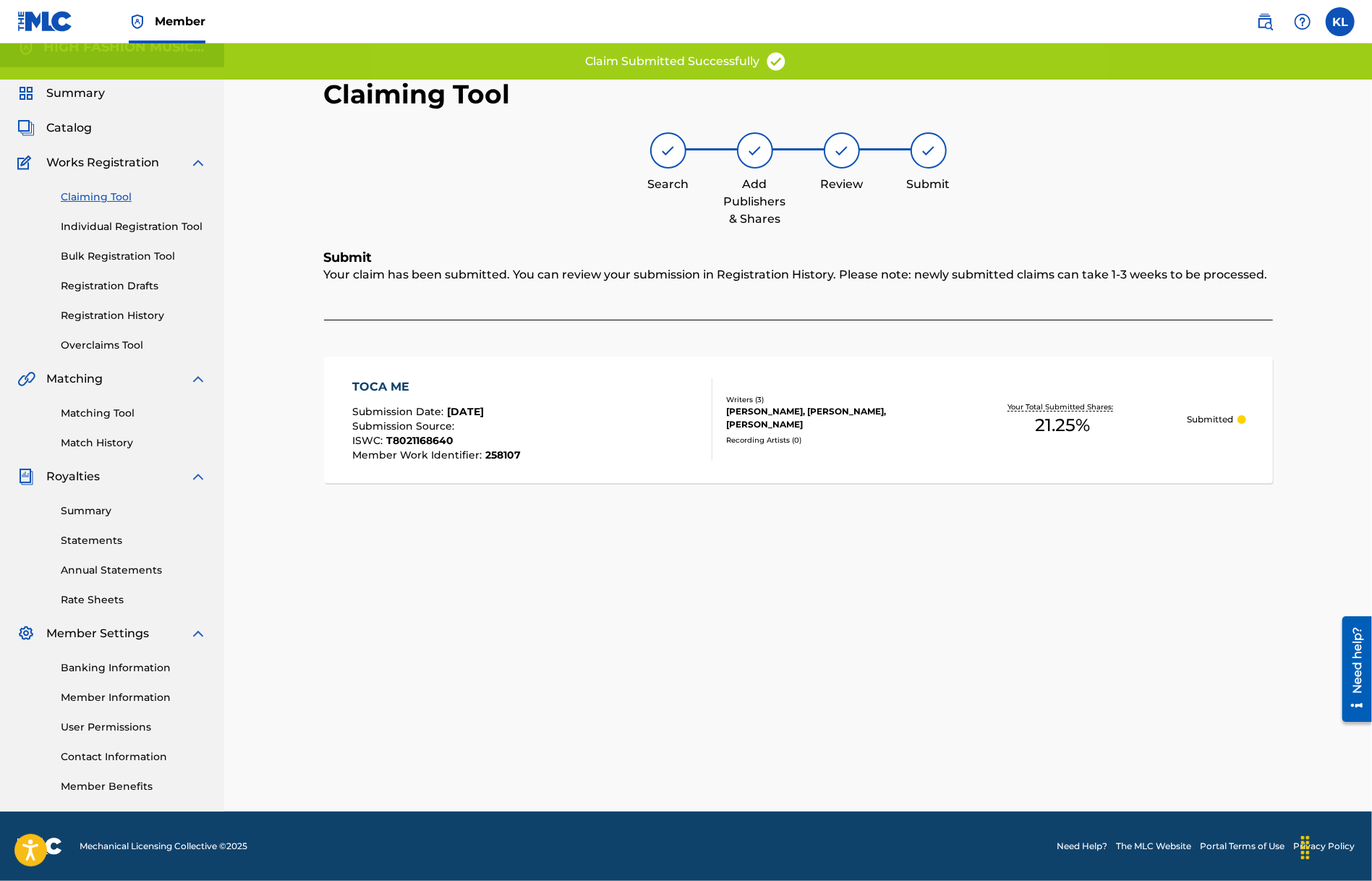
scroll to position [16, 0]
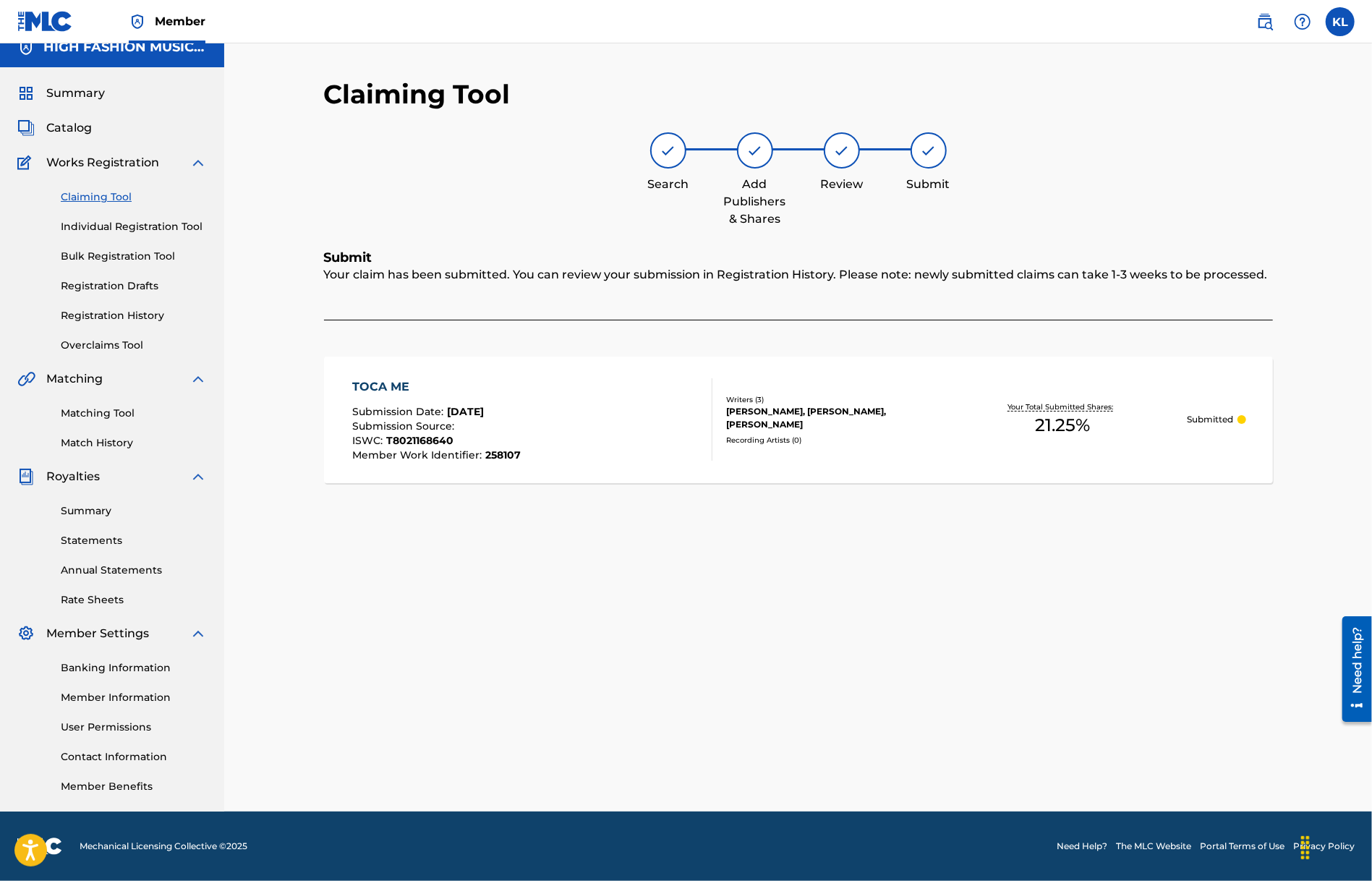
click at [415, 416] on span "Submission Date :" at bounding box center [400, 411] width 95 height 13
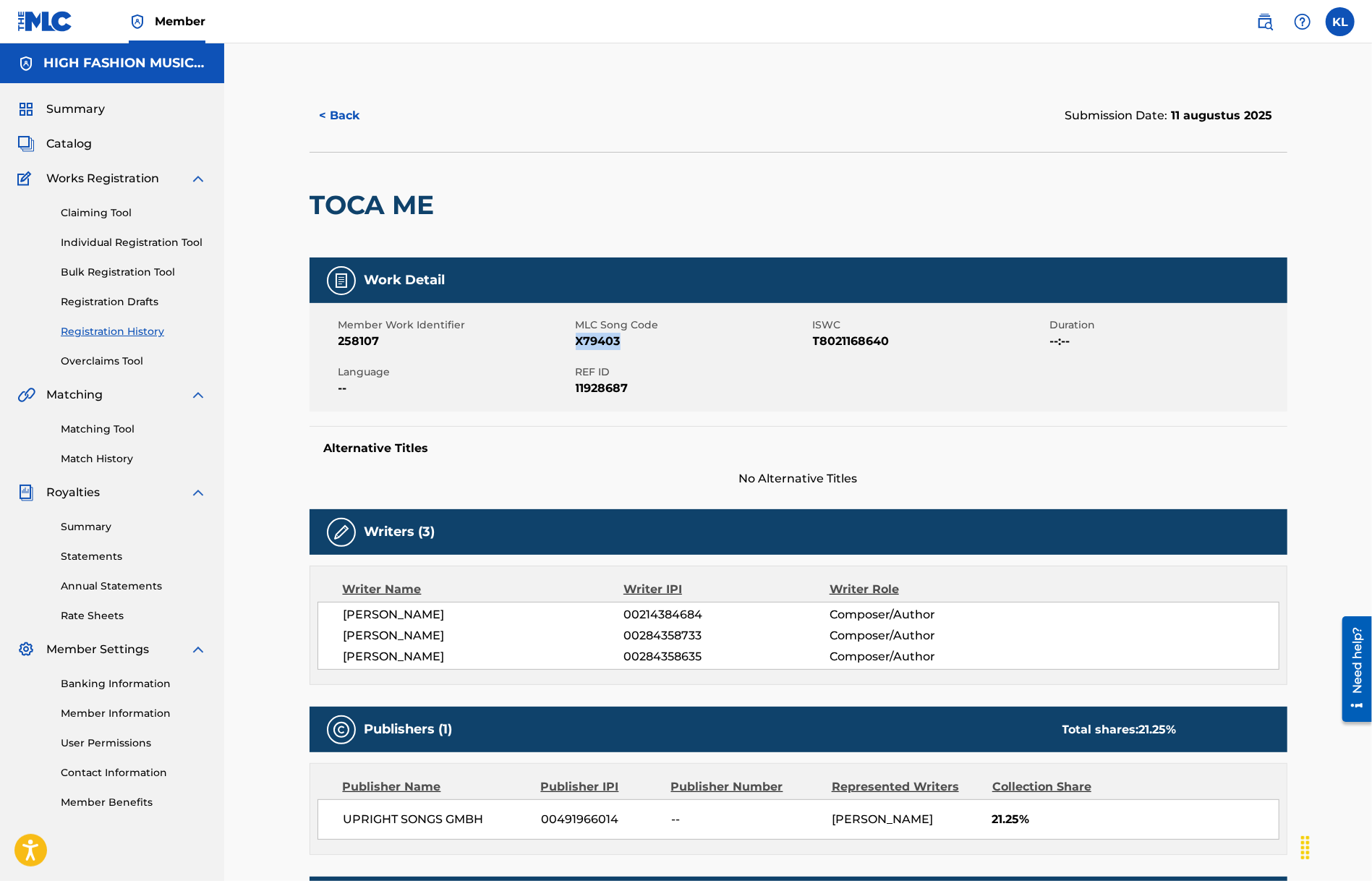
drag, startPoint x: 576, startPoint y: 343, endPoint x: 627, endPoint y: 338, distance: 51.2
click at [627, 338] on span "X79403" at bounding box center [692, 341] width 234 height 17
copy span "X79403"
click at [334, 116] on button "< Back" at bounding box center [353, 116] width 86 height 36
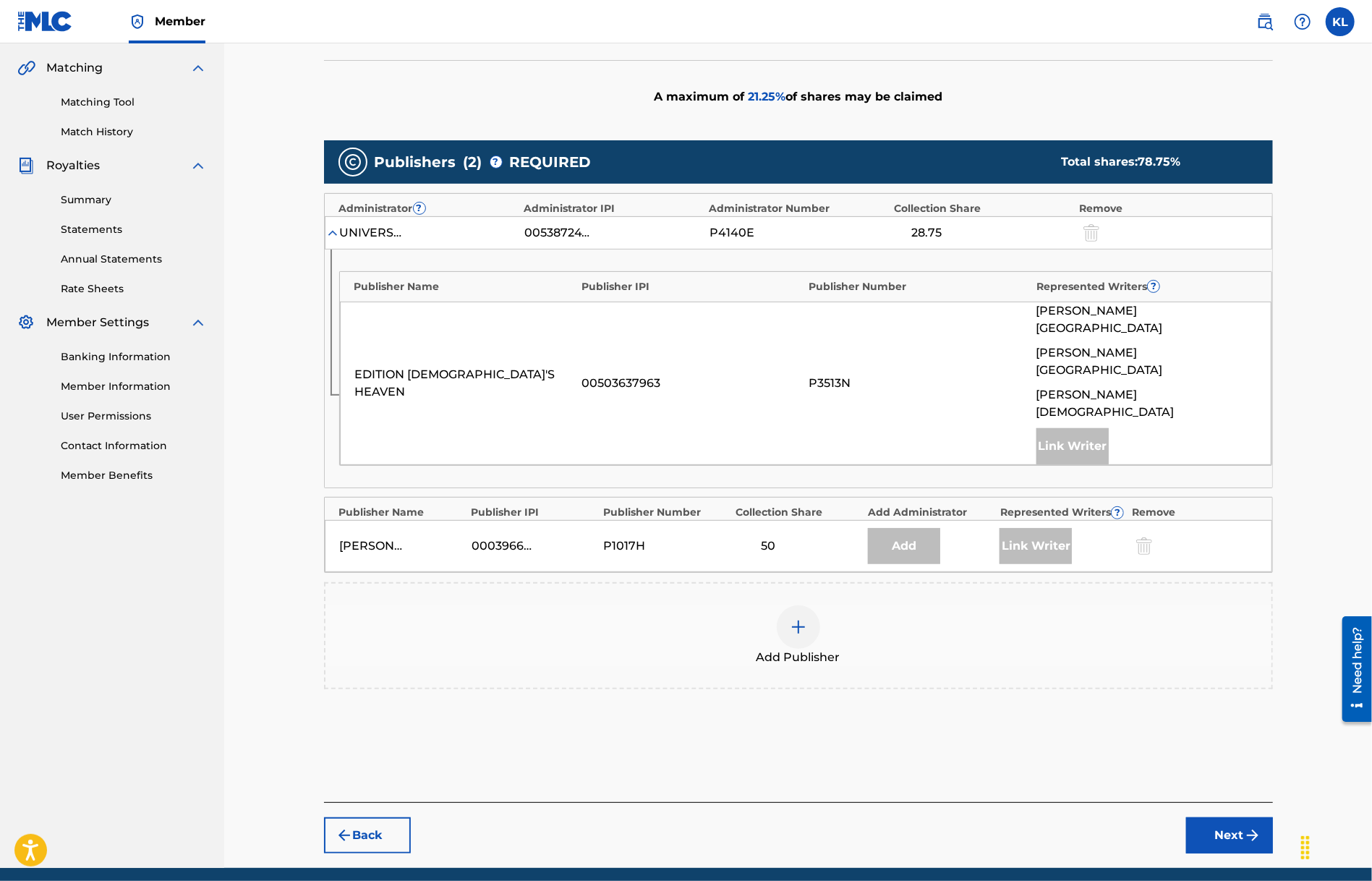
scroll to position [327, 0]
click at [571, 583] on div "Add Publisher" at bounding box center [798, 636] width 949 height 107
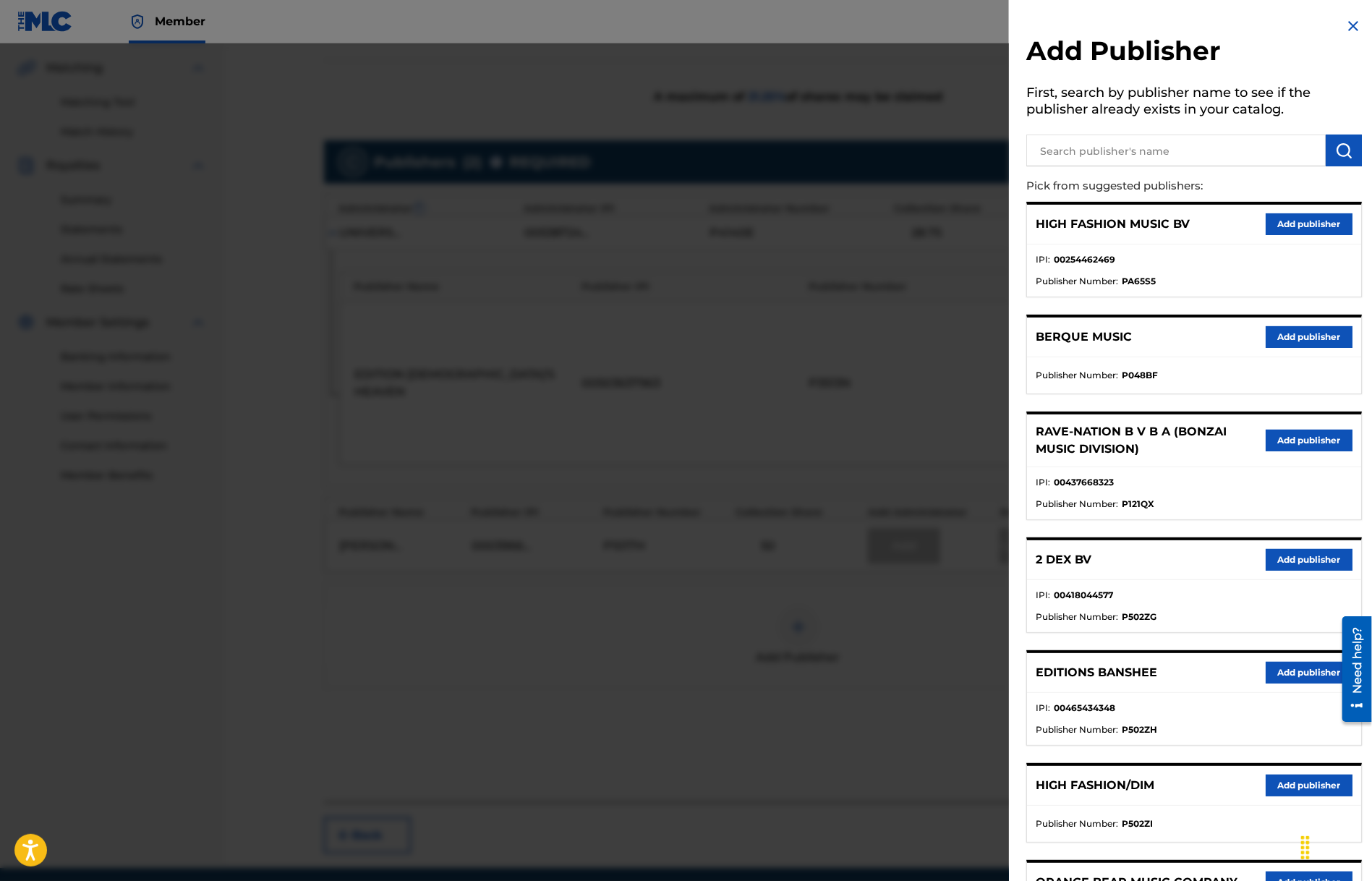
scroll to position [0, 0]
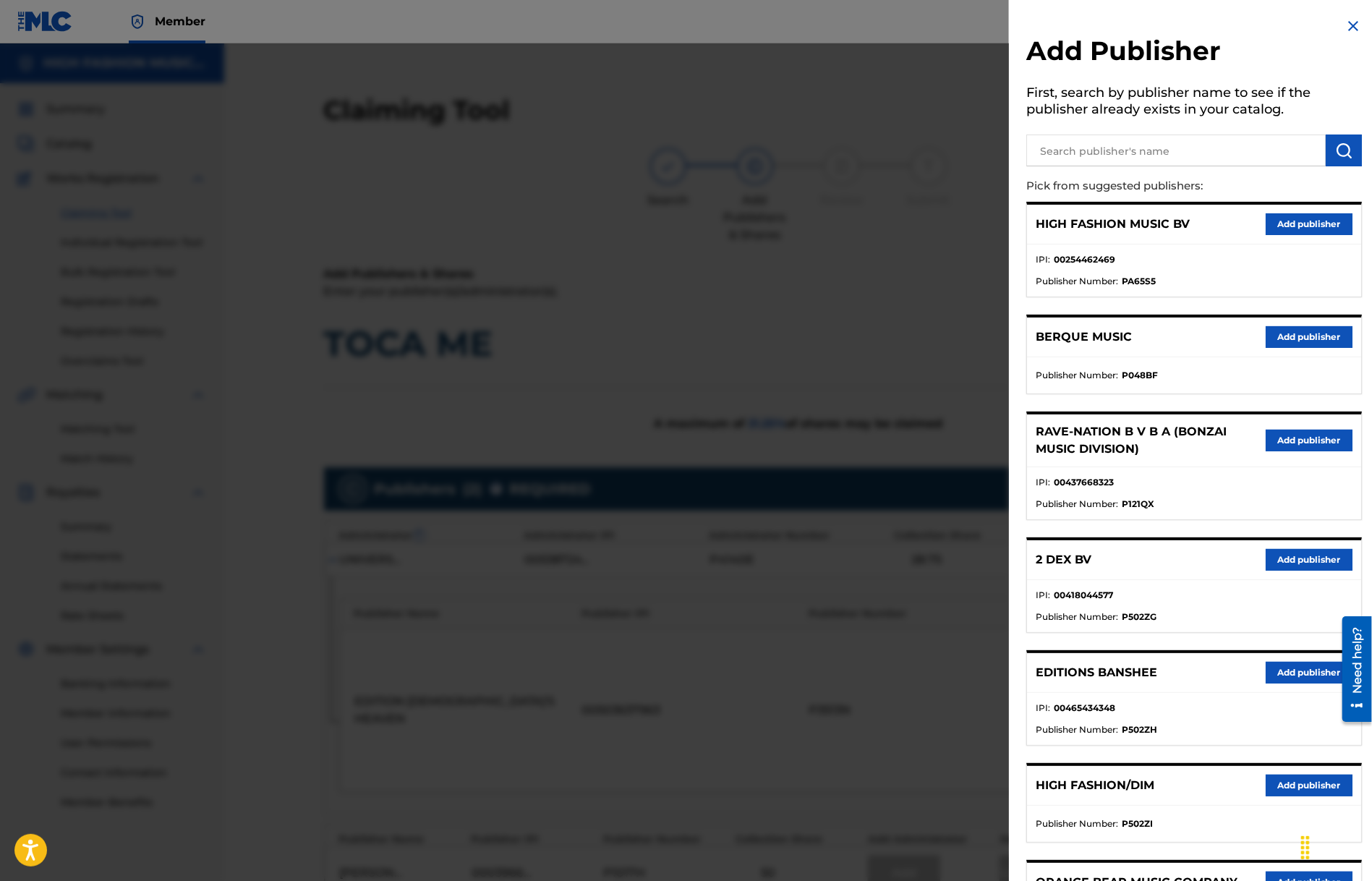
drag, startPoint x: 382, startPoint y: 175, endPoint x: 513, endPoint y: 236, distance: 144.5
click at [389, 184] on div at bounding box center [686, 484] width 1372 height 881
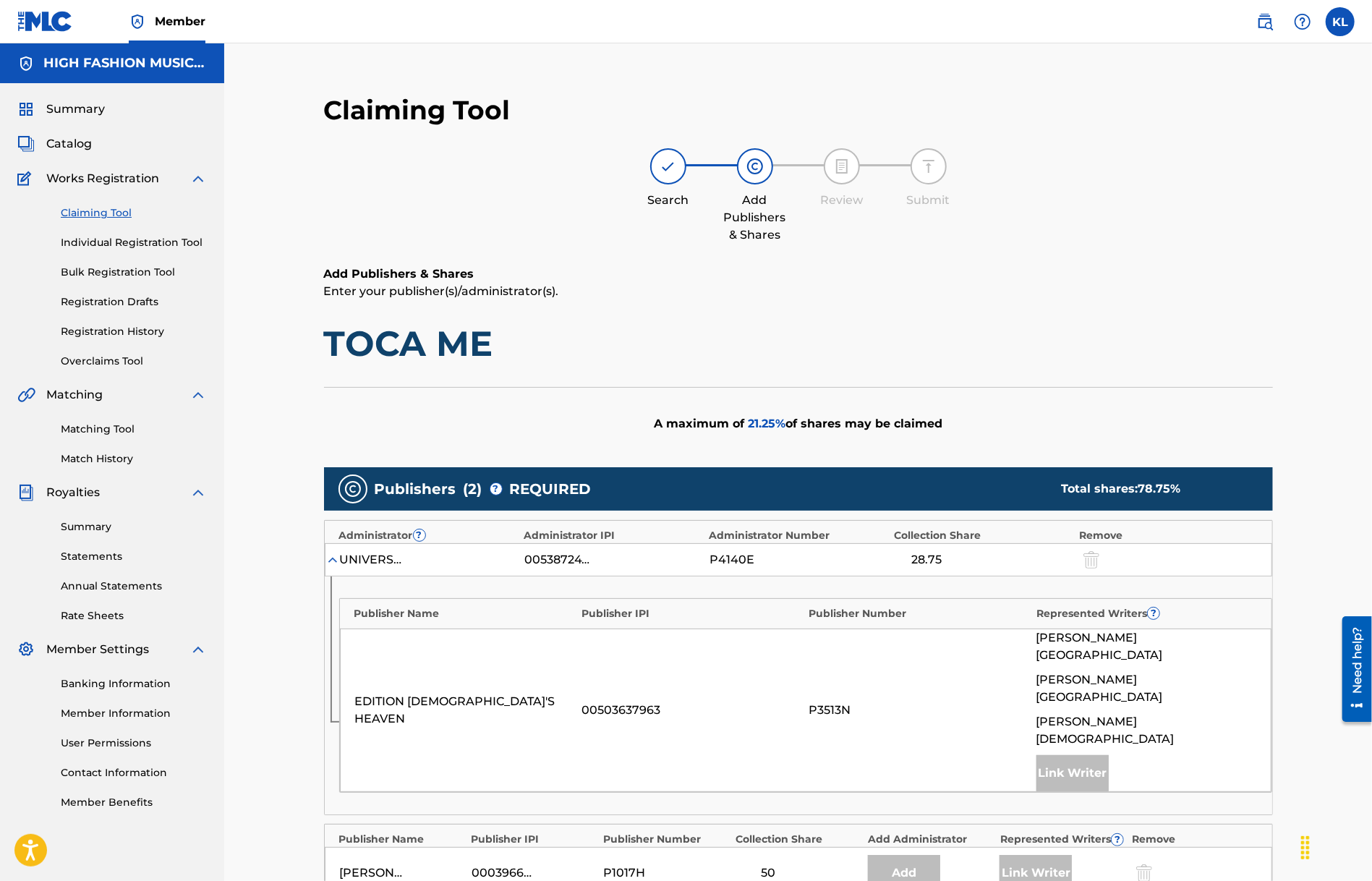
click at [104, 213] on link "Claiming Tool" at bounding box center [134, 213] width 146 height 15
click at [108, 202] on div "Claiming Tool Individual Registration Tool Bulk Registration Tool Registration …" at bounding box center [112, 277] width 189 height 181
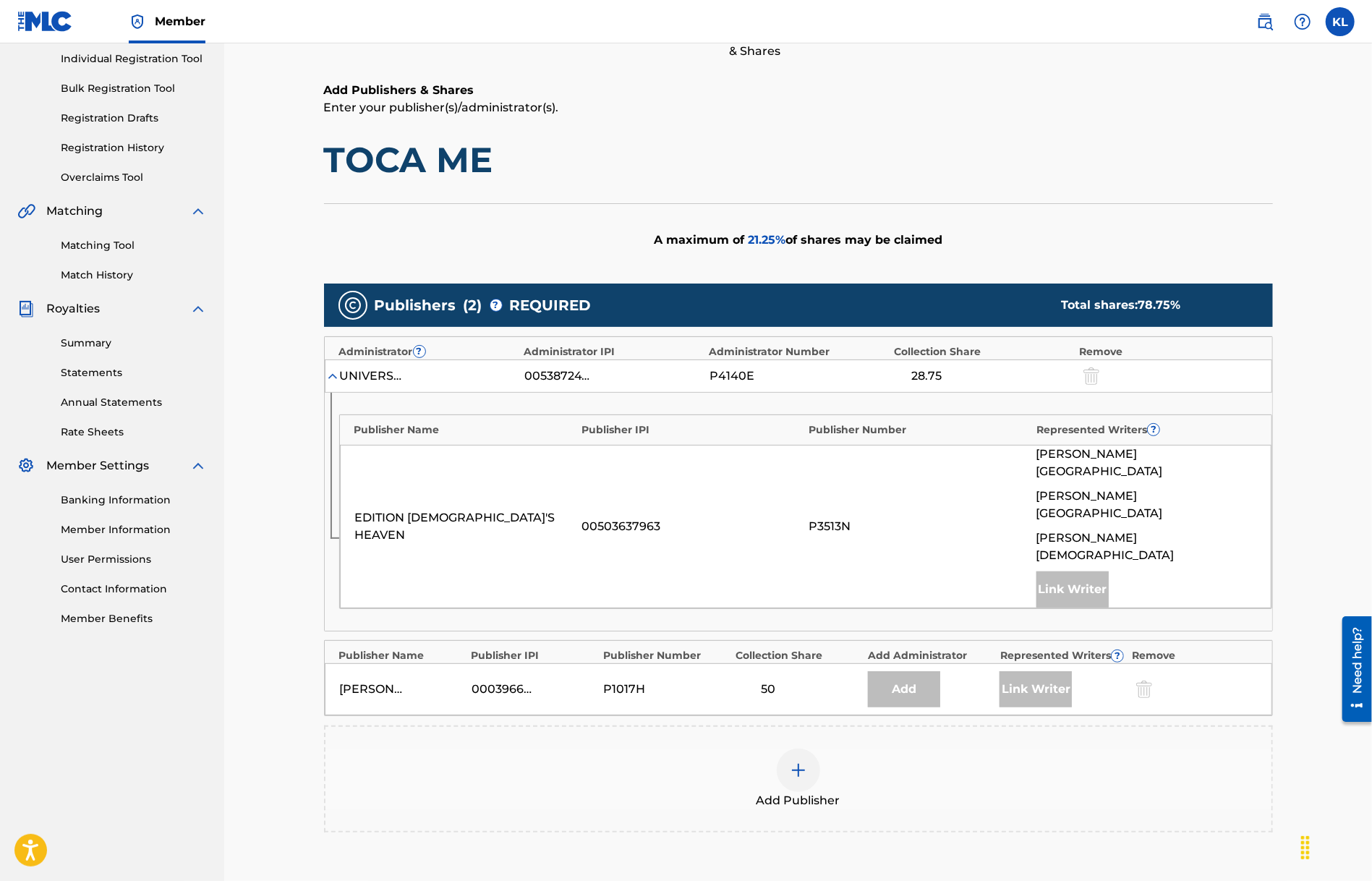
scroll to position [327, 0]
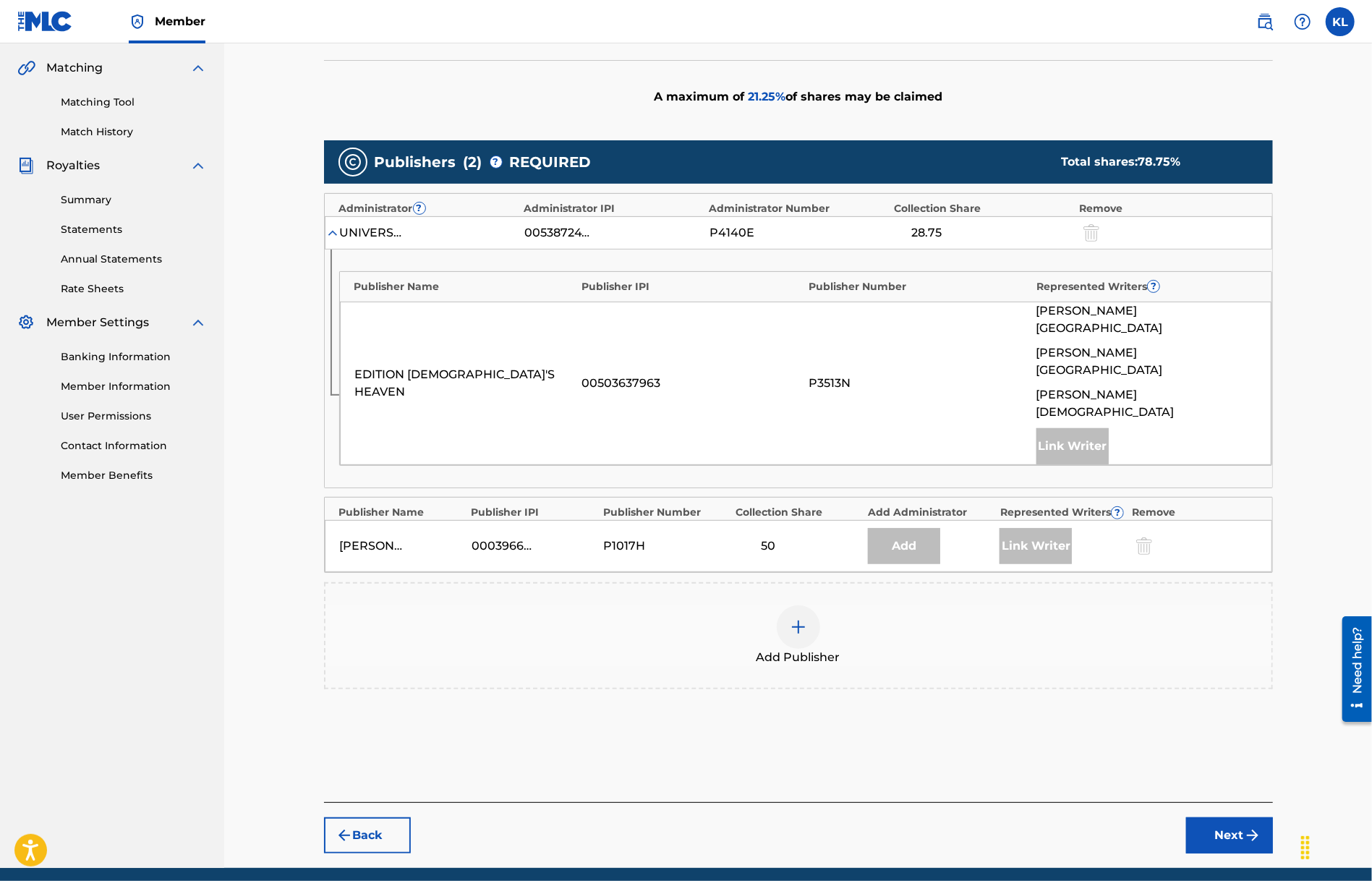
click at [340, 817] on button "Back" at bounding box center [367, 835] width 86 height 36
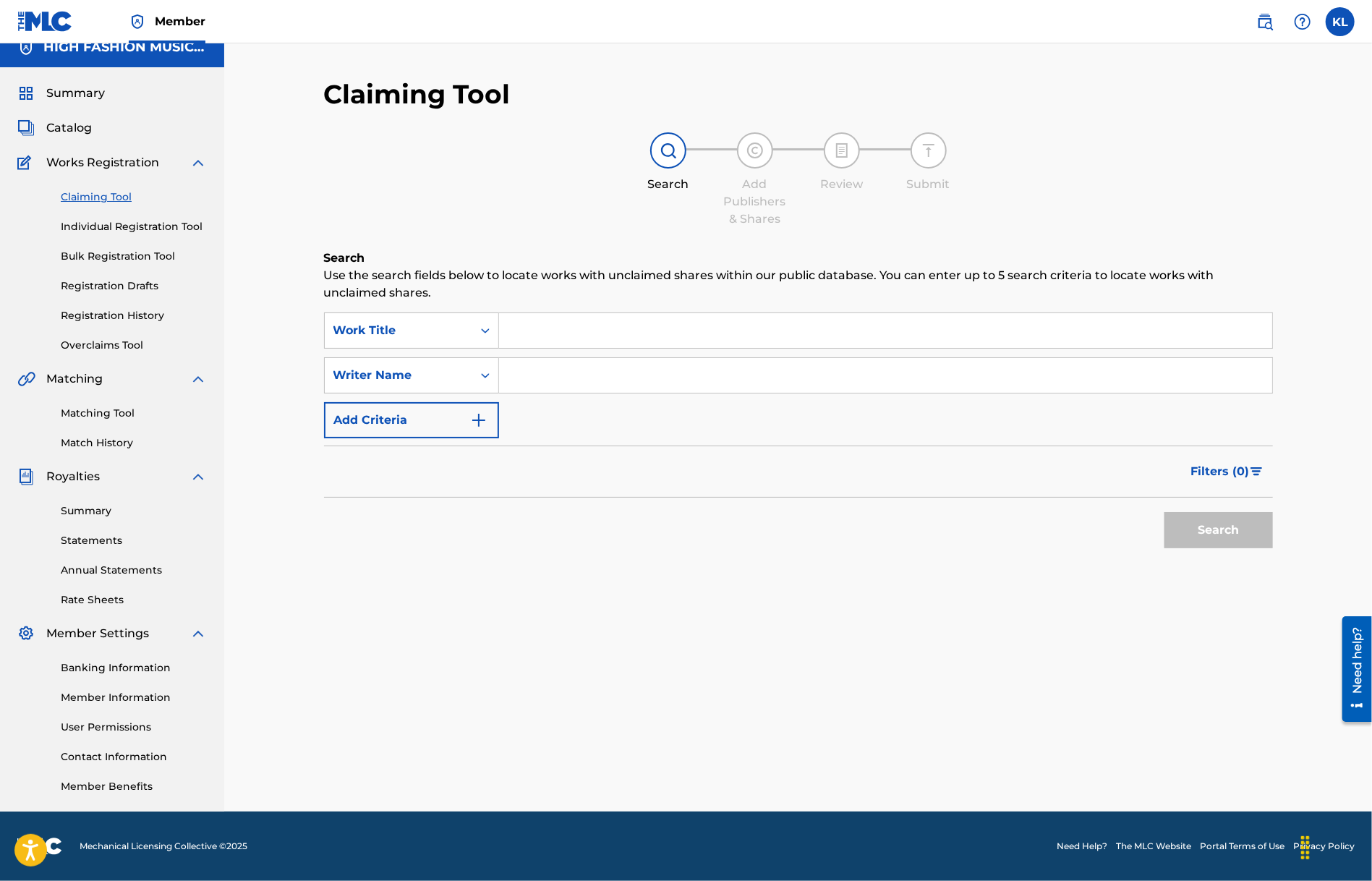
scroll to position [16, 0]
click at [571, 338] on input "Search Form" at bounding box center [886, 331] width 774 height 35
paste input "Energy Flow Eternal"
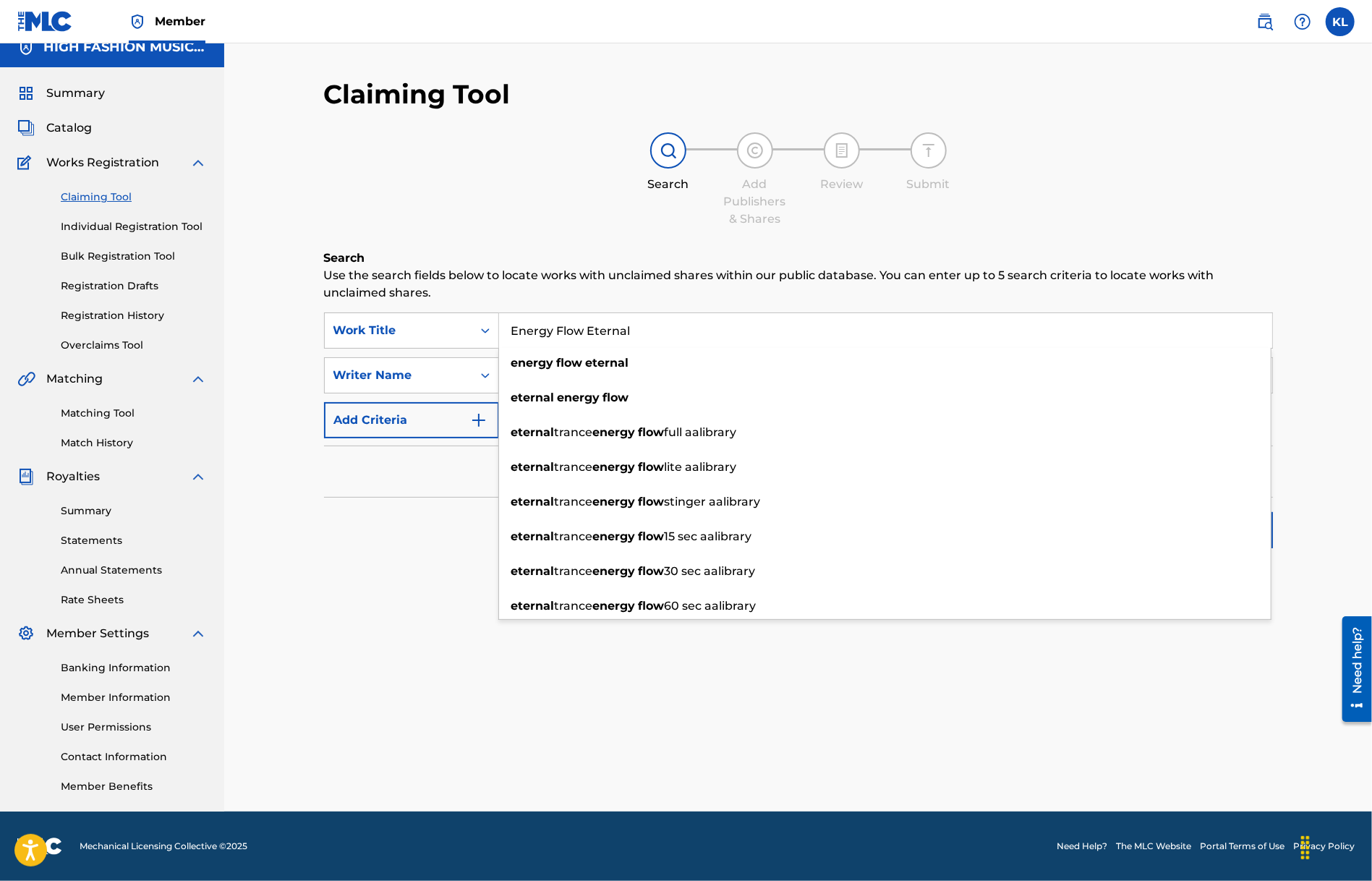
click at [698, 333] on input "Energy Flow Eternal" at bounding box center [886, 331] width 774 height 35
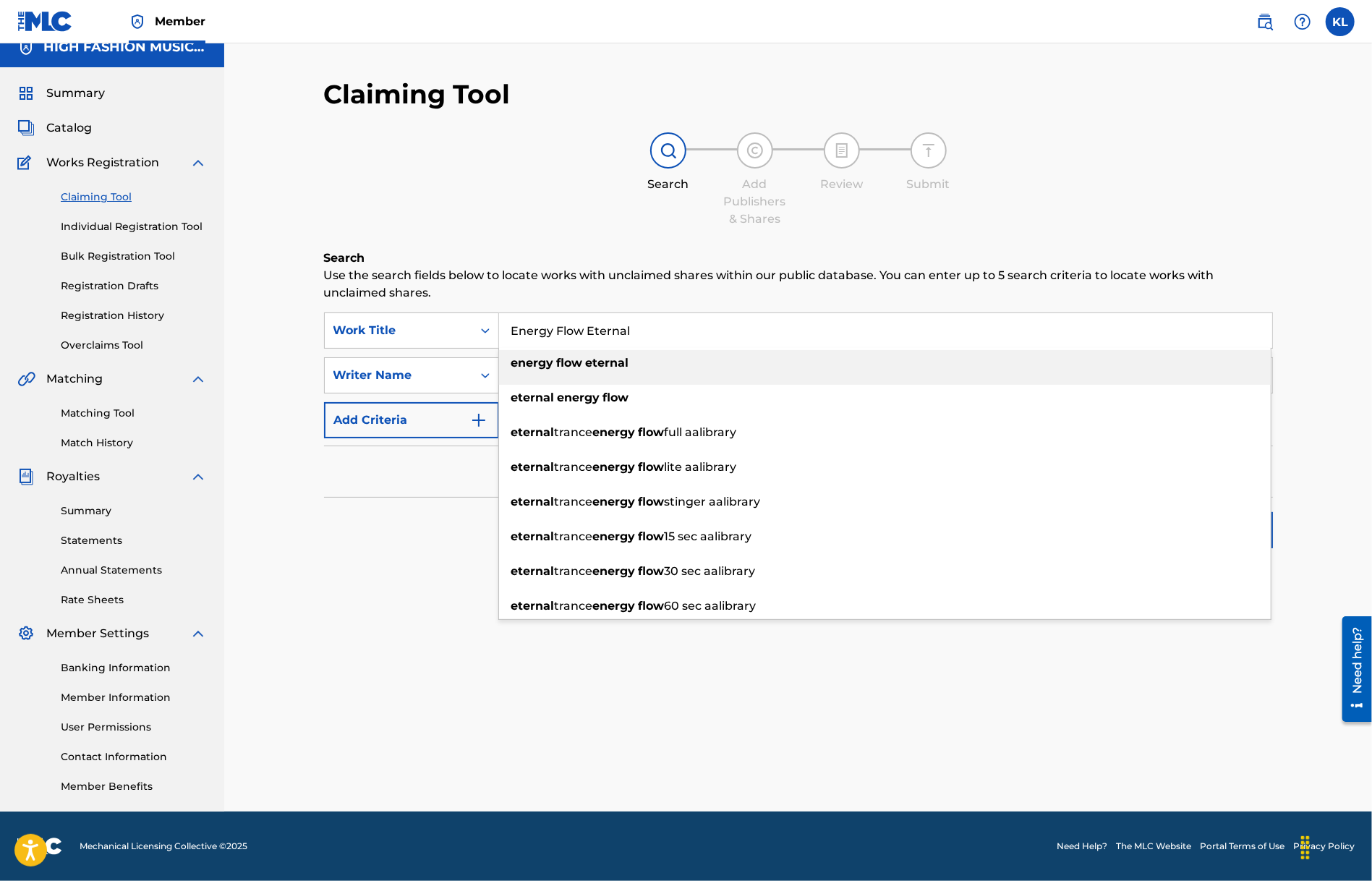
click at [574, 363] on strong "flow" at bounding box center [570, 362] width 26 height 14
type input "energy flow eternal"
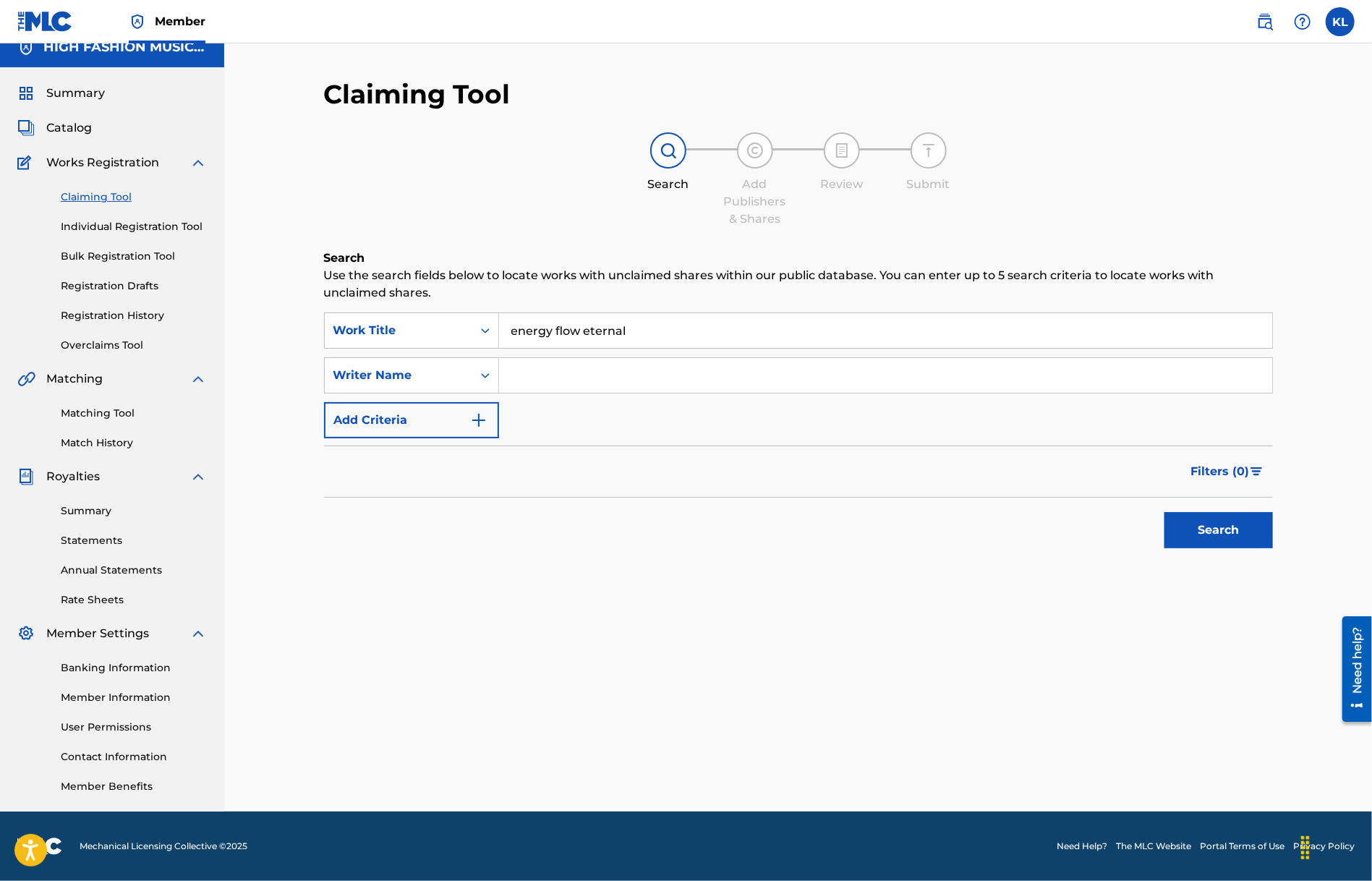
click at [1220, 519] on button "Search" at bounding box center [1219, 530] width 108 height 36
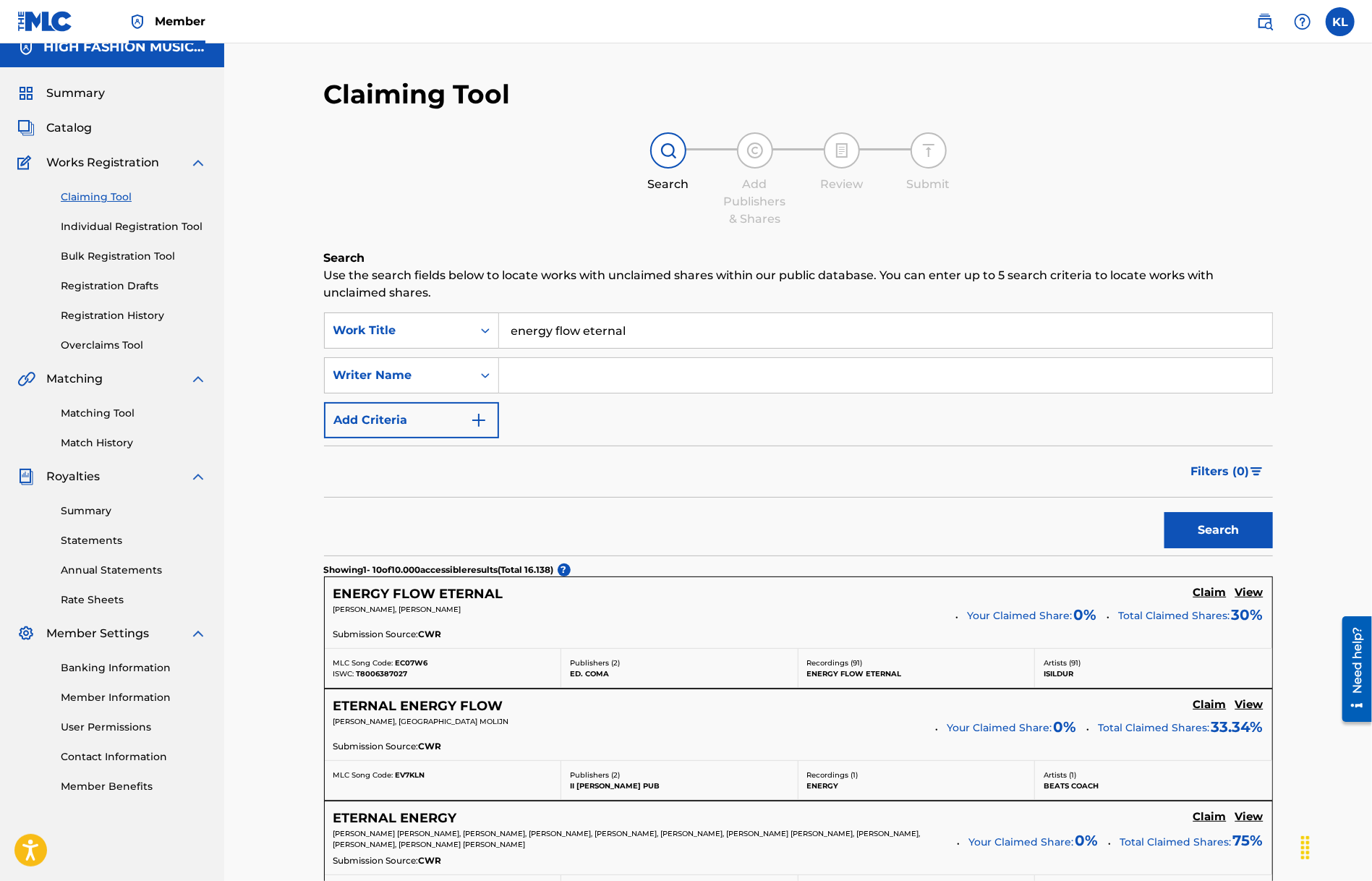
click at [420, 592] on h5 "ENERGY FLOW ETERNAL" at bounding box center [419, 594] width 170 height 17
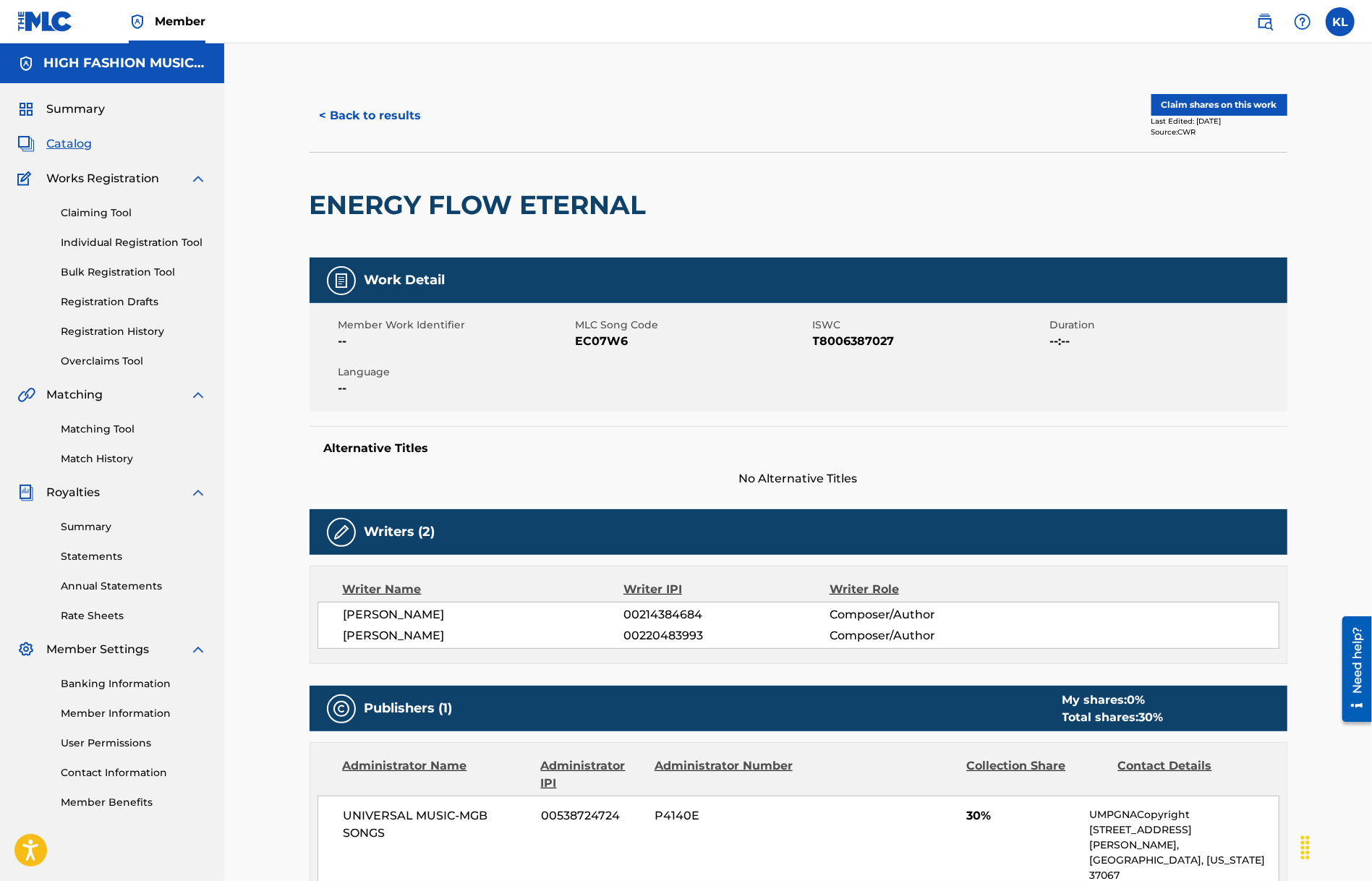
click at [1194, 105] on button "Claim shares on this work" at bounding box center [1219, 104] width 136 height 22
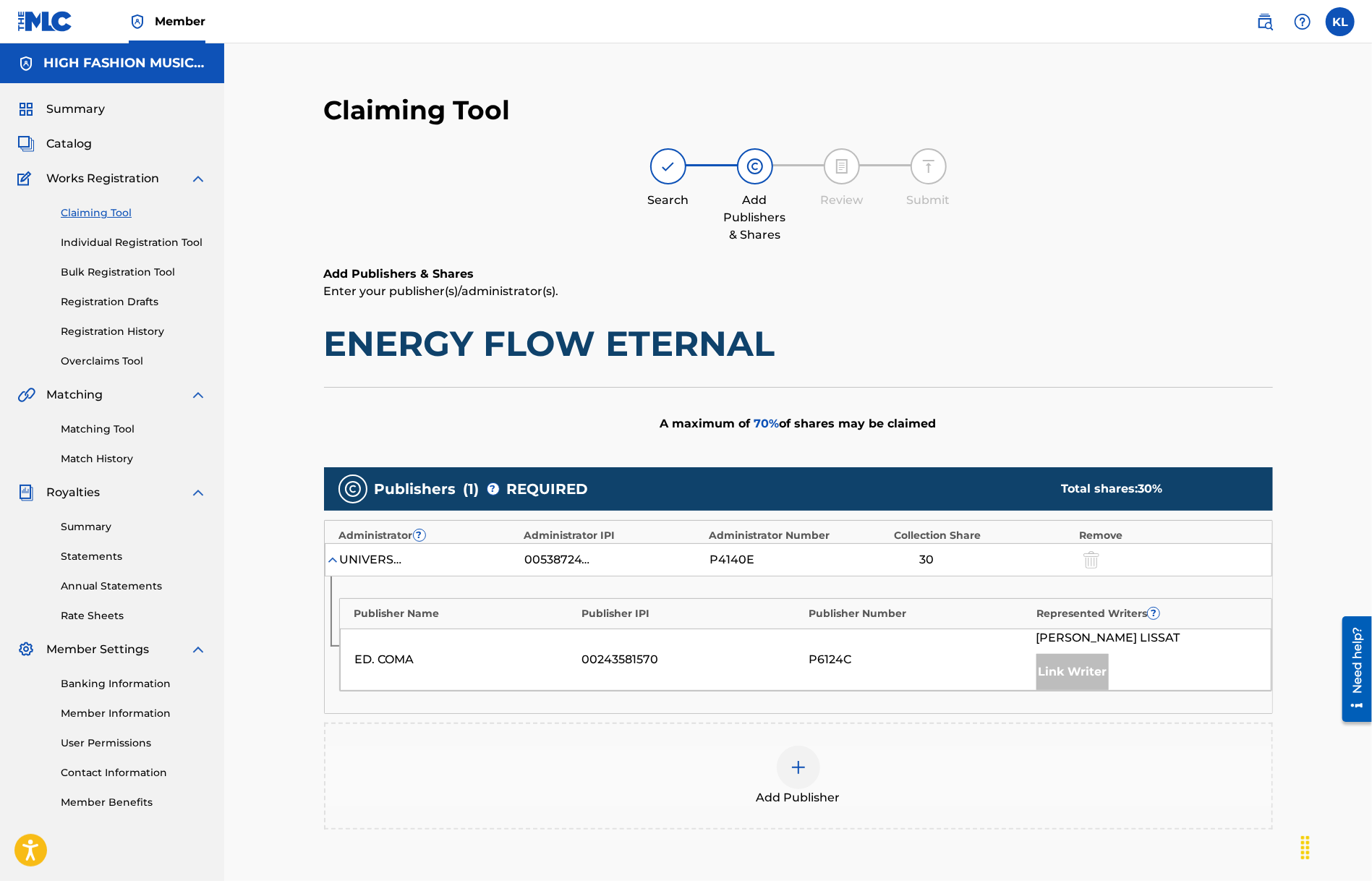
click at [797, 773] on img at bounding box center [798, 767] width 17 height 17
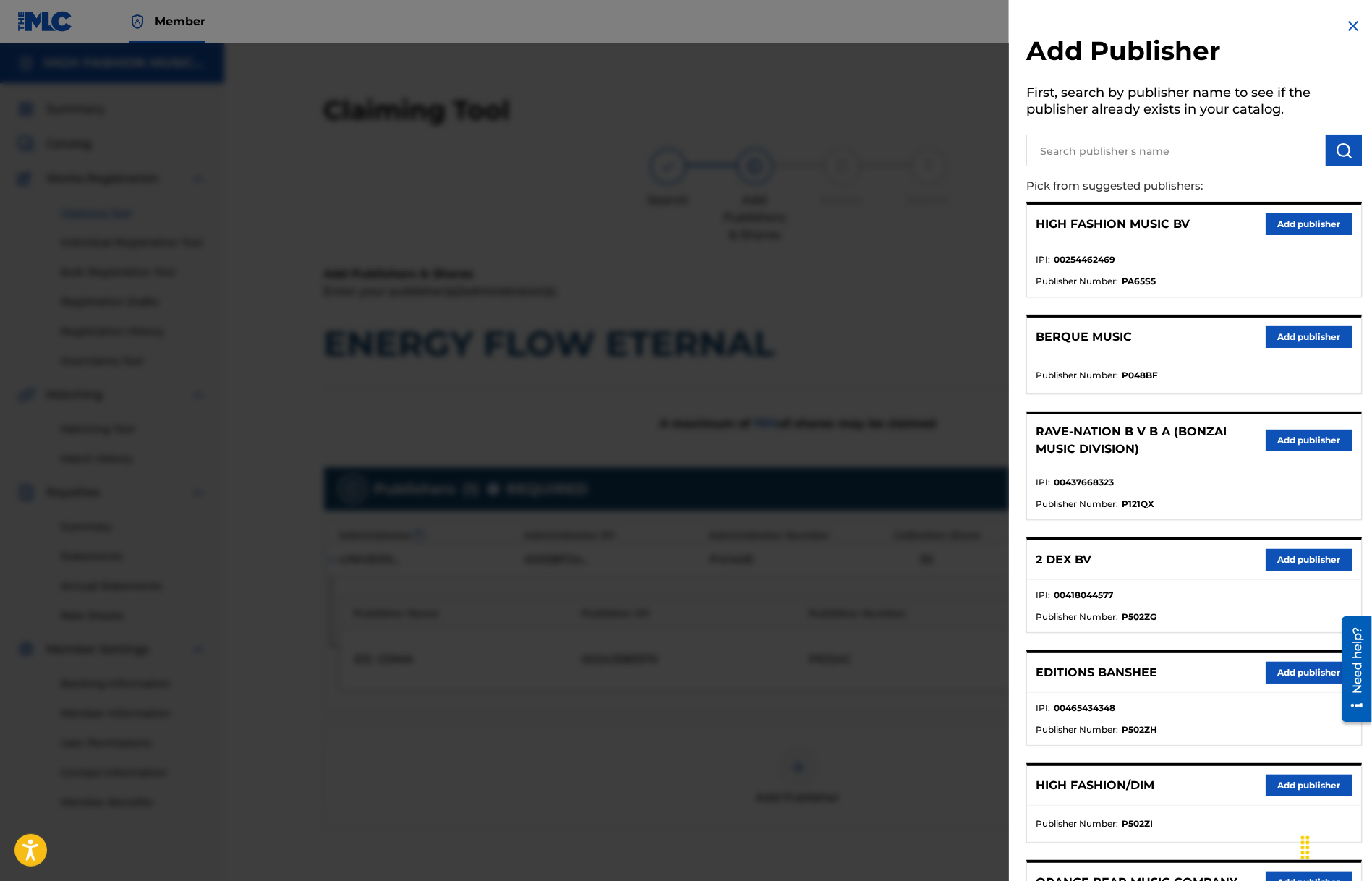
scroll to position [505, 0]
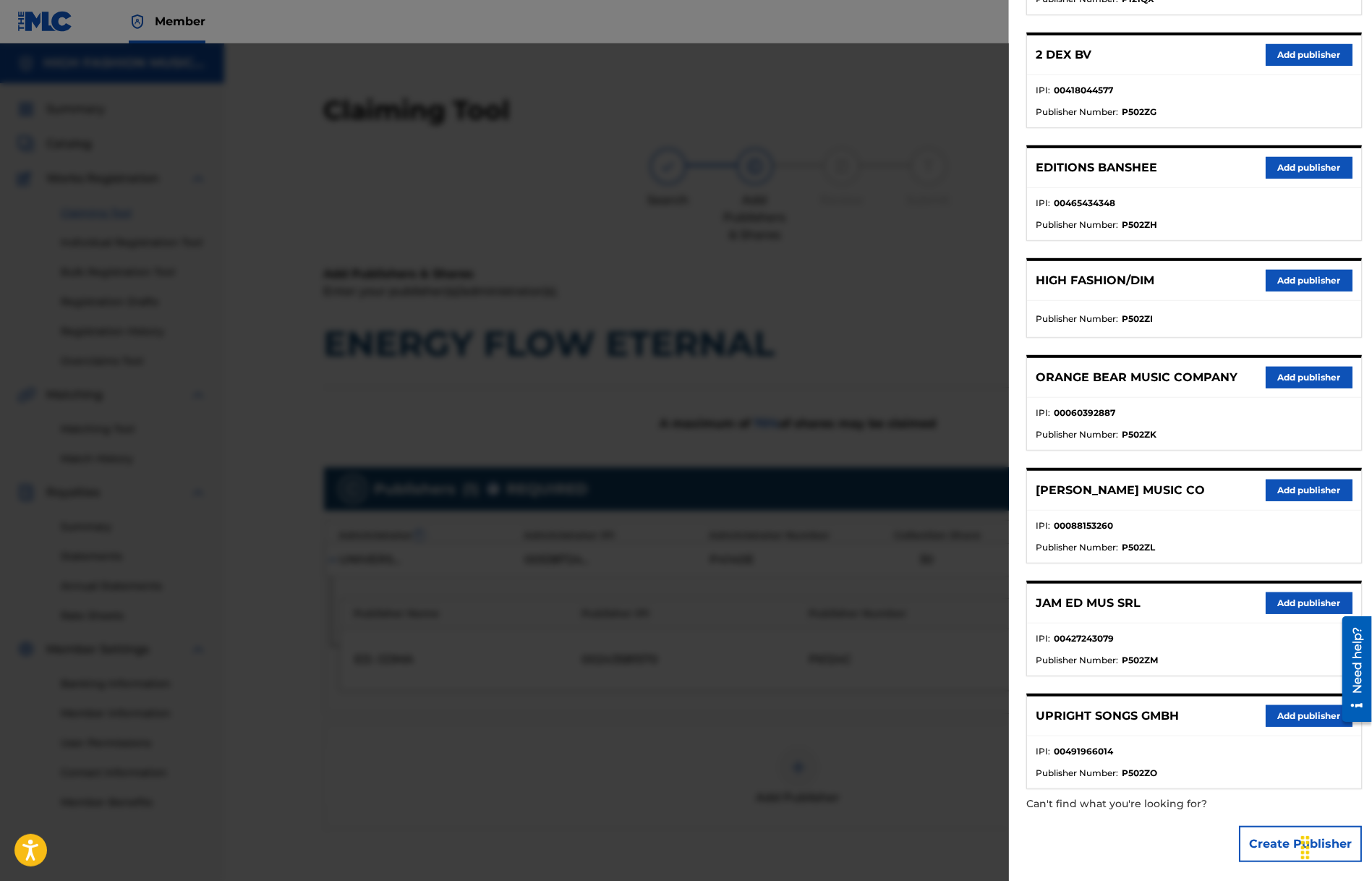
click at [1277, 705] on button "Add publisher" at bounding box center [1309, 716] width 86 height 22
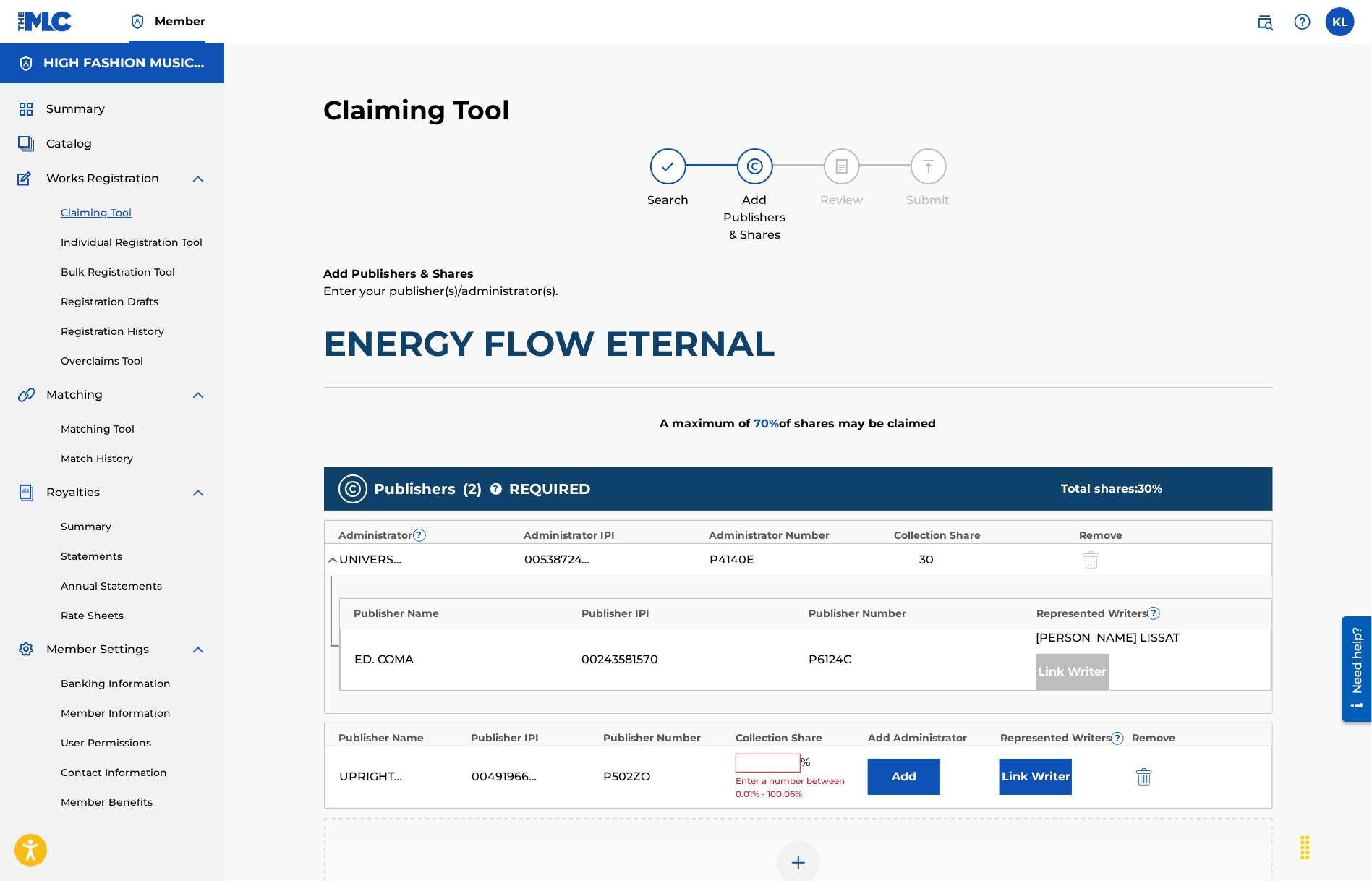
scroll to position [288, 0]
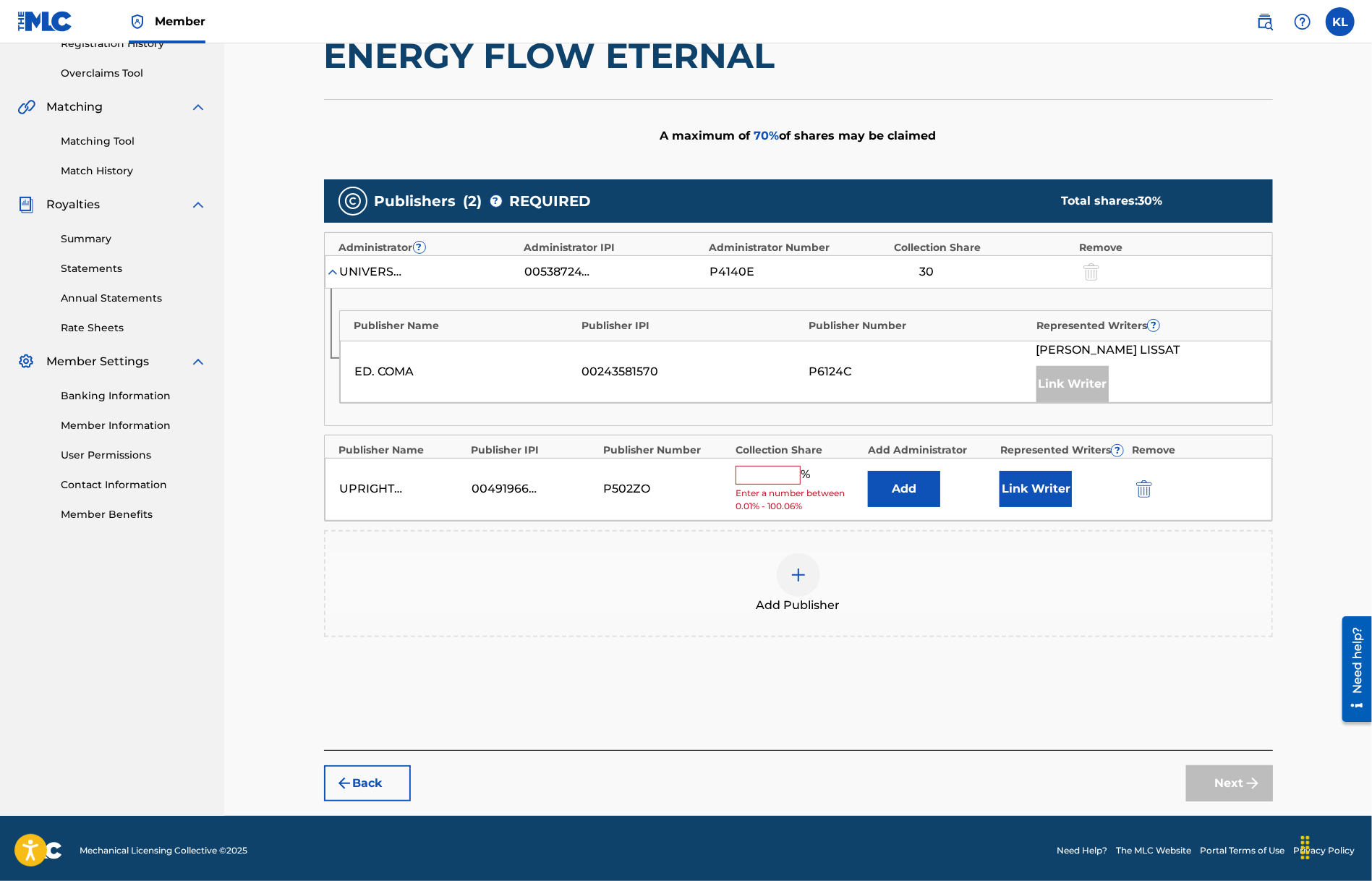
click at [770, 470] on input "text" at bounding box center [768, 475] width 65 height 19
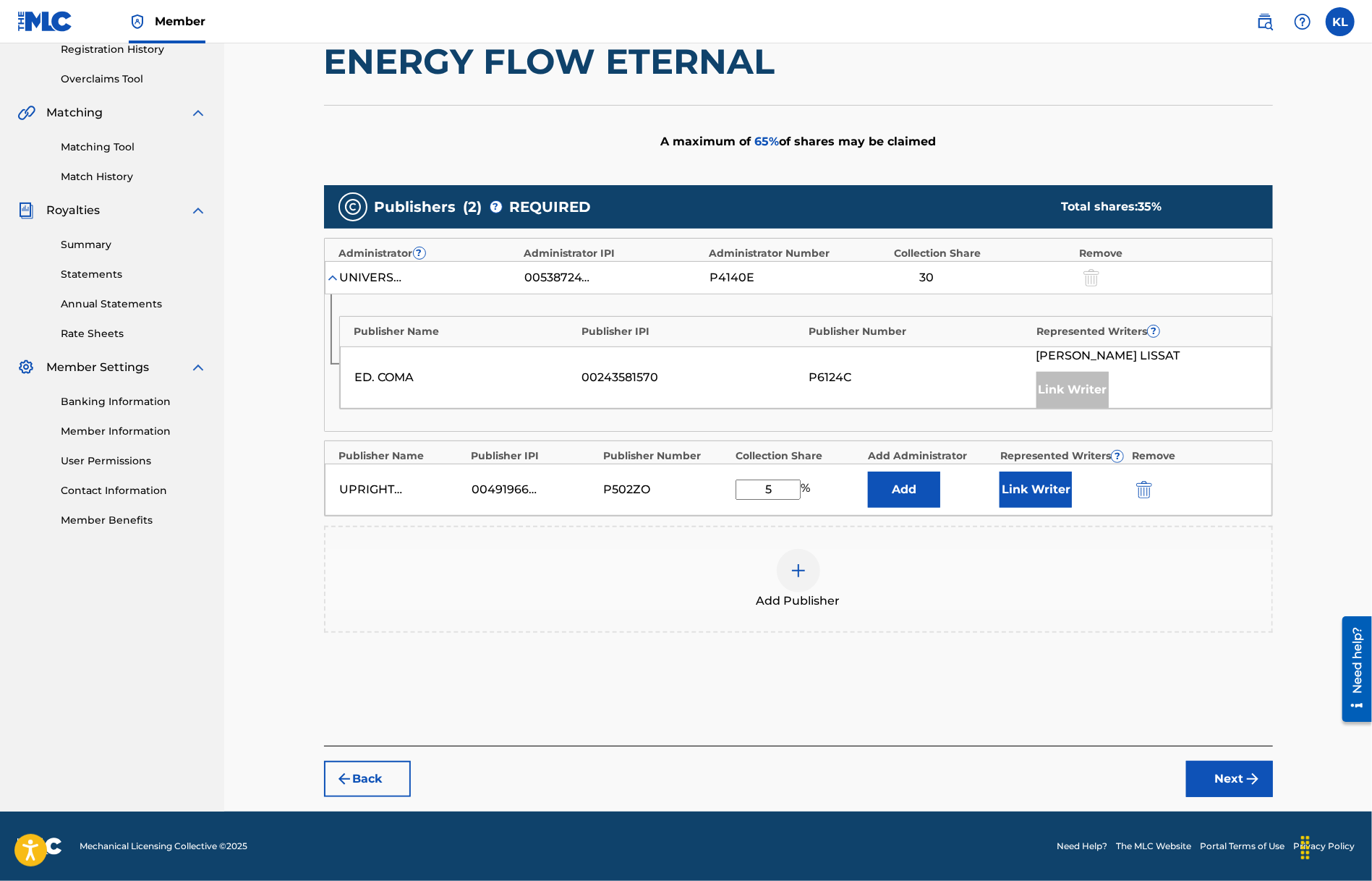
scroll to position [277, 0]
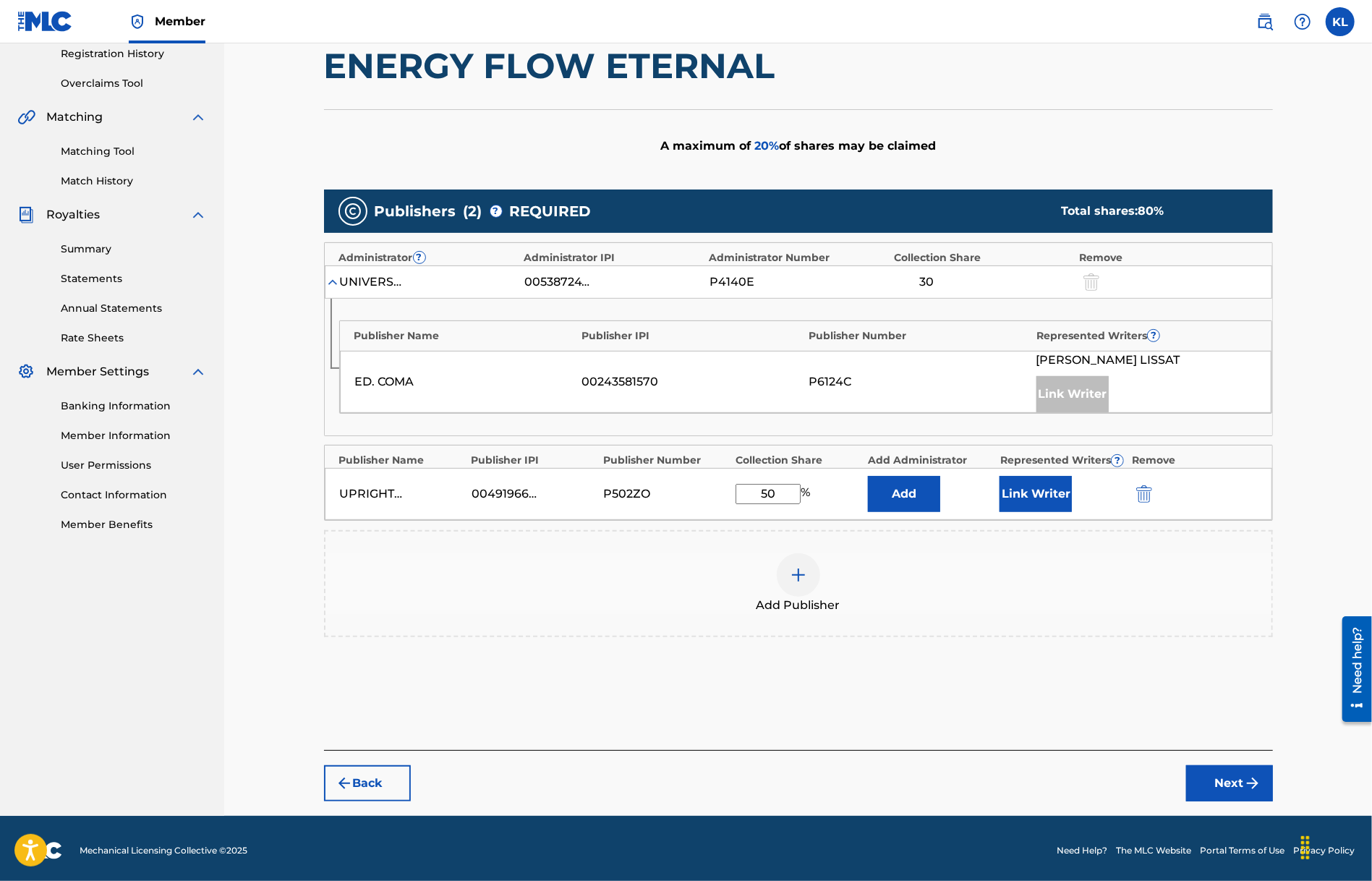
type input "50"
click at [1037, 485] on button "Link Writer" at bounding box center [1036, 494] width 72 height 36
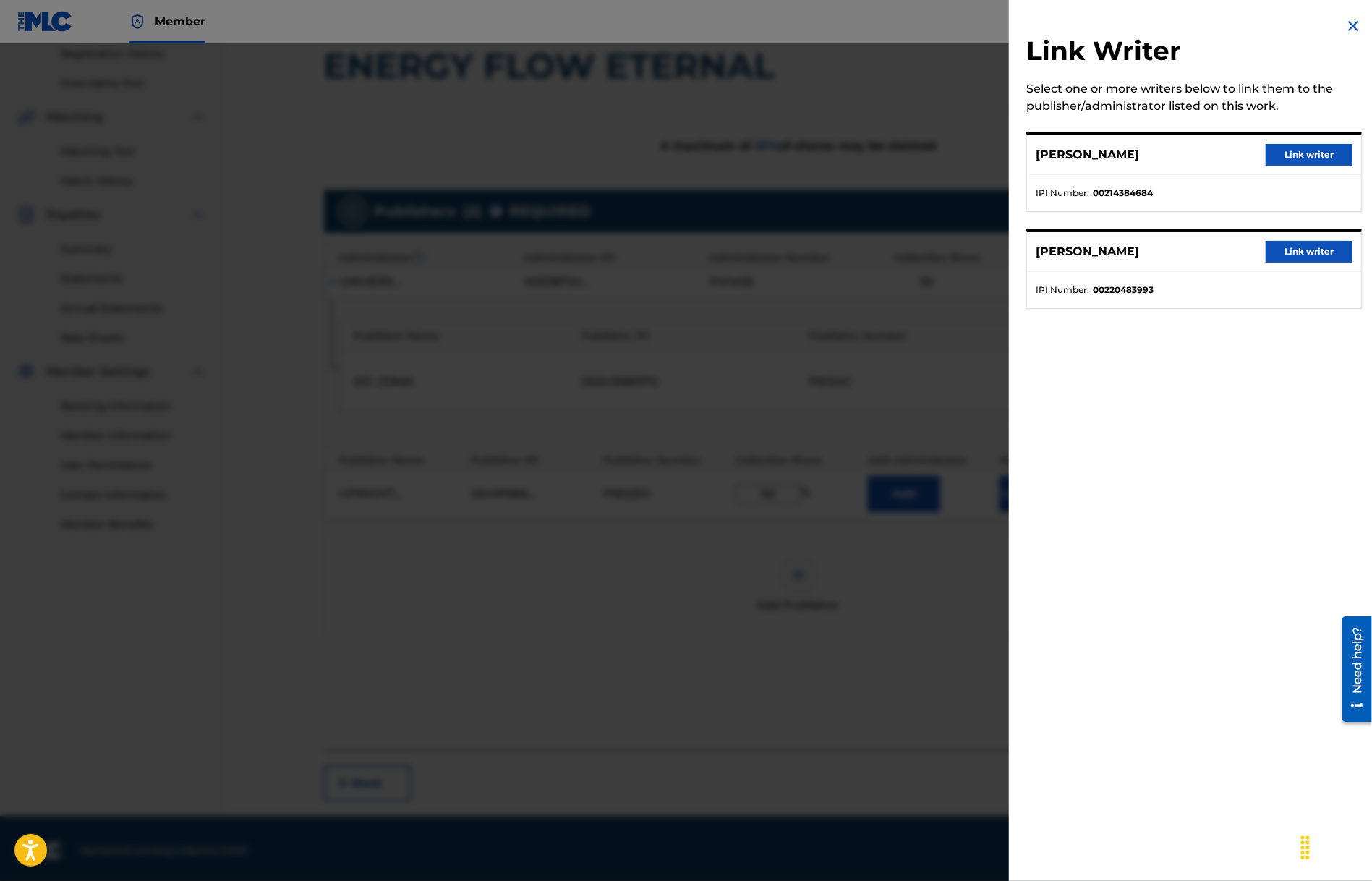
click at [1307, 156] on button "Link writer" at bounding box center [1309, 154] width 86 height 22
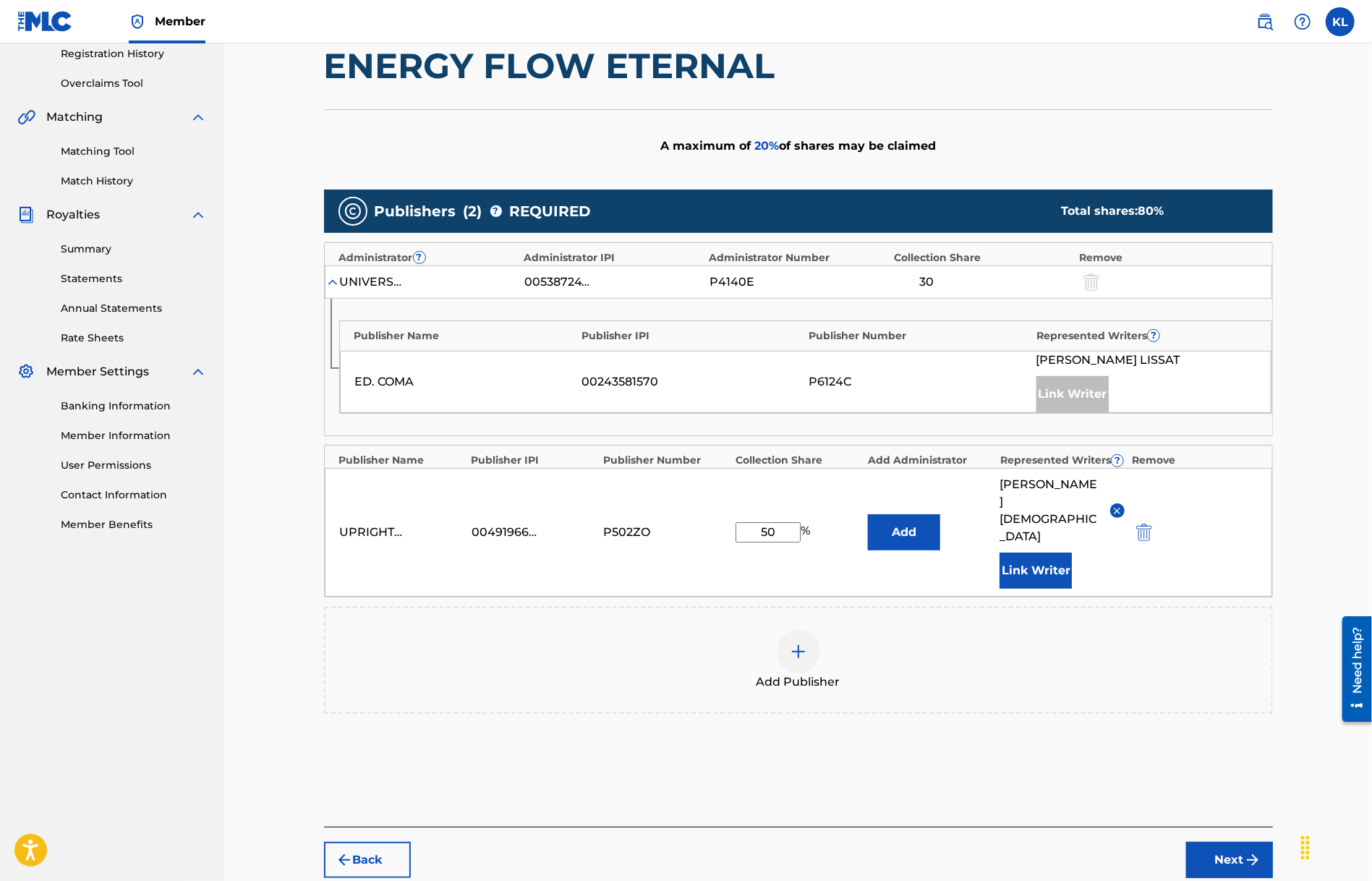
click at [1040, 553] on button "Link Writer" at bounding box center [1036, 571] width 72 height 36
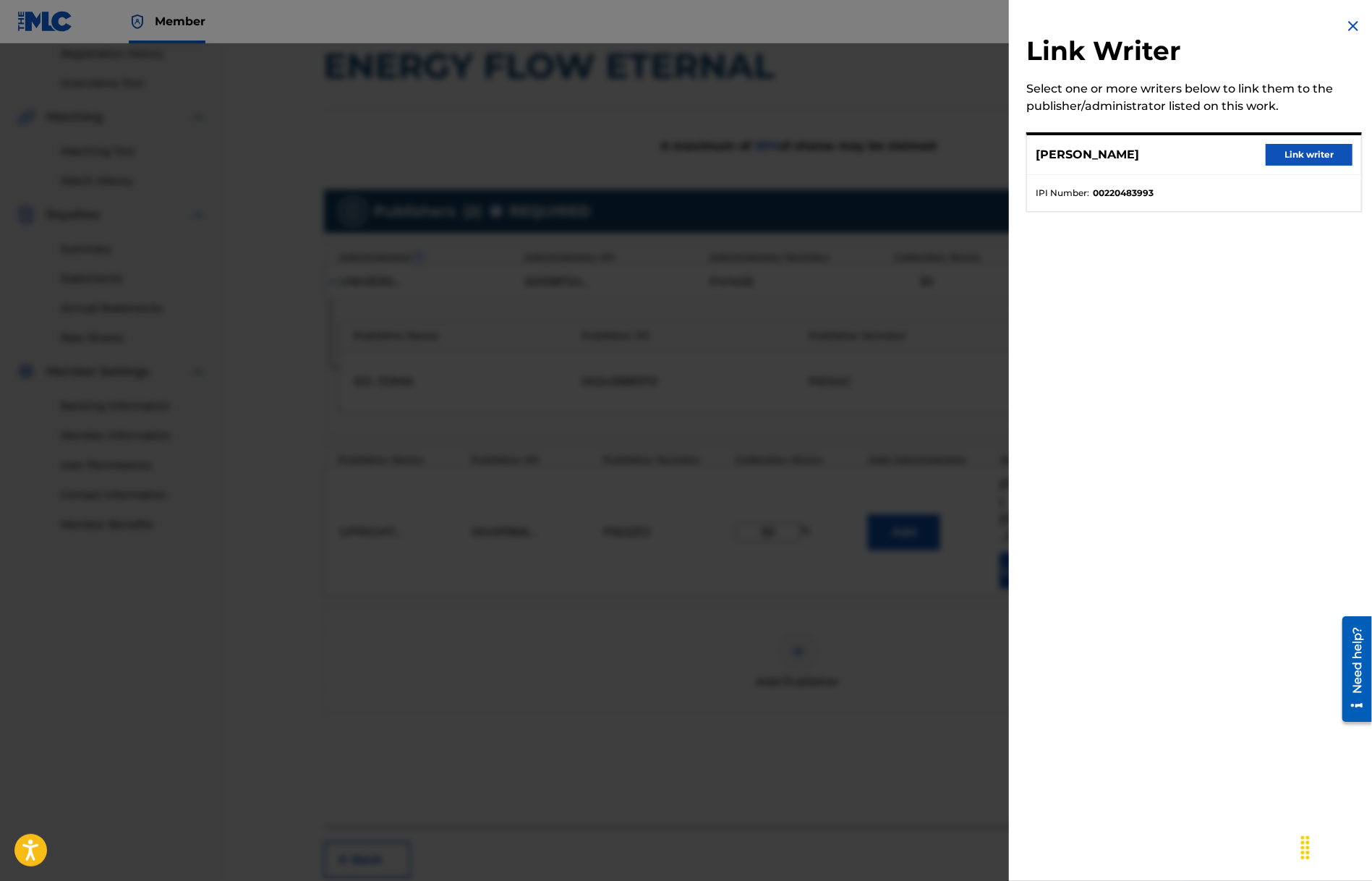
click at [1302, 156] on button "Link writer" at bounding box center [1309, 154] width 86 height 22
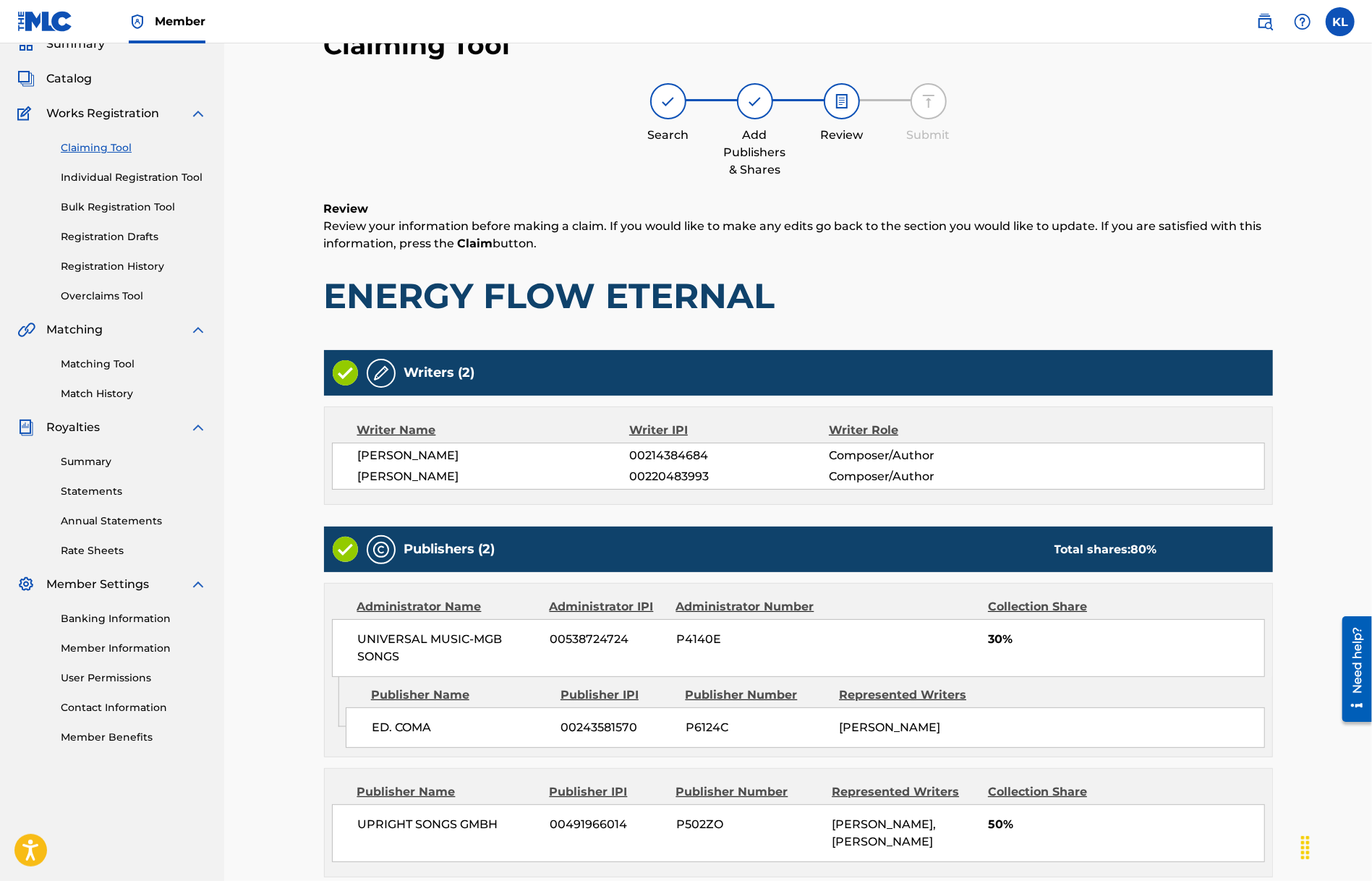
scroll to position [216, 0]
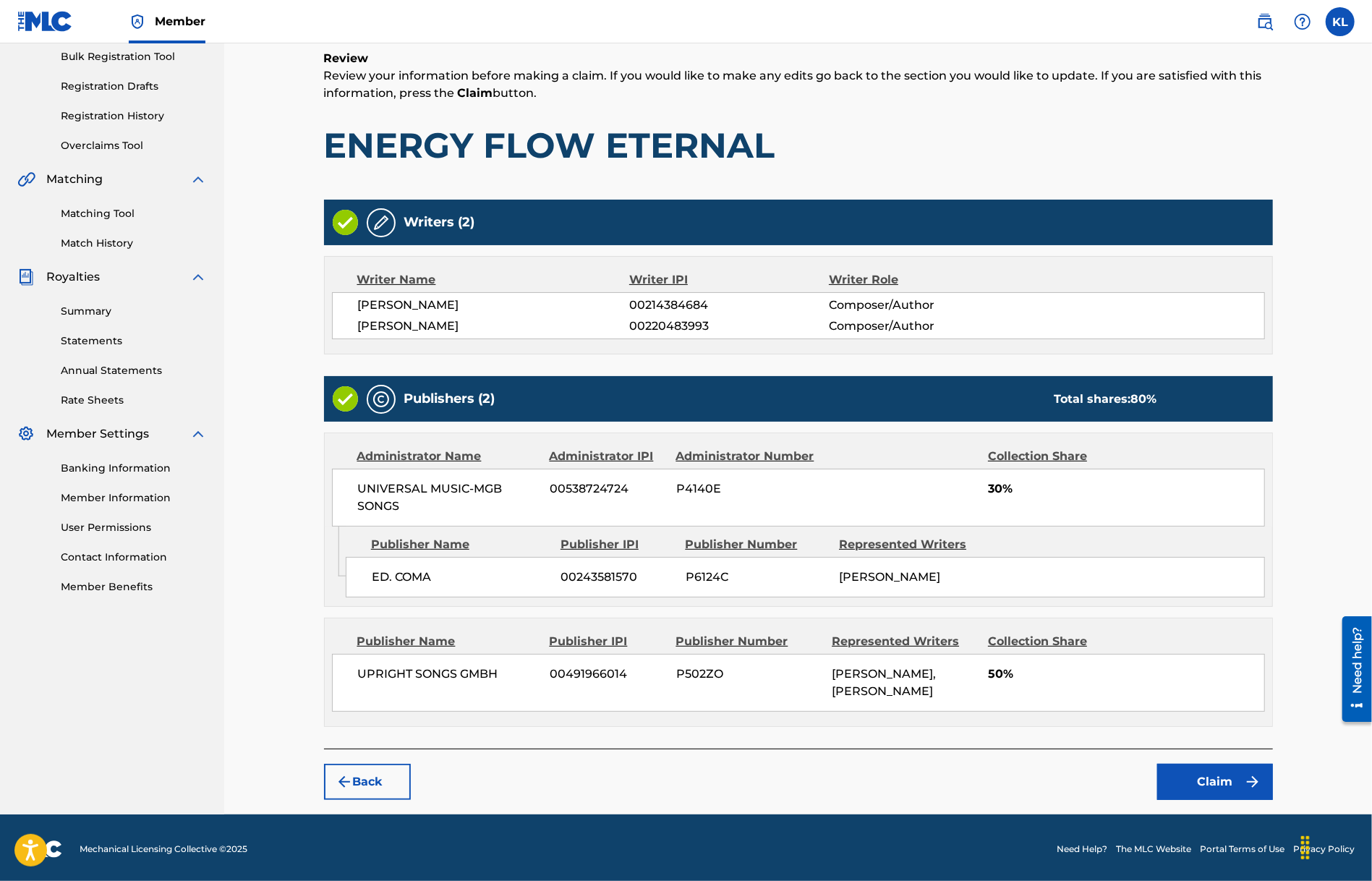
click at [1228, 779] on button "Claim" at bounding box center [1215, 782] width 116 height 36
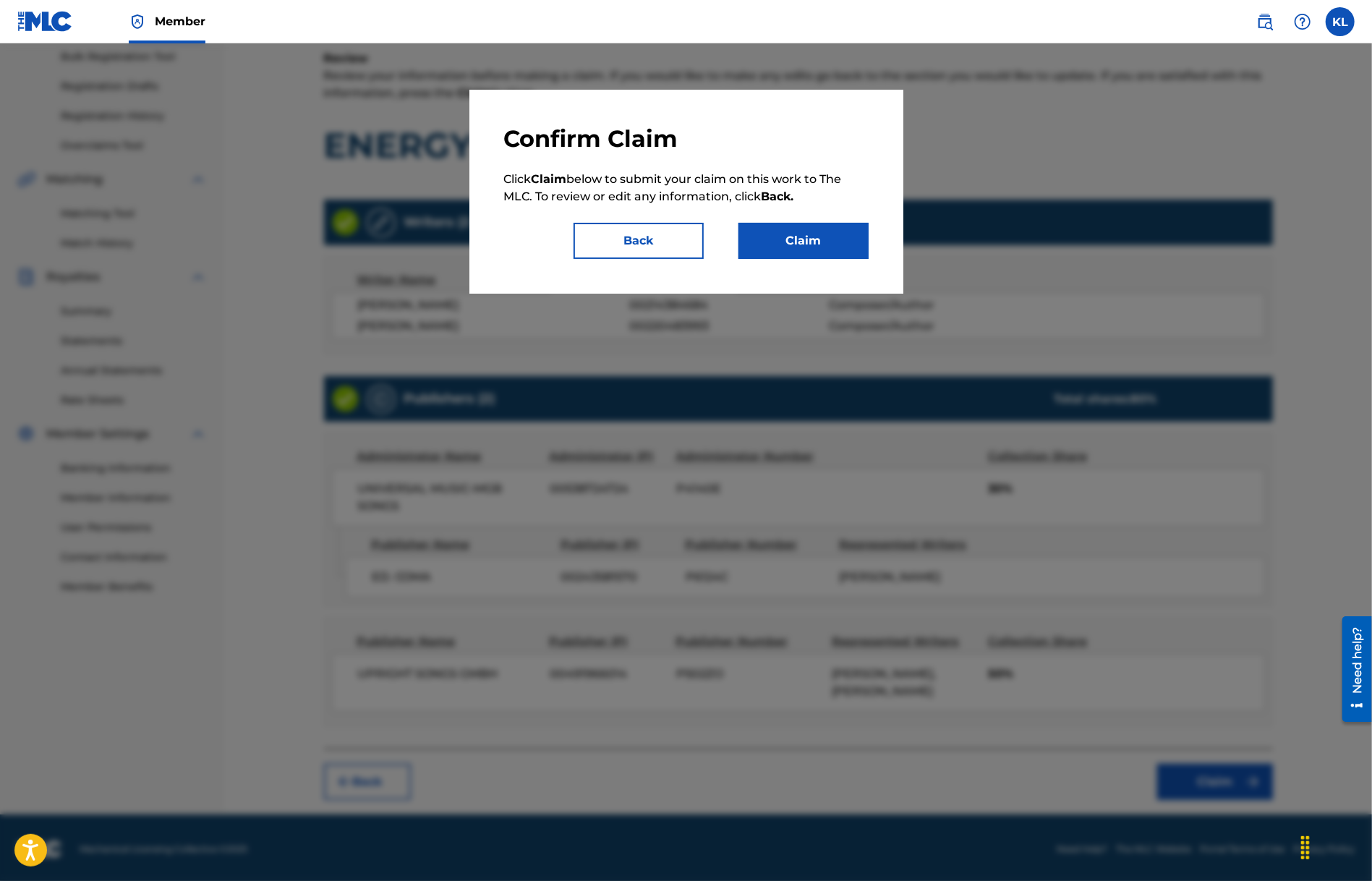
click at [805, 244] on button "Claim" at bounding box center [803, 241] width 130 height 36
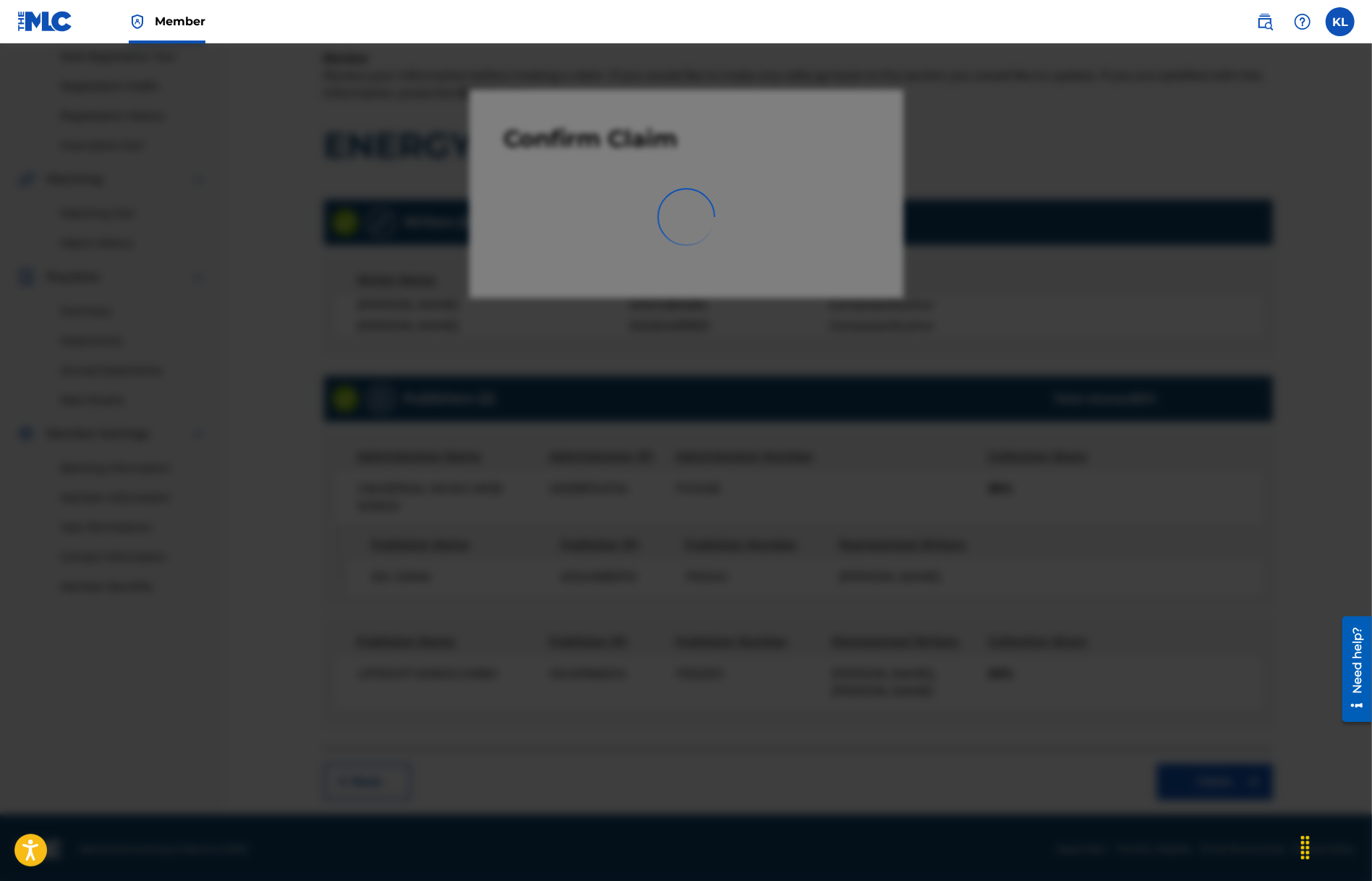
scroll to position [16, 0]
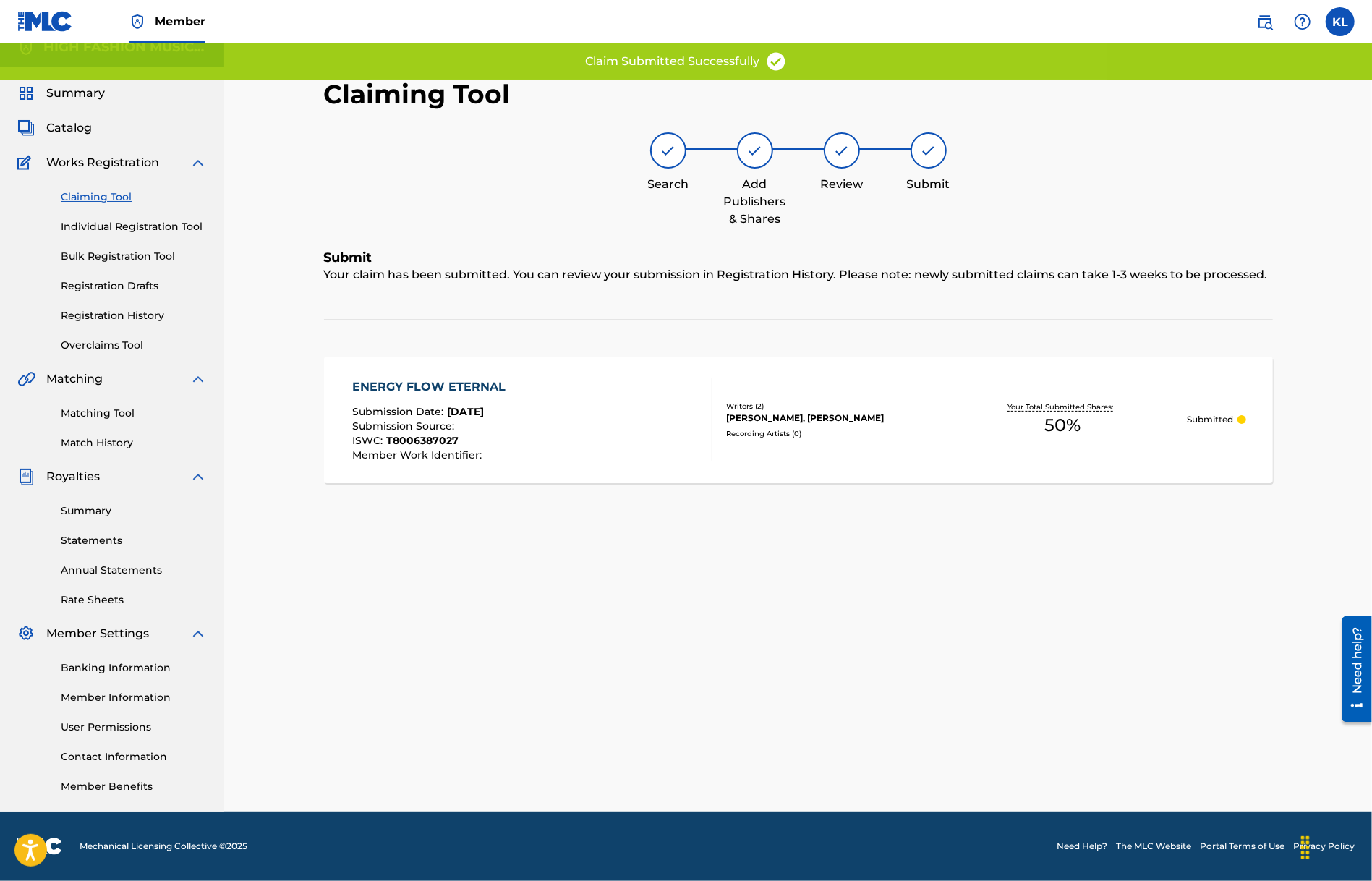
click at [462, 405] on span "[DATE]" at bounding box center [465, 411] width 37 height 13
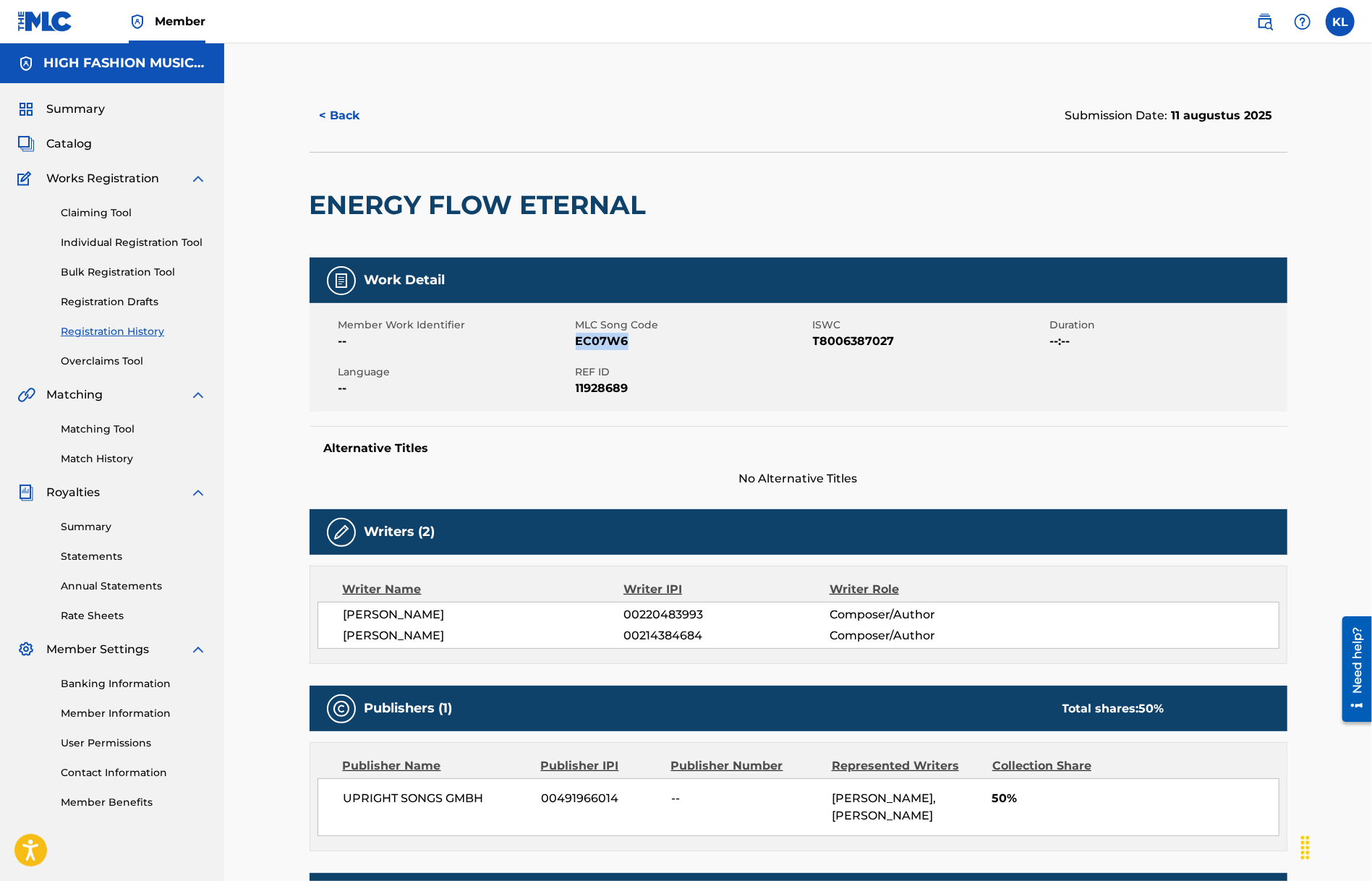
drag, startPoint x: 643, startPoint y: 344, endPoint x: 578, endPoint y: 347, distance: 65.1
click at [578, 347] on span "EC07W6" at bounding box center [692, 341] width 234 height 17
copy span "EC07W6"
click at [343, 109] on button "< Back" at bounding box center [353, 116] width 86 height 36
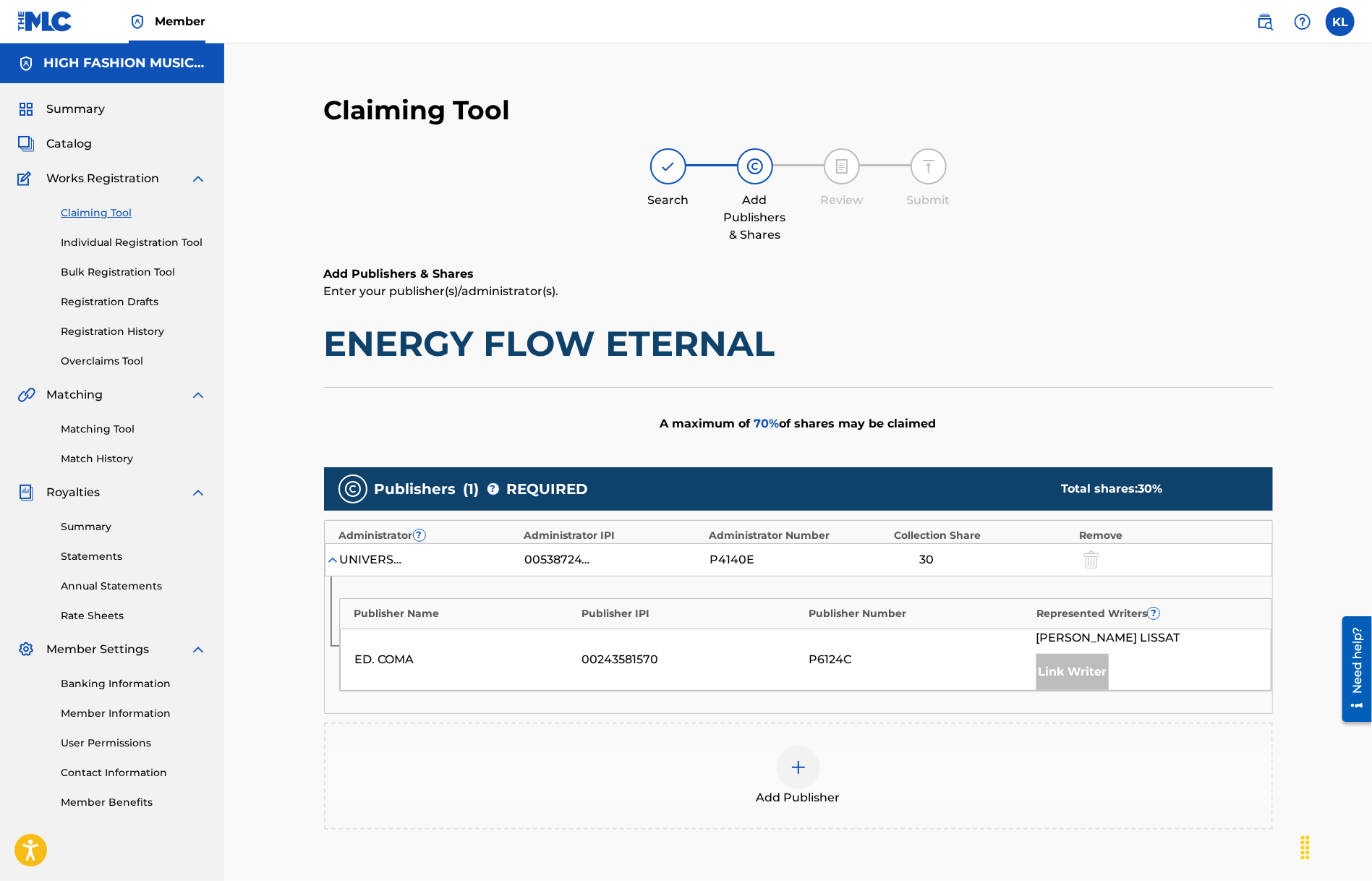
click at [105, 206] on link "Claiming Tool" at bounding box center [134, 213] width 146 height 15
click at [120, 209] on link "Claiming Tool" at bounding box center [134, 213] width 146 height 15
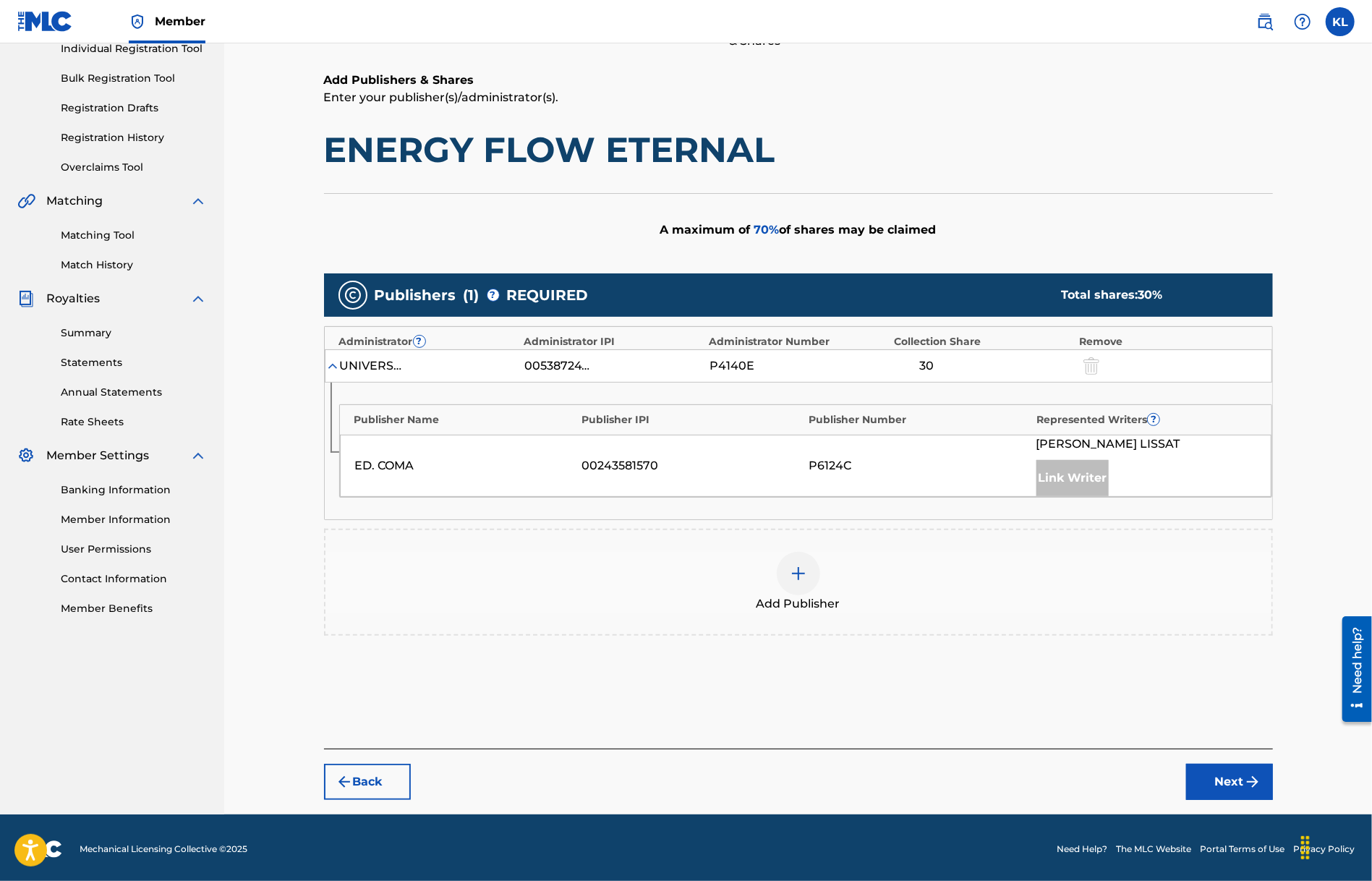
click at [365, 776] on button "Back" at bounding box center [367, 782] width 86 height 36
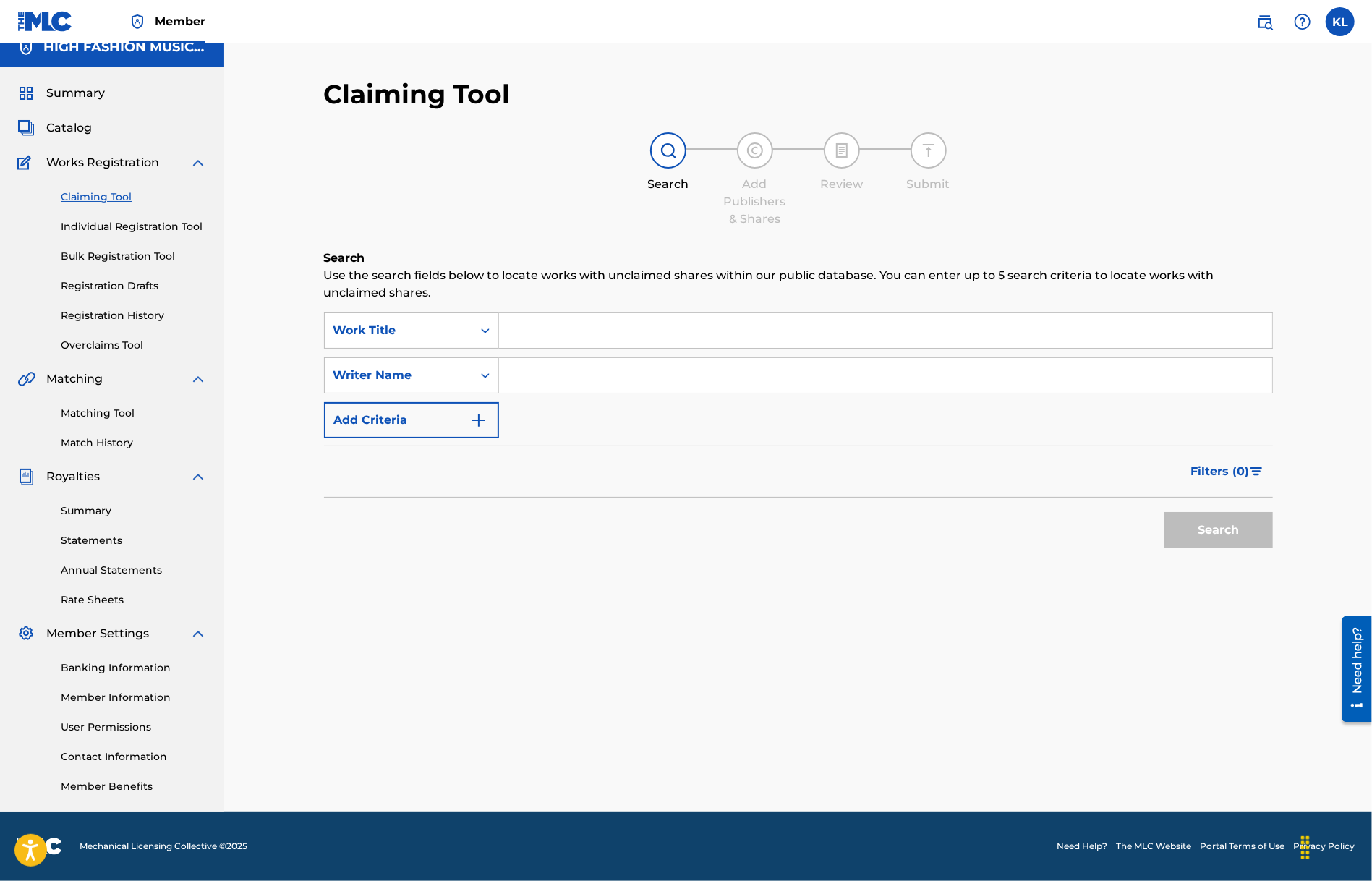
click at [116, 313] on link "Registration History" at bounding box center [134, 316] width 146 height 15
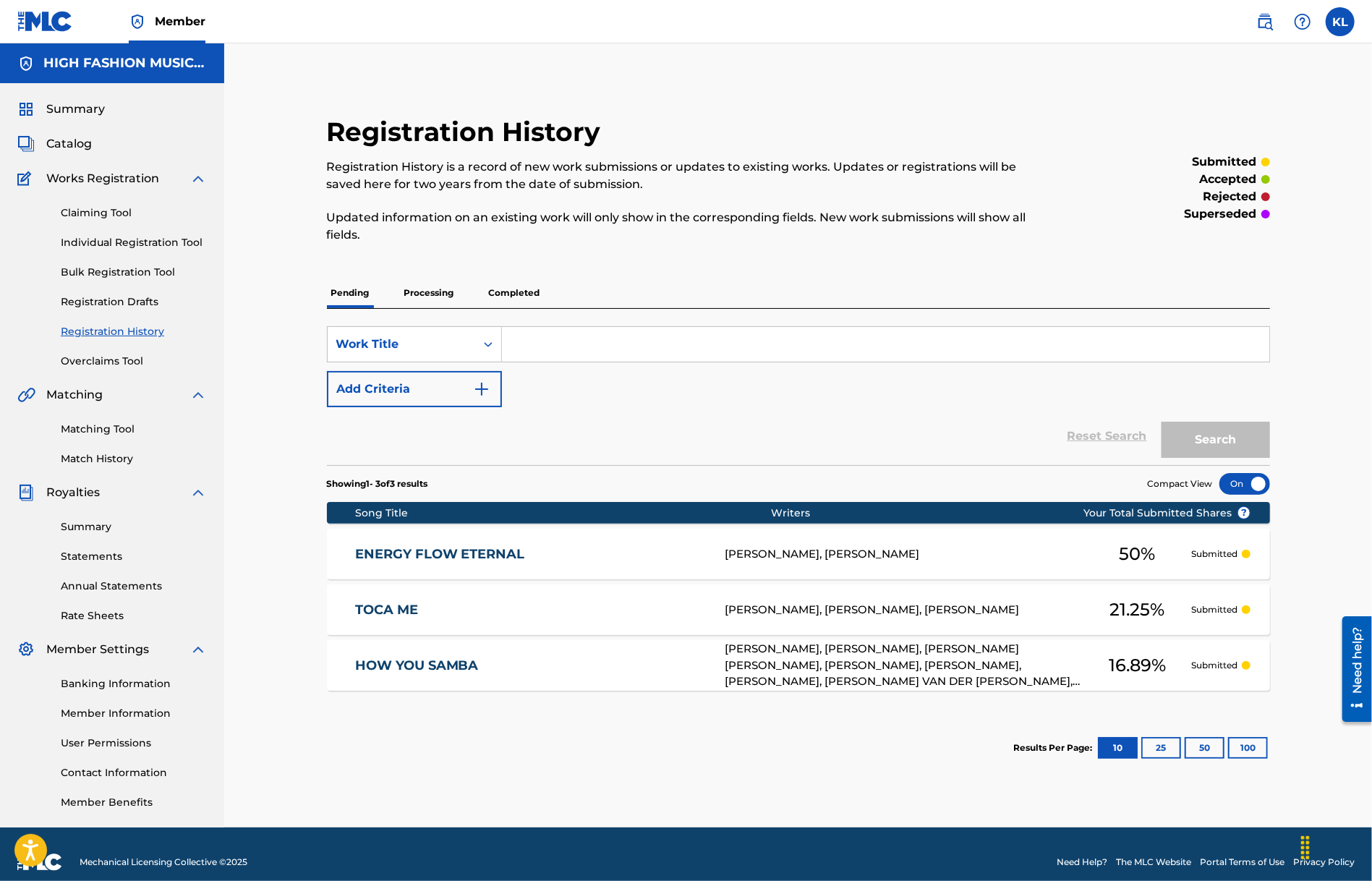
click at [101, 207] on link "Claiming Tool" at bounding box center [134, 213] width 146 height 15
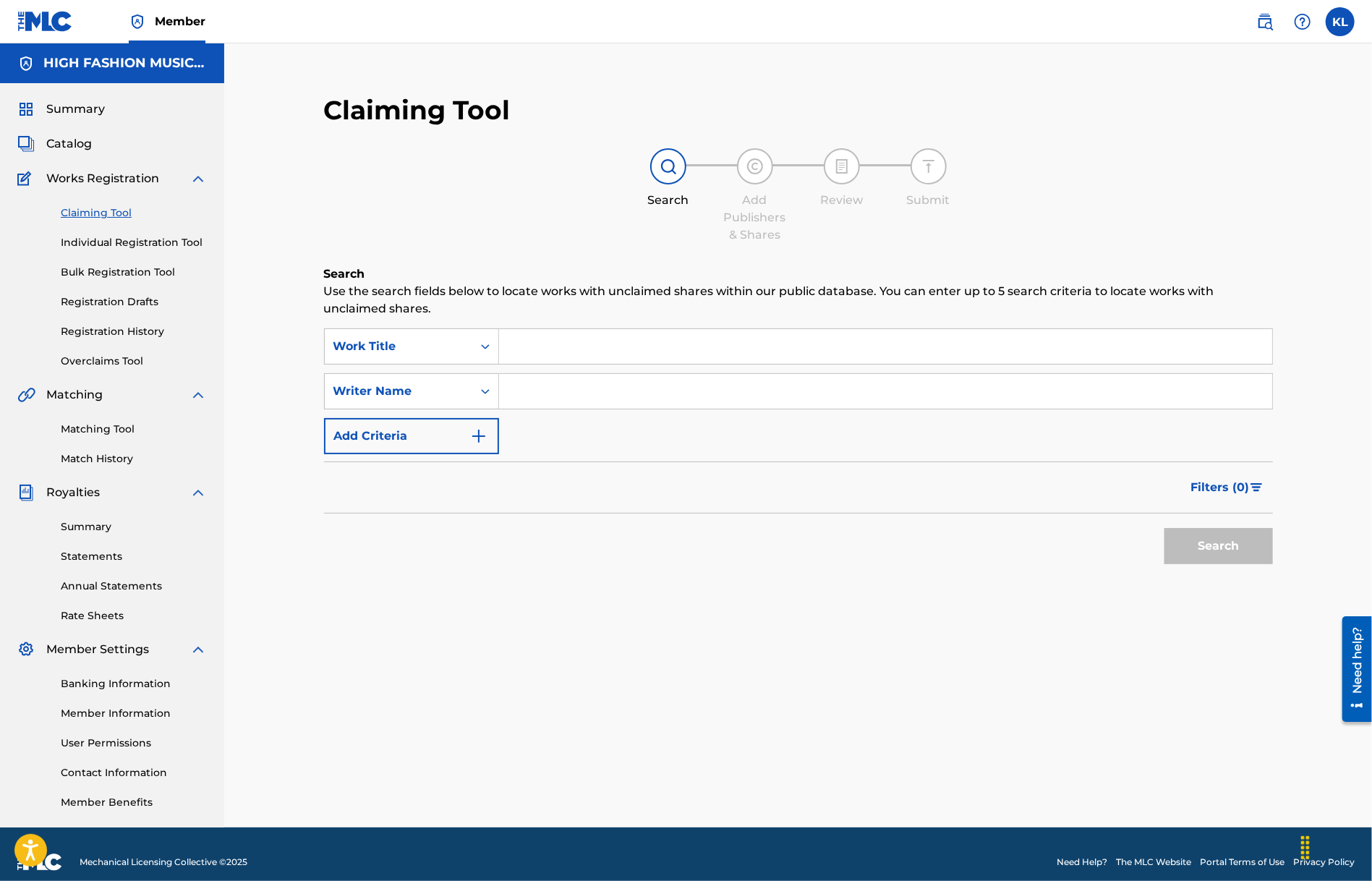
click at [529, 338] on input "Search Form" at bounding box center [886, 347] width 774 height 35
paste input "SAMBA DO [GEOGRAPHIC_DATA]"
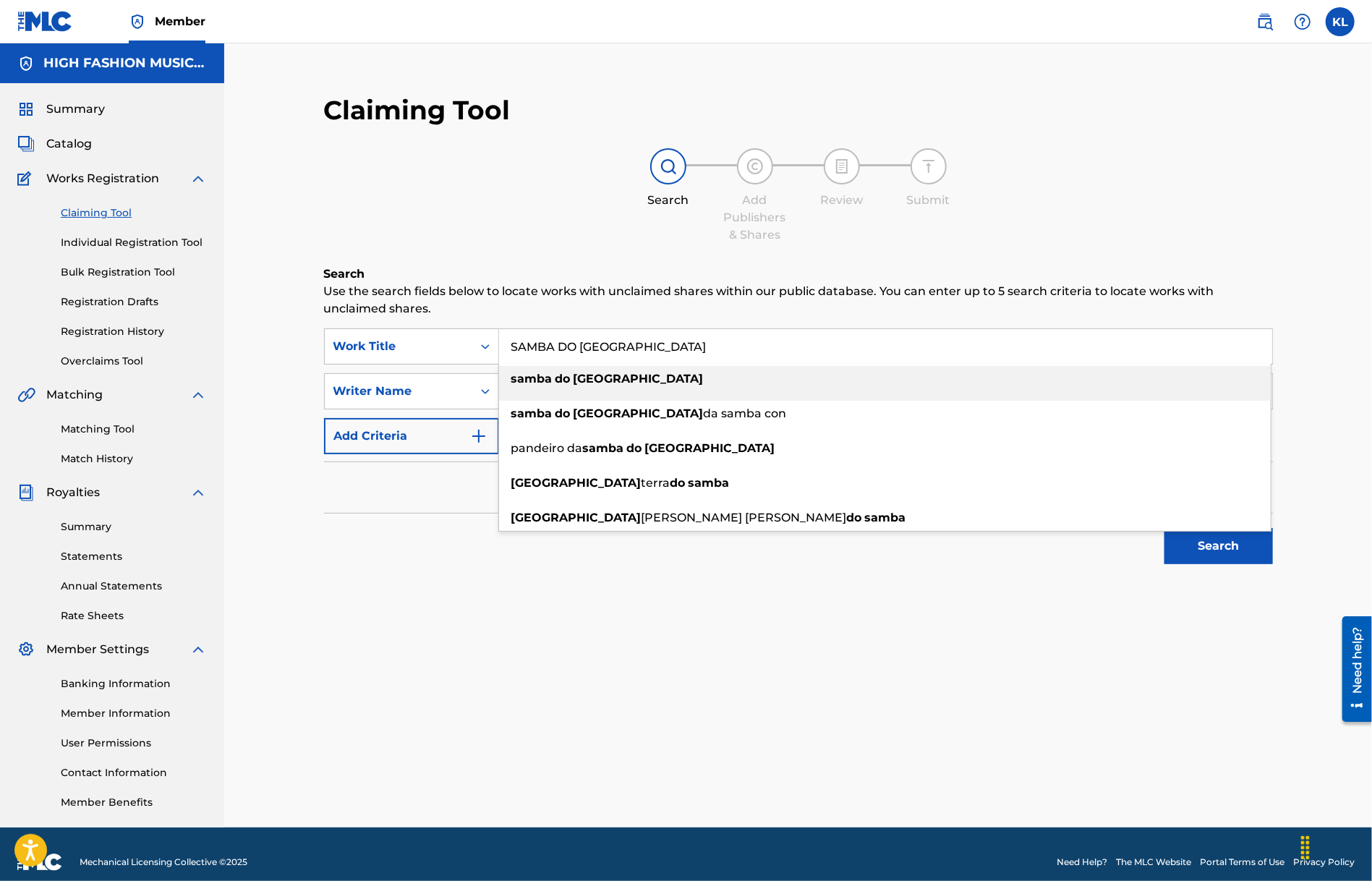
click at [728, 392] on div "samba do [GEOGRAPHIC_DATA]" at bounding box center [885, 379] width 772 height 26
type input "samba do [GEOGRAPHIC_DATA]"
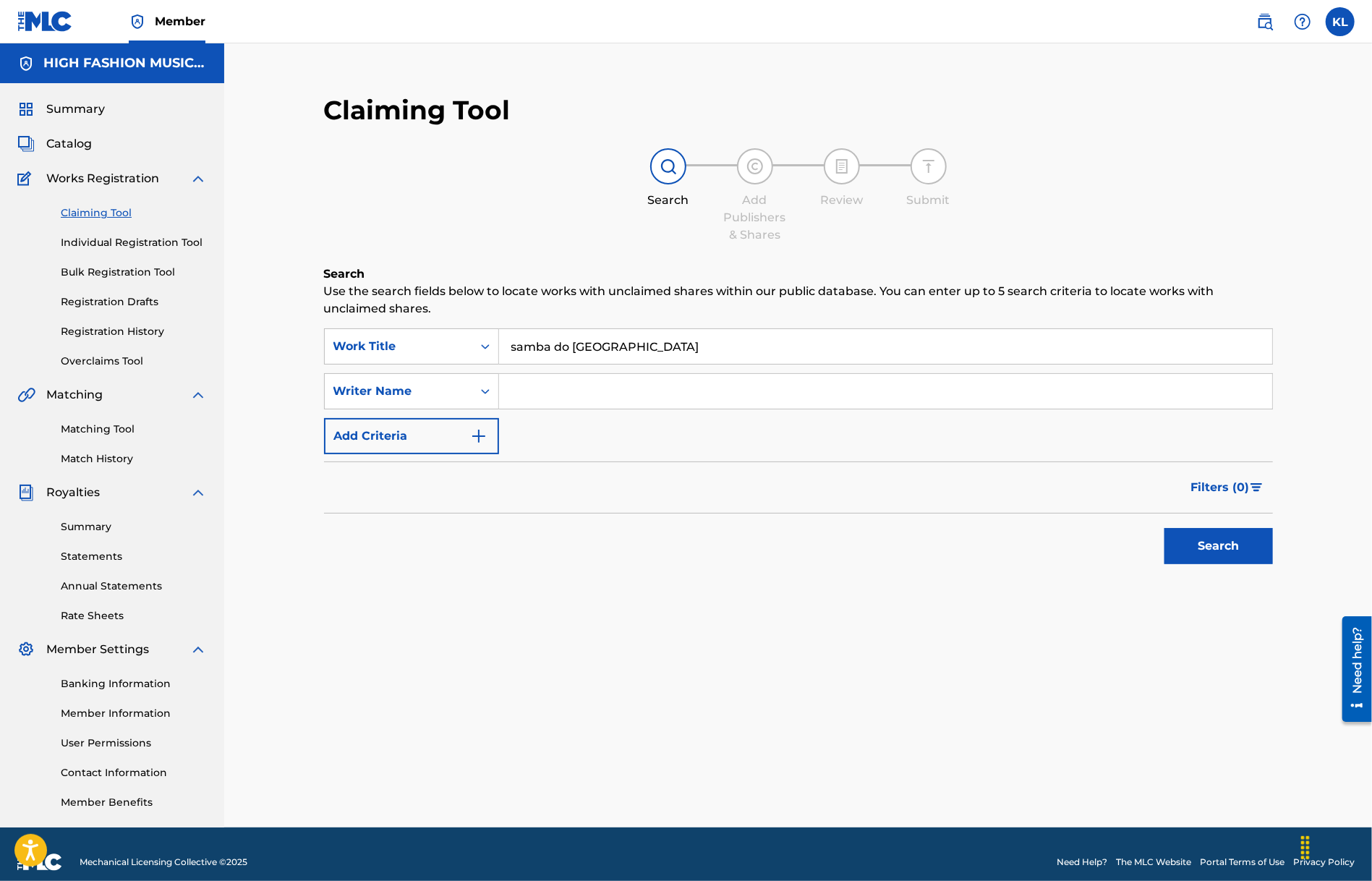
click at [1213, 540] on button "Search" at bounding box center [1219, 546] width 108 height 36
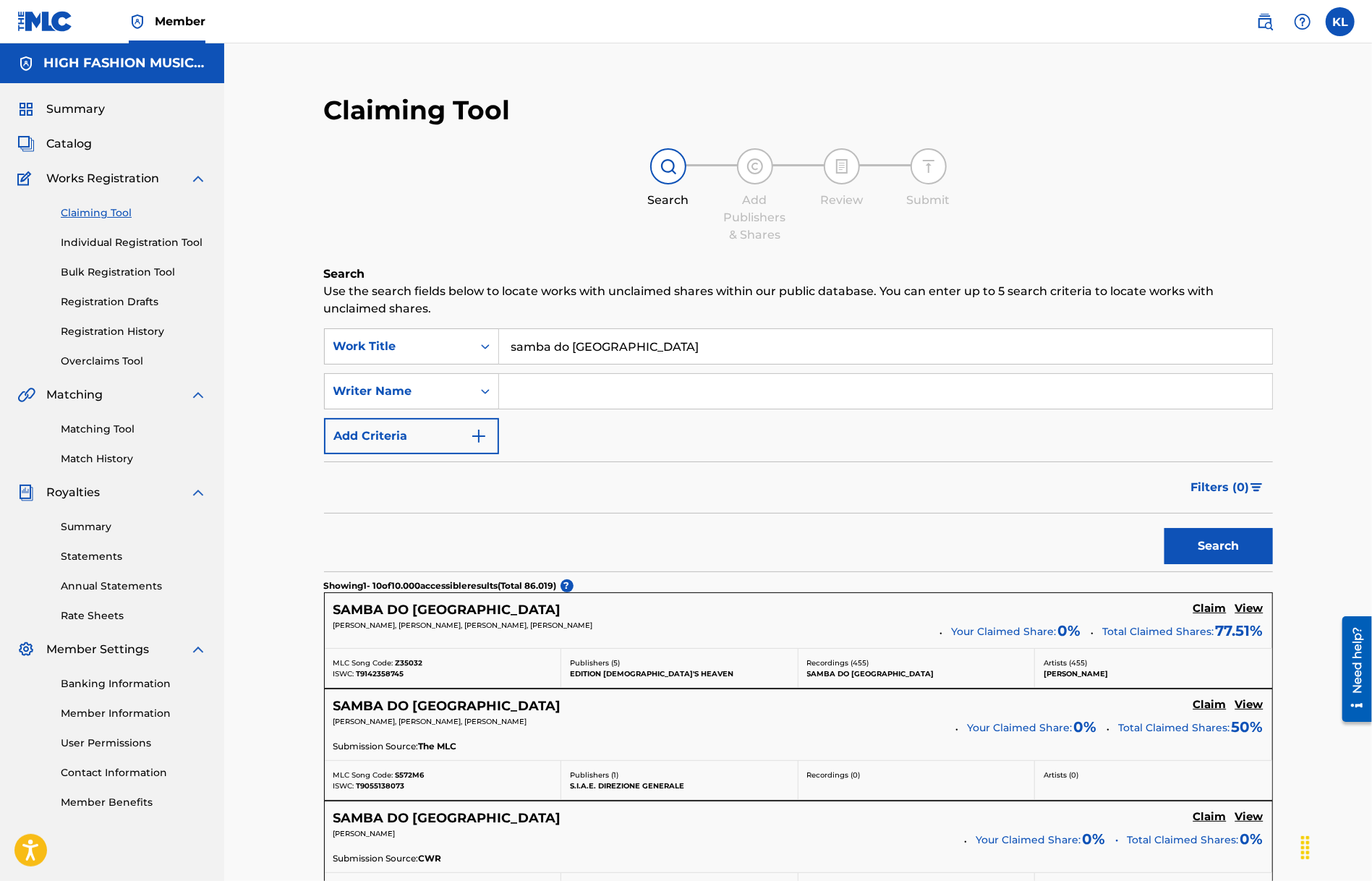
click at [424, 607] on h5 "SAMBA DO [GEOGRAPHIC_DATA]" at bounding box center [447, 610] width 228 height 17
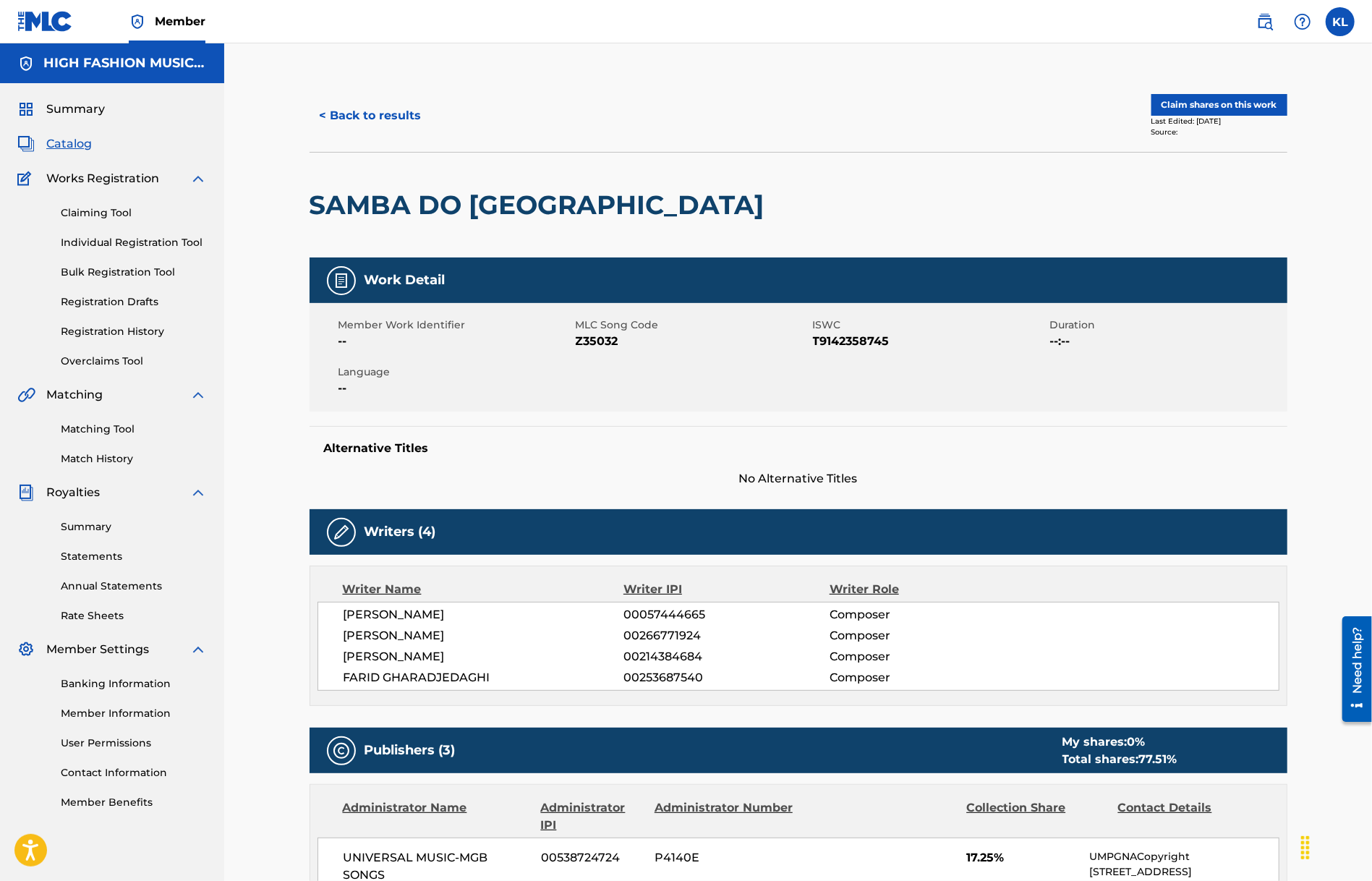
click at [1189, 111] on button "Claim shares on this work" at bounding box center [1219, 104] width 136 height 22
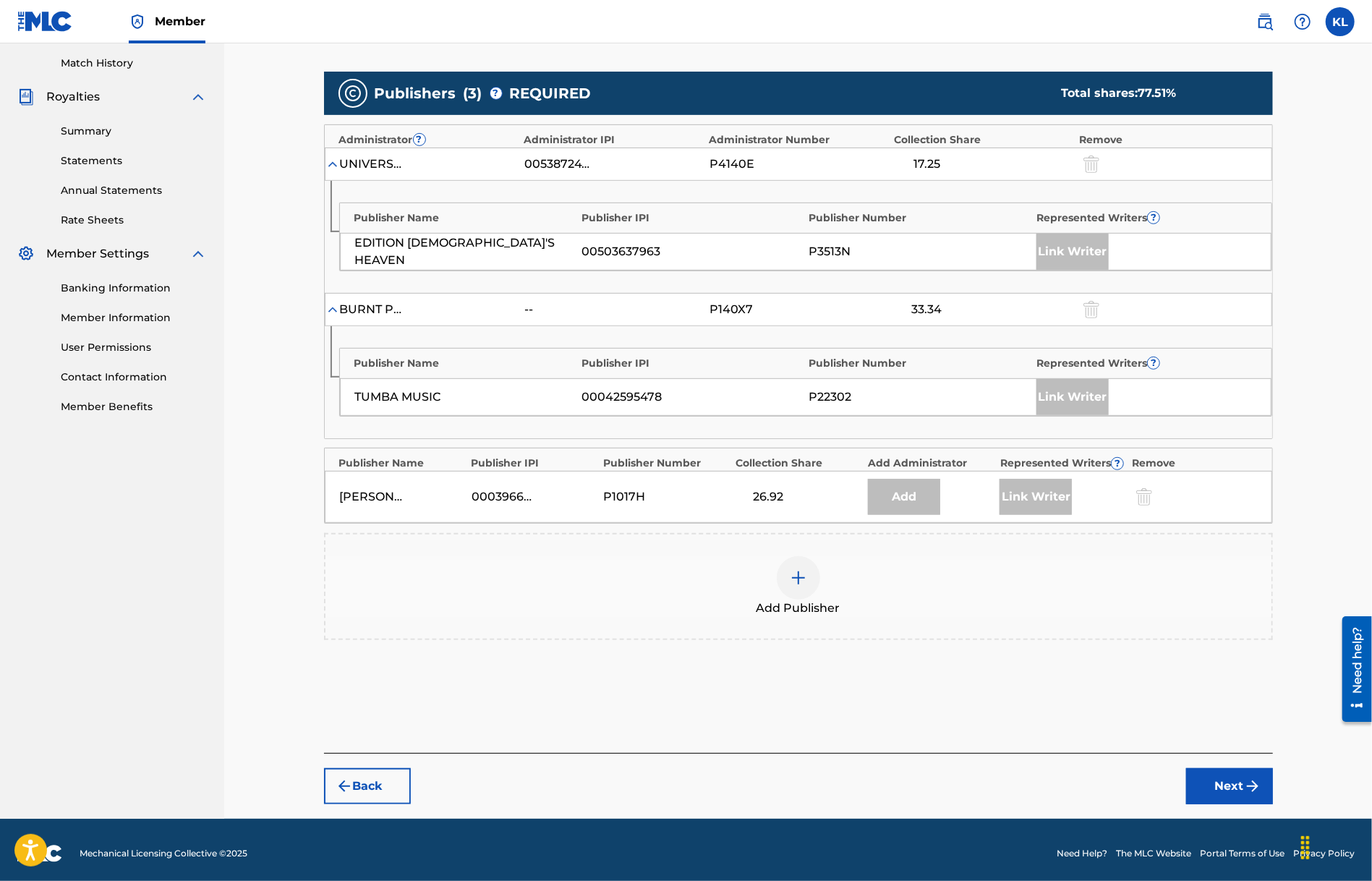
scroll to position [398, 0]
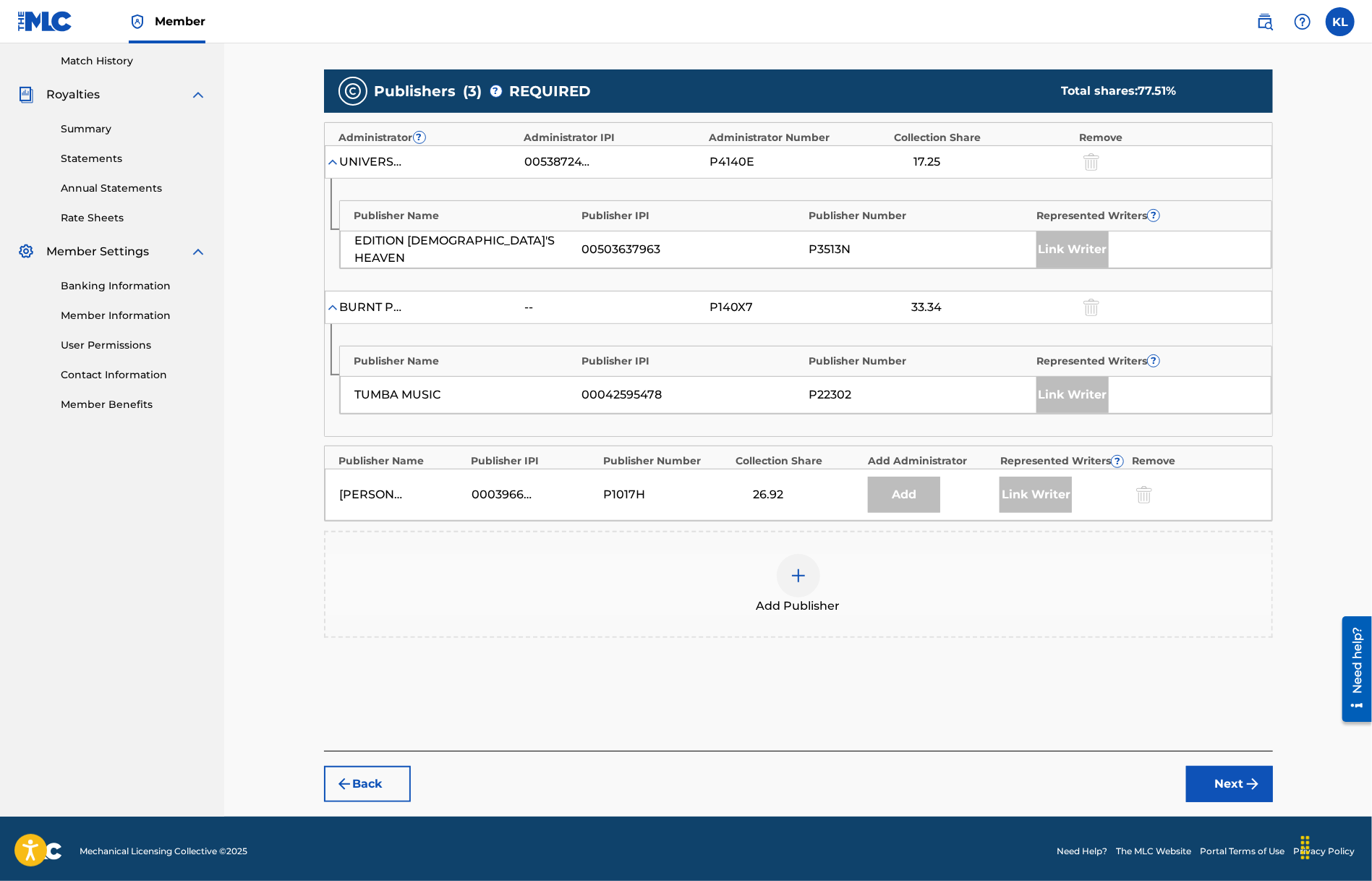
click at [813, 575] on div at bounding box center [798, 576] width 44 height 44
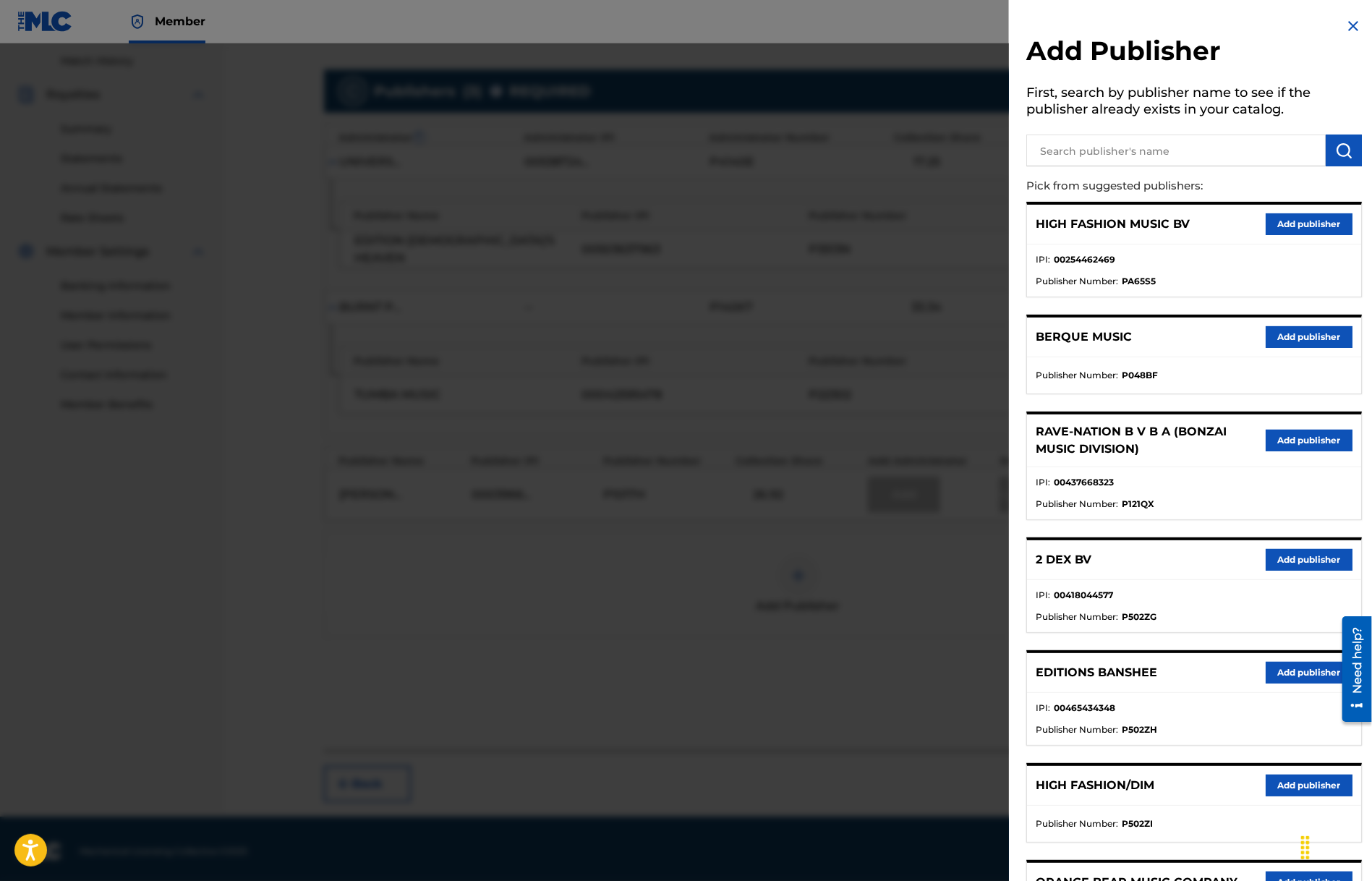
scroll to position [505, 0]
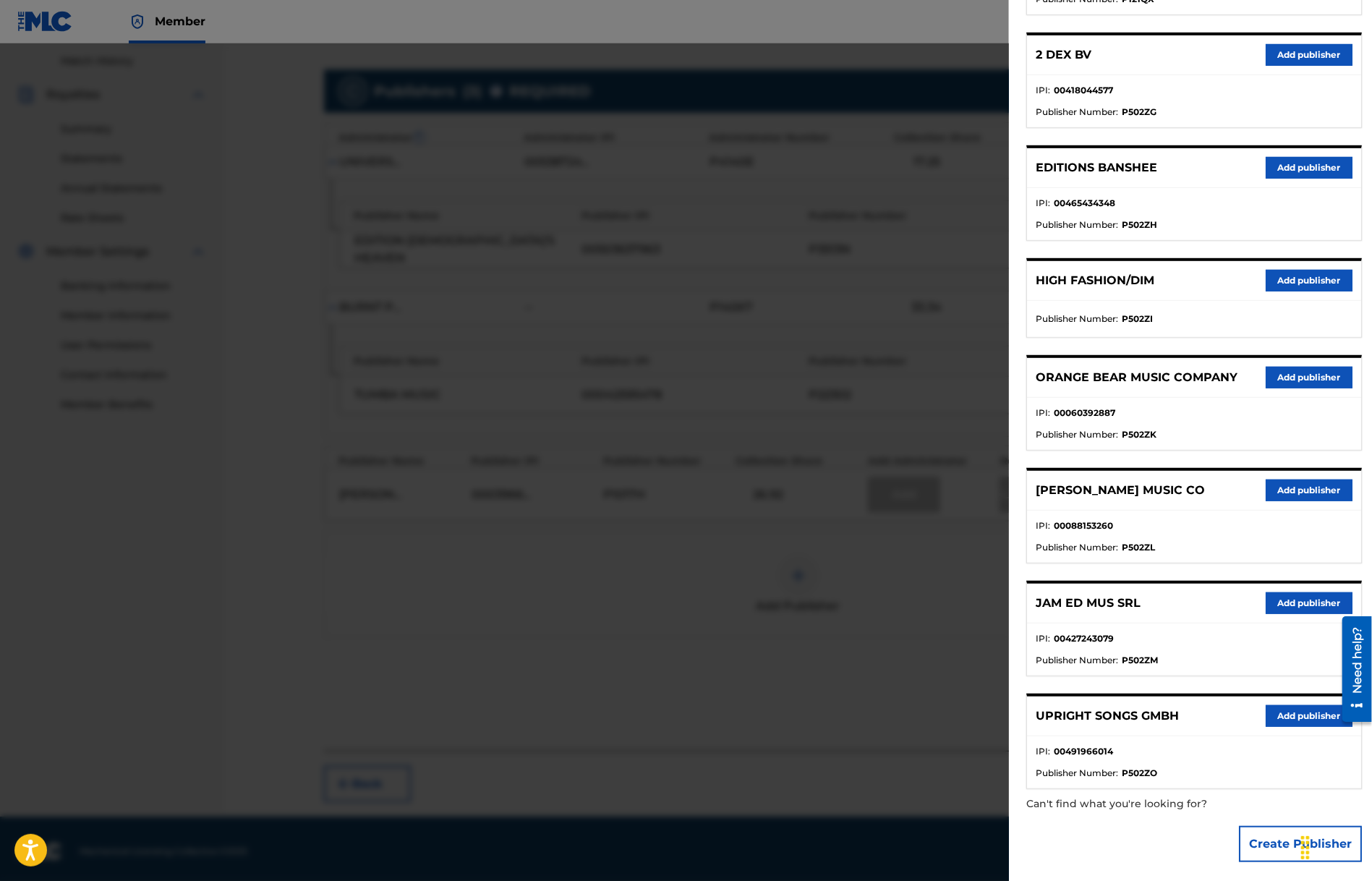
click at [1292, 716] on button "Add publisher" at bounding box center [1309, 716] width 86 height 22
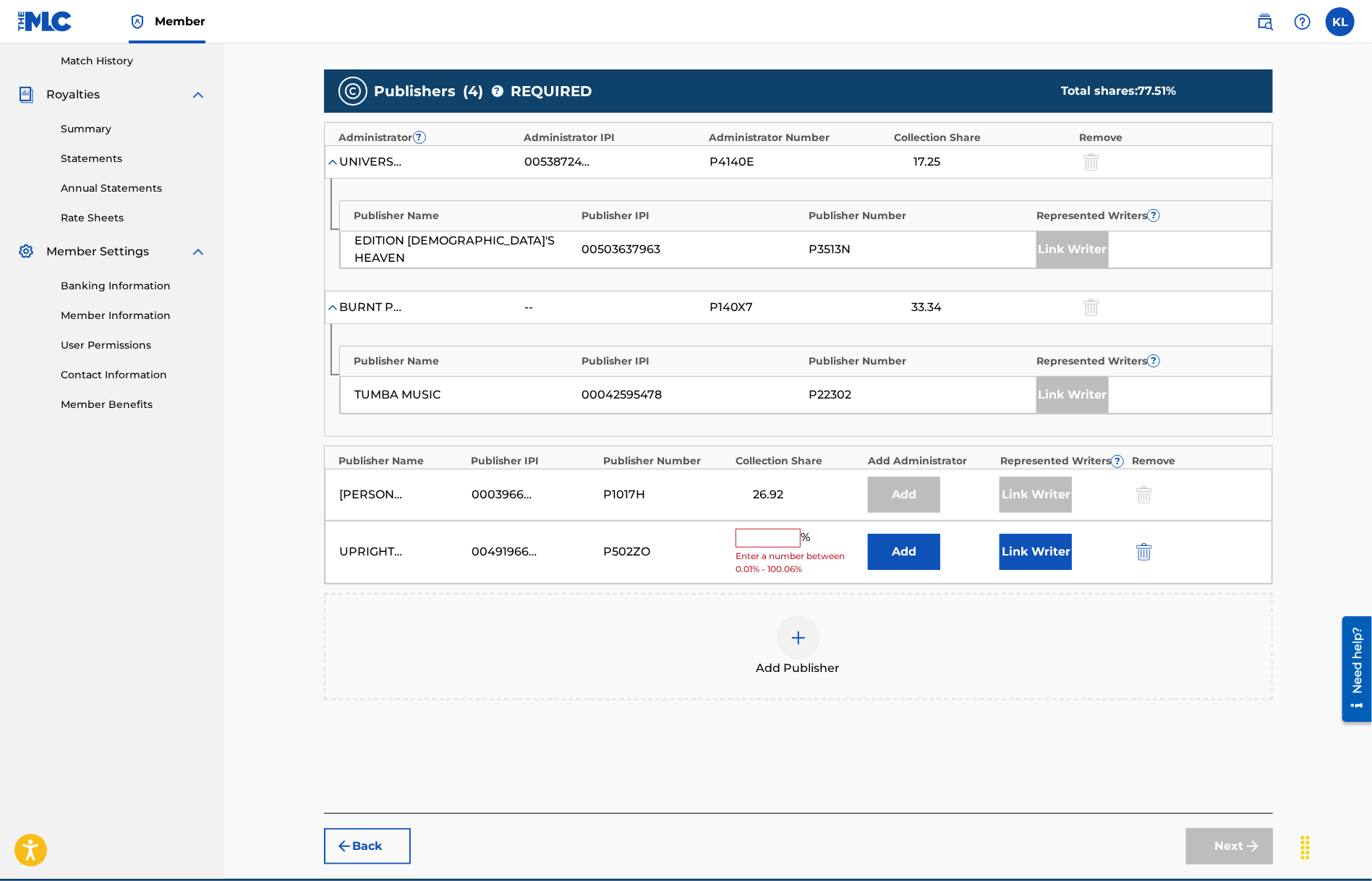
click at [783, 537] on input "text" at bounding box center [768, 537] width 65 height 19
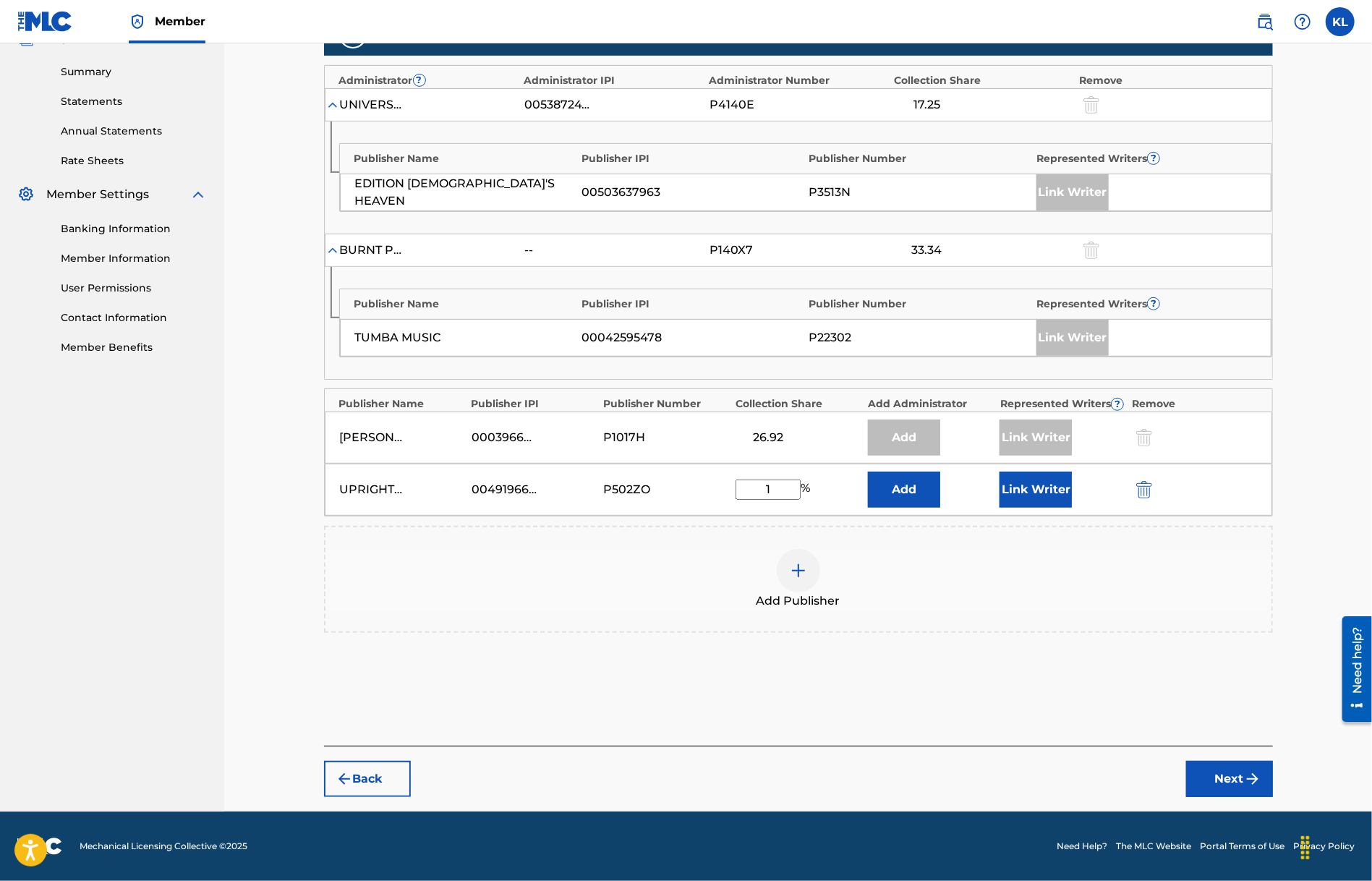
scroll to position [449, 0]
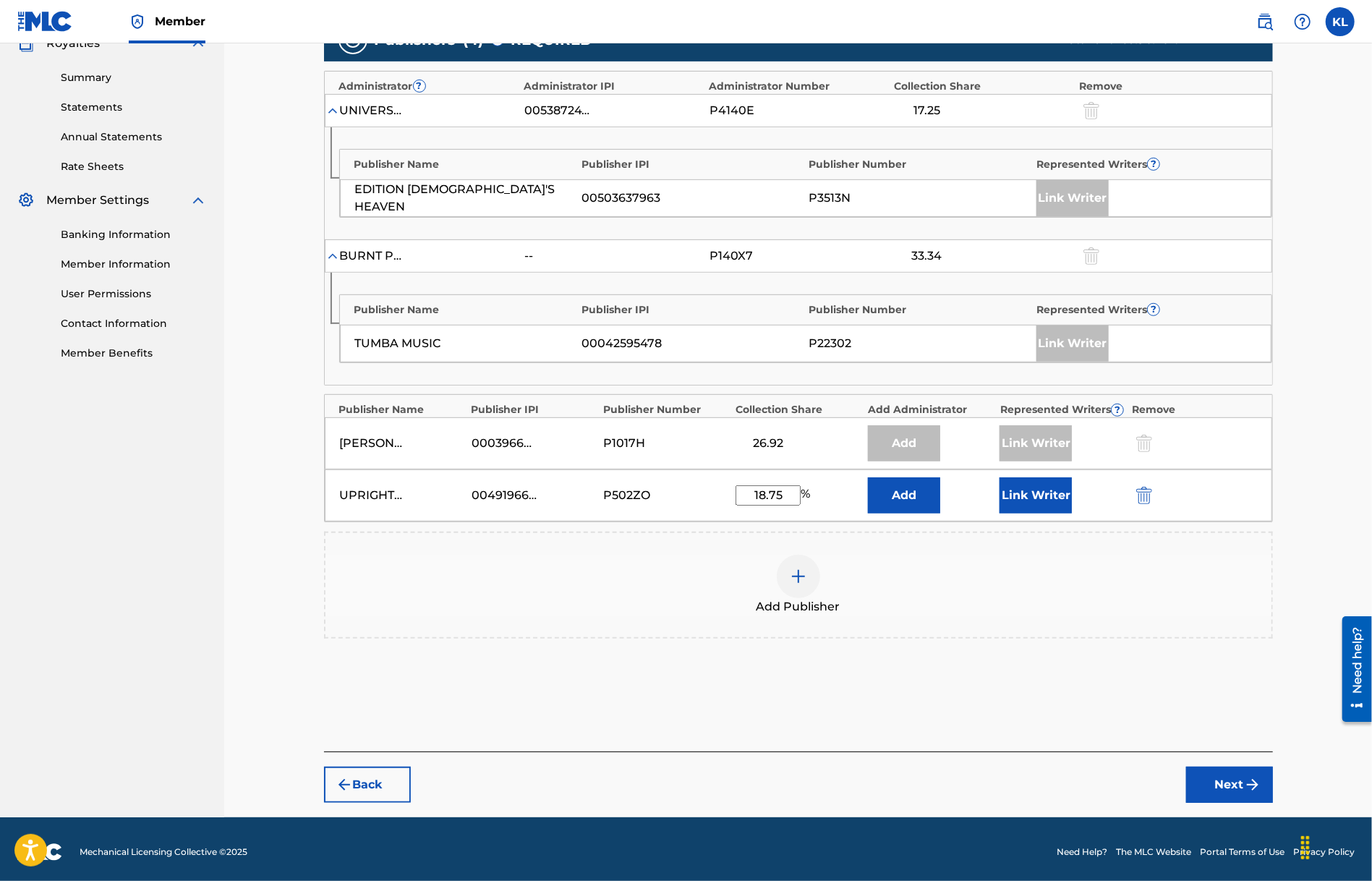
type input "18.75"
click at [1032, 480] on button "Link Writer" at bounding box center [1036, 495] width 72 height 36
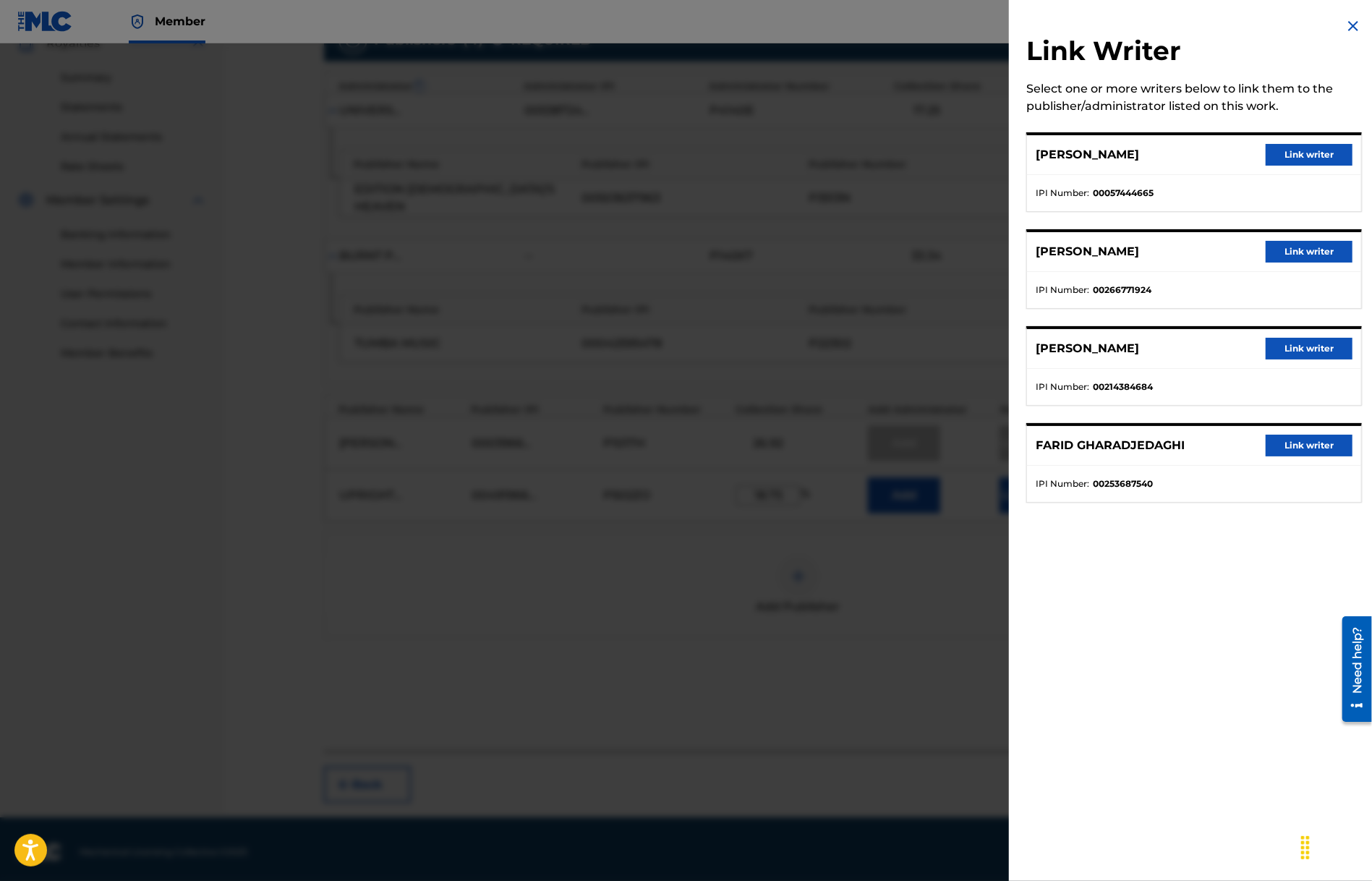
click at [1283, 350] on button "Link writer" at bounding box center [1309, 348] width 86 height 22
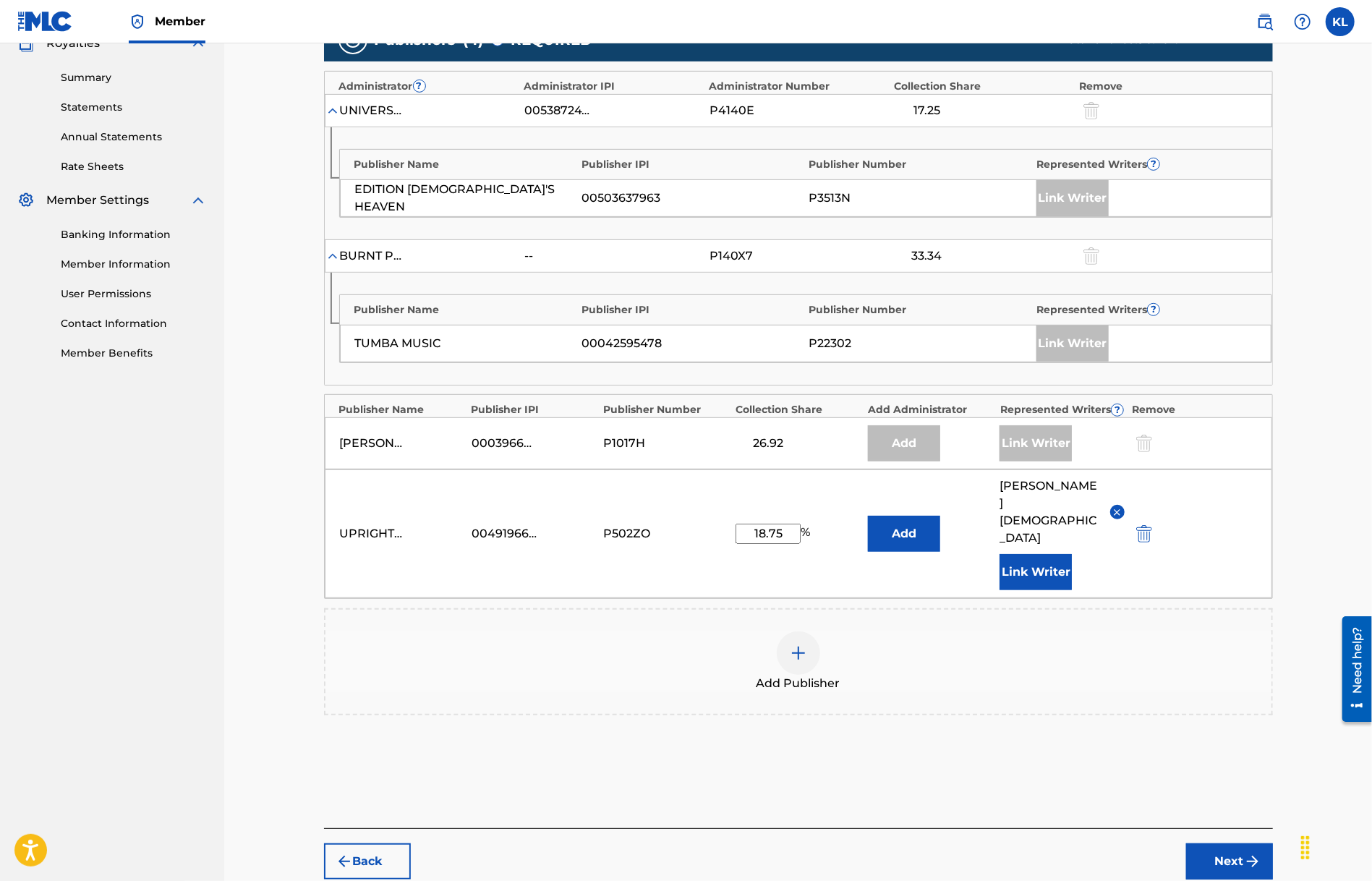
click at [1238, 843] on button "Next" at bounding box center [1229, 861] width 86 height 36
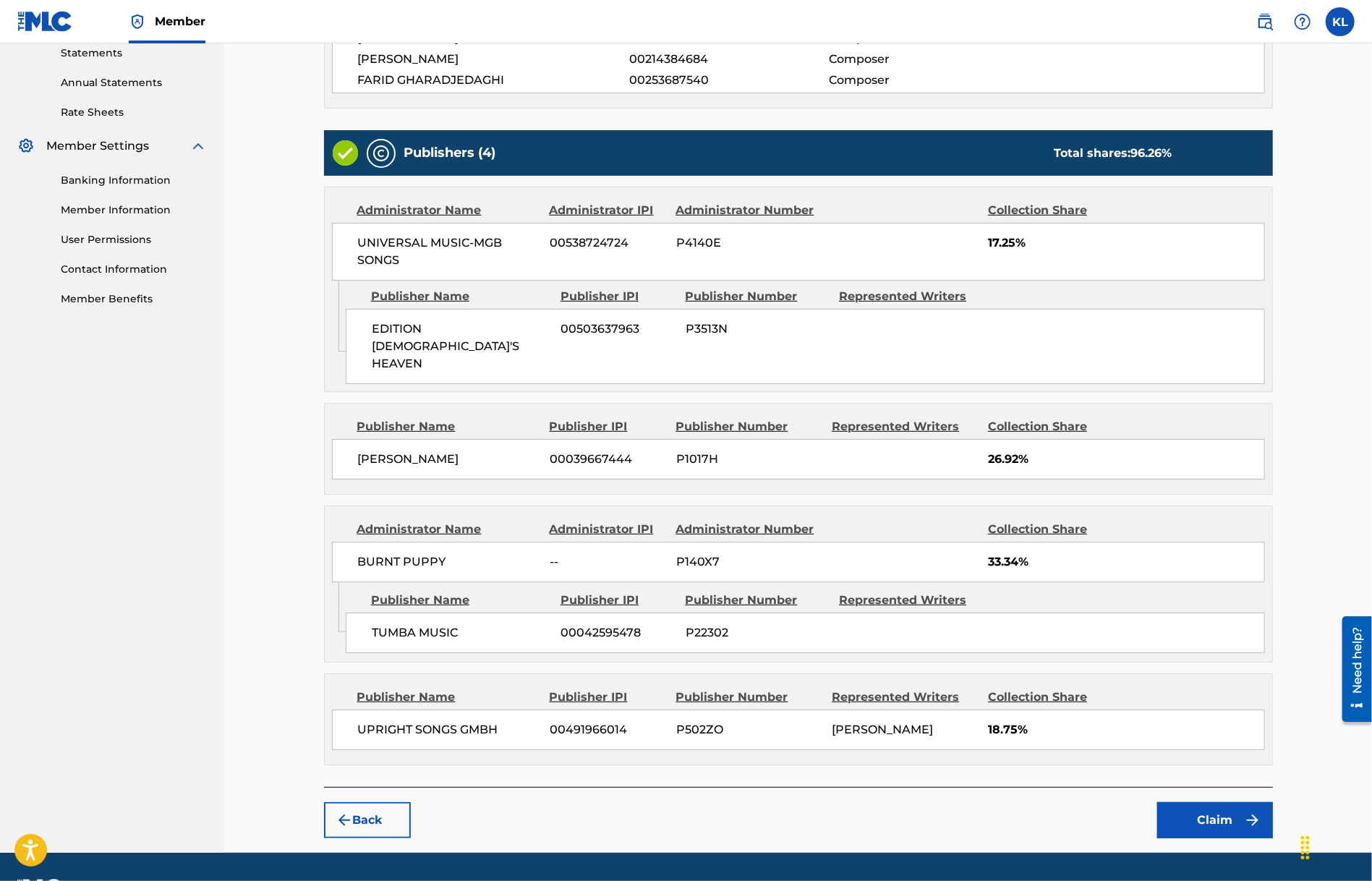
scroll to position [508, 0]
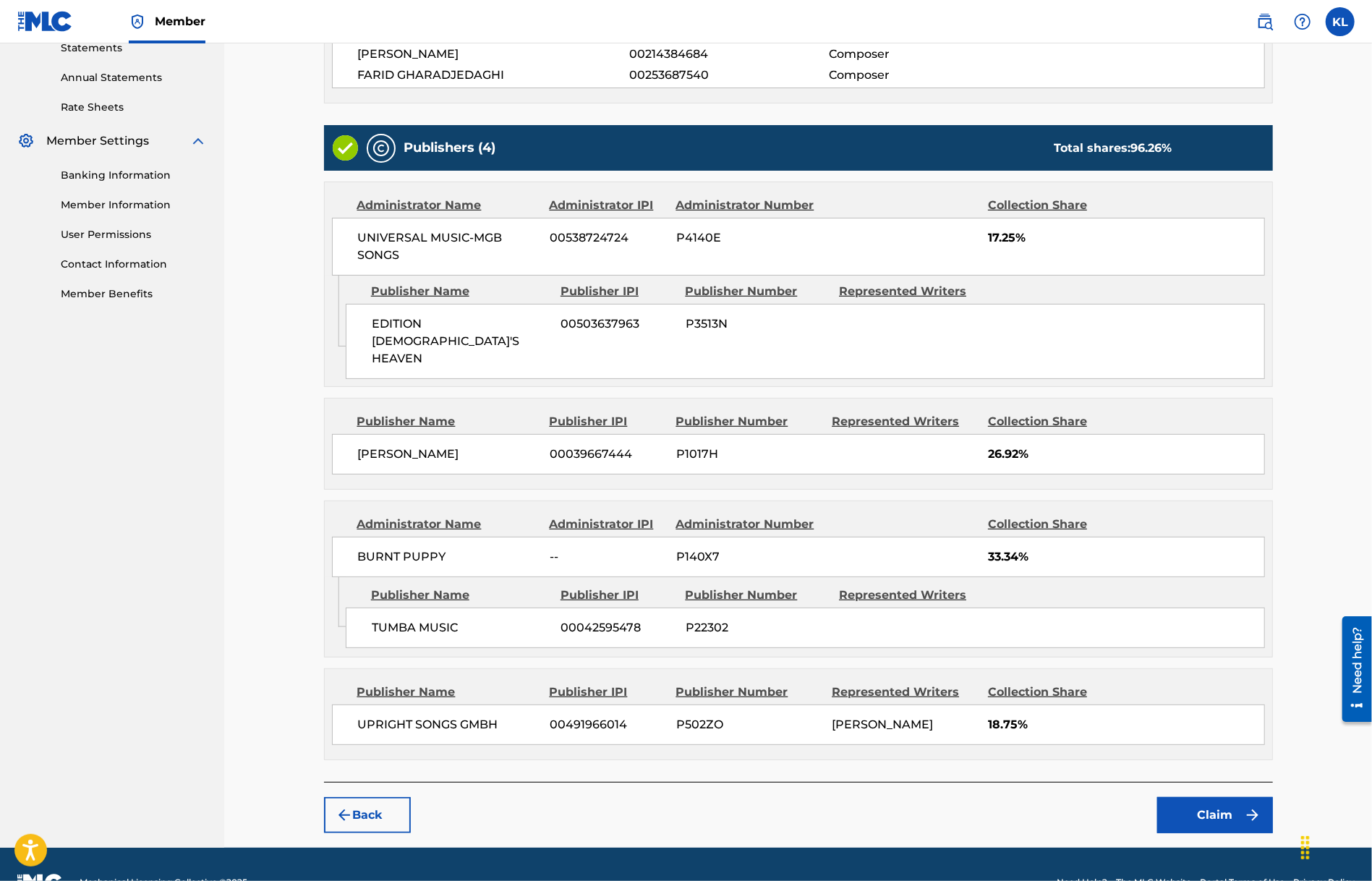
click at [1202, 797] on button "Claim" at bounding box center [1215, 815] width 116 height 36
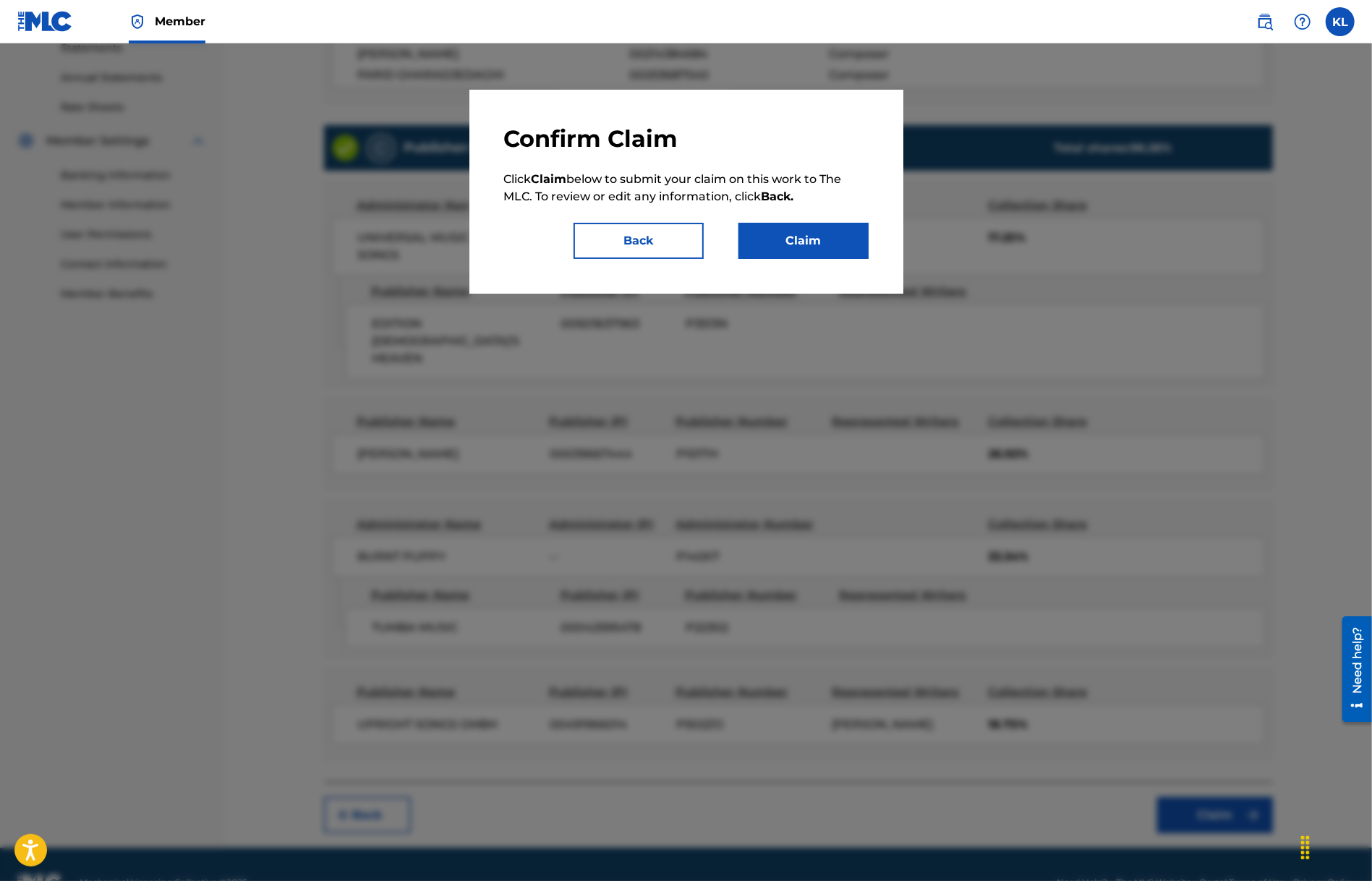
click at [810, 250] on button "Claim" at bounding box center [803, 241] width 130 height 36
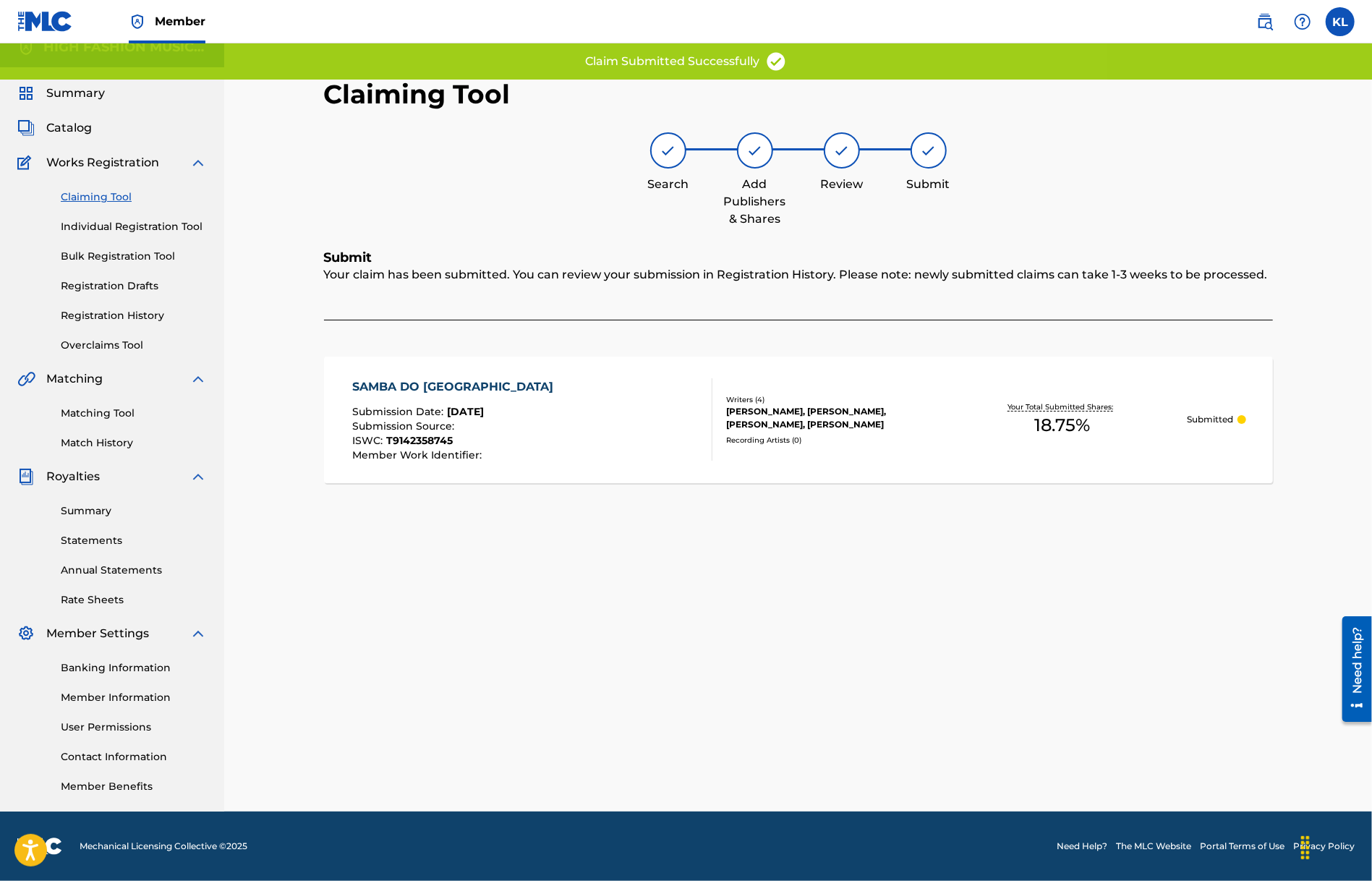
scroll to position [16, 0]
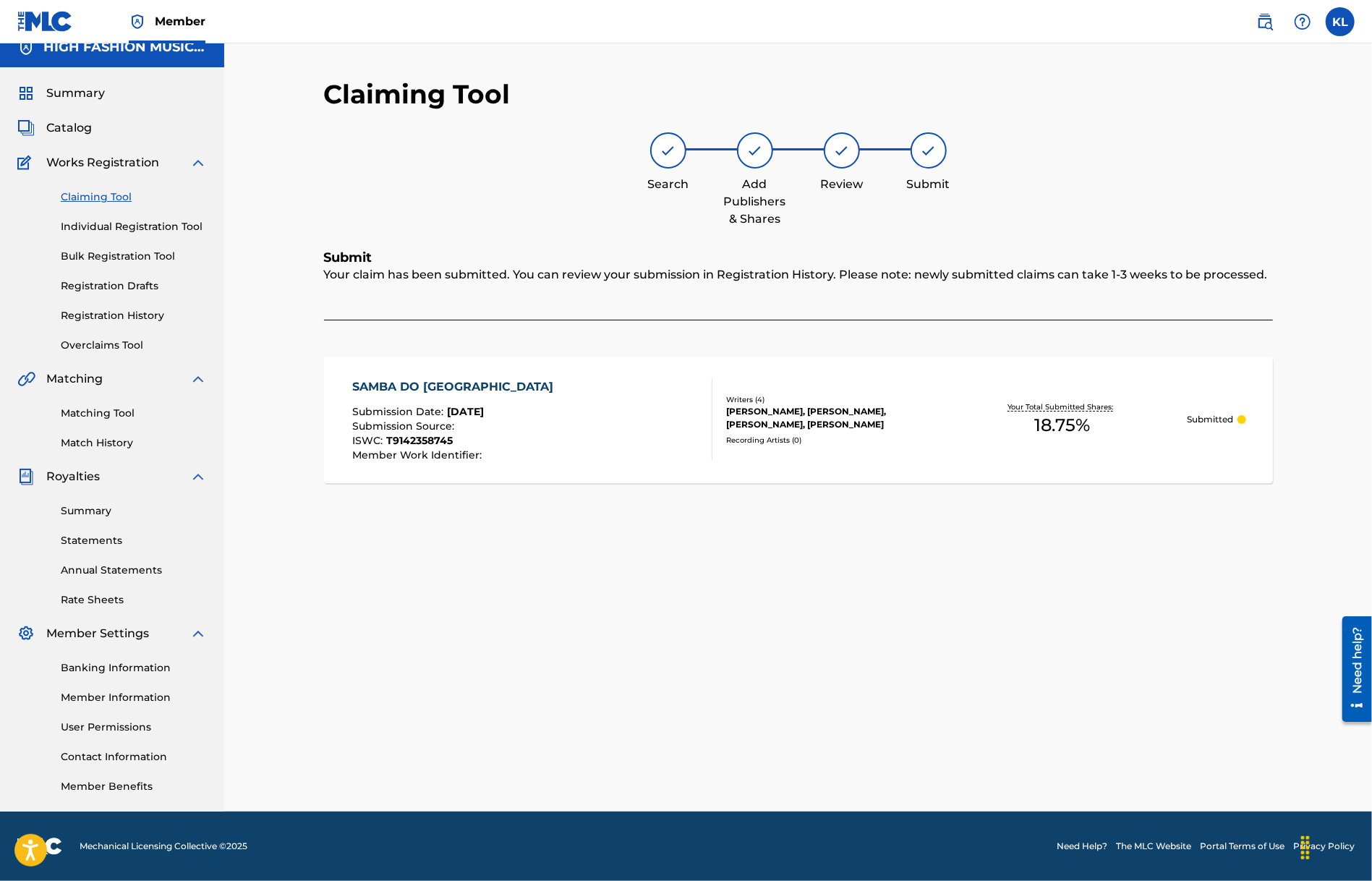
click at [104, 195] on link "Claiming Tool" at bounding box center [134, 197] width 146 height 15
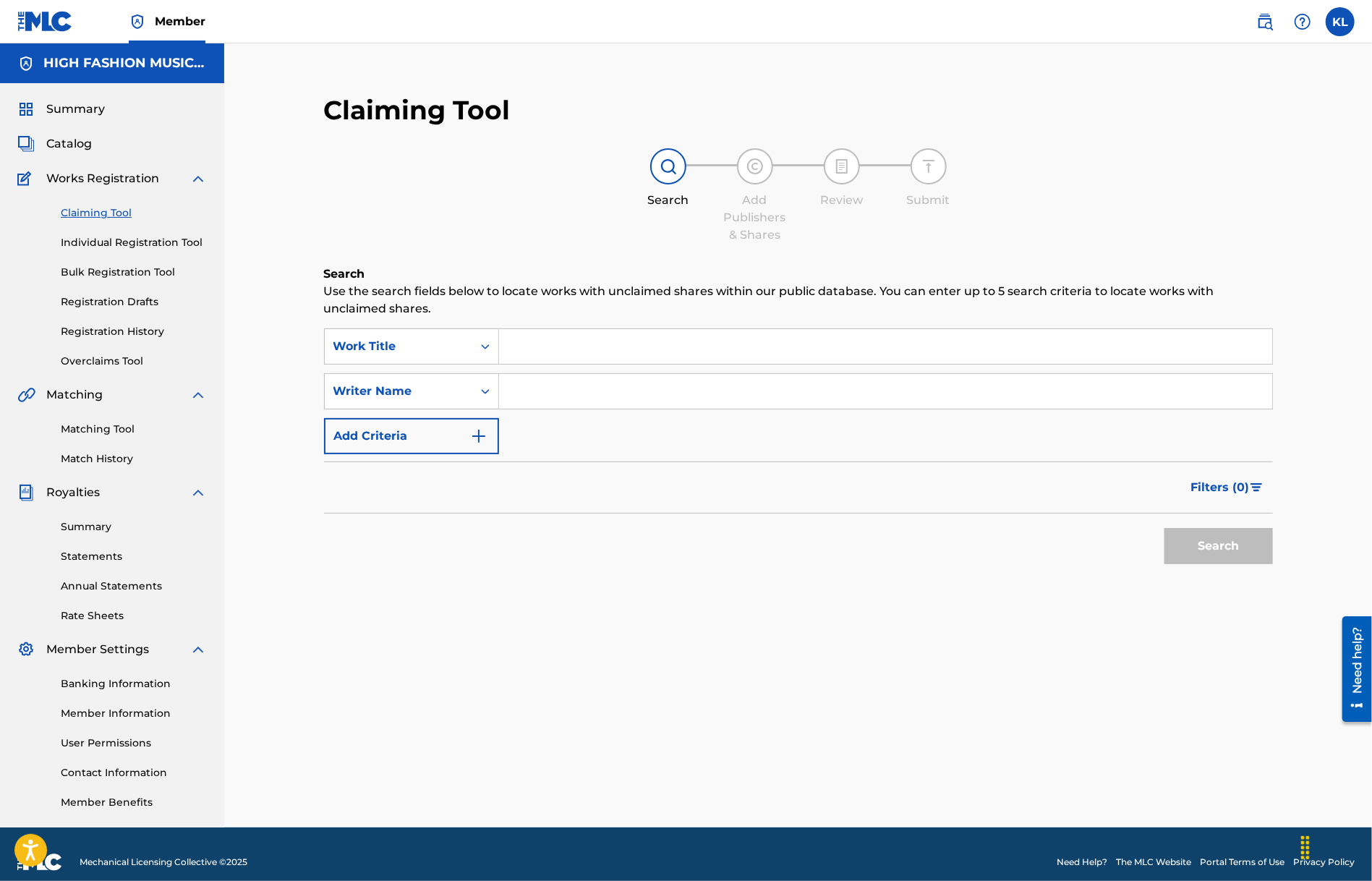
click at [557, 335] on input "Search Form" at bounding box center [886, 347] width 774 height 35
paste input "SAMBA DO [GEOGRAPHIC_DATA]"
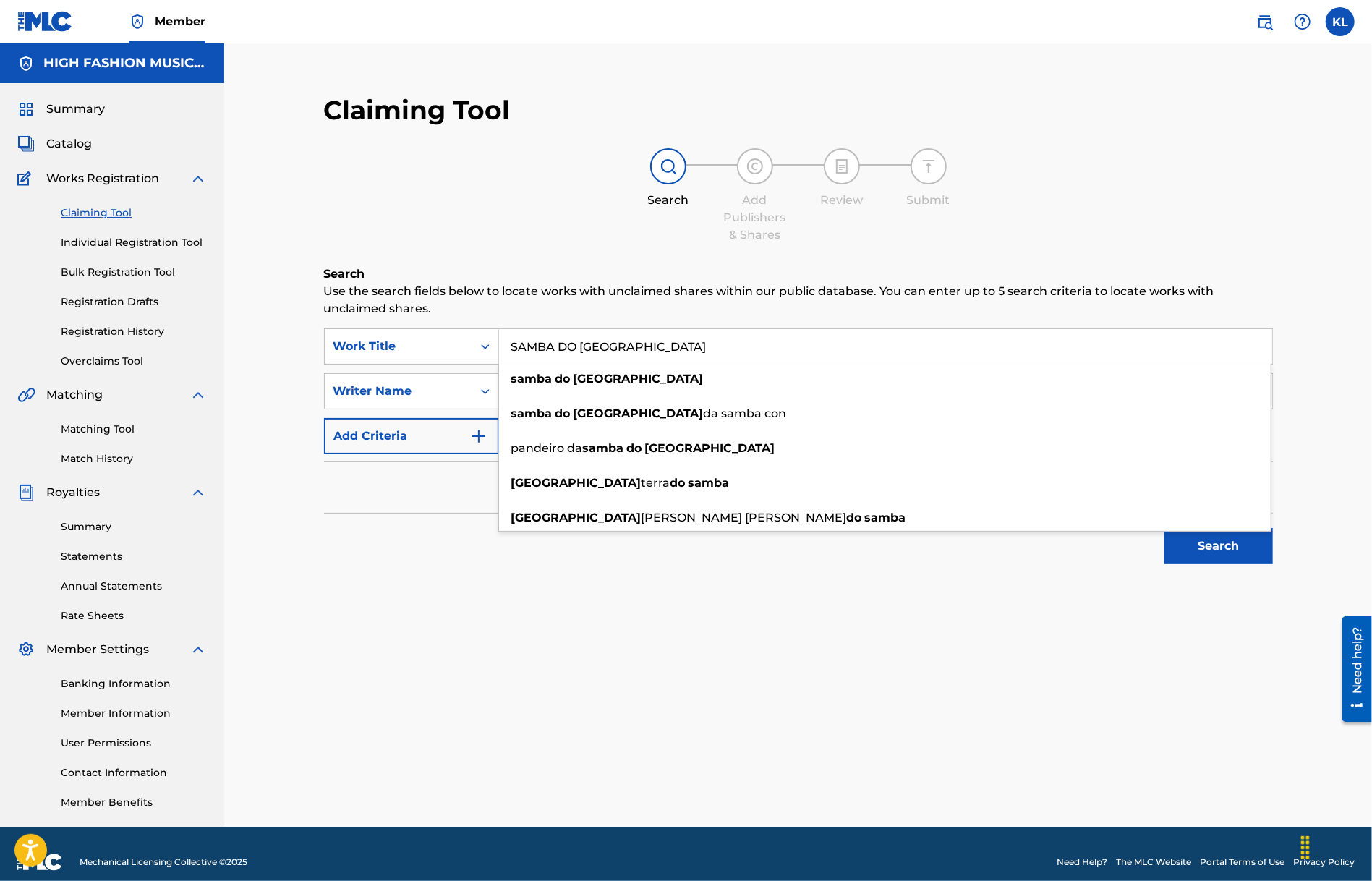
drag, startPoint x: 687, startPoint y: 348, endPoint x: 317, endPoint y: 333, distance: 370.3
click at [323, 333] on div "Claiming Tool Search Add Publishers & Shares Review Submit Search Use the searc…" at bounding box center [798, 369] width 978 height 579
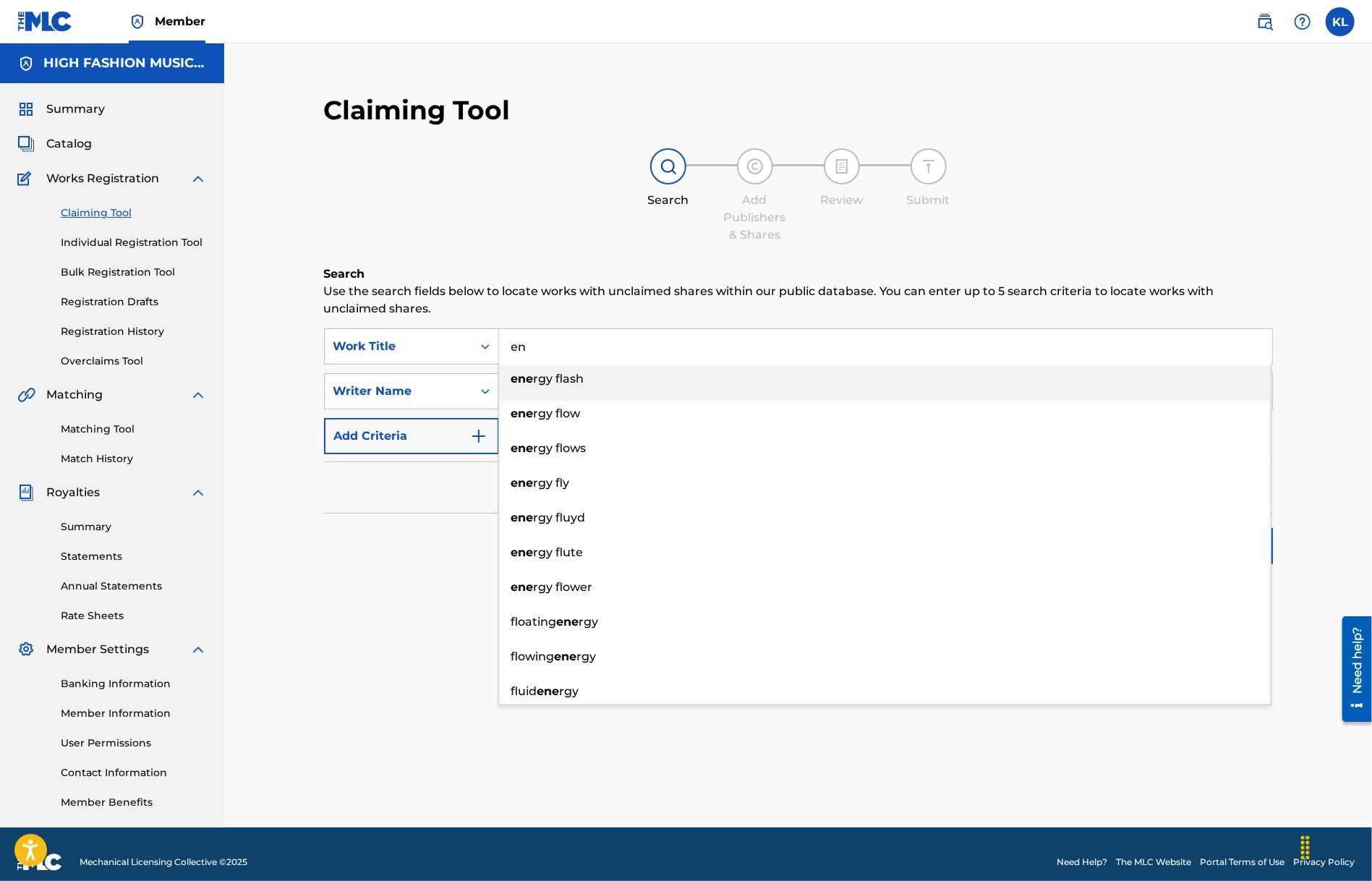
type input "e"
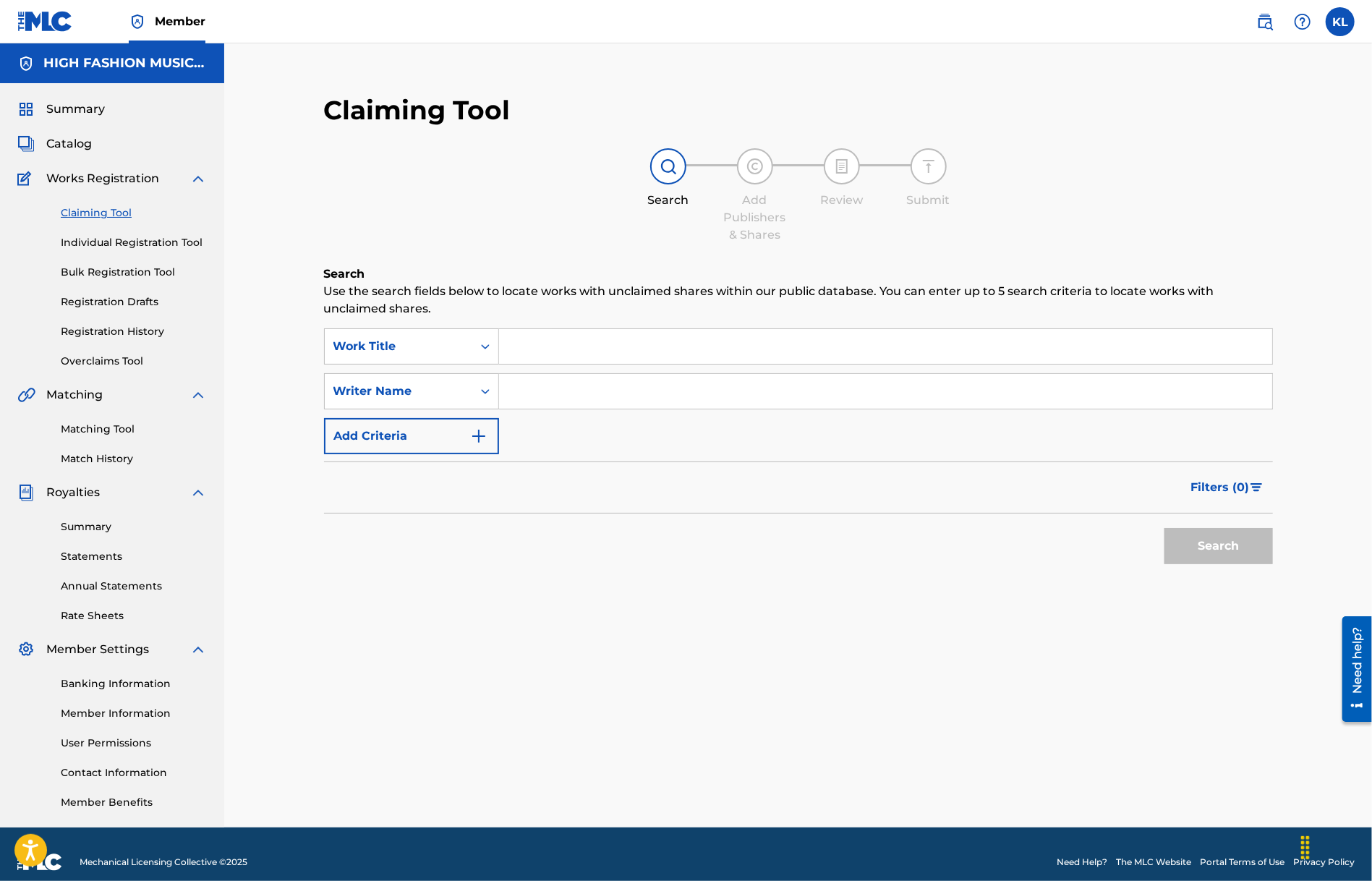
paste input "SAMBA DO [GEOGRAPHIC_DATA]"
type input "samba do [GEOGRAPHIC_DATA]"
click at [1238, 543] on button "Search" at bounding box center [1219, 546] width 108 height 36
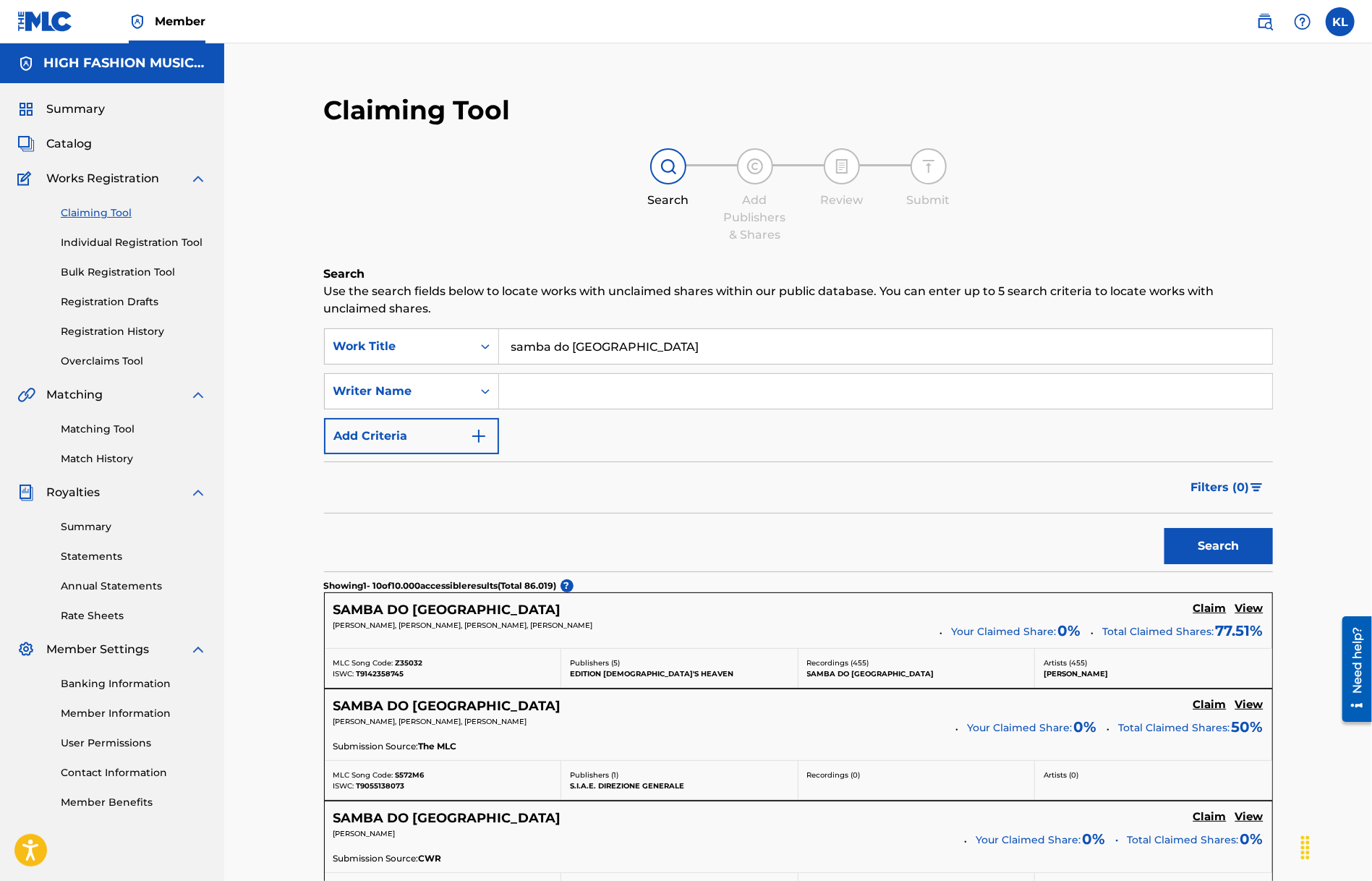
click at [396, 609] on h5 "SAMBA DO [GEOGRAPHIC_DATA]" at bounding box center [447, 610] width 228 height 17
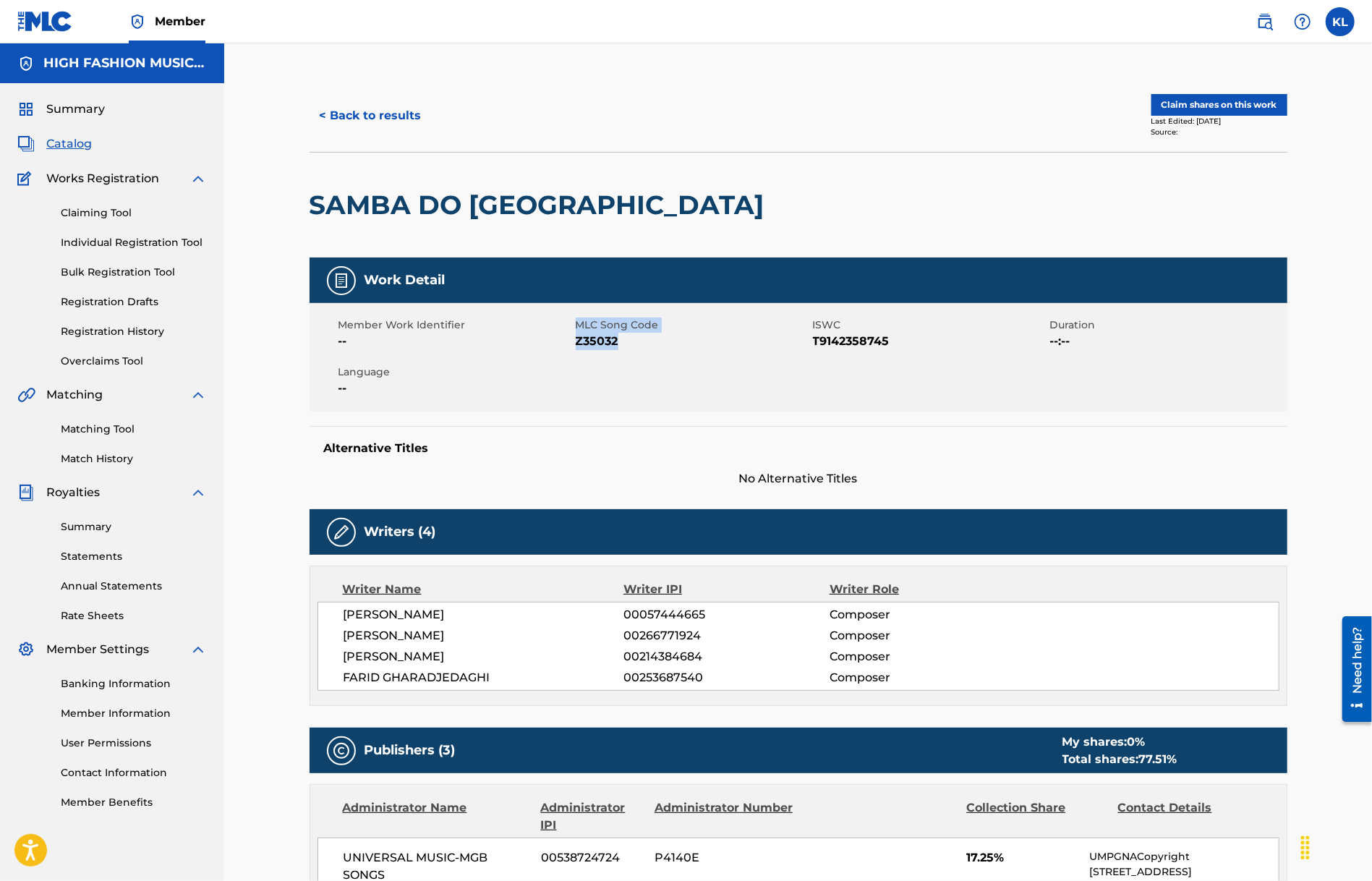
drag, startPoint x: 579, startPoint y: 345, endPoint x: 641, endPoint y: 355, distance: 62.8
click at [641, 353] on div "Member Work Identifier -- MLC Song Code Z35032 ISWC T9142358745 Duration --:-- …" at bounding box center [798, 357] width 978 height 108
drag, startPoint x: 638, startPoint y: 383, endPoint x: 631, endPoint y: 365, distance: 19.3
click at [638, 381] on div "Member Work Identifier -- MLC Song Code Z35032 ISWC T9142358745 Duration --:-- …" at bounding box center [798, 357] width 978 height 108
click at [631, 353] on div "Member Work Identifier -- MLC Song Code Z35032 ISWC T9142358745 Duration --:-- …" at bounding box center [798, 357] width 978 height 108
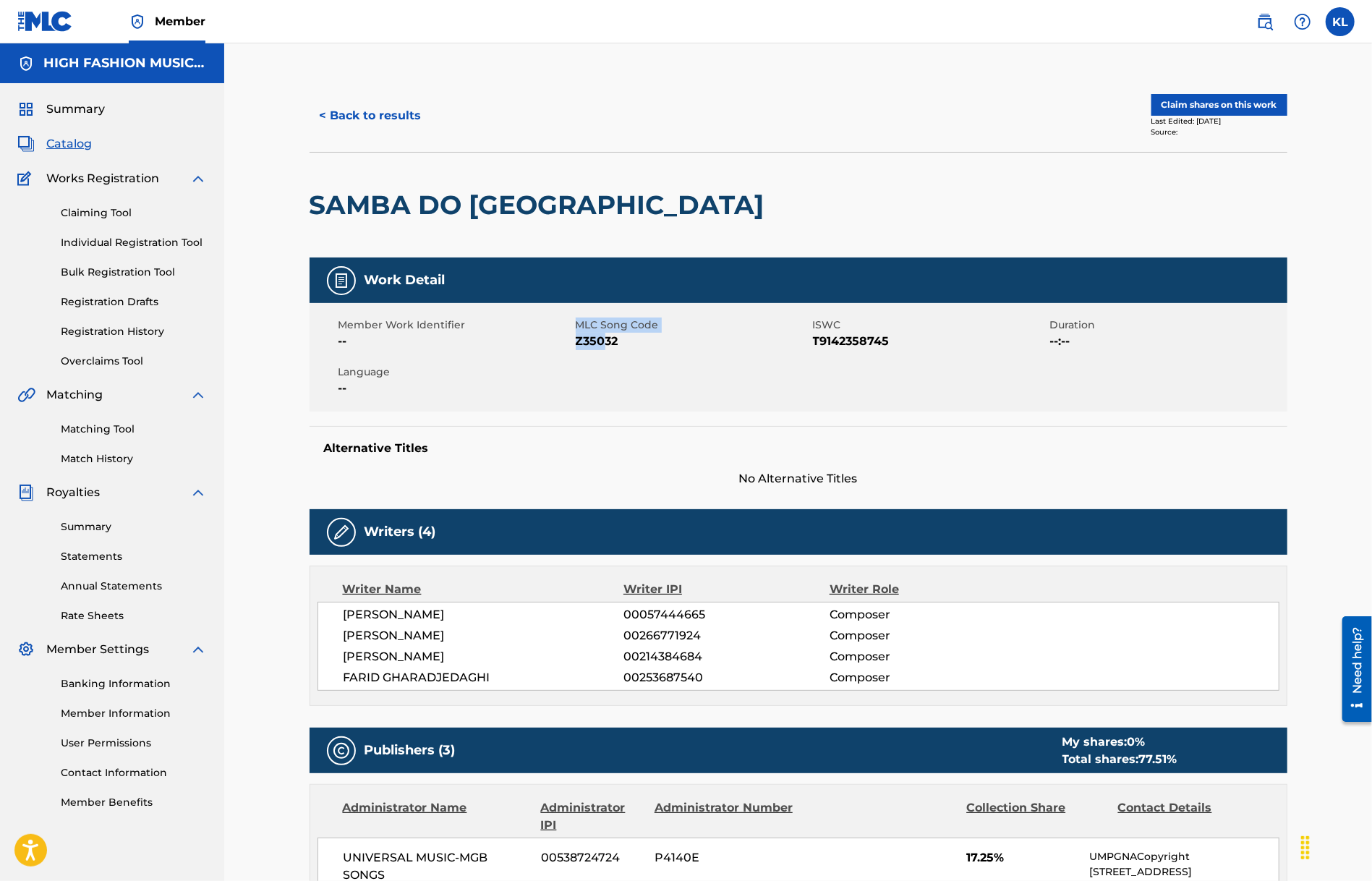
drag, startPoint x: 571, startPoint y: 347, endPoint x: 628, endPoint y: 362, distance: 58.9
click at [622, 358] on div "Member Work Identifier -- MLC Song Code Z35032 ISWC T9142358745 Duration --:-- …" at bounding box center [798, 357] width 978 height 108
click at [628, 362] on div "Member Work Identifier -- MLC Song Code Z35032 ISWC T9142358745 Duration --:-- …" at bounding box center [798, 357] width 978 height 108
drag, startPoint x: 626, startPoint y: 344, endPoint x: 578, endPoint y: 348, distance: 48.2
click at [578, 348] on span "Z35032" at bounding box center [692, 341] width 234 height 17
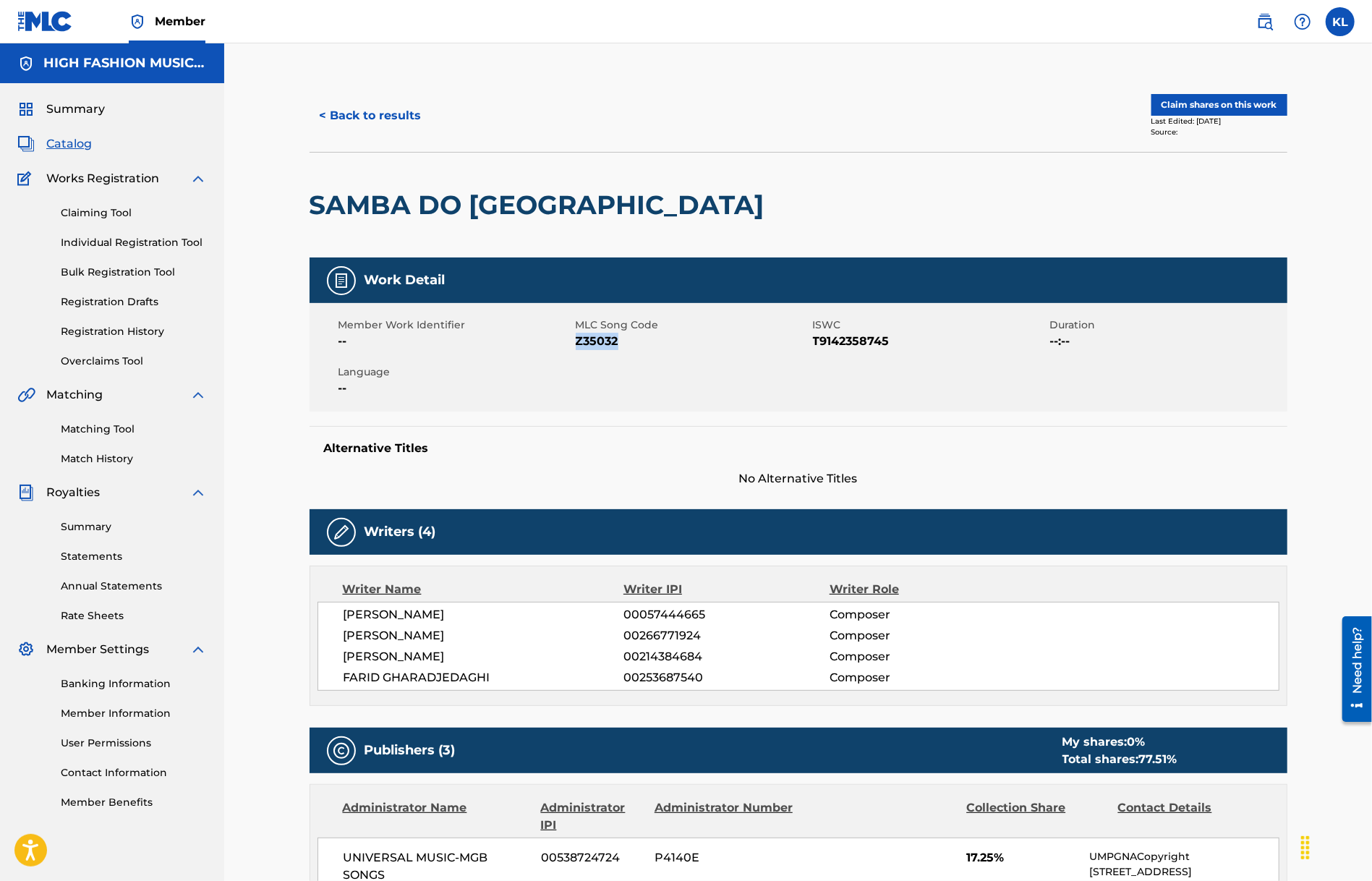
copy span "Z35032"
click at [383, 117] on button "< Back to results" at bounding box center [371, 116] width 123 height 36
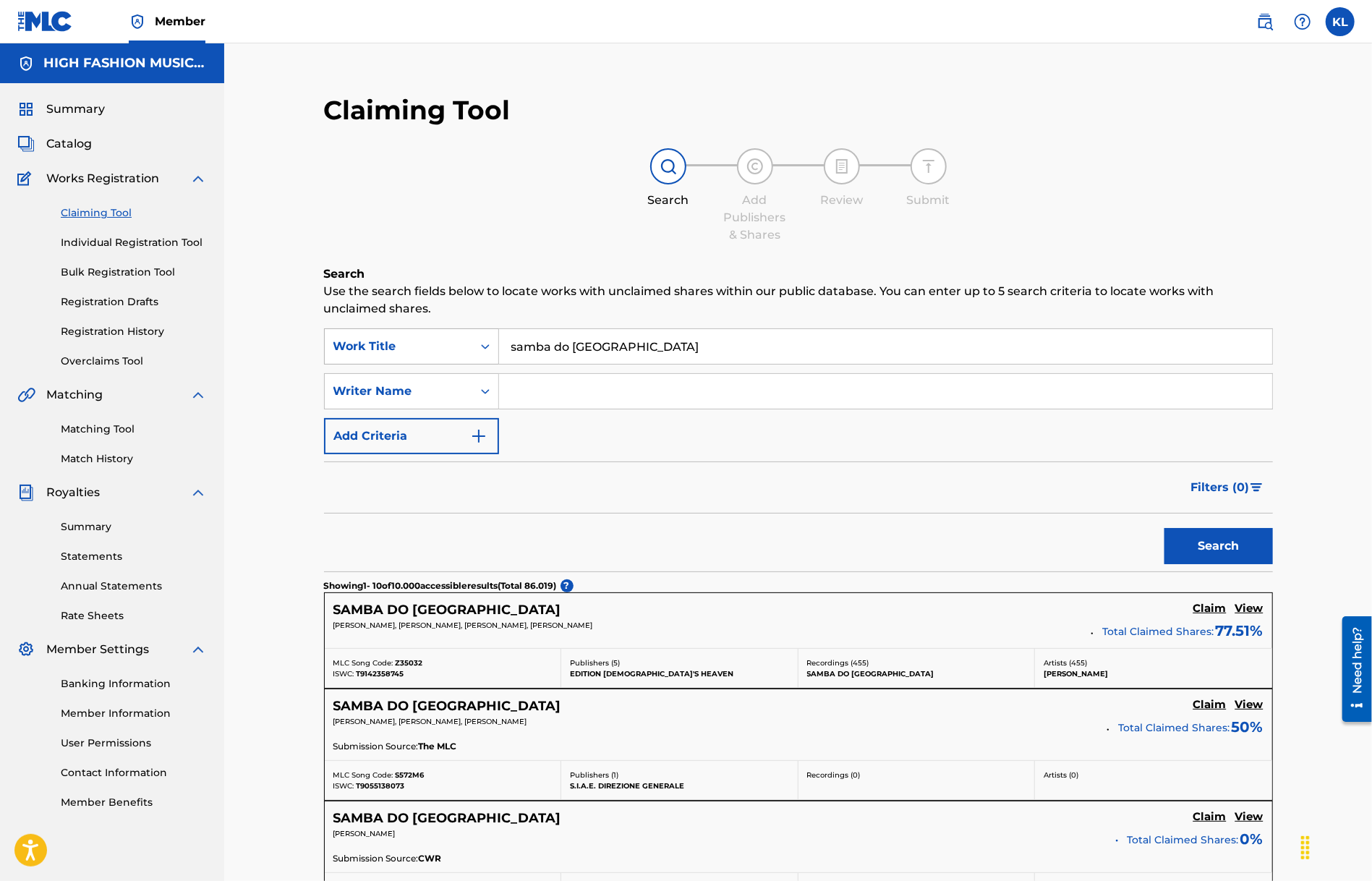
drag, startPoint x: 634, startPoint y: 347, endPoint x: 408, endPoint y: 350, distance: 226.0
click at [408, 350] on div "SearchWithCriteriae96f54f8-661b-4f68-b14b-bba12c052358 Work Title samba do [GEO…" at bounding box center [798, 347] width 949 height 36
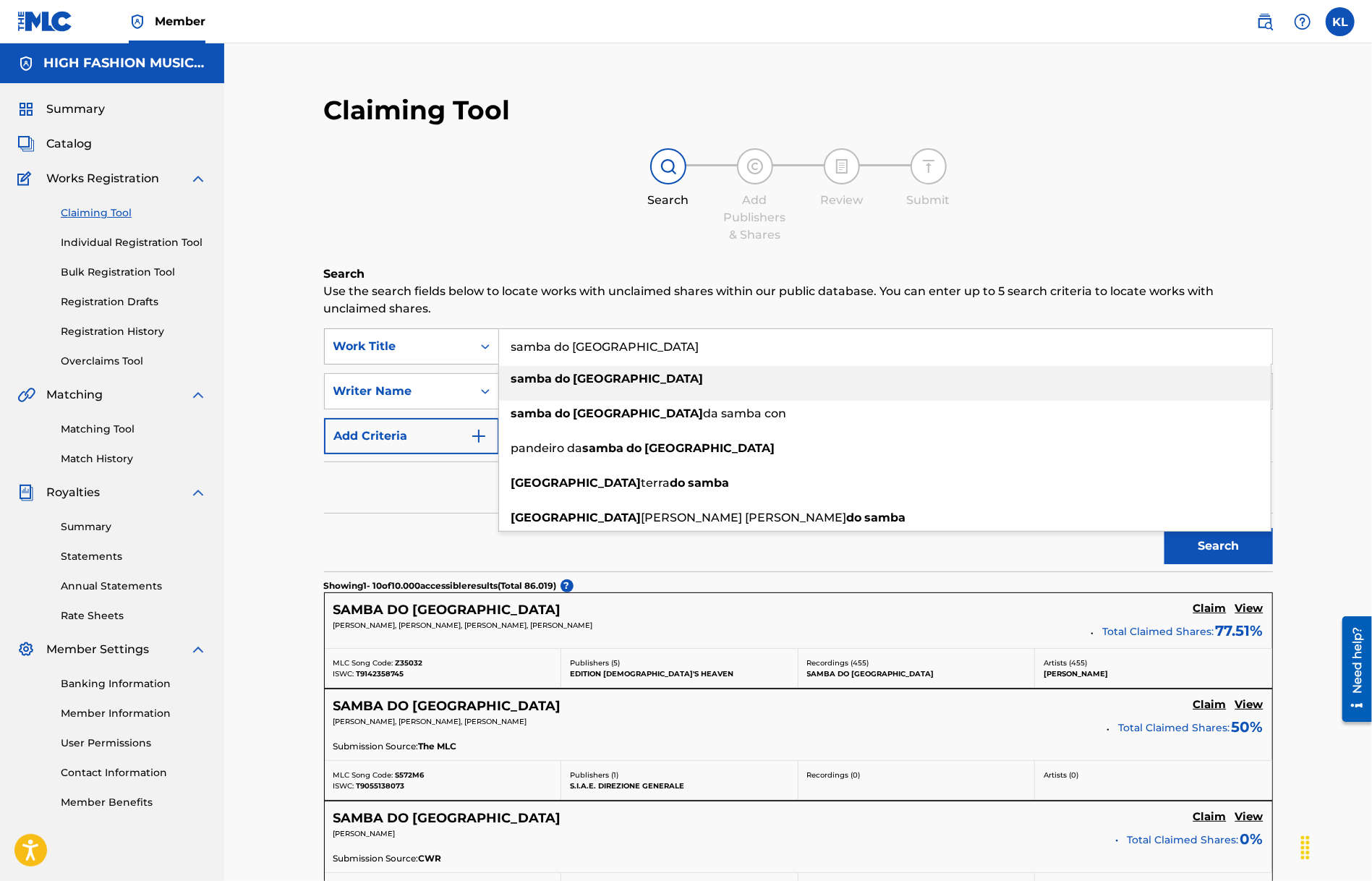
paste input "FREE"
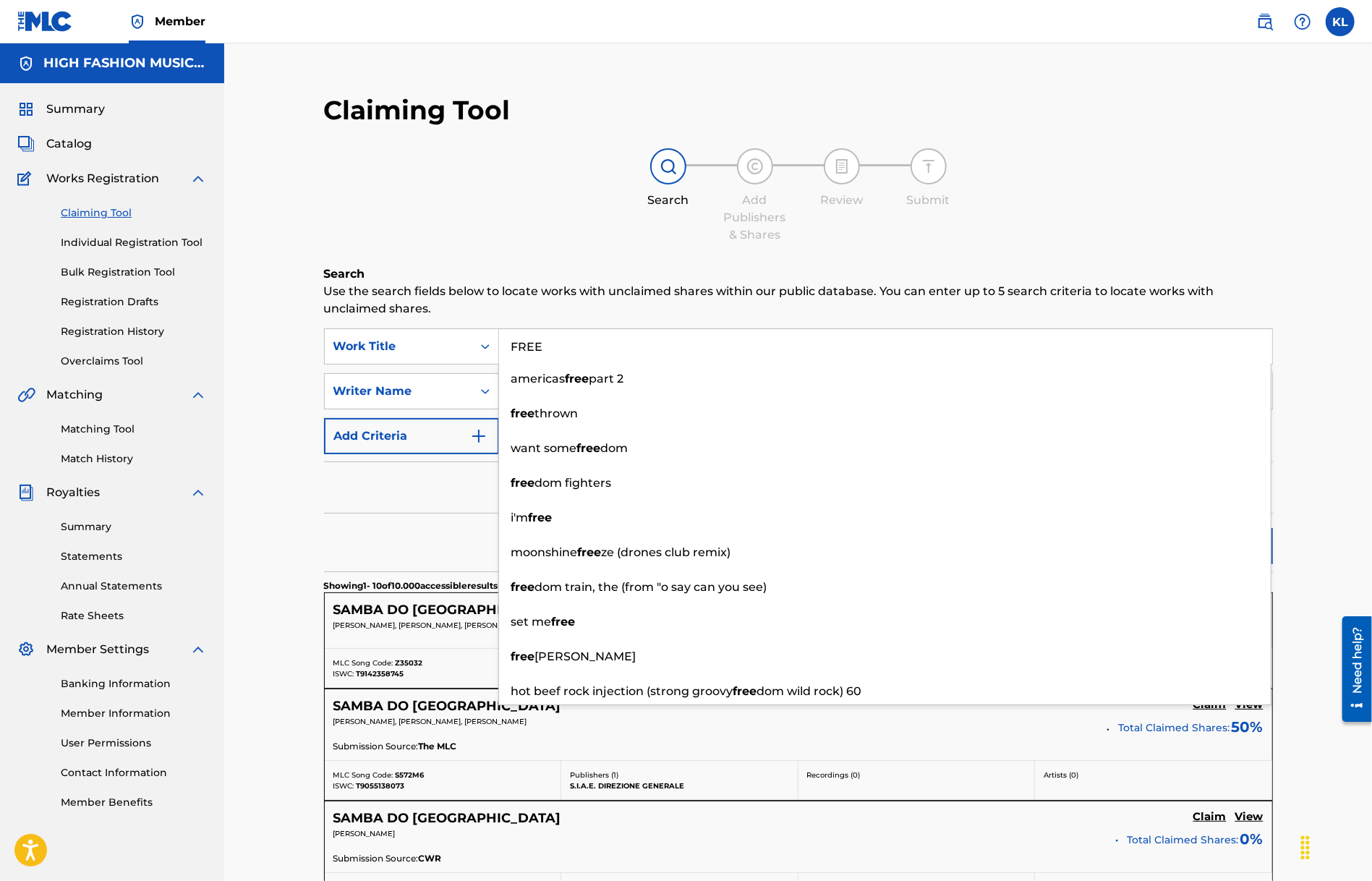
type input "FREE"
click at [392, 533] on div "Search" at bounding box center [798, 542] width 949 height 58
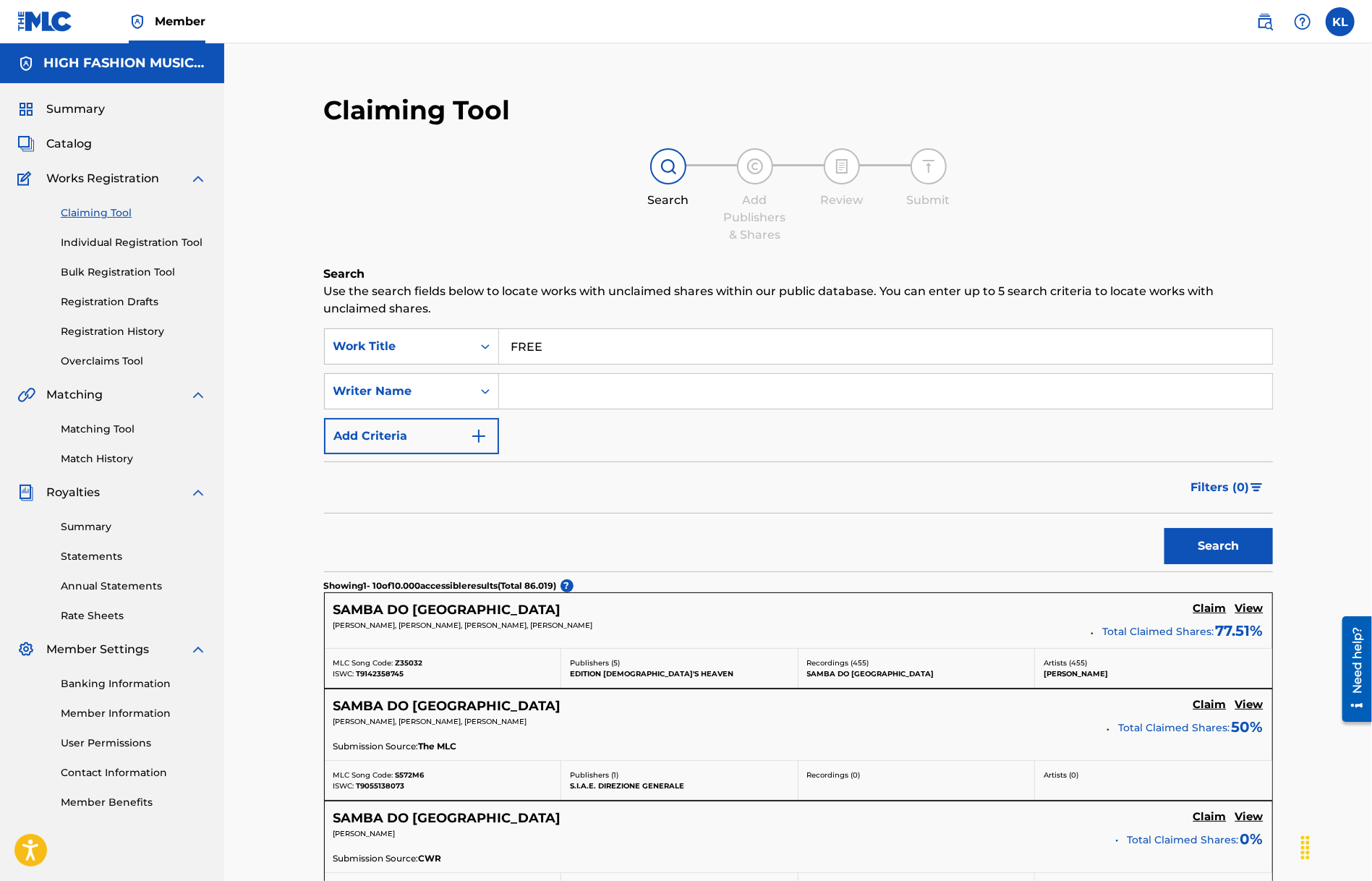
click at [564, 377] on input "Search Form" at bounding box center [886, 391] width 774 height 35
type input "[PERSON_NAME]"
click at [1224, 536] on button "Search" at bounding box center [1219, 546] width 108 height 36
